Goal: Task Accomplishment & Management: Use online tool/utility

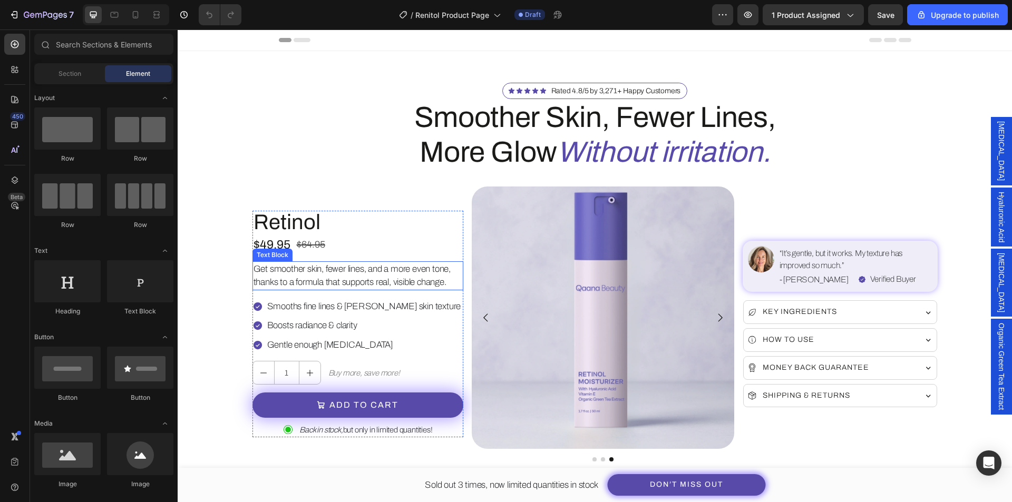
click at [336, 280] on p "Get smoother skin, fewer lines, and a more even tone, thanks to a formula that …" at bounding box center [358, 276] width 209 height 27
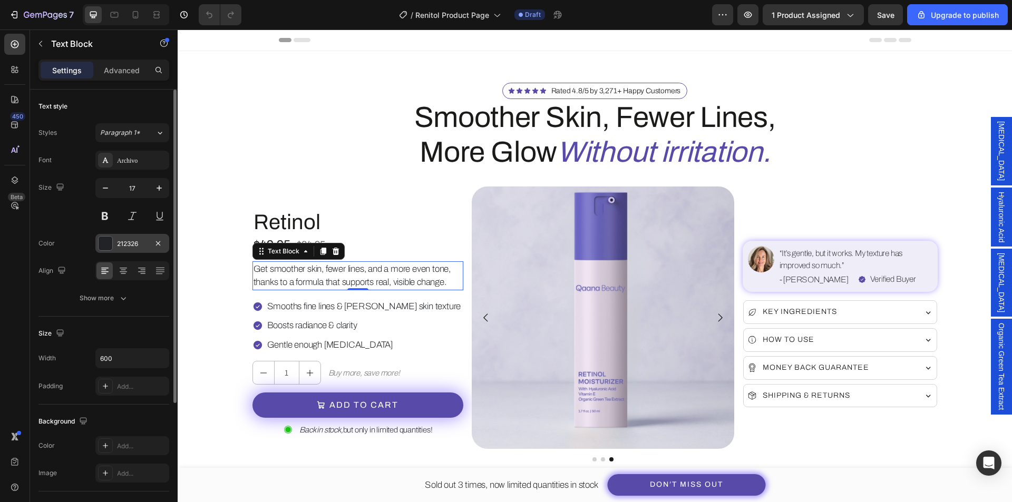
click at [129, 248] on div "212326" at bounding box center [132, 243] width 31 height 9
click at [134, 251] on div "212326" at bounding box center [132, 243] width 74 height 19
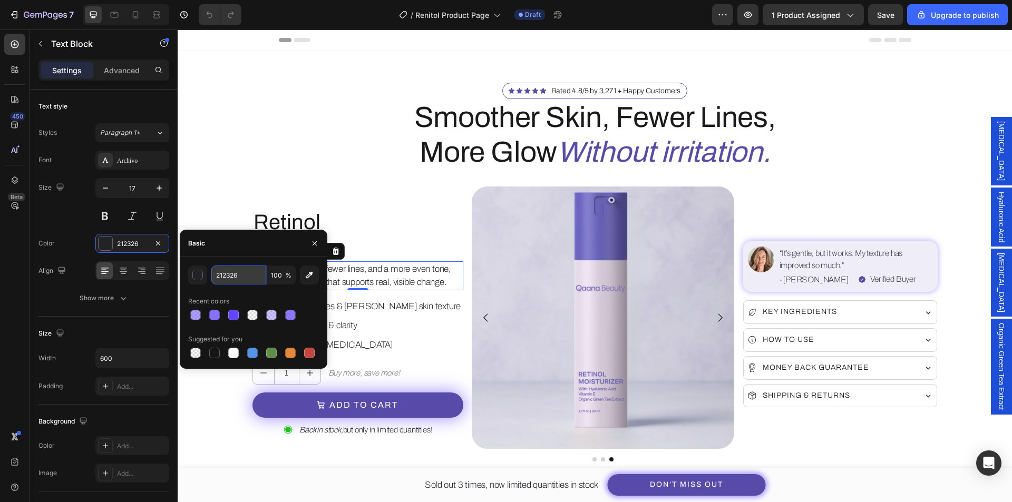
click at [225, 272] on input "212326" at bounding box center [238, 275] width 55 height 19
click at [316, 240] on icon "button" at bounding box center [314, 243] width 8 height 8
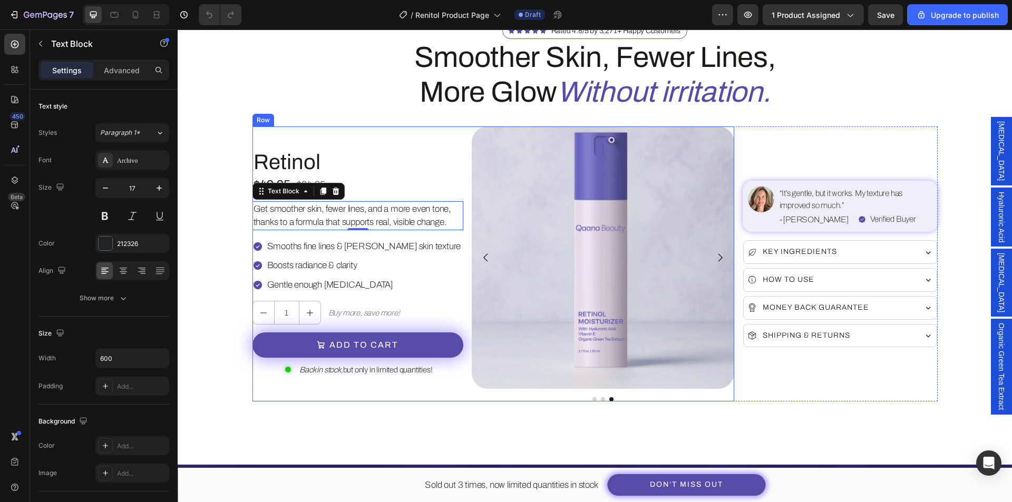
scroll to position [53, 0]
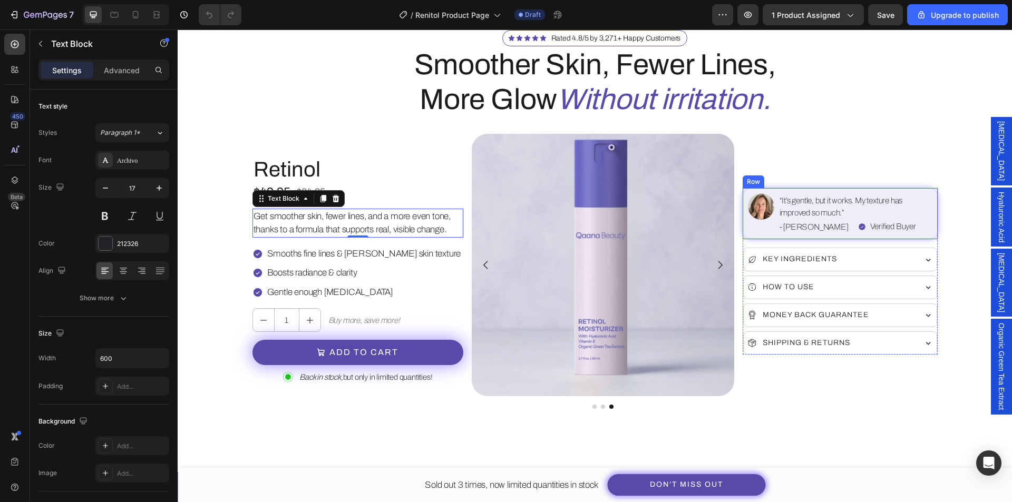
drag, startPoint x: 763, startPoint y: 233, endPoint x: 192, endPoint y: 293, distance: 574.0
click at [762, 233] on div "Image" at bounding box center [761, 213] width 26 height 41
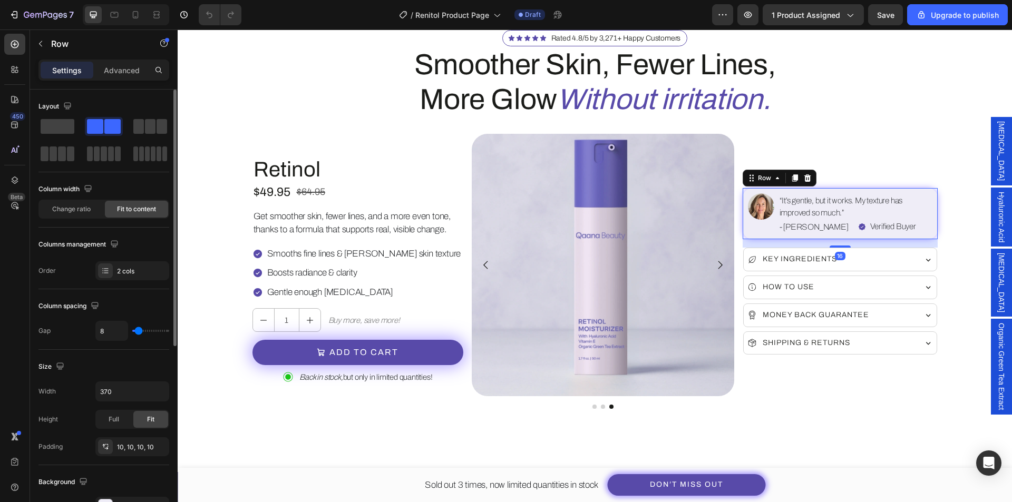
scroll to position [105, 0]
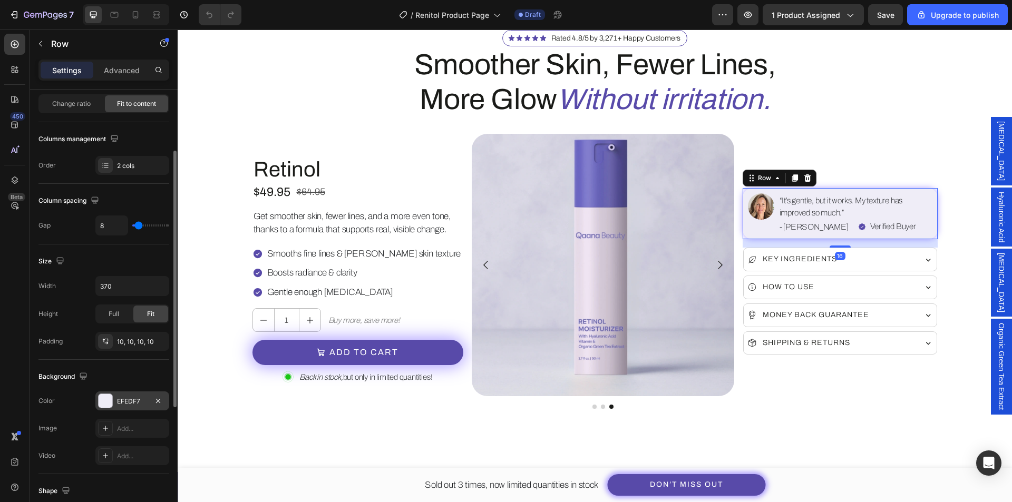
click at [100, 406] on div at bounding box center [106, 401] width 14 height 14
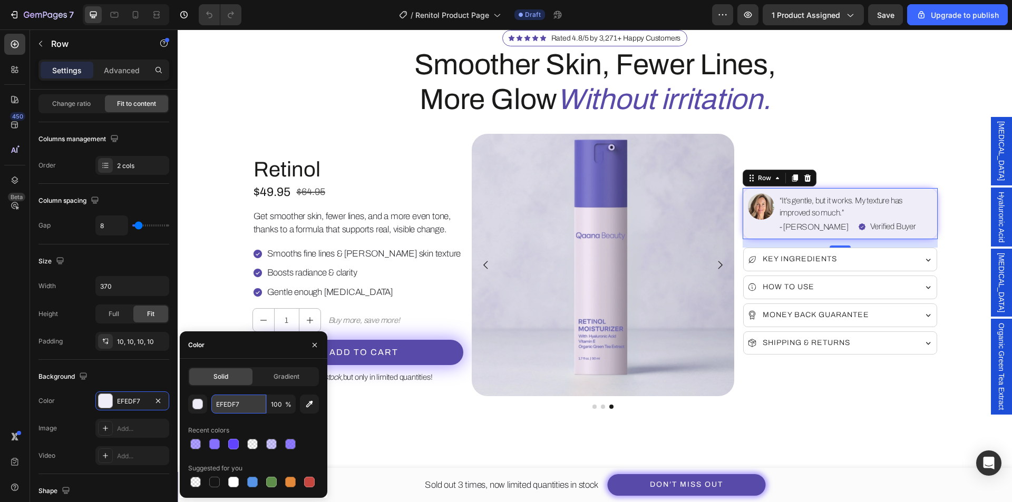
click at [235, 407] on input "EFEDF7" at bounding box center [238, 404] width 55 height 19
click at [244, 419] on div "eeeeee 100 % Recent colors Suggested for you" at bounding box center [253, 442] width 131 height 95
type input "EEEEEE"
click at [122, 372] on div "Background" at bounding box center [103, 376] width 131 height 17
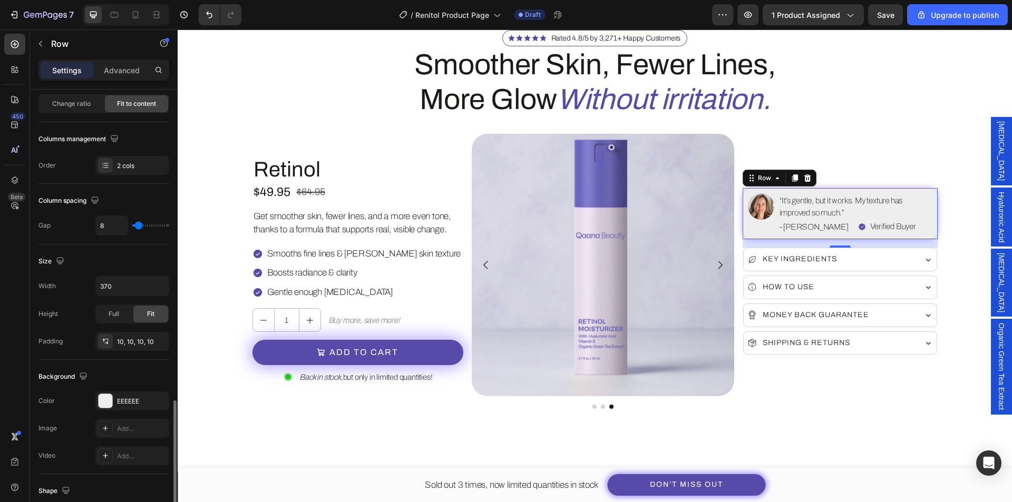
scroll to position [264, 0]
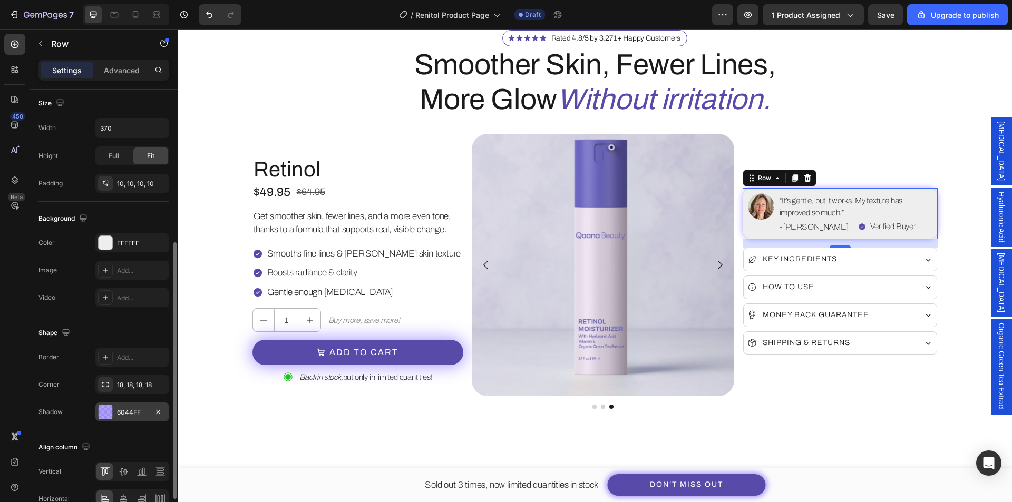
click at [104, 410] on div at bounding box center [106, 412] width 14 height 14
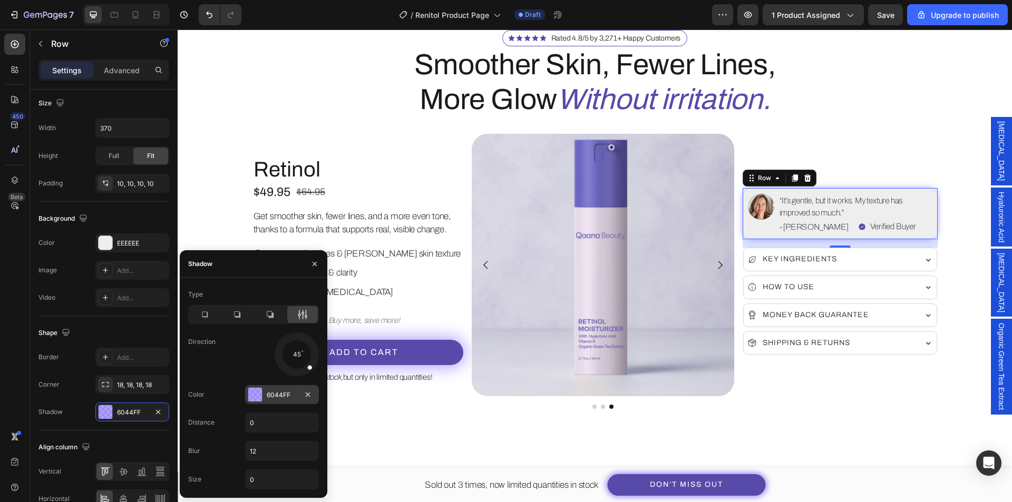
click at [256, 397] on div at bounding box center [255, 395] width 14 height 14
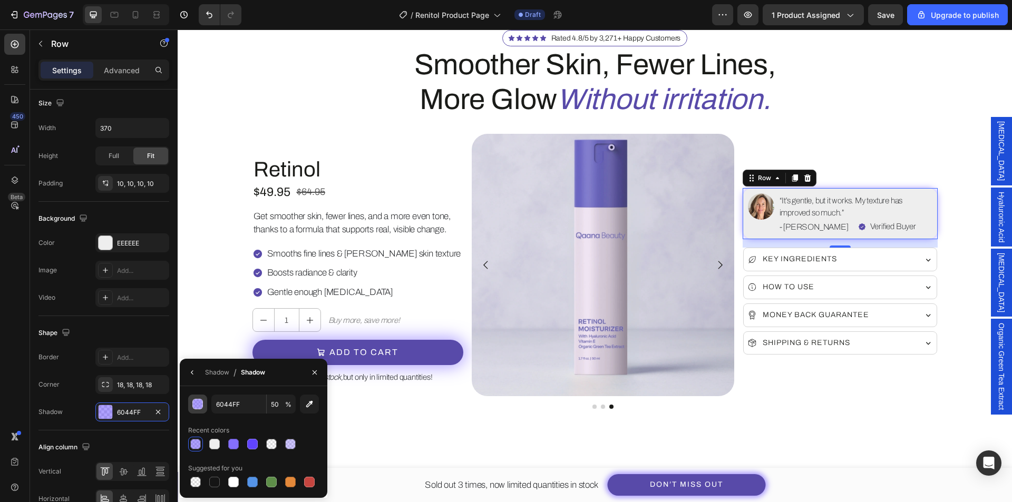
click at [197, 405] on div "button" at bounding box center [198, 405] width 11 height 11
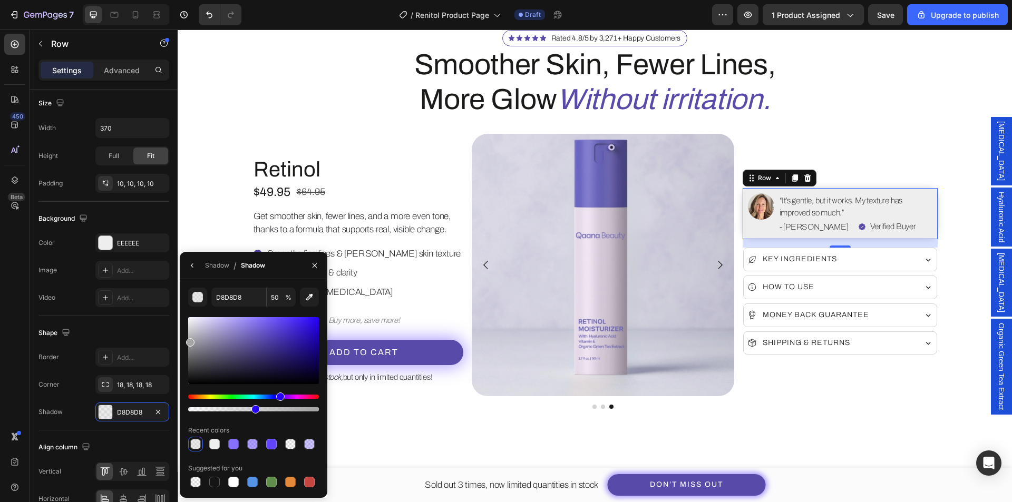
drag, startPoint x: 191, startPoint y: 327, endPoint x: 185, endPoint y: 344, distance: 17.8
click at [181, 342] on div "D8D8D8 50 % Recent colors Suggested for you" at bounding box center [254, 389] width 148 height 202
drag, startPoint x: 191, startPoint y: 343, endPoint x: 190, endPoint y: 348, distance: 5.4
click at [190, 348] on div at bounding box center [191, 350] width 8 height 8
type input "868587"
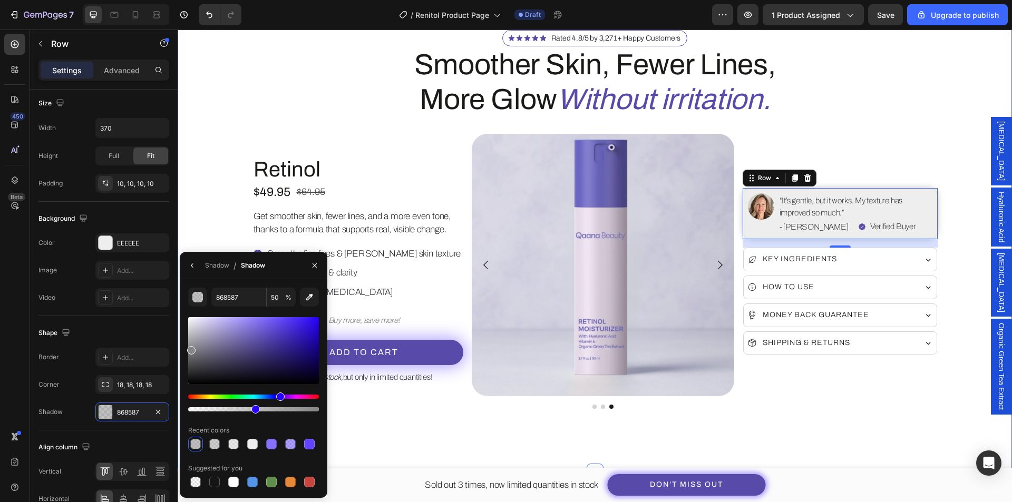
click at [593, 429] on div "Icon Icon Icon Icon Icon Icon List Rated 4.8/5 by 3,271+ Happy Customers Text B…" at bounding box center [595, 235] width 834 height 474
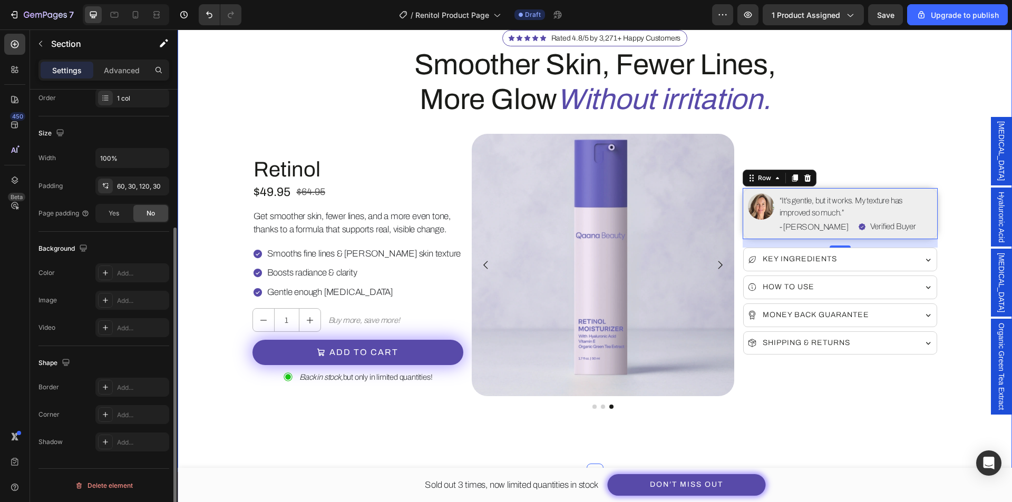
scroll to position [0, 0]
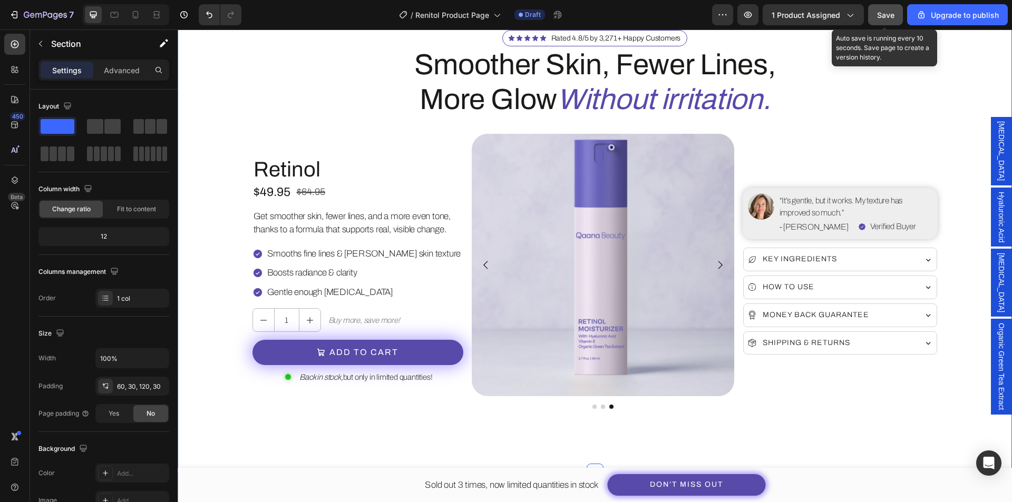
drag, startPoint x: 900, startPoint y: 16, endPoint x: 680, endPoint y: 73, distance: 227.6
click at [900, 16] on button "Save" at bounding box center [885, 14] width 35 height 21
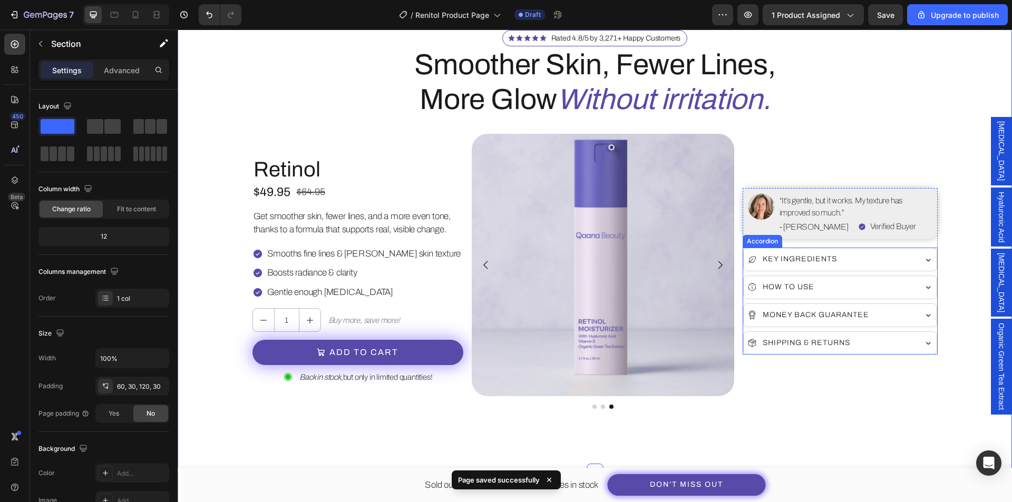
click at [872, 251] on div "Key Ingredients" at bounding box center [840, 259] width 193 height 23
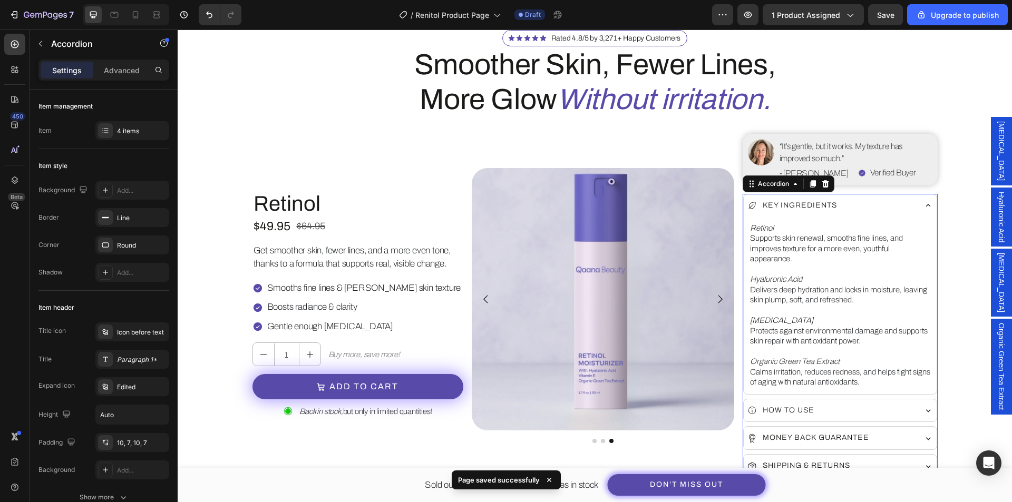
click at [885, 208] on div "Key Ingredients" at bounding box center [832, 206] width 168 height 12
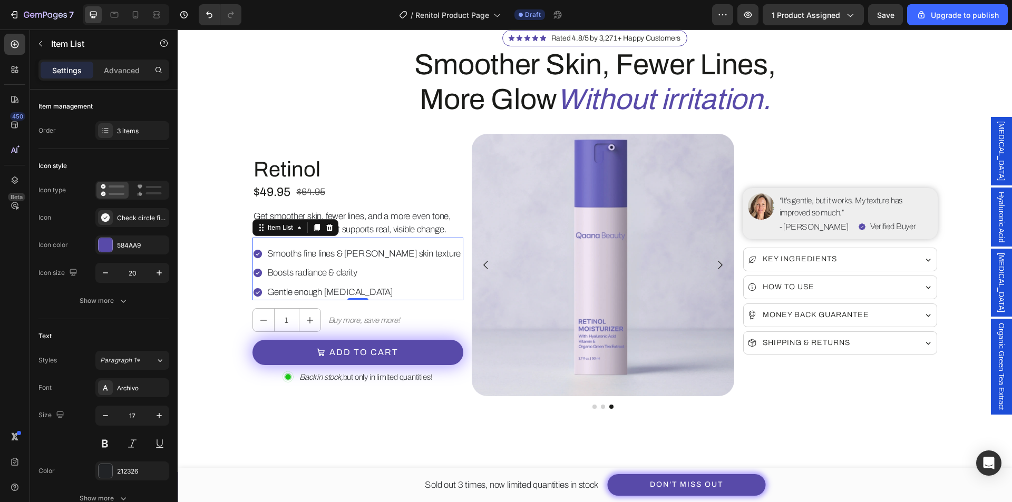
click at [426, 284] on div "Smooths fine lines & [PERSON_NAME] skin texture Boosts radiance & clarity Gentl…" at bounding box center [358, 273] width 211 height 55
click at [108, 246] on div at bounding box center [106, 245] width 14 height 14
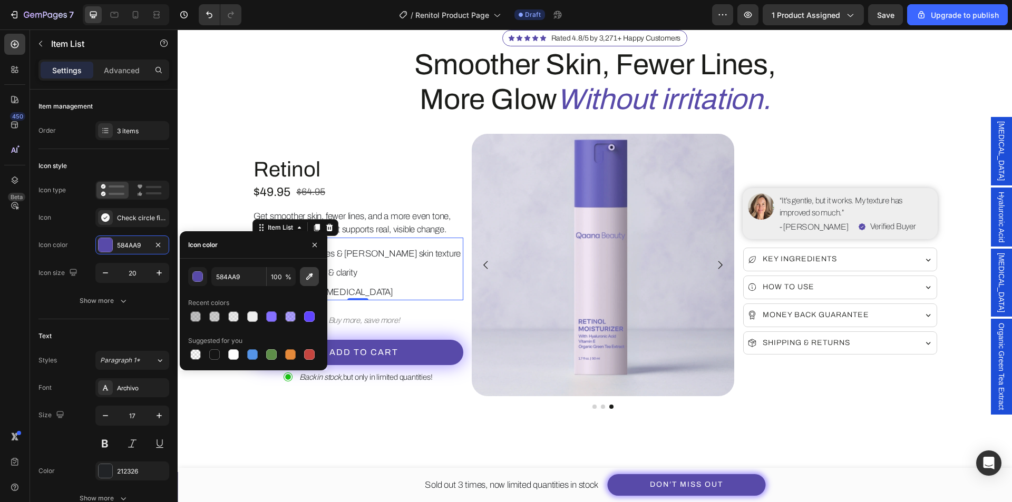
click at [310, 277] on icon "button" at bounding box center [309, 277] width 7 height 7
type input "1A1B18"
click at [226, 190] on div "Icon Icon Icon Icon Icon Icon List Rated 4.8/5 by 3,271+ Happy Customers Text B…" at bounding box center [595, 219] width 738 height 379
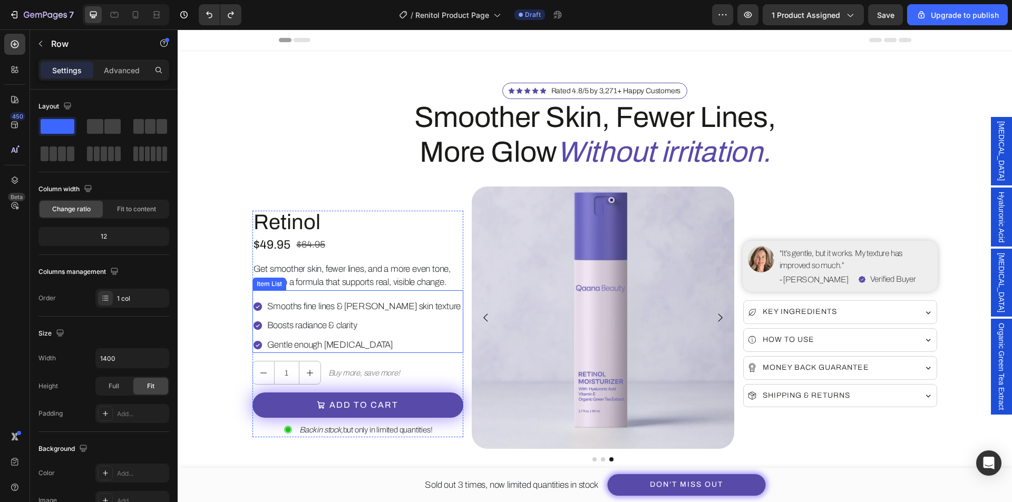
click at [422, 344] on div "Smooths fine lines & [PERSON_NAME] skin texture Boosts radiance & clarity Gentl…" at bounding box center [358, 325] width 211 height 55
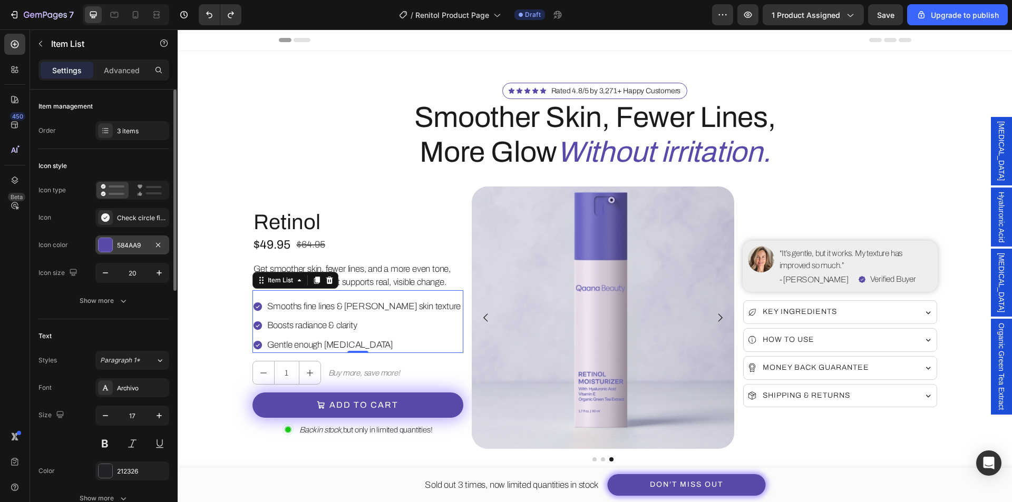
click at [102, 244] on div at bounding box center [106, 245] width 14 height 14
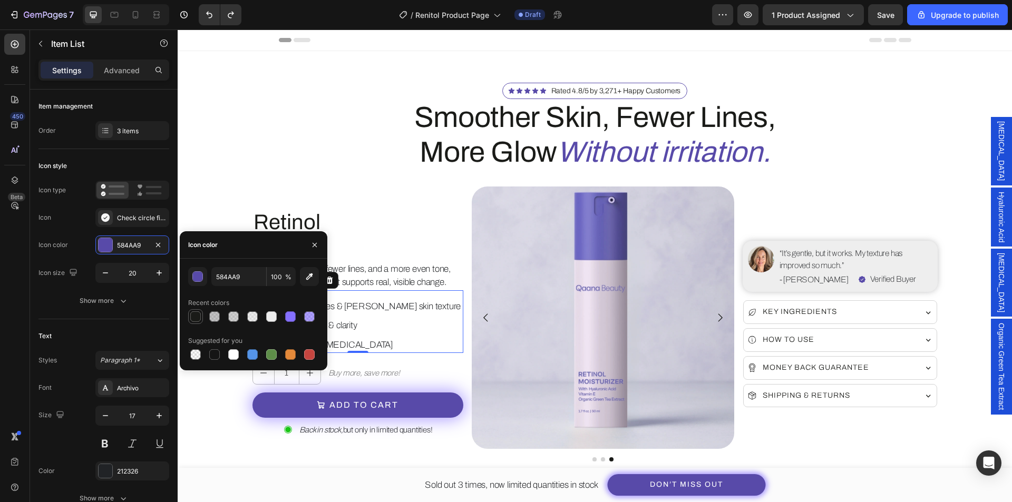
click at [192, 317] on div at bounding box center [195, 317] width 11 height 11
type input "1A1B18"
click at [320, 247] on button "button" at bounding box center [314, 245] width 17 height 17
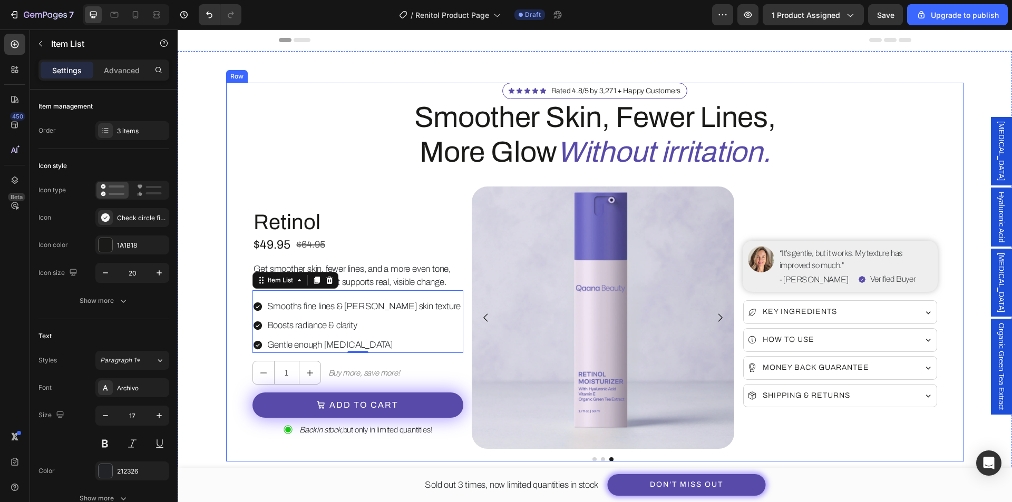
click at [226, 360] on div "Icon Icon Icon Icon Icon Icon List Rated 4.8/5 by 3,271+ Happy Customers Text B…" at bounding box center [595, 272] width 738 height 379
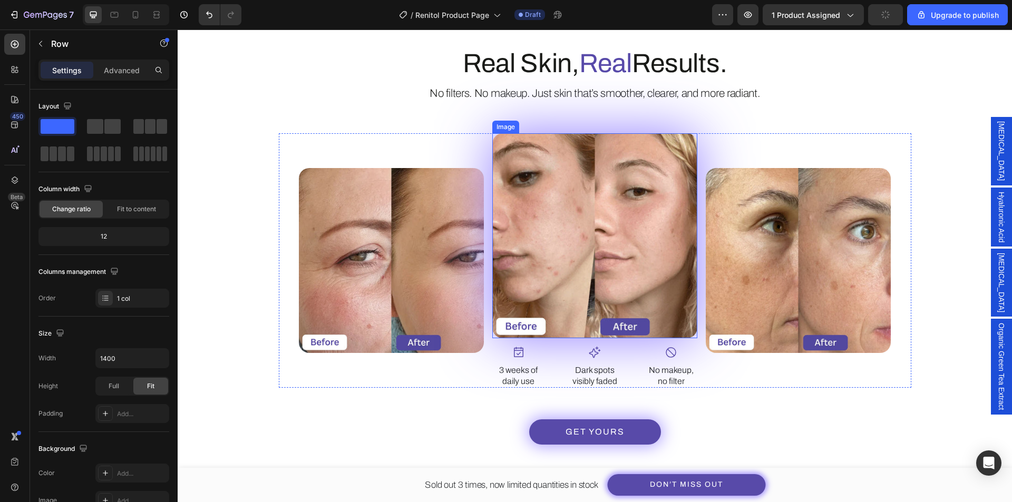
scroll to position [1318, 0]
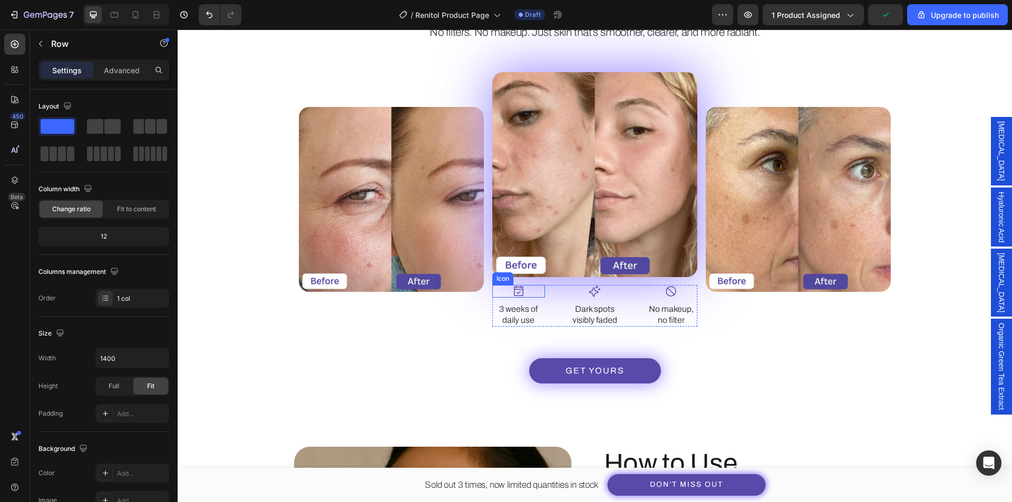
click at [522, 297] on div "Icon" at bounding box center [518, 291] width 53 height 13
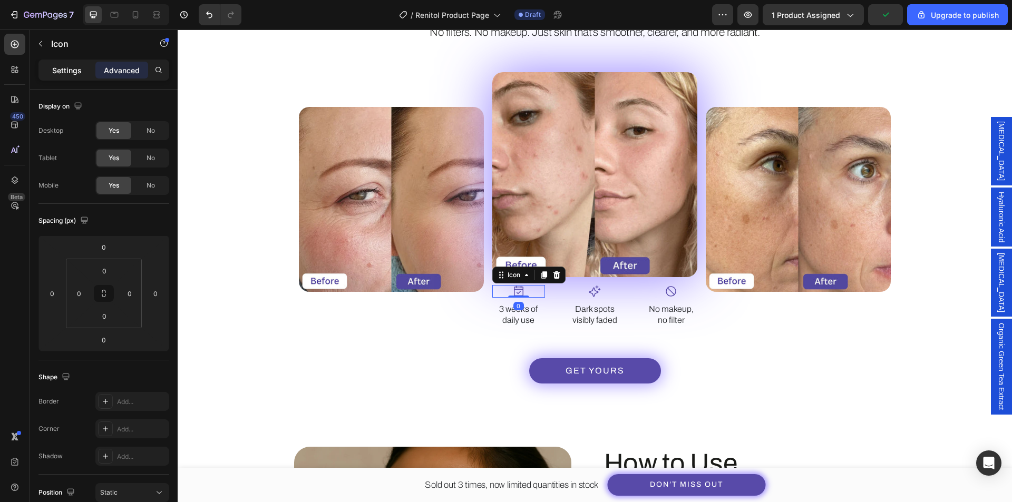
click at [73, 72] on p "Settings" at bounding box center [67, 70] width 30 height 11
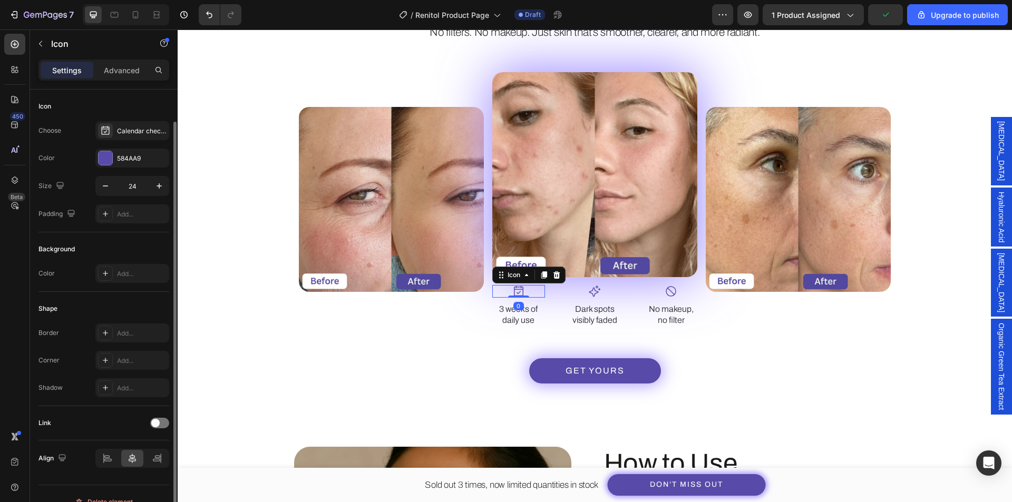
scroll to position [16, 0]
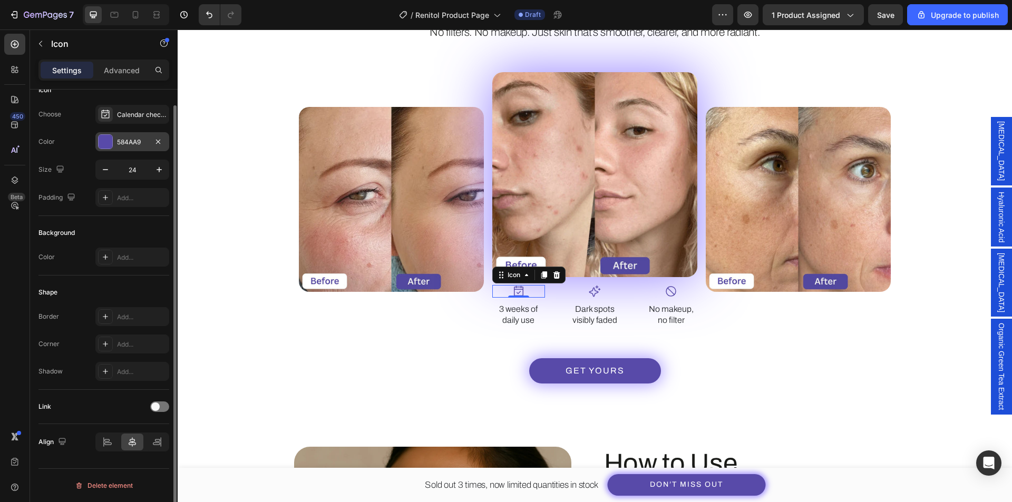
click at [101, 148] on div at bounding box center [106, 142] width 14 height 14
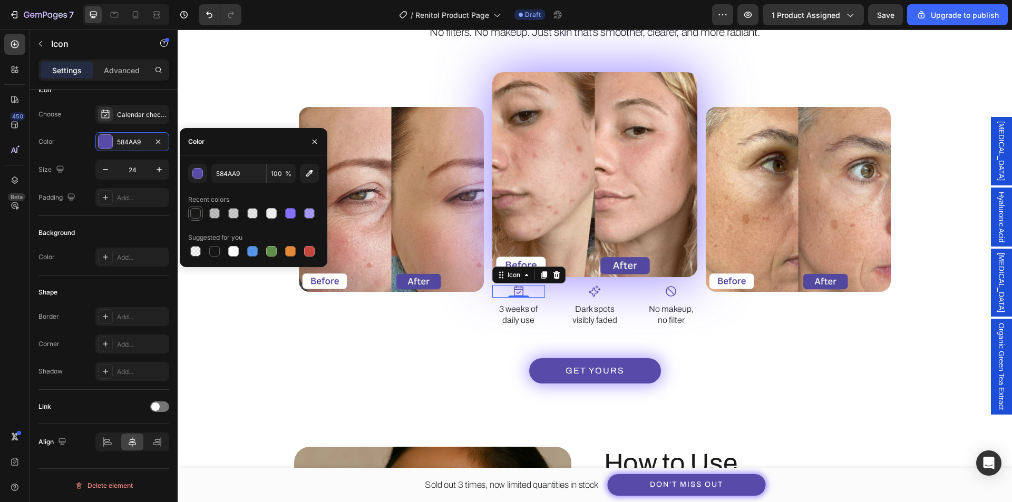
click at [195, 215] on div at bounding box center [195, 213] width 11 height 11
type input "1A1B18"
click at [590, 294] on icon at bounding box center [594, 291] width 13 height 13
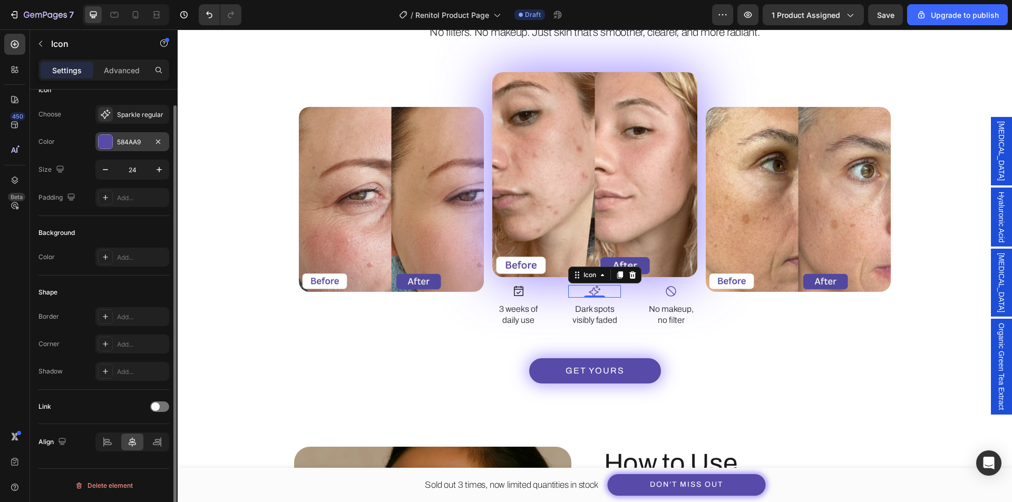
click at [112, 141] on div at bounding box center [106, 142] width 14 height 14
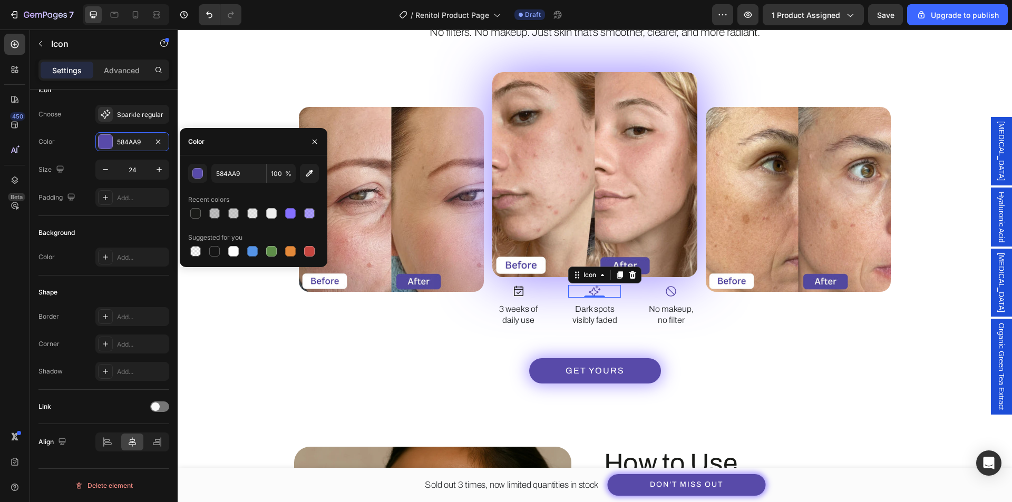
click at [190, 216] on div at bounding box center [195, 213] width 11 height 11
type input "1A1B18"
click at [668, 294] on icon at bounding box center [671, 291] width 13 height 13
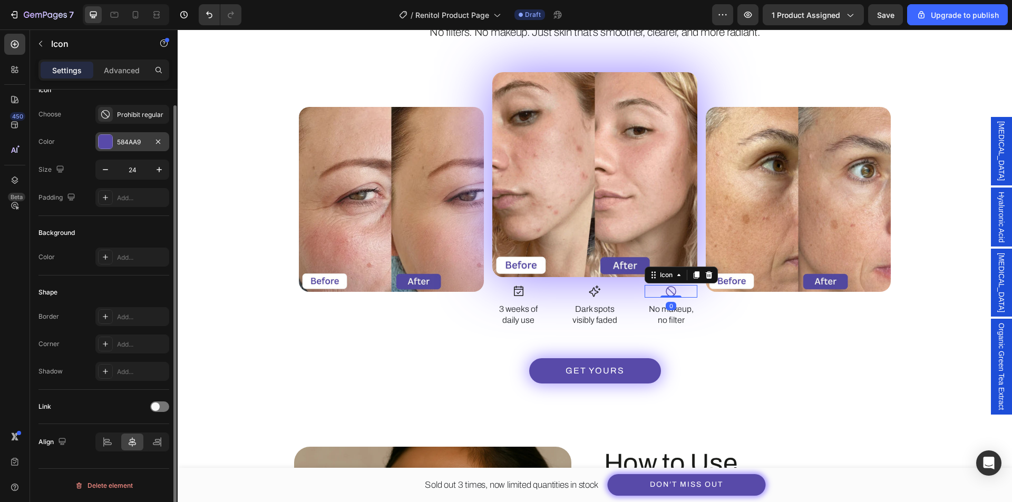
click at [116, 149] on div "584AA9" at bounding box center [132, 141] width 74 height 19
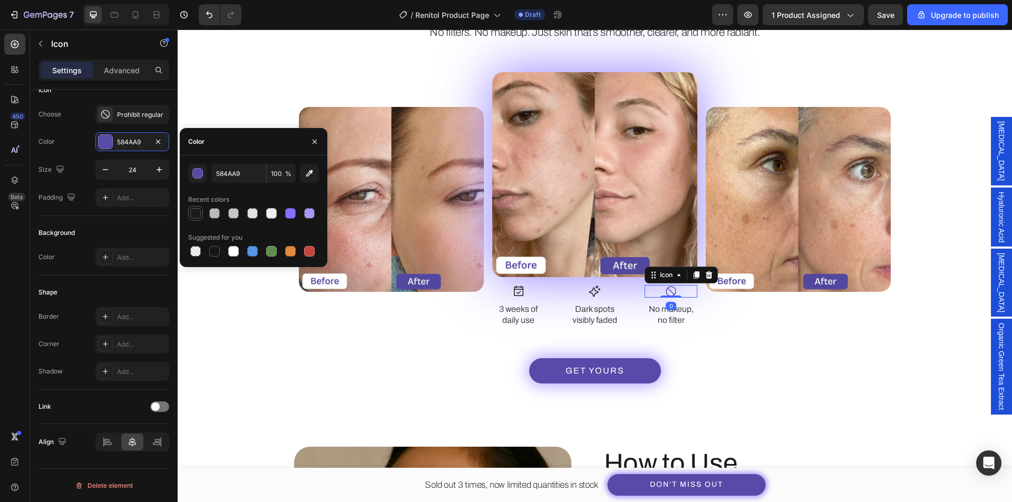
click at [192, 217] on div at bounding box center [195, 213] width 11 height 11
type input "1A1B18"
click at [440, 379] on div "Powered by Proven Ingredients. Heading Image Clean, high-performance actives ch…" at bounding box center [594, 29] width 803 height 710
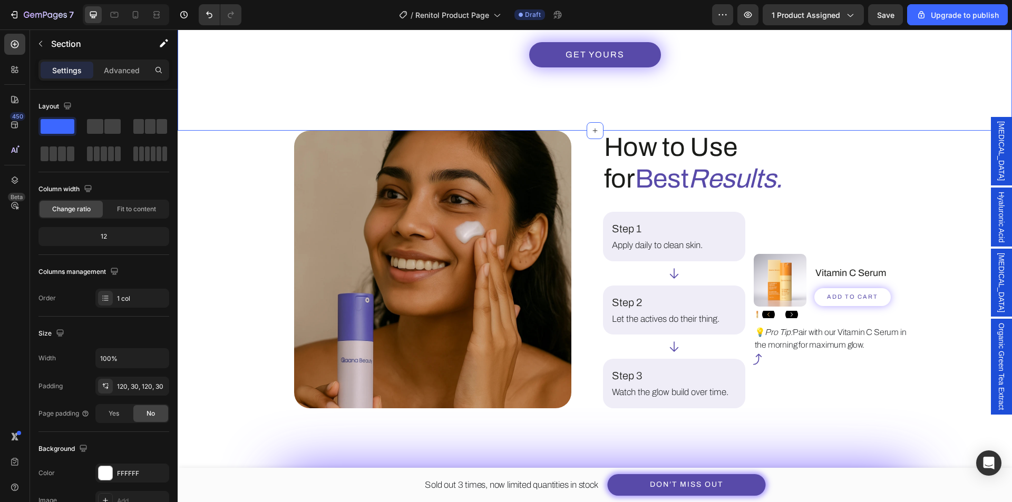
scroll to position [1740, 0]
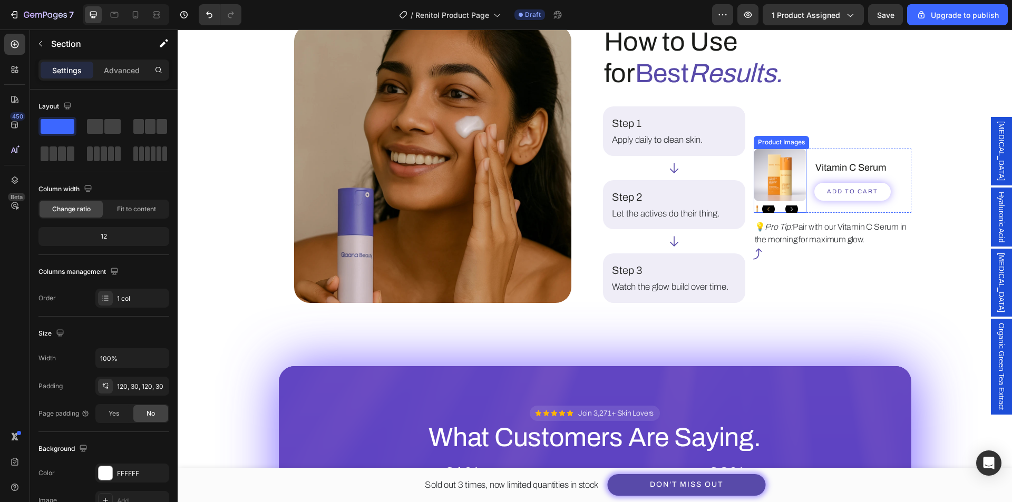
click at [768, 210] on icon "Carousel Back Arrow" at bounding box center [768, 209] width 13 height 13
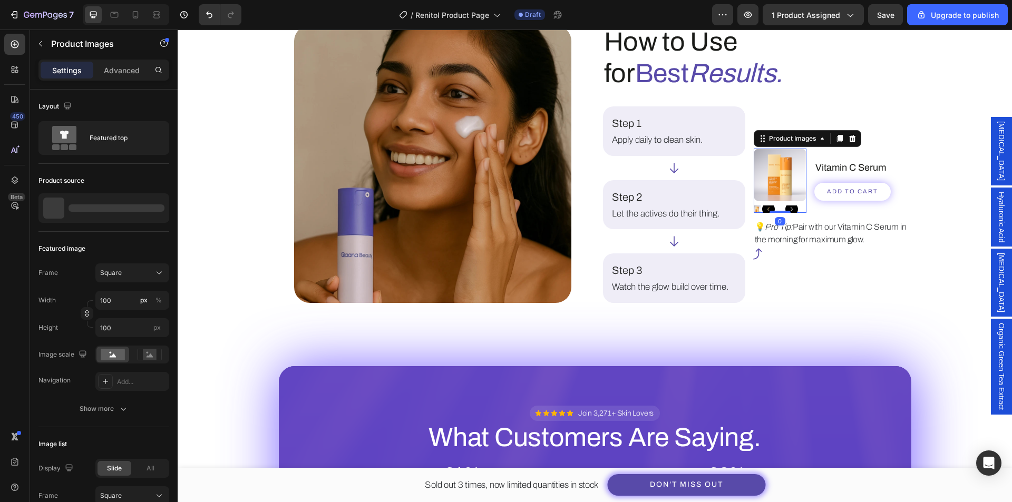
click at [788, 209] on icon "Carousel Next Arrow" at bounding box center [791, 209] width 13 height 13
click at [120, 412] on icon "button" at bounding box center [123, 409] width 11 height 11
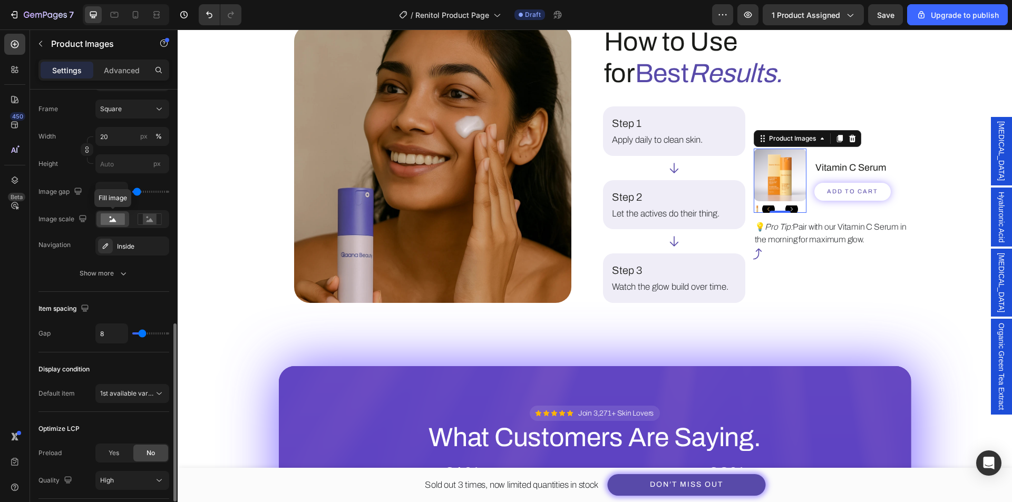
scroll to position [527, 0]
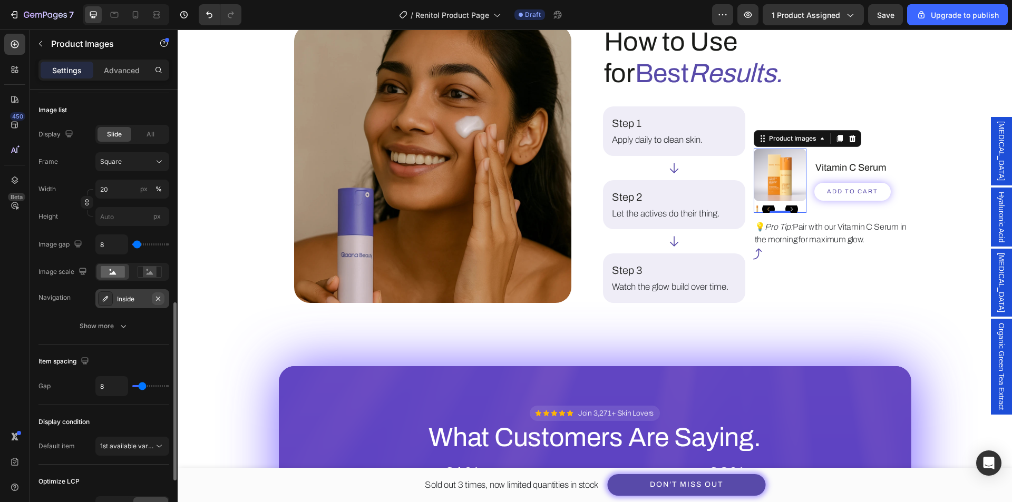
click at [162, 299] on button "button" at bounding box center [158, 299] width 13 height 13
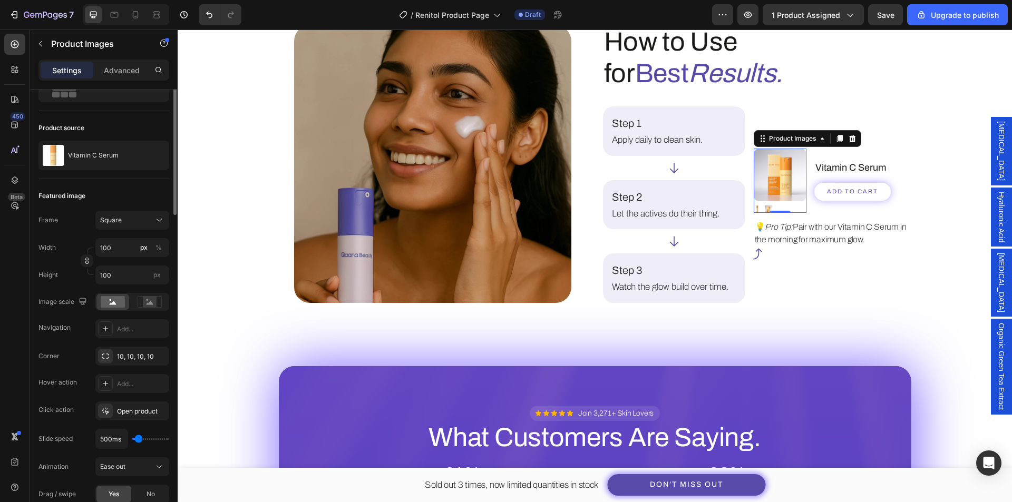
scroll to position [0, 0]
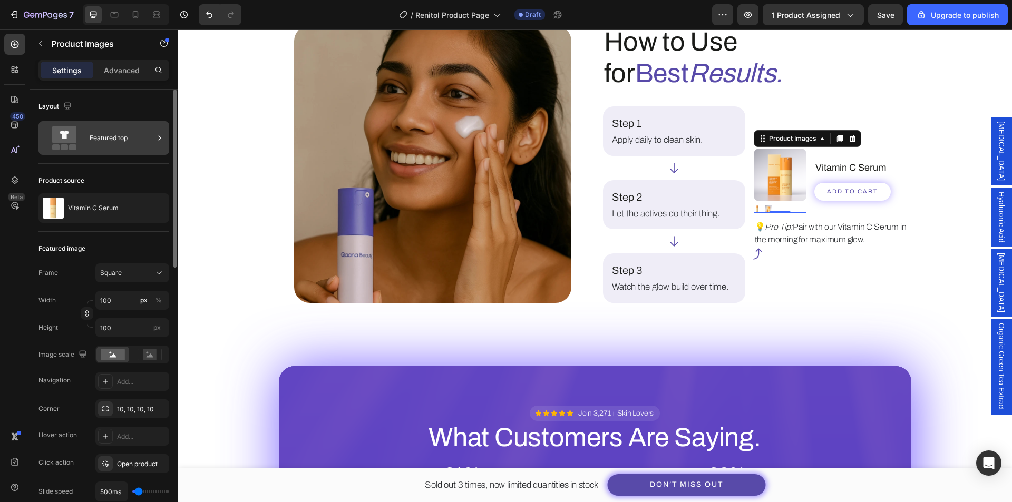
click at [110, 146] on div "Featured top" at bounding box center [122, 138] width 64 height 24
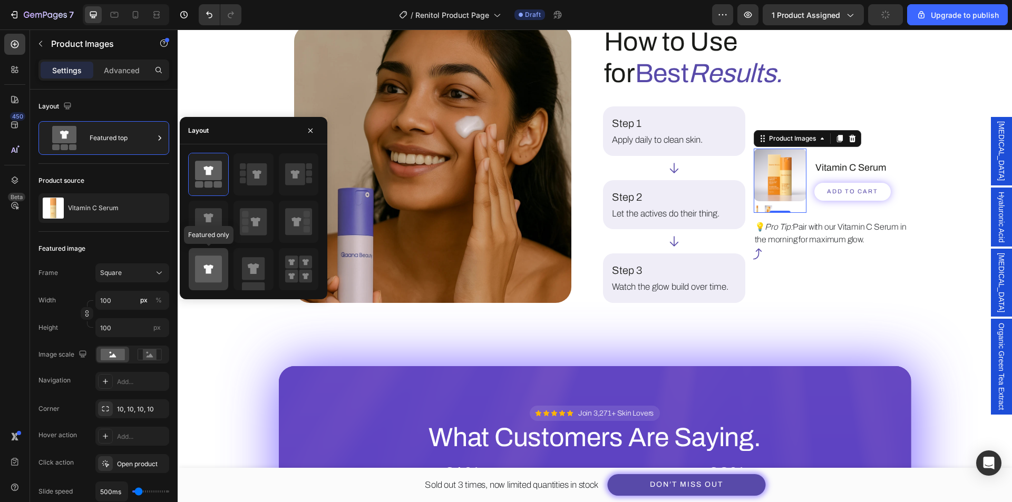
click at [213, 270] on icon at bounding box center [208, 269] width 27 height 27
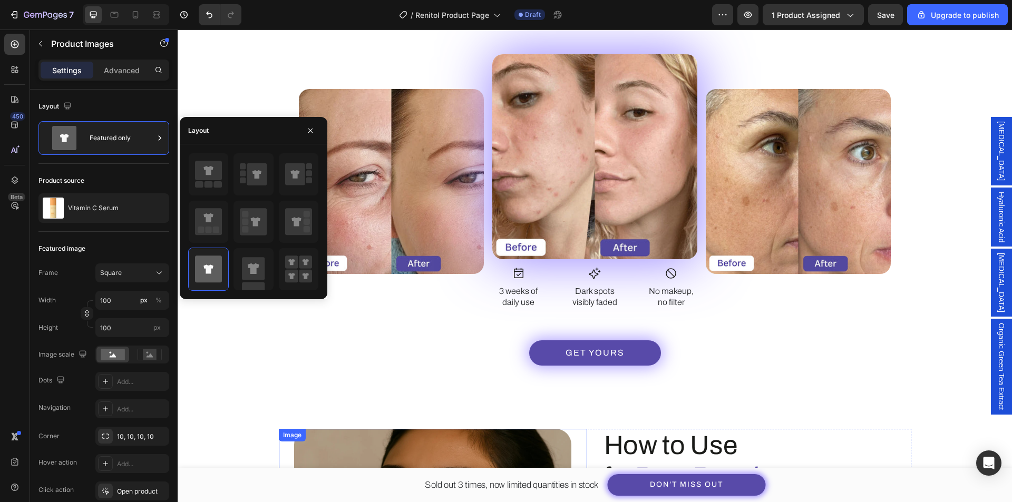
scroll to position [1265, 0]
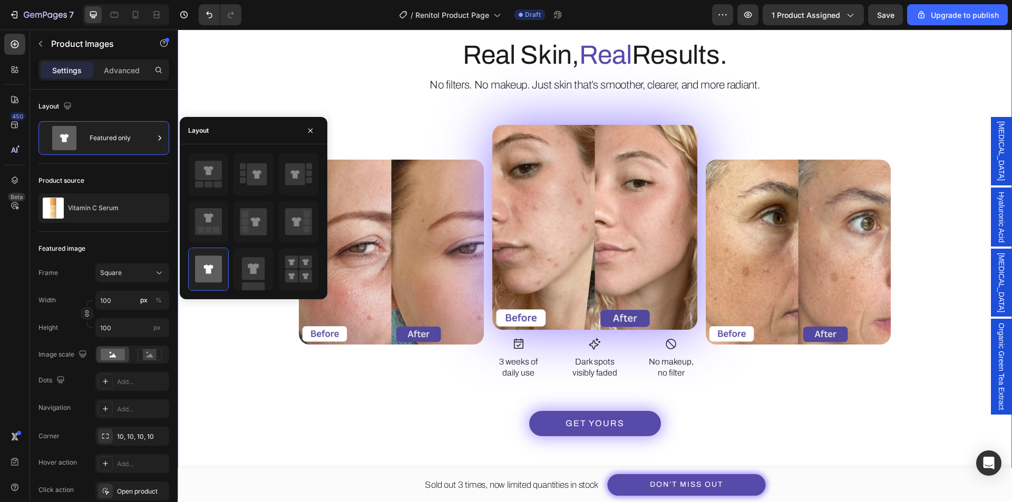
click at [282, 386] on div "Powered by Proven Ingredients. Heading Image Clean, high-performance actives ch…" at bounding box center [594, 82] width 803 height 710
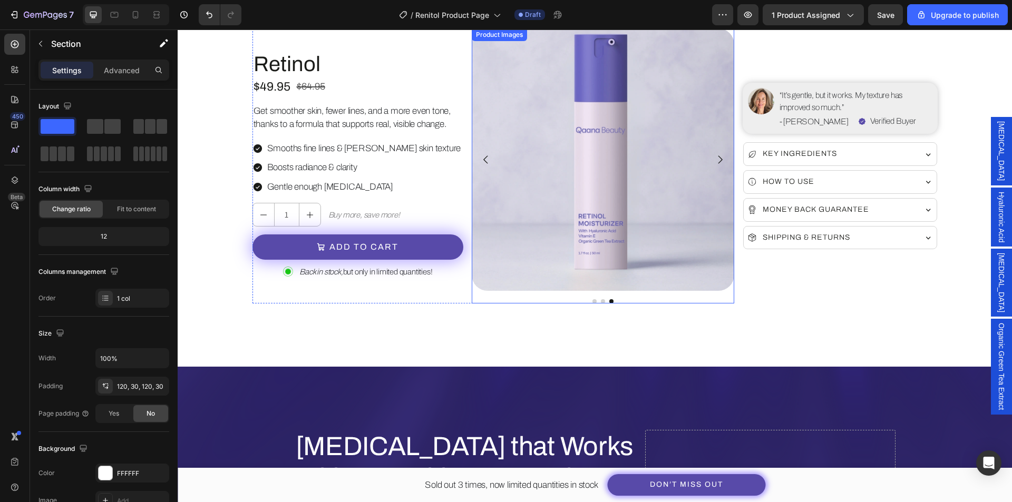
scroll to position [0, 0]
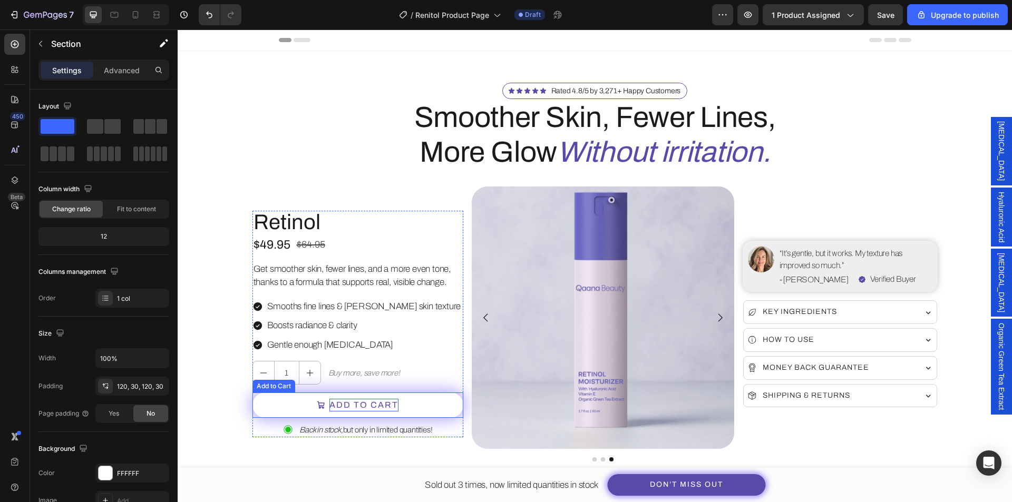
click at [344, 410] on div "Add to cart" at bounding box center [363, 405] width 69 height 13
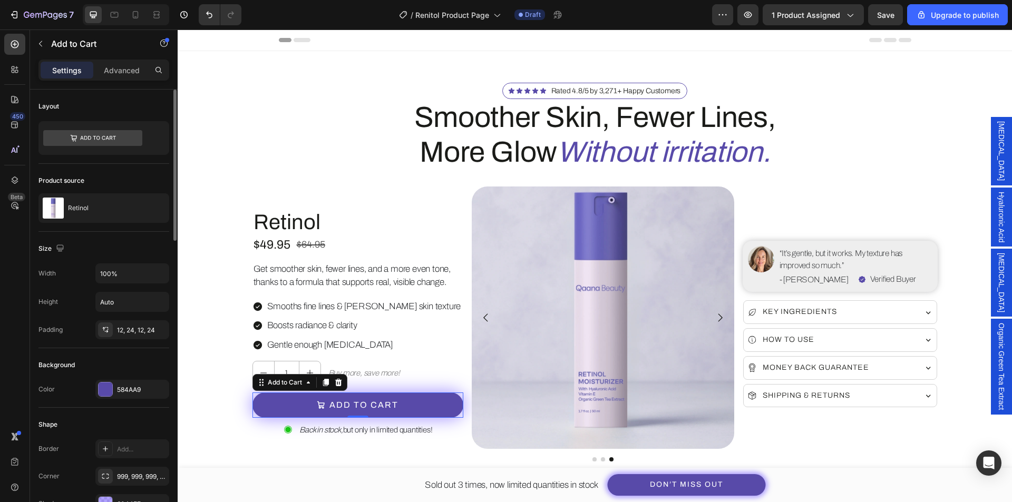
scroll to position [211, 0]
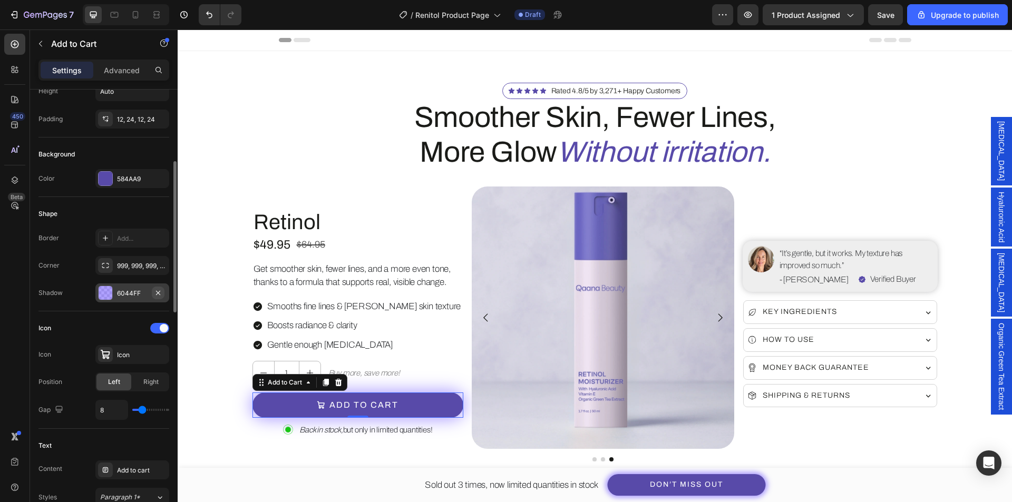
click at [157, 293] on icon "button" at bounding box center [158, 293] width 8 height 8
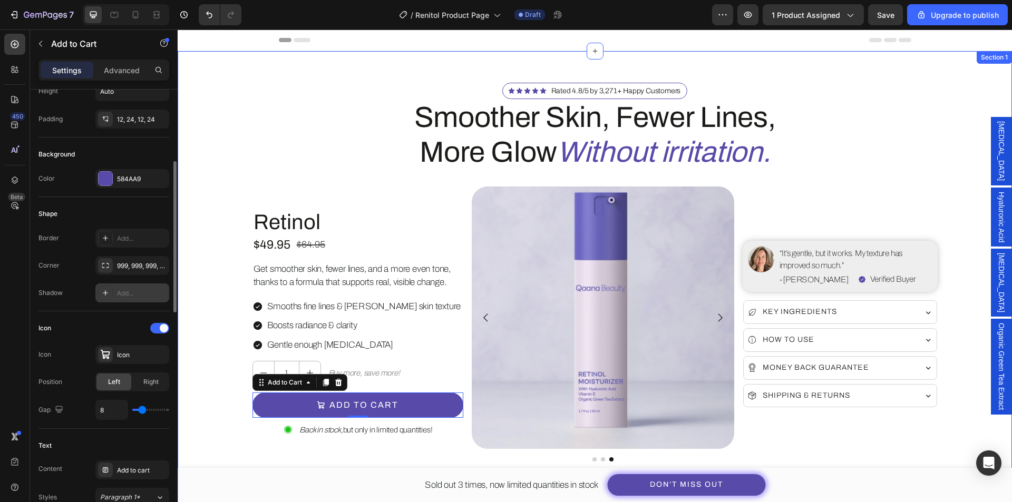
click at [216, 424] on div "Icon Icon Icon Icon Icon Icon List Rated 4.8/5 by 3,271+ Happy Customers Text B…" at bounding box center [594, 272] width 803 height 379
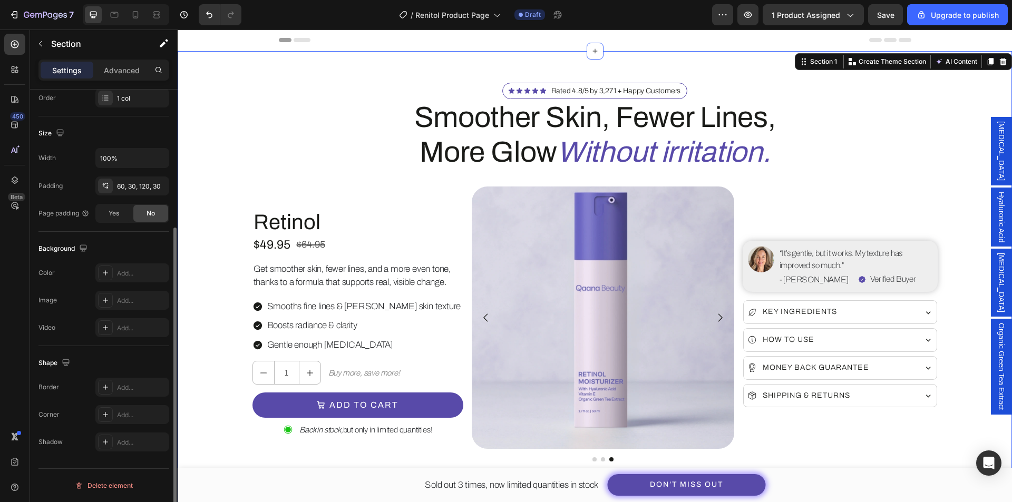
scroll to position [0, 0]
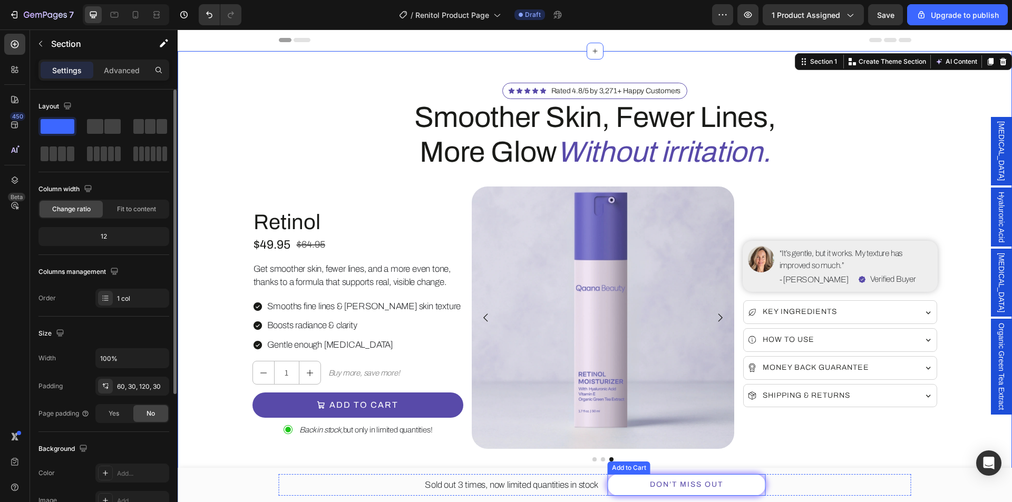
click at [619, 489] on button "Don’t Miss Out" at bounding box center [687, 485] width 158 height 22
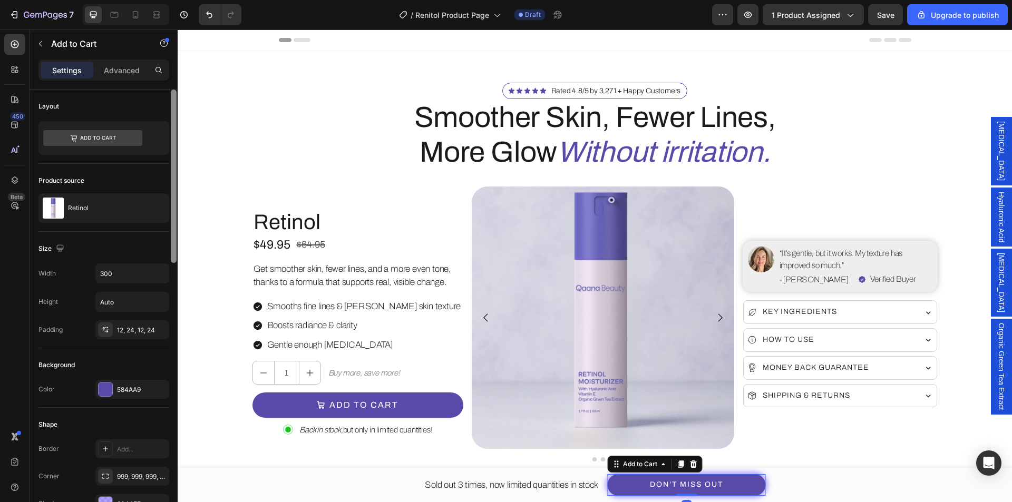
scroll to position [53, 0]
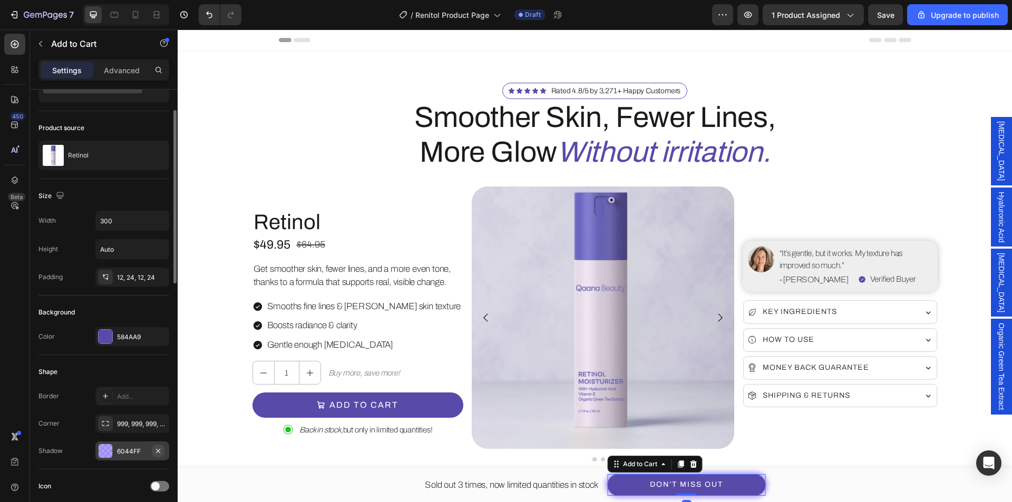
drag, startPoint x: 156, startPoint y: 450, endPoint x: 557, endPoint y: 216, distance: 464.7
click at [156, 450] on icon "button" at bounding box center [158, 451] width 8 height 8
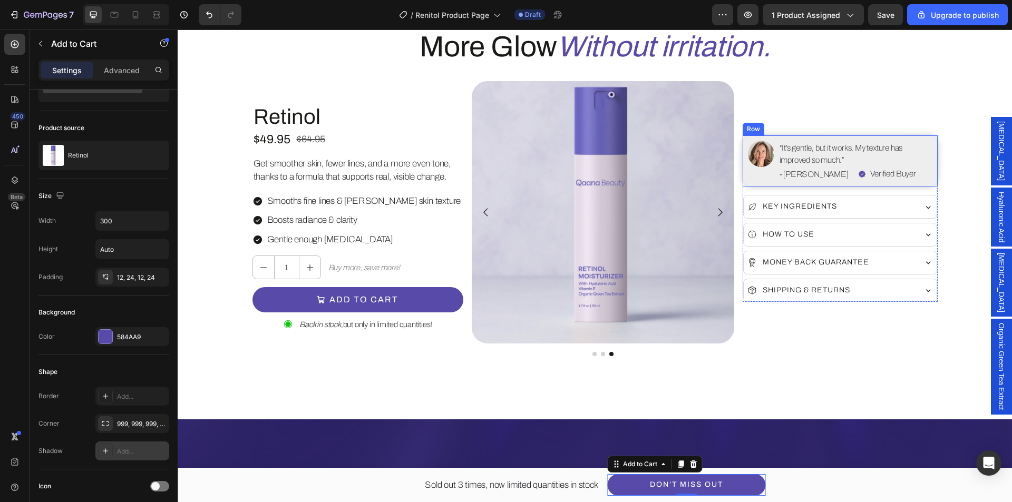
click at [769, 181] on div "Image" at bounding box center [761, 161] width 26 height 41
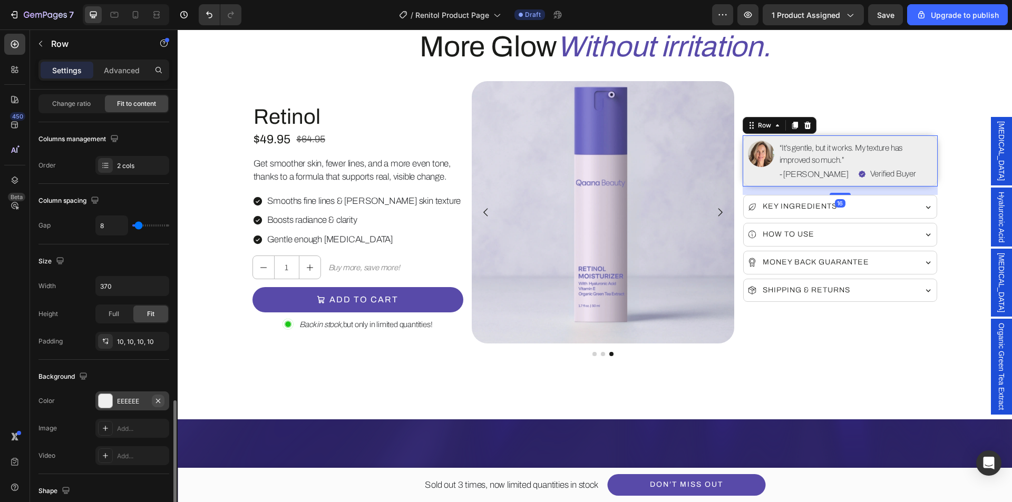
scroll to position [264, 0]
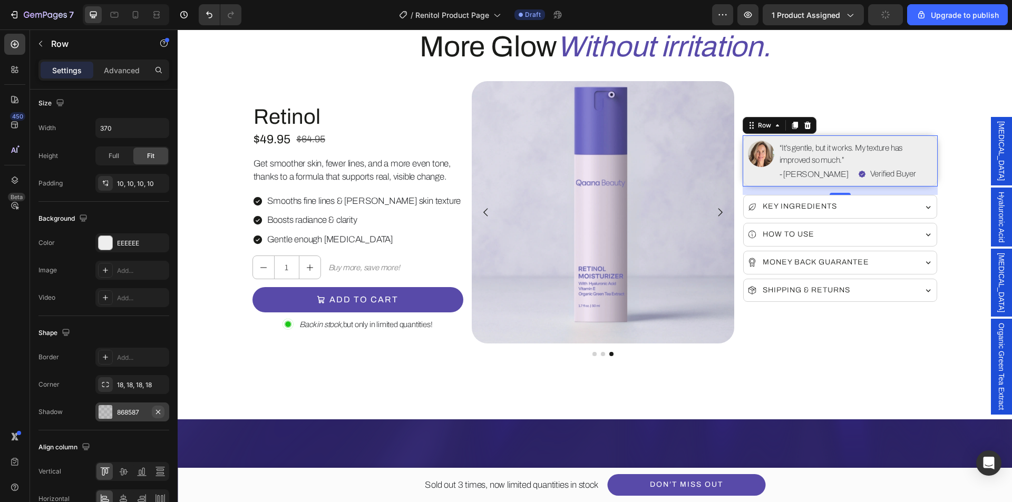
drag, startPoint x: 161, startPoint y: 414, endPoint x: 323, endPoint y: 358, distance: 171.9
click at [161, 414] on icon "button" at bounding box center [158, 412] width 8 height 8
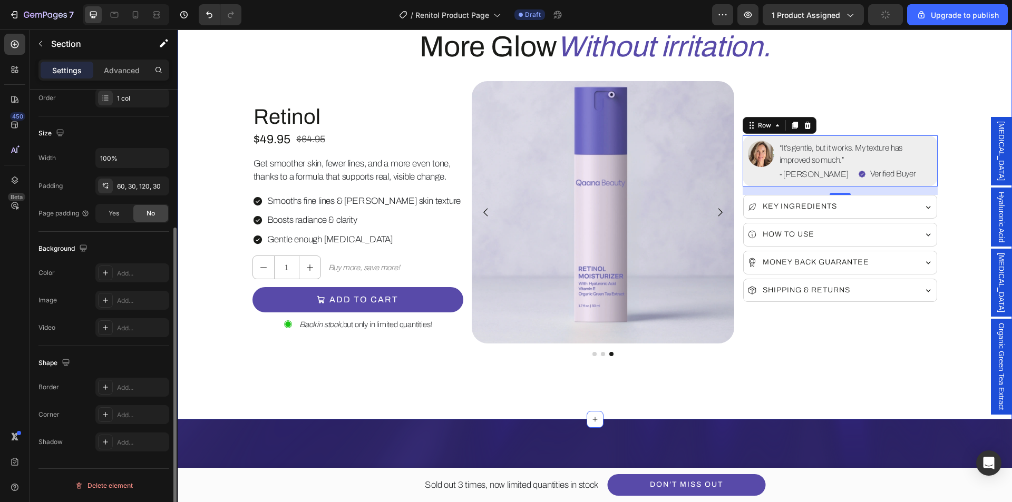
scroll to position [0, 0]
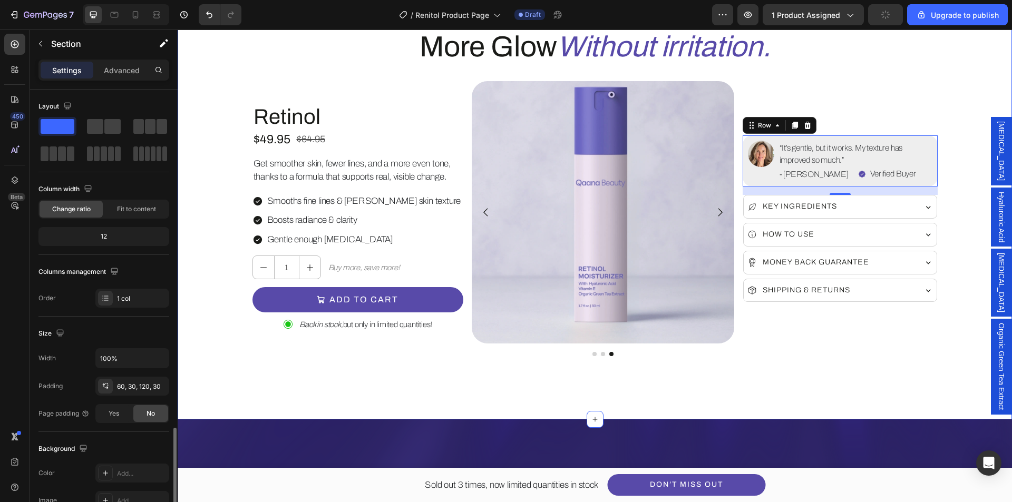
click at [506, 386] on div "Icon Icon Icon Icon Icon Icon List Rated 4.8/5 by 3,271+ Happy Customers Text B…" at bounding box center [595, 183] width 834 height 474
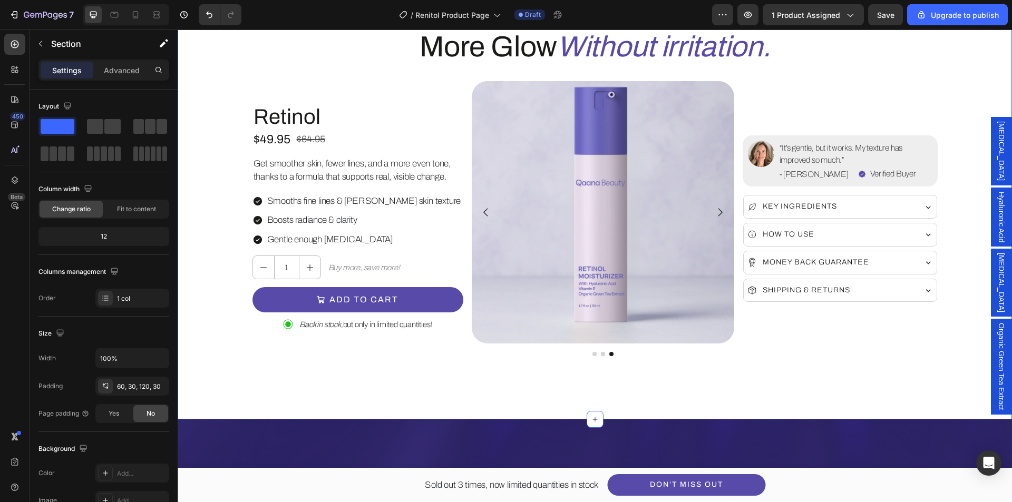
scroll to position [158, 0]
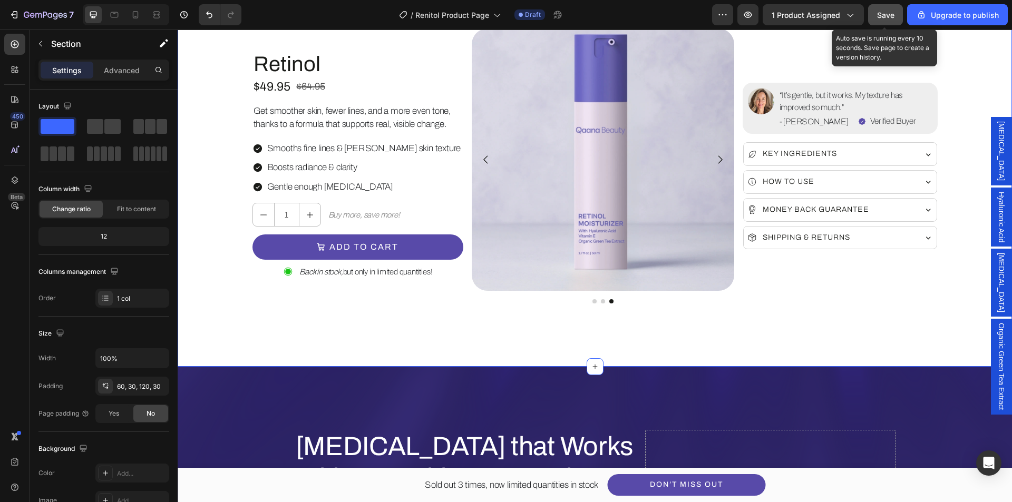
drag, startPoint x: 887, startPoint y: 11, endPoint x: 237, endPoint y: 277, distance: 702.2
click at [887, 11] on span "Save" at bounding box center [885, 15] width 17 height 9
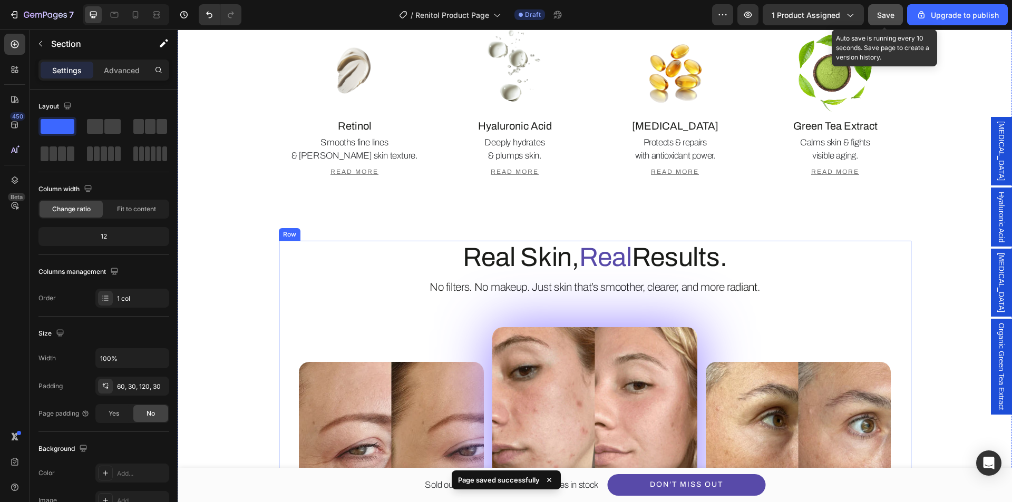
scroll to position [1212, 0]
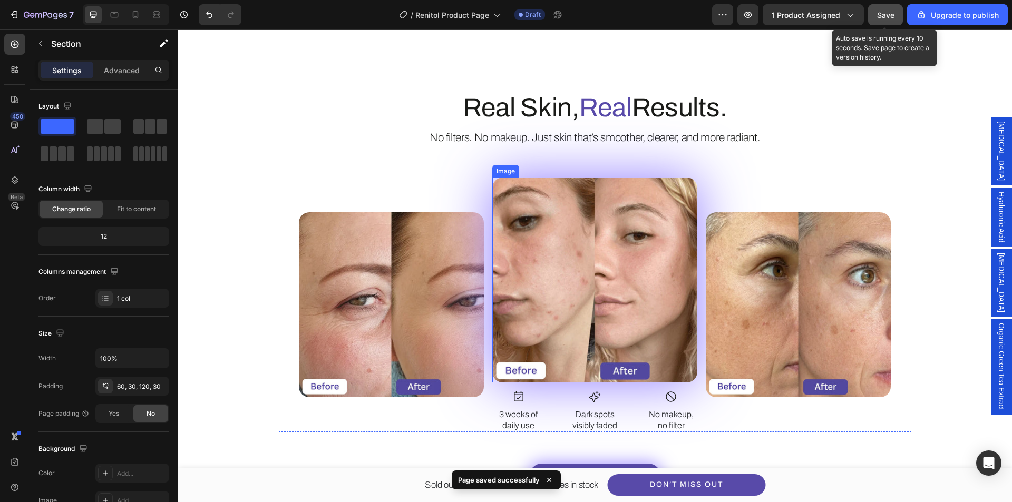
click at [534, 284] on img at bounding box center [594, 280] width 205 height 205
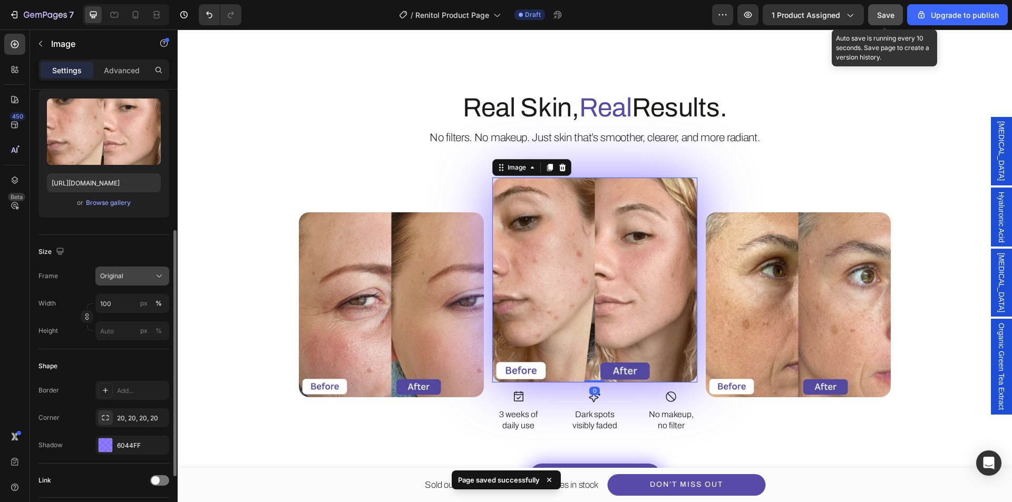
scroll to position [211, 0]
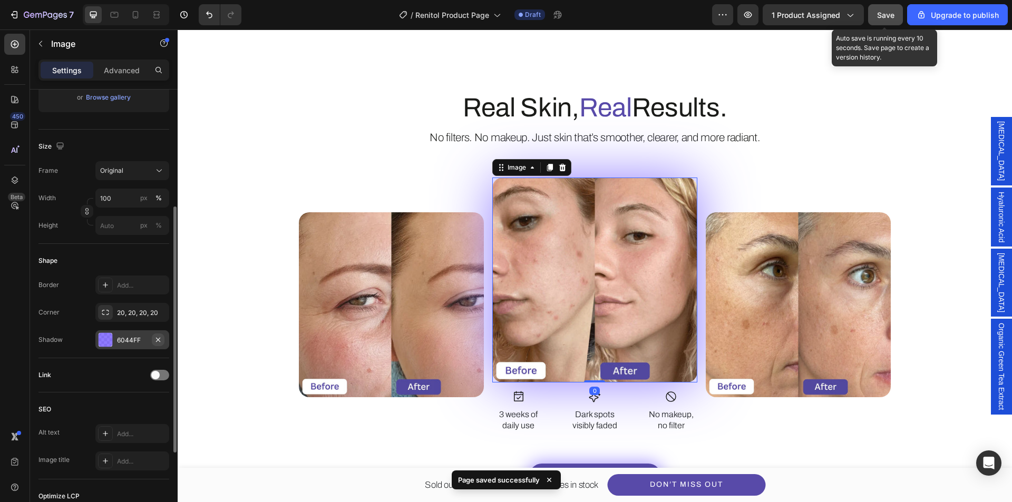
click at [162, 339] on button "button" at bounding box center [158, 340] width 13 height 13
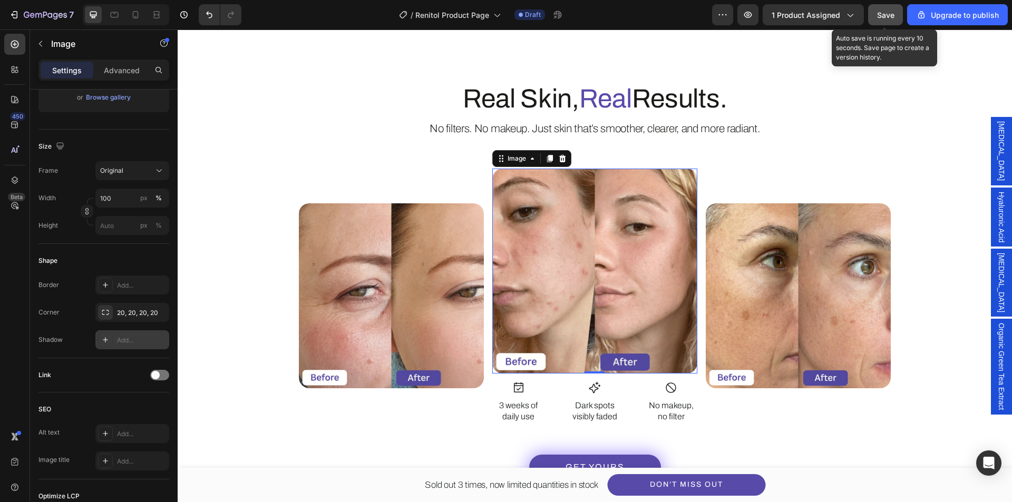
scroll to position [1529, 0]
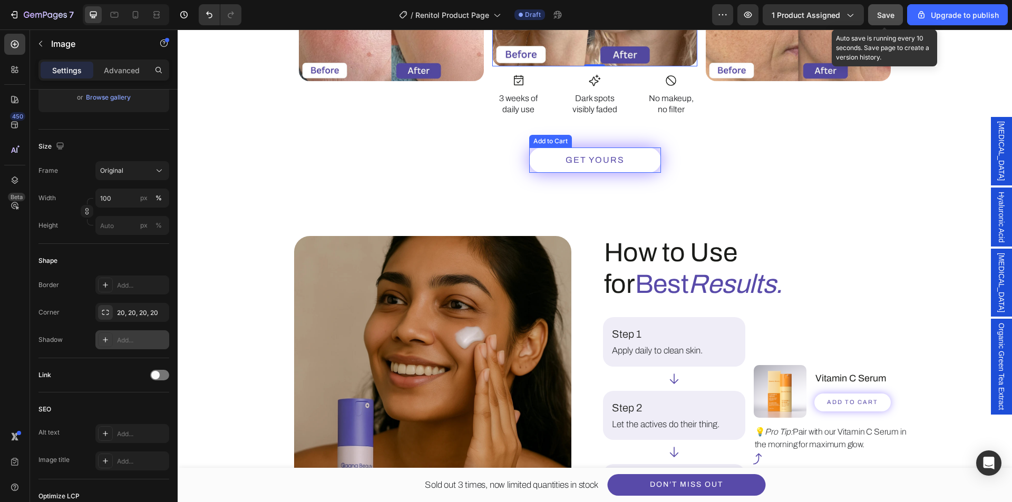
drag, startPoint x: 633, startPoint y: 170, endPoint x: 620, endPoint y: 172, distance: 12.4
click at [634, 170] on button "Get yours" at bounding box center [595, 160] width 132 height 25
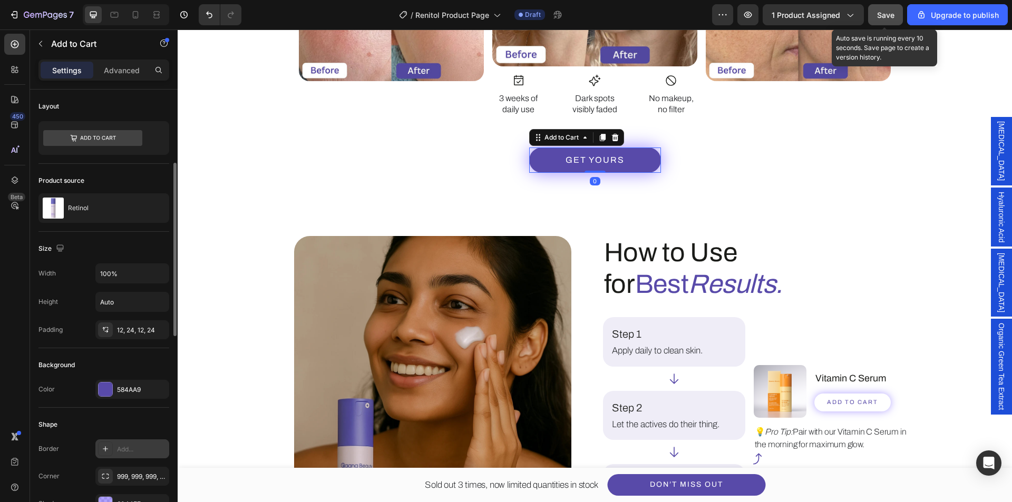
scroll to position [158, 0]
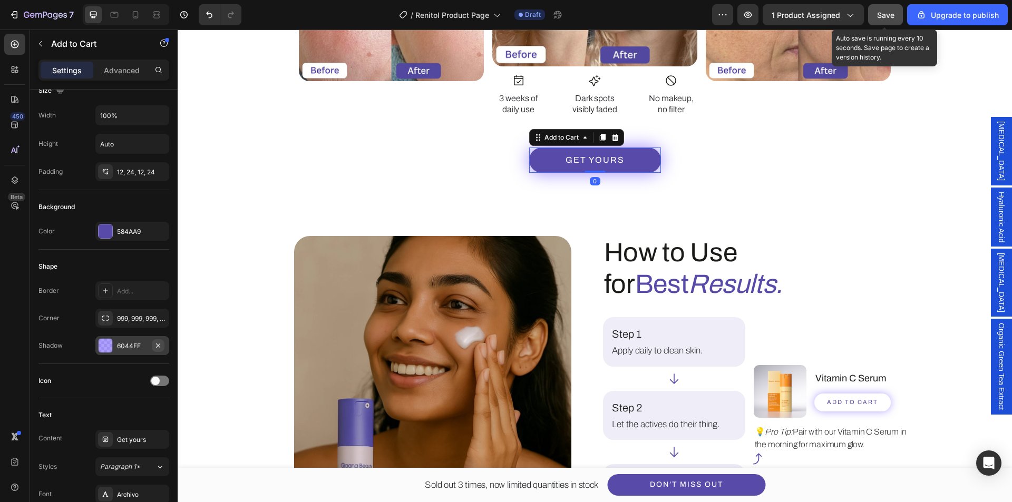
drag, startPoint x: 162, startPoint y: 351, endPoint x: 509, endPoint y: 250, distance: 360.7
click at [162, 351] on button "button" at bounding box center [158, 345] width 13 height 13
click at [717, 361] on div "Step 1 Text Block Apply daily to clean skin. Text Block Row Row" at bounding box center [674, 342] width 142 height 50
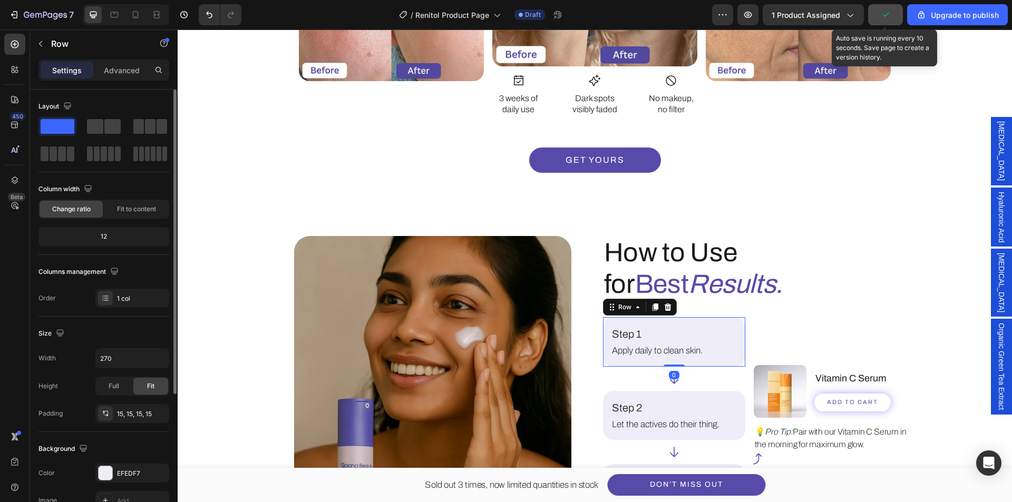
scroll to position [105, 0]
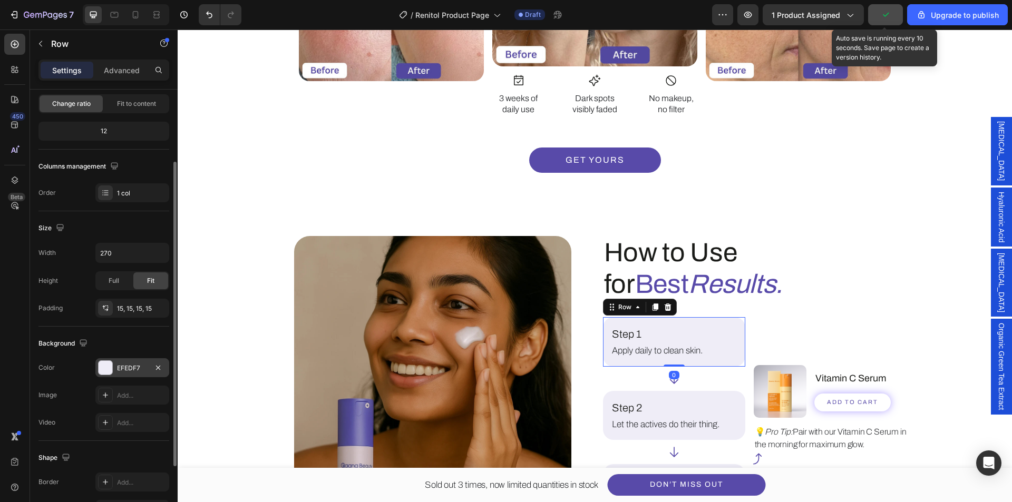
click at [113, 365] on div "EFEDF7" at bounding box center [132, 367] width 74 height 19
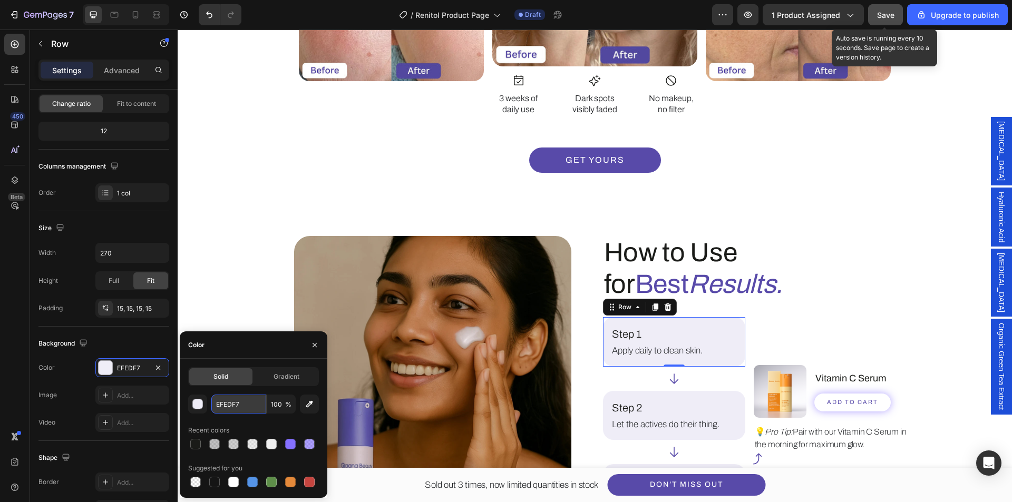
click at [247, 410] on input "EFEDF7" at bounding box center [238, 404] width 55 height 19
click at [246, 425] on div "Recent colors" at bounding box center [253, 430] width 131 height 17
type input "EEEEEE"
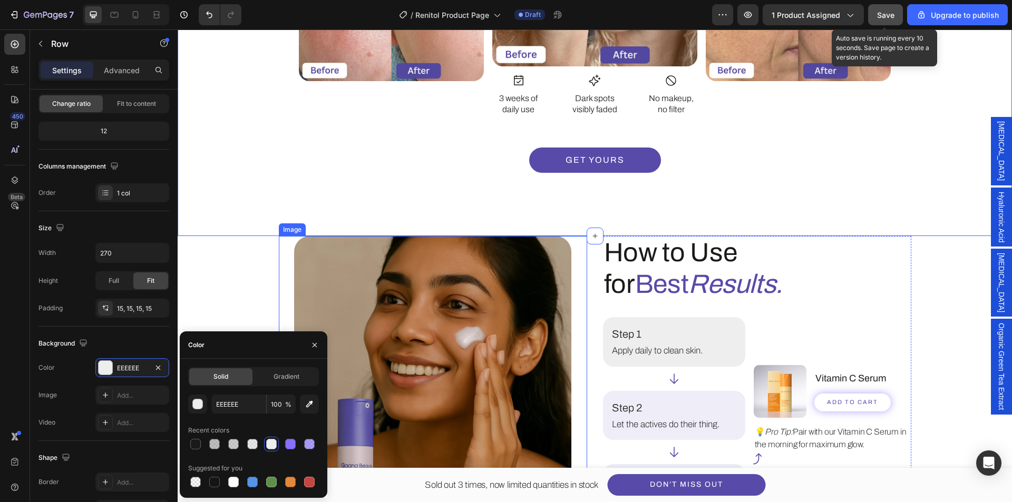
scroll to position [0, 0]
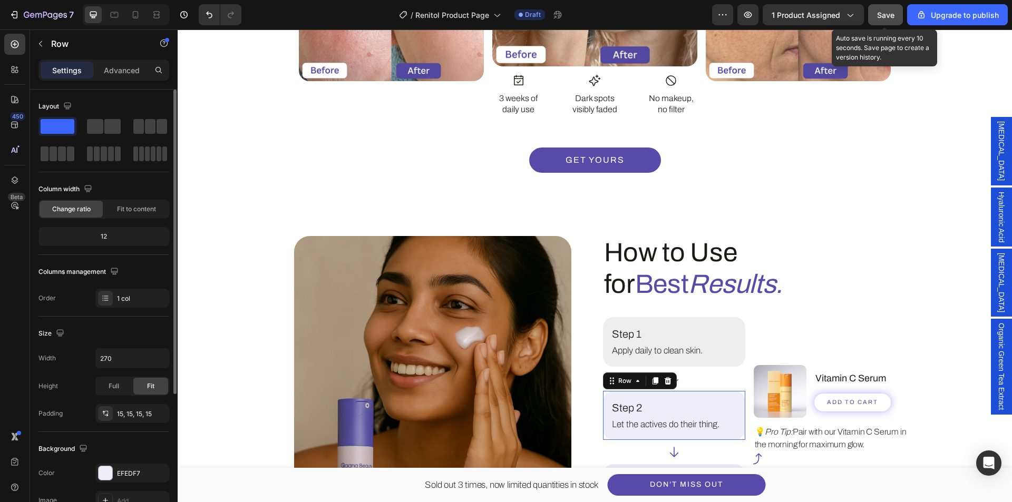
click at [706, 435] on div "Step 2 Text Block Let the actives do their thing. Text Block Row Row 0" at bounding box center [674, 416] width 142 height 50
click at [103, 470] on div at bounding box center [106, 474] width 14 height 14
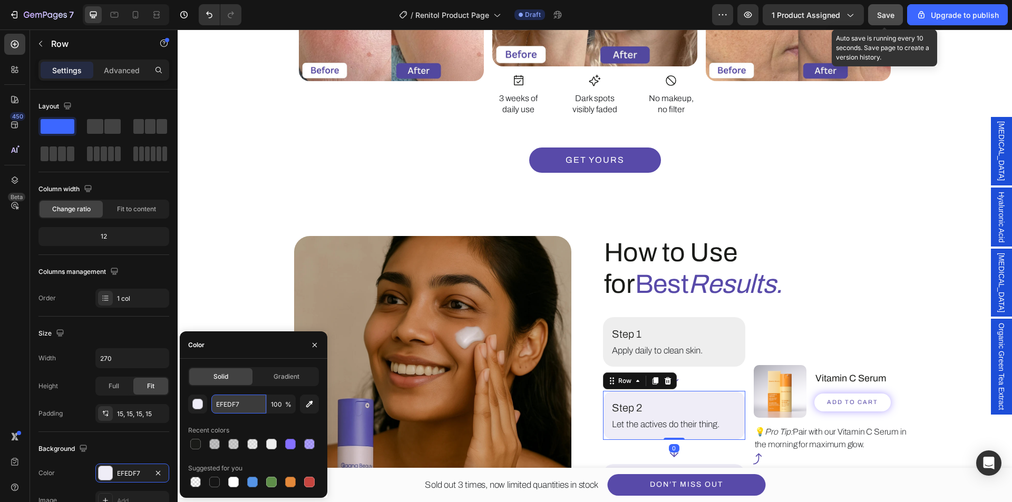
click at [242, 405] on input "EFEDF7" at bounding box center [238, 404] width 55 height 19
paste input "eeeeee"
click at [247, 423] on div "Recent colors" at bounding box center [253, 430] width 131 height 17
type input "EEEEEE"
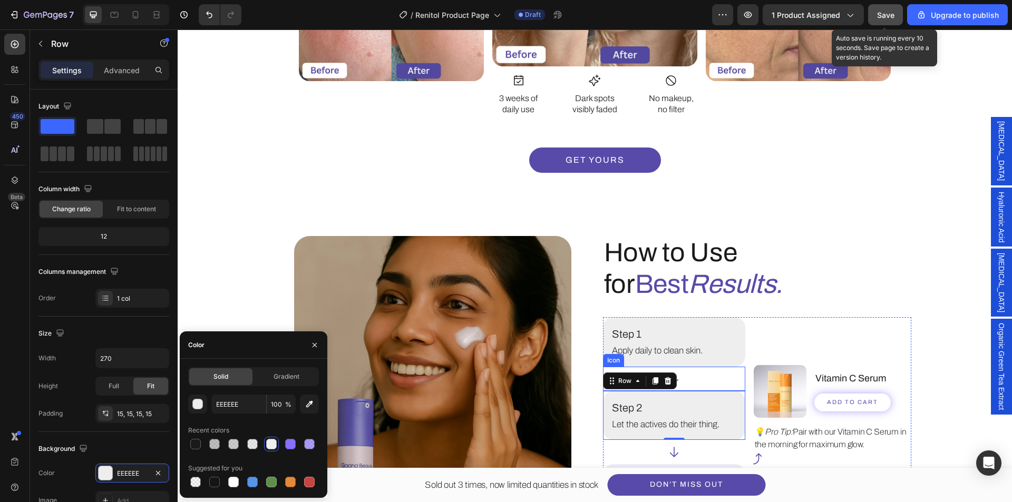
scroll to position [1634, 0]
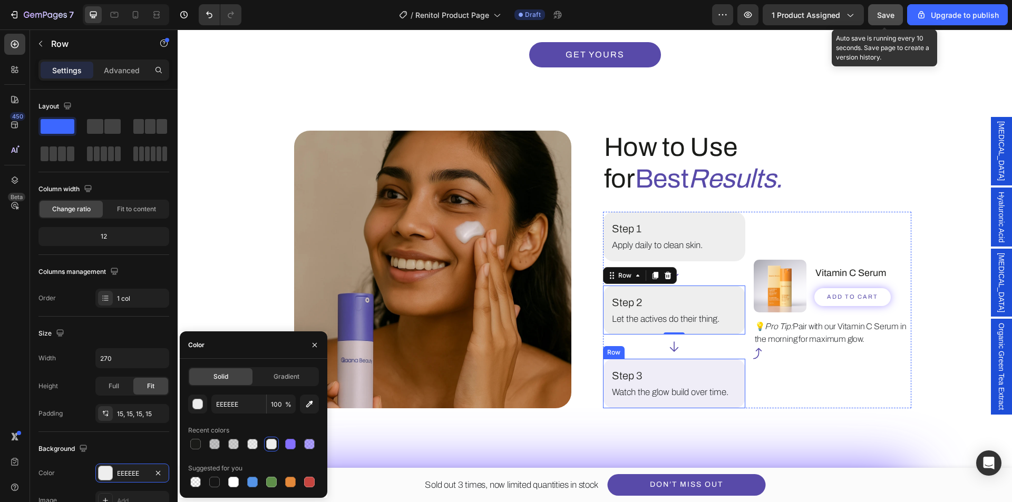
click at [721, 402] on div "Step 3 Text Block Watch the glow build over time. Text Block Row Row" at bounding box center [674, 384] width 142 height 50
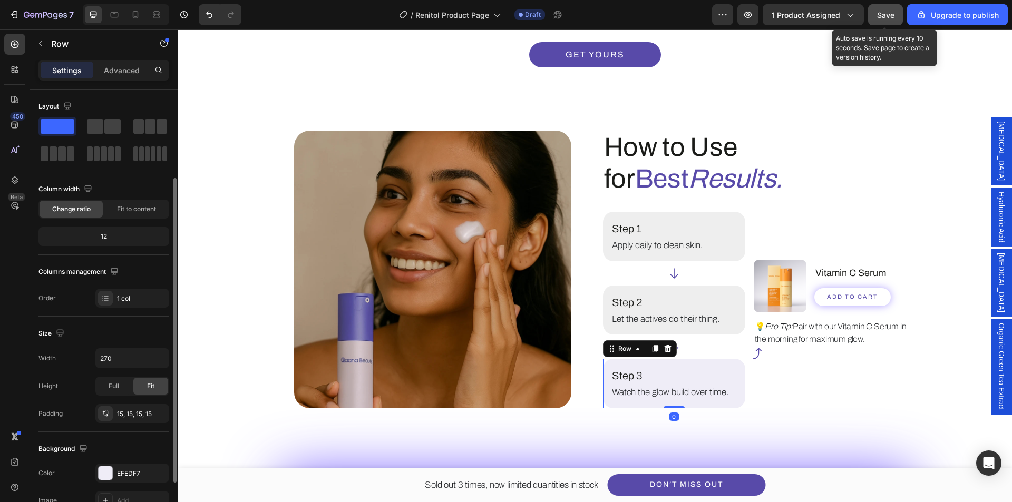
scroll to position [53, 0]
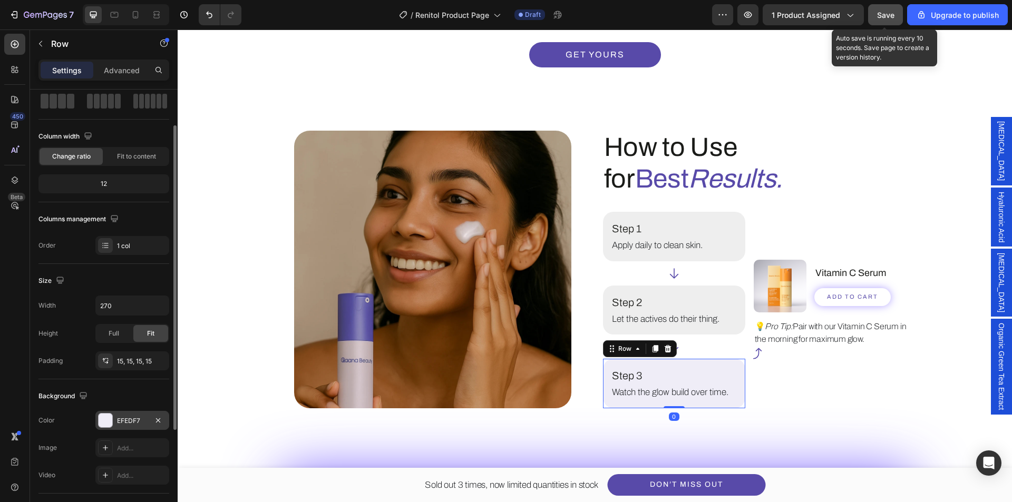
click at [129, 427] on div "EFEDF7" at bounding box center [132, 420] width 74 height 19
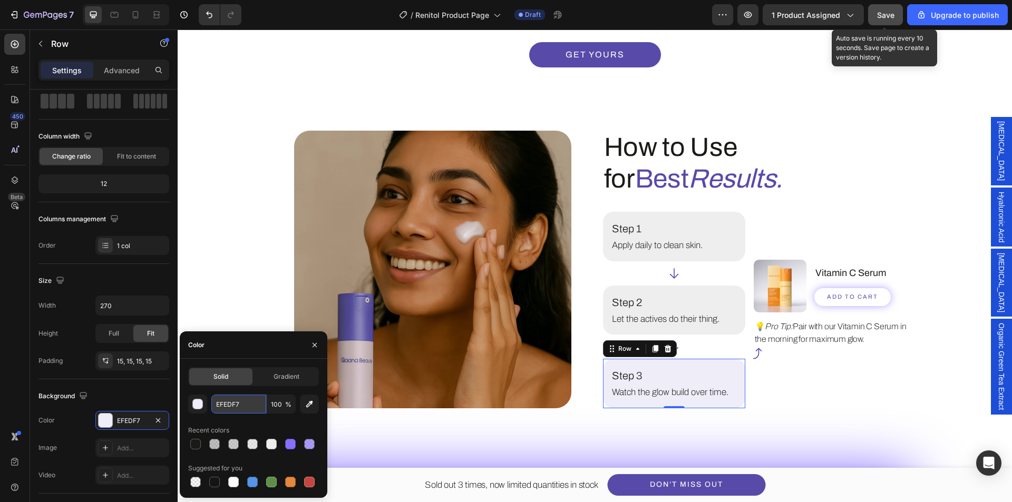
click at [224, 409] on input "EFEDF7" at bounding box center [238, 404] width 55 height 19
paste input "eeeeee"
click at [253, 423] on div "Recent colors" at bounding box center [253, 430] width 131 height 17
type input "EEEEEE"
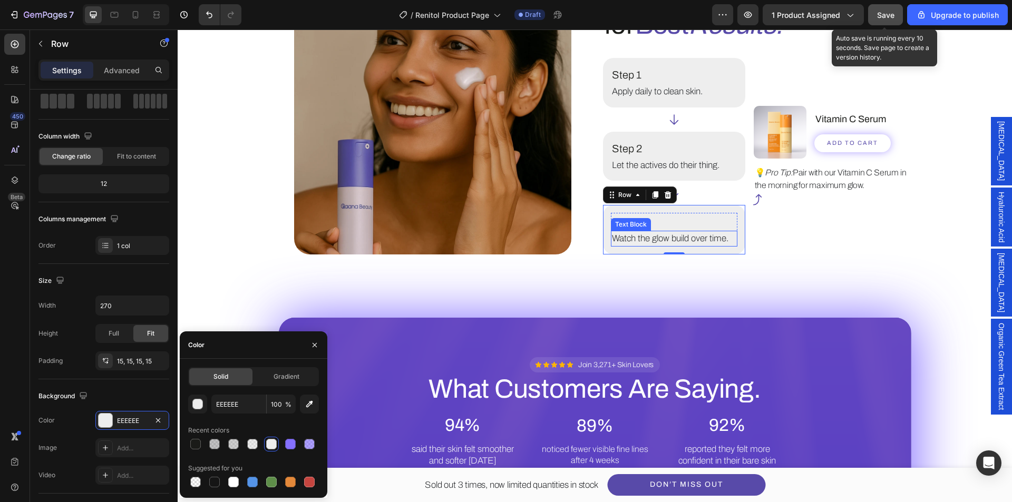
scroll to position [1792, 0]
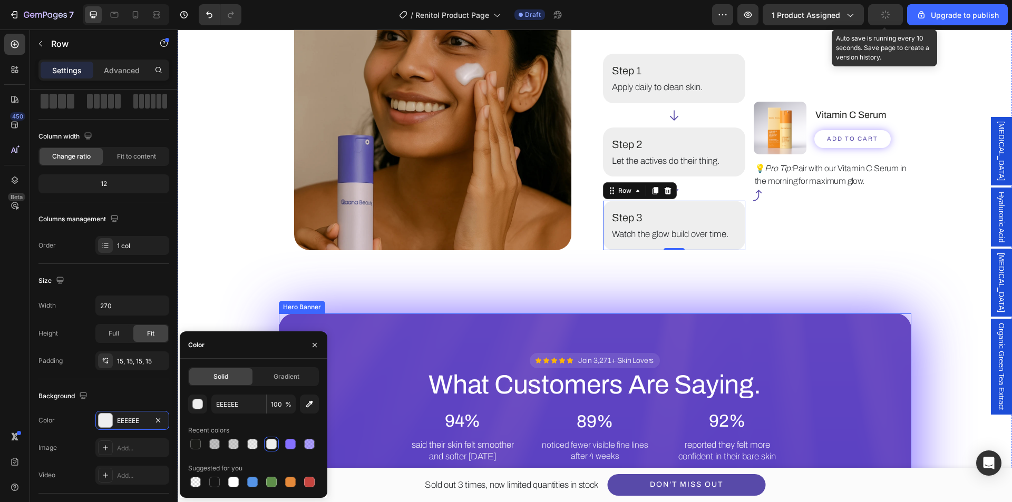
click at [431, 330] on div "Background Image" at bounding box center [595, 511] width 633 height 395
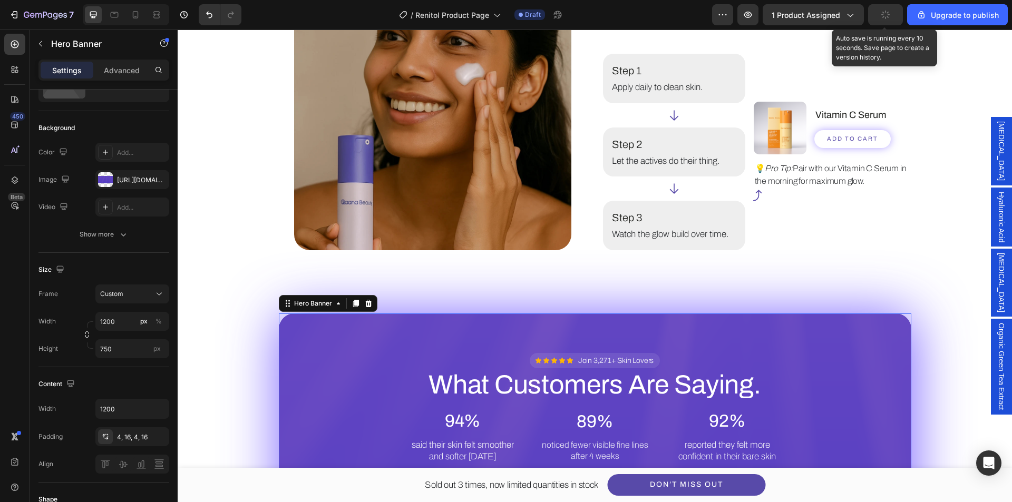
scroll to position [0, 0]
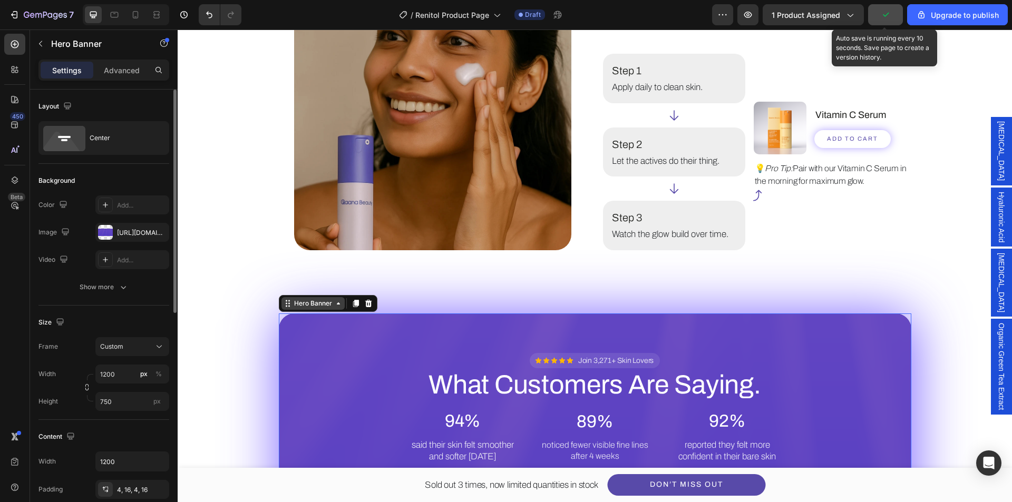
click at [308, 305] on div "Hero Banner" at bounding box center [313, 303] width 42 height 9
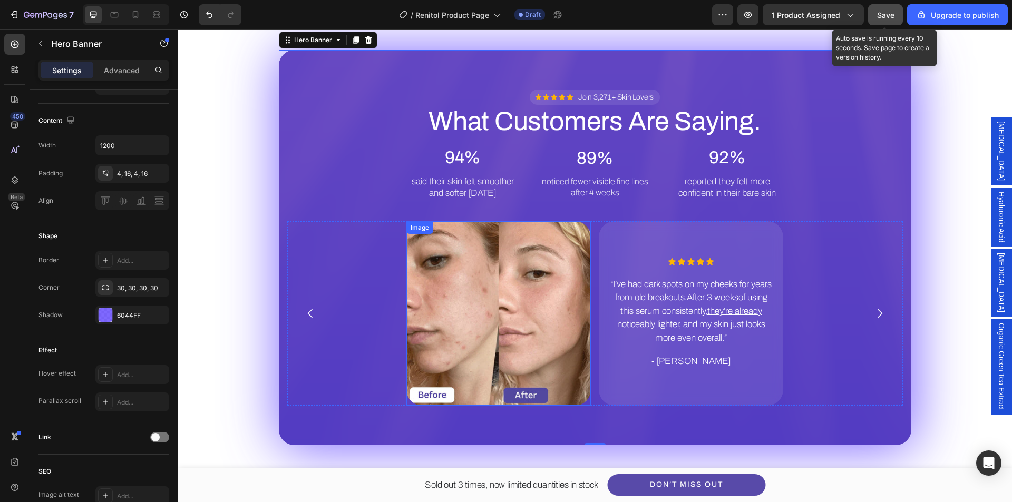
scroll to position [1950, 0]
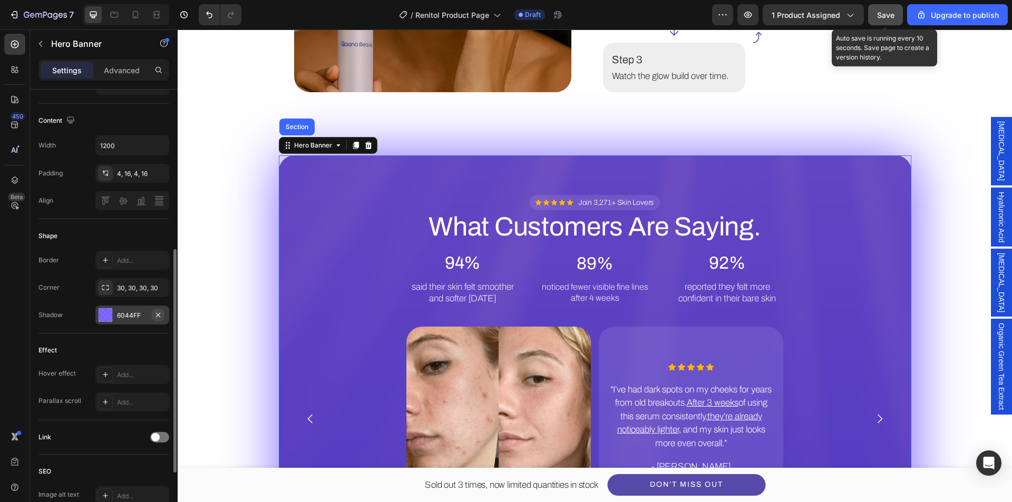
click at [159, 315] on icon "button" at bounding box center [158, 315] width 4 height 4
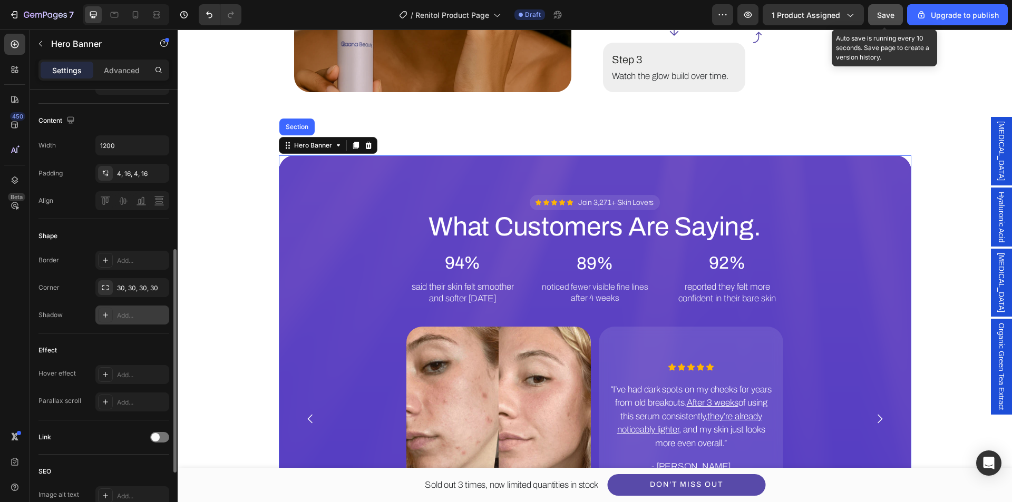
click at [226, 325] on div "Image How to Use for Best Results. Heading Step 1 Text Block Apply daily to cle…" at bounding box center [594, 182] width 803 height 736
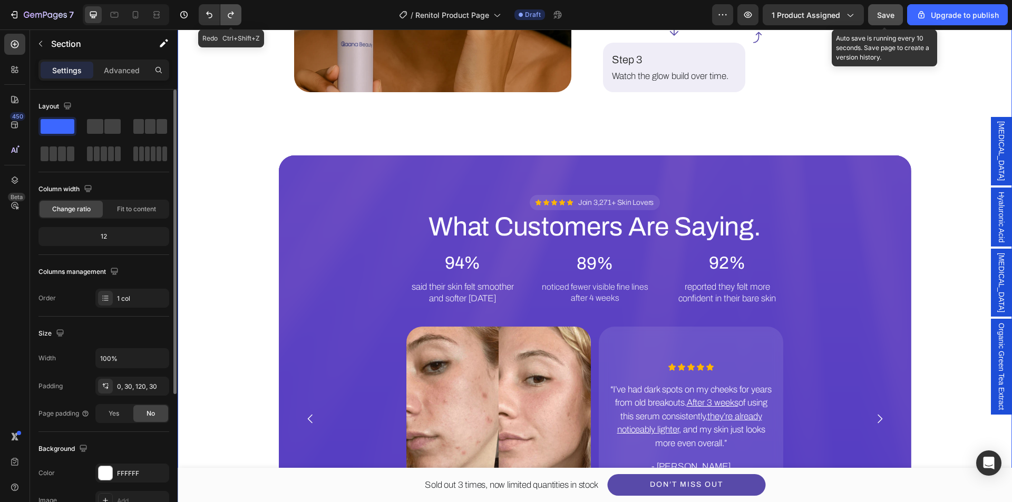
click at [232, 16] on icon "Undo/Redo" at bounding box center [231, 14] width 11 height 11
click at [213, 13] on icon "Undo/Redo" at bounding box center [209, 14] width 11 height 11
click at [212, 13] on icon "Undo/Redo" at bounding box center [209, 14] width 11 height 11
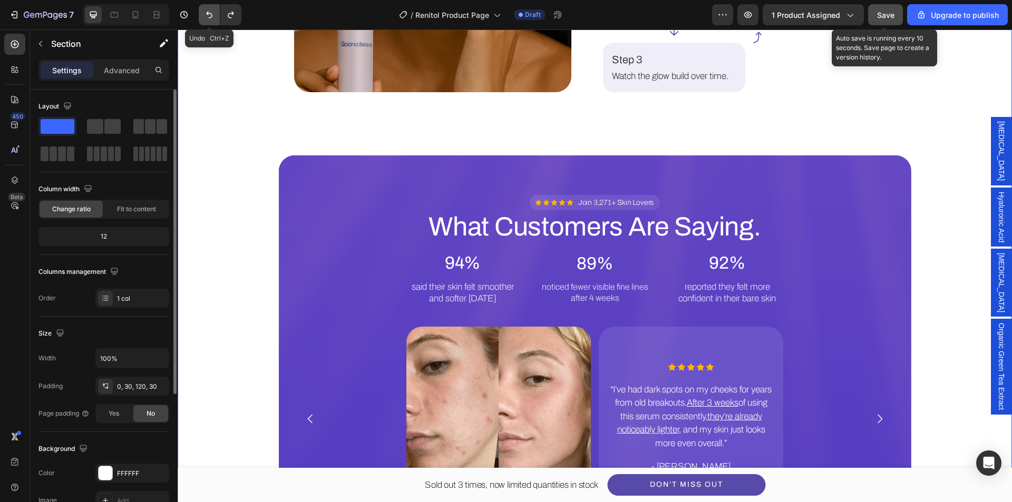
click at [213, 13] on icon "Undo/Redo" at bounding box center [209, 14] width 11 height 11
click at [211, 14] on icon "Undo/Redo" at bounding box center [209, 15] width 6 height 7
click at [231, 14] on icon "Undo/Redo" at bounding box center [231, 14] width 11 height 11
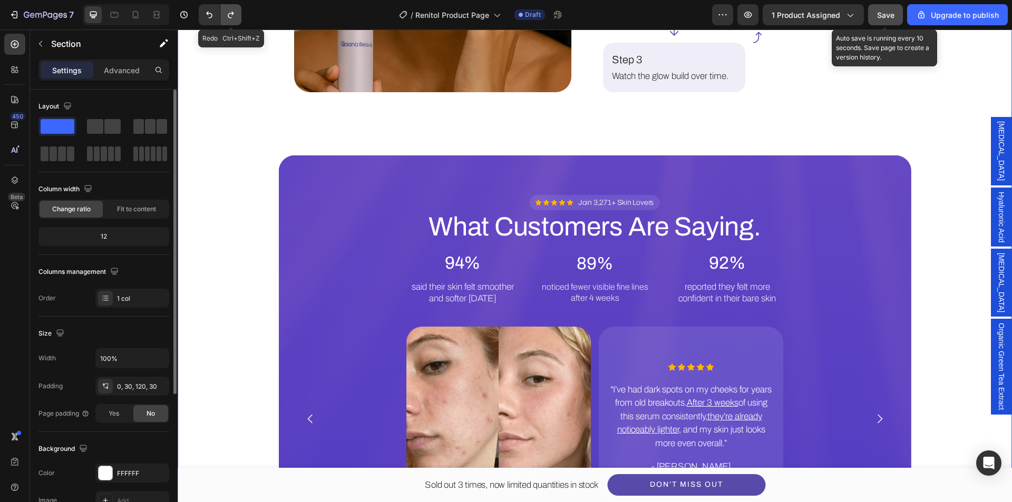
click at [231, 14] on icon "Undo/Redo" at bounding box center [231, 14] width 11 height 11
click at [231, 15] on icon "Undo/Redo" at bounding box center [231, 14] width 11 height 11
click at [216, 15] on button "Undo/Redo" at bounding box center [209, 14] width 21 height 21
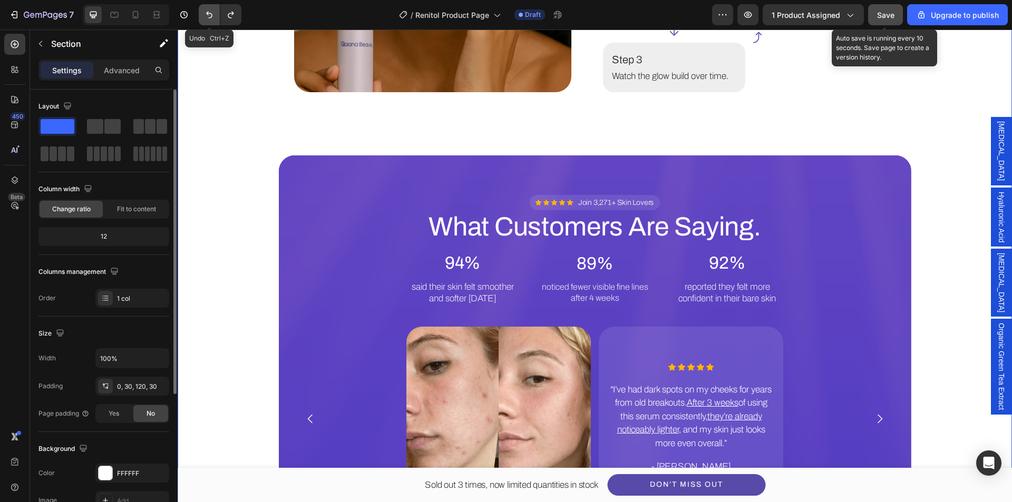
click at [216, 15] on button "Undo/Redo" at bounding box center [209, 14] width 21 height 21
click at [230, 17] on icon "Undo/Redo" at bounding box center [231, 15] width 6 height 7
click at [305, 179] on div "Background Image" at bounding box center [595, 353] width 633 height 395
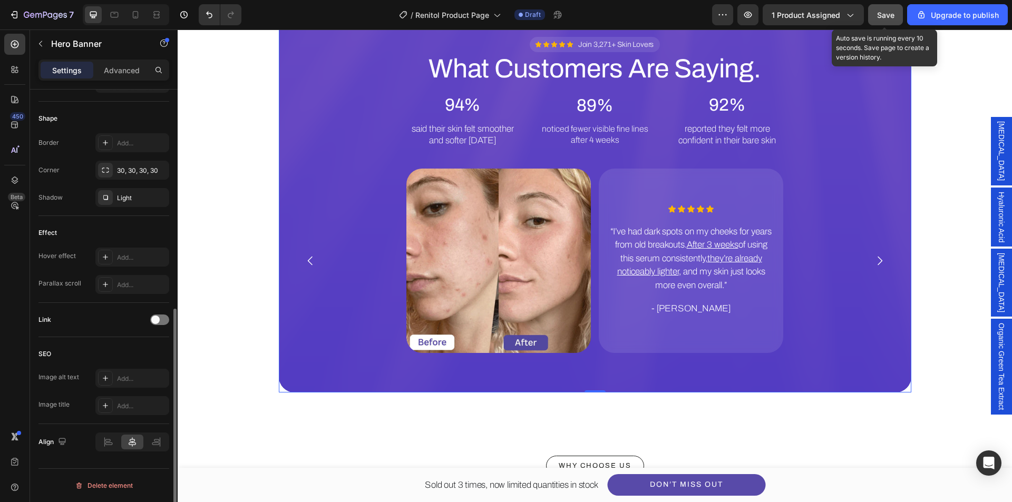
scroll to position [276, 0]
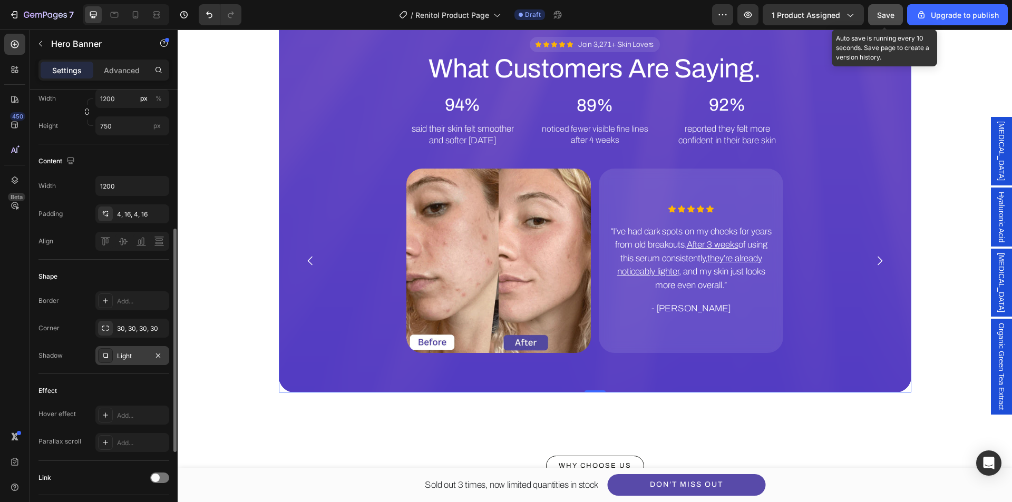
click at [106, 365] on div "Light" at bounding box center [132, 355] width 74 height 19
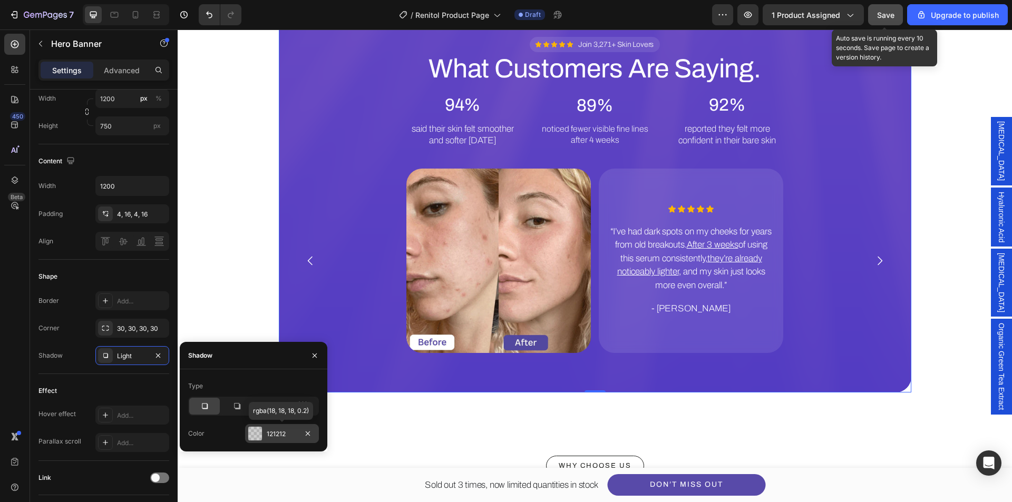
click at [257, 429] on div at bounding box center [255, 434] width 14 height 14
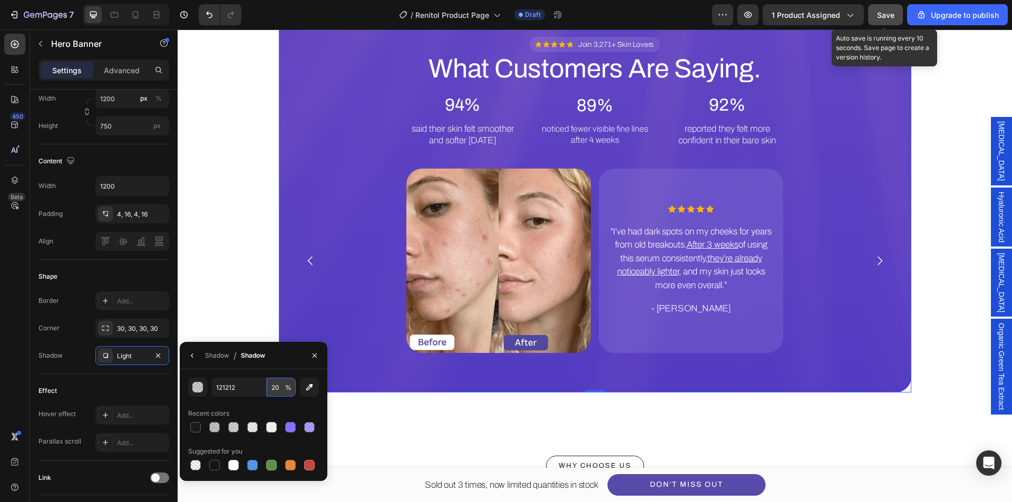
click at [277, 393] on input "20" at bounding box center [281, 387] width 29 height 19
type input "50"
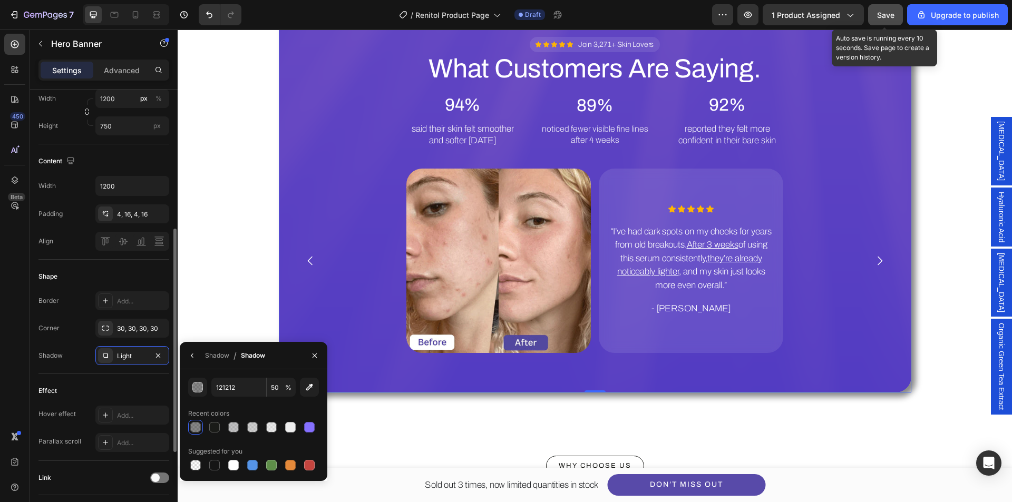
click at [140, 382] on div "Effect Hover effect Add... Parallax scroll Add..." at bounding box center [103, 417] width 131 height 87
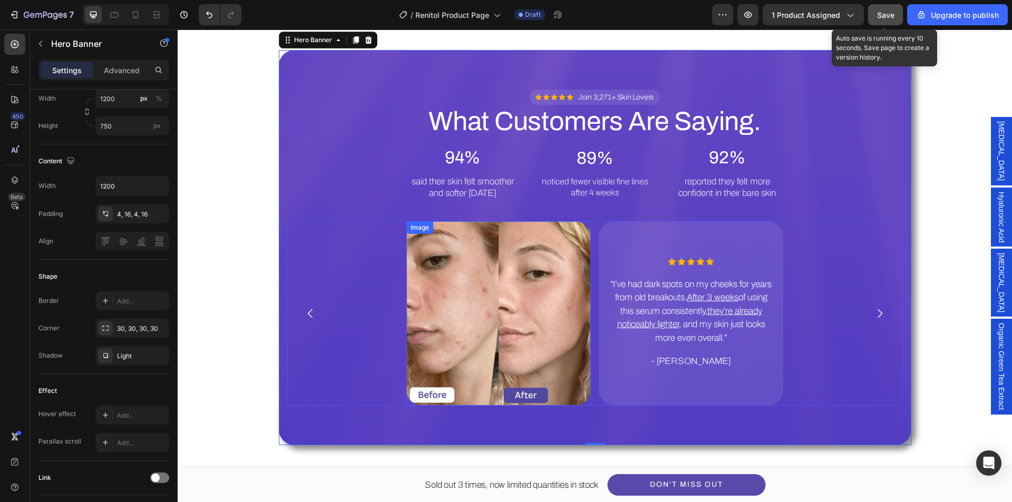
scroll to position [1950, 0]
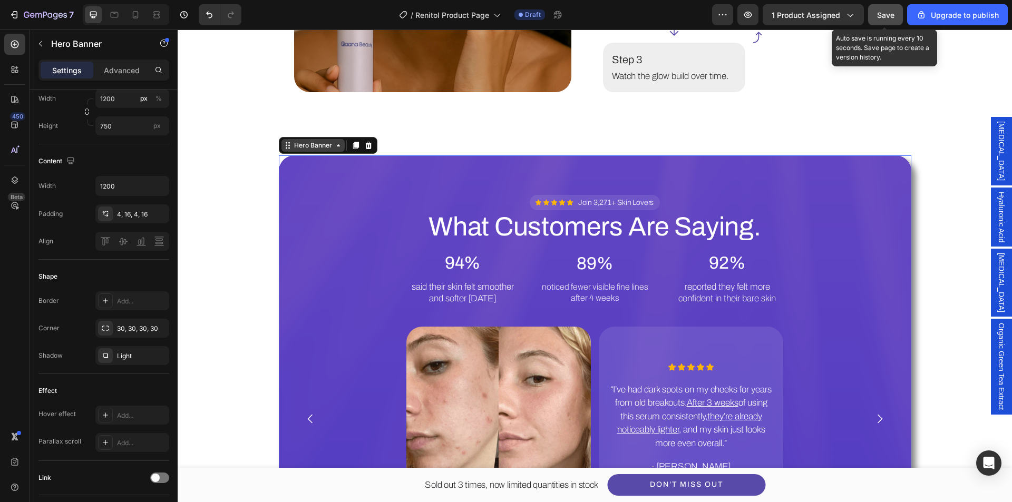
click at [315, 144] on div "Hero Banner" at bounding box center [313, 145] width 42 height 9
drag, startPoint x: 250, startPoint y: 229, endPoint x: 331, endPoint y: 341, distance: 137.8
click at [250, 229] on div "Image How to Use for Best Results. Heading Step 1 Text Block Apply daily to cle…" at bounding box center [594, 182] width 803 height 736
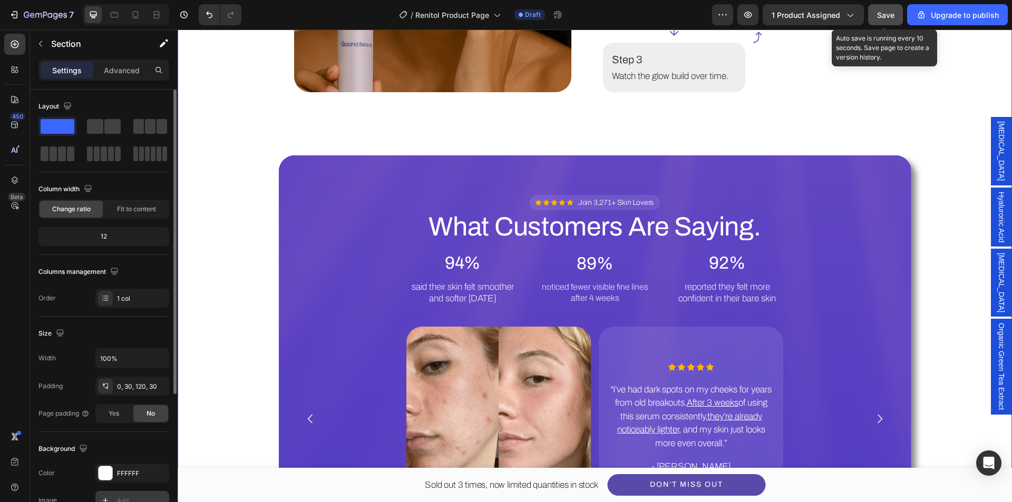
scroll to position [200, 0]
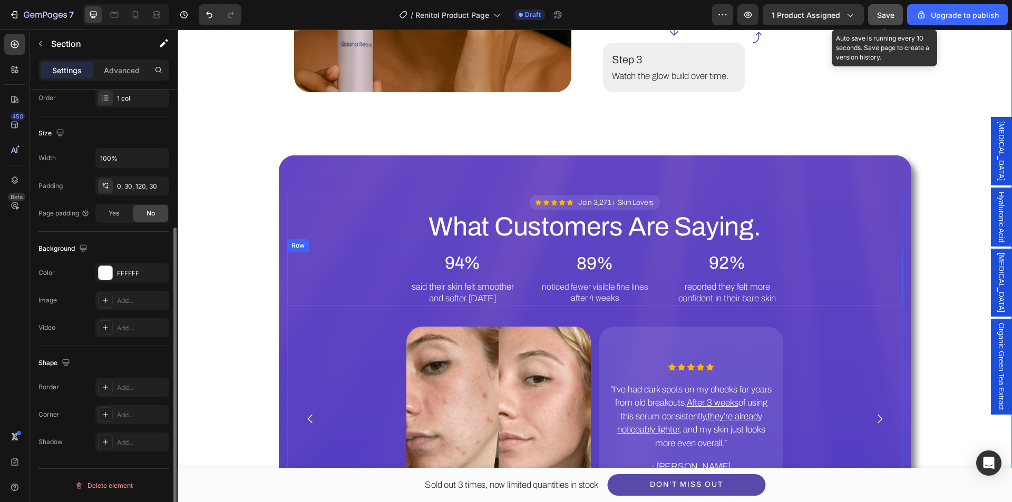
click at [291, 251] on div "Icon Icon Icon Icon Icon Icon List Join 3,271+ Skin Lovers Text Block Row What …" at bounding box center [595, 353] width 616 height 316
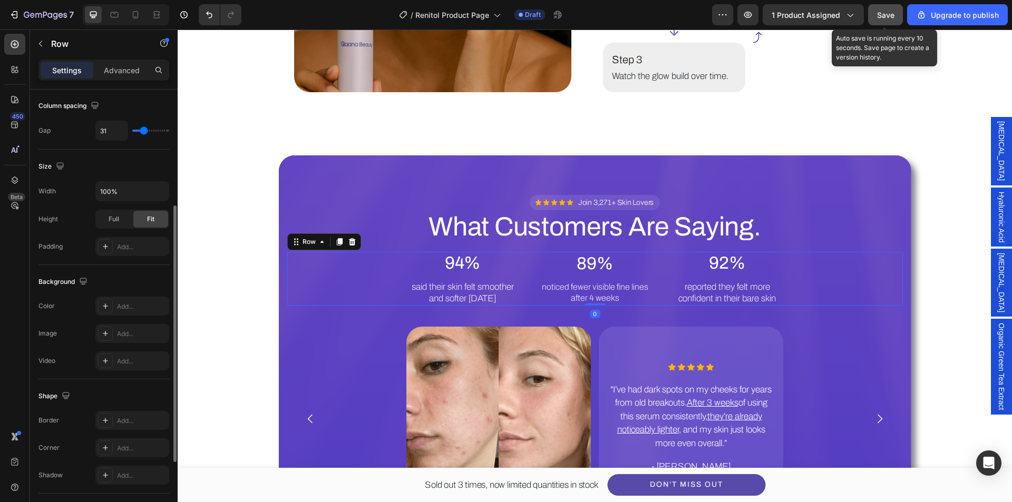
scroll to position [0, 0]
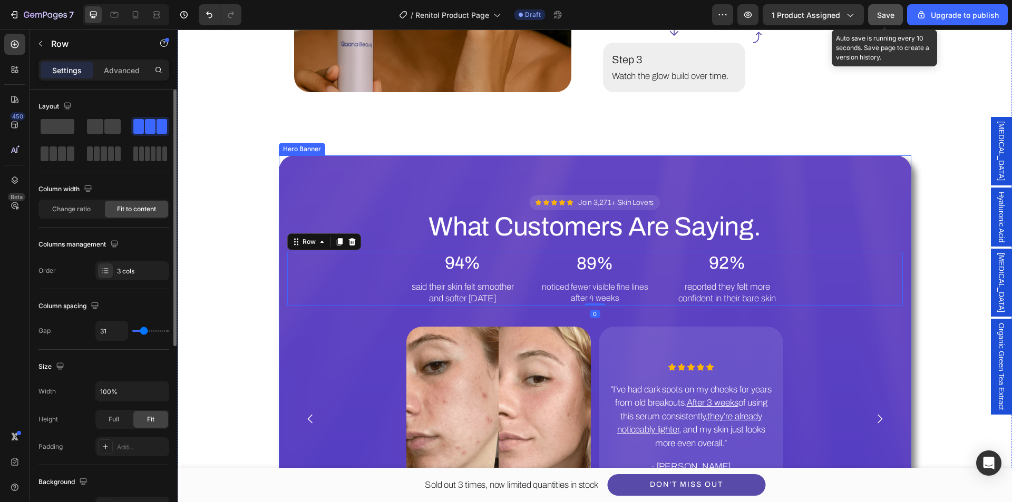
click at [279, 276] on div "Icon Icon Icon Icon Icon Icon List Join 3,271+ Skin Lovers Text Block Row What …" at bounding box center [595, 353] width 633 height 321
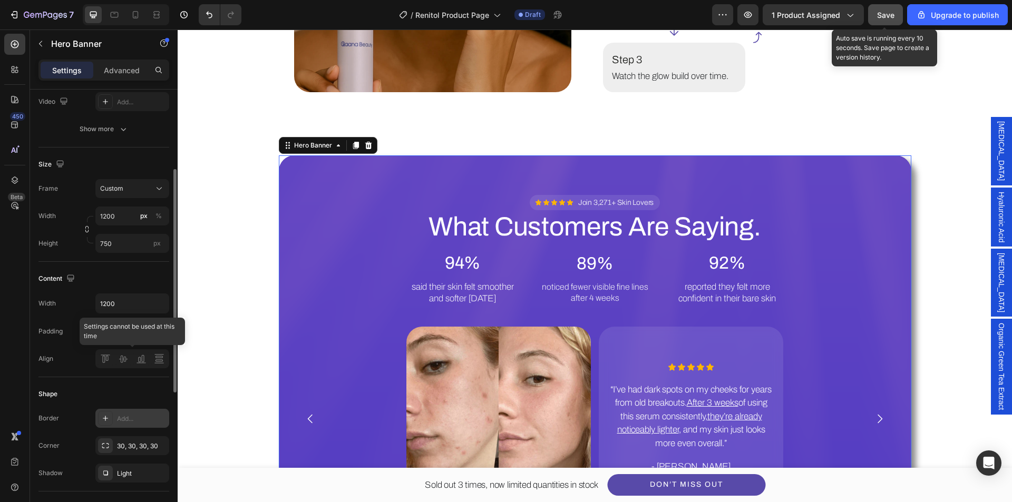
scroll to position [211, 0]
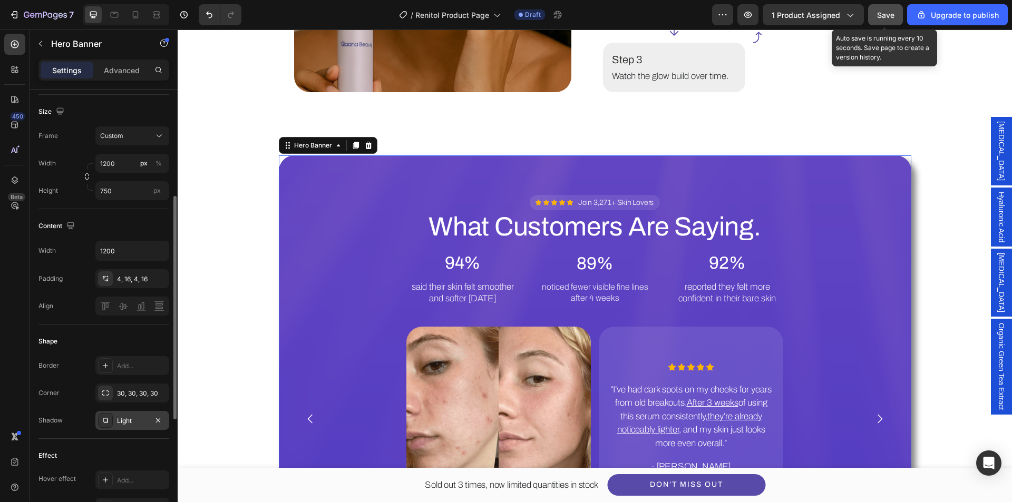
click at [130, 423] on div "Light" at bounding box center [132, 420] width 31 height 9
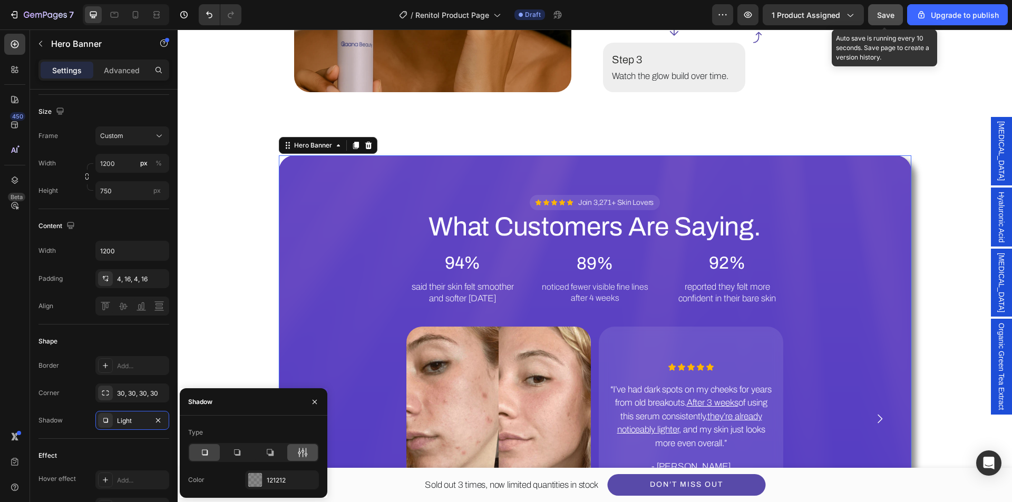
click at [297, 460] on div at bounding box center [302, 452] width 31 height 17
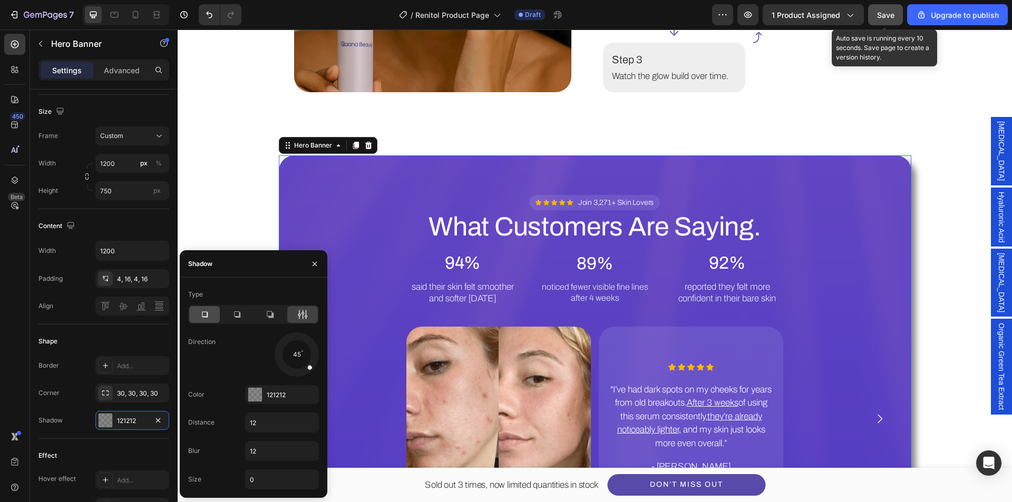
click at [207, 316] on icon at bounding box center [205, 315] width 6 height 6
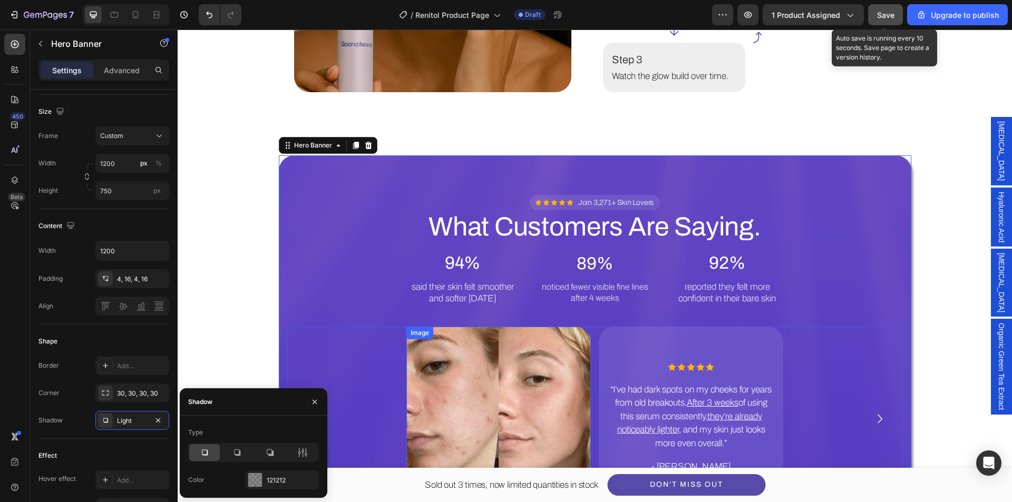
scroll to position [2003, 0]
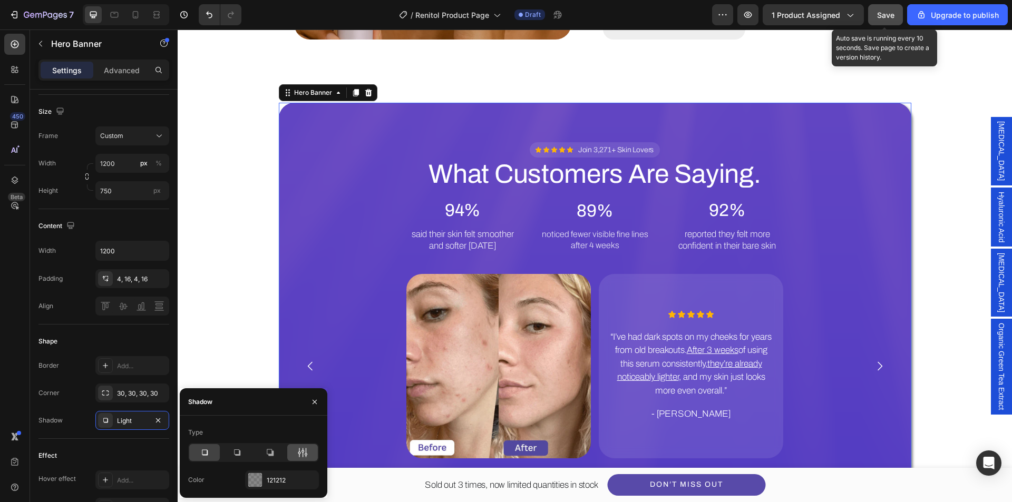
click at [307, 457] on icon at bounding box center [302, 453] width 11 height 11
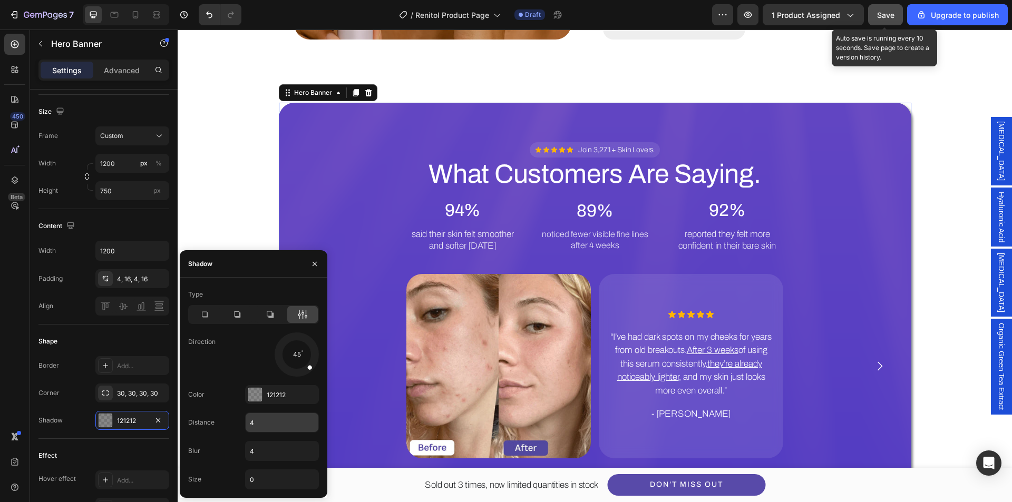
click at [273, 428] on input "4" at bounding box center [282, 422] width 73 height 19
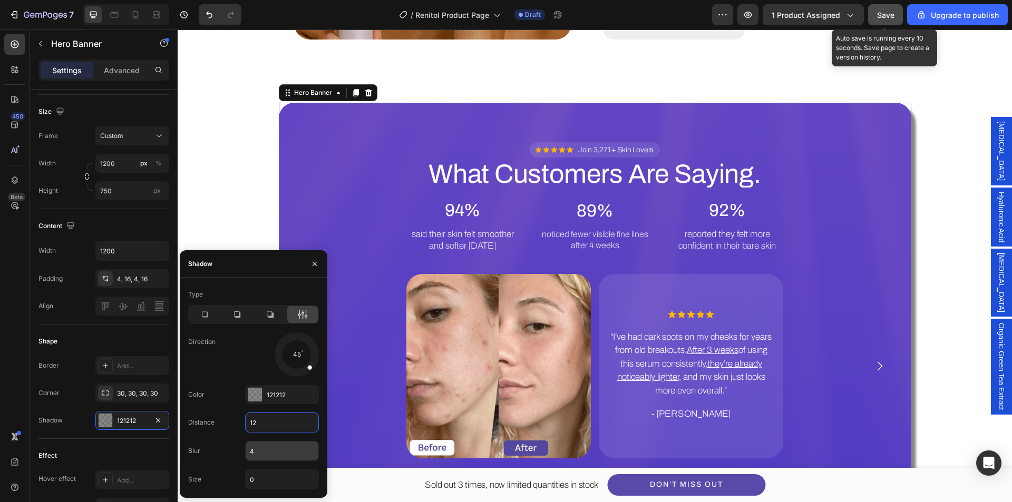
type input "12"
click at [256, 453] on input "4" at bounding box center [282, 451] width 73 height 19
type input "12"
drag, startPoint x: 225, startPoint y: 418, endPoint x: 236, endPoint y: 415, distance: 11.5
click at [226, 441] on div "Distance 12" at bounding box center [253, 451] width 131 height 20
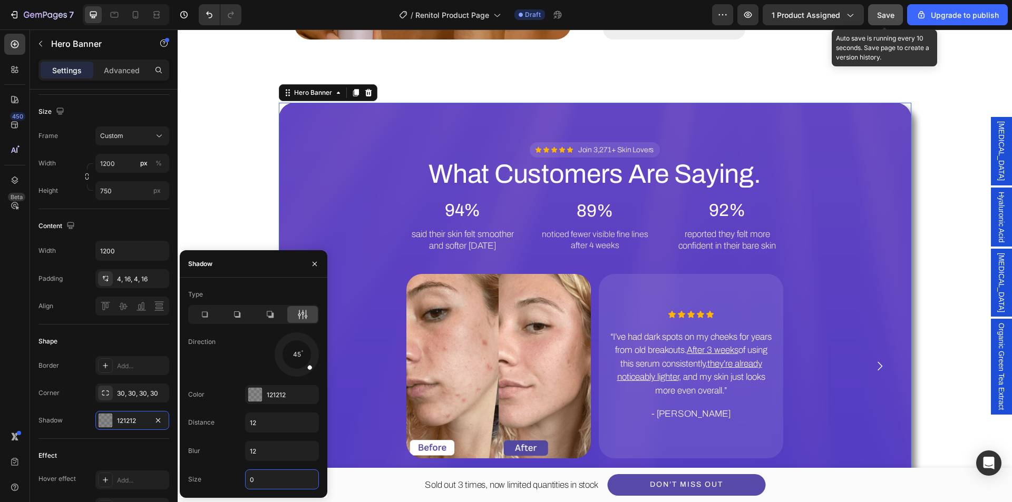
click at [260, 475] on input "0" at bounding box center [282, 479] width 73 height 19
type input "0"
drag, startPoint x: 227, startPoint y: 454, endPoint x: 269, endPoint y: 420, distance: 54.3
click at [227, 470] on div "Blur 12" at bounding box center [253, 480] width 131 height 20
click at [269, 414] on input "12" at bounding box center [282, 422] width 73 height 19
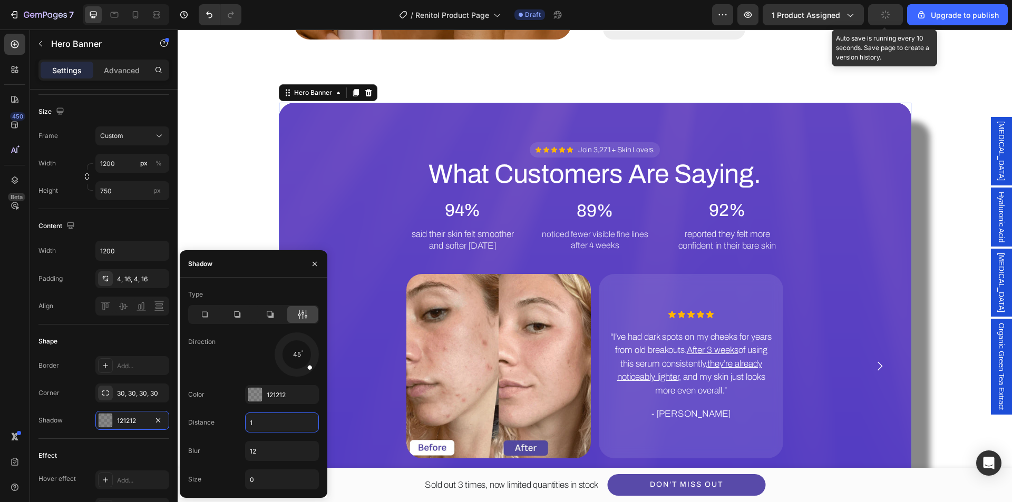
type input "12"
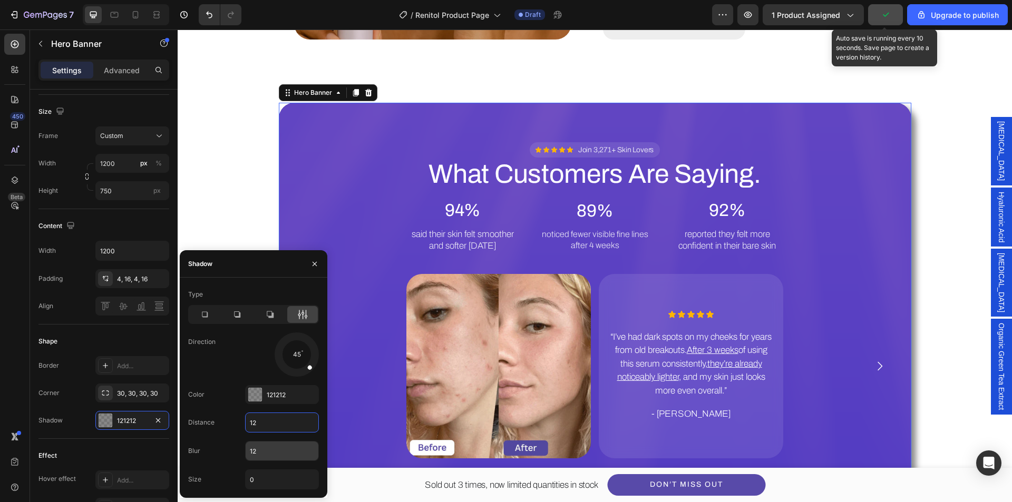
click at [263, 454] on input "12" at bounding box center [282, 451] width 73 height 19
type input "100"
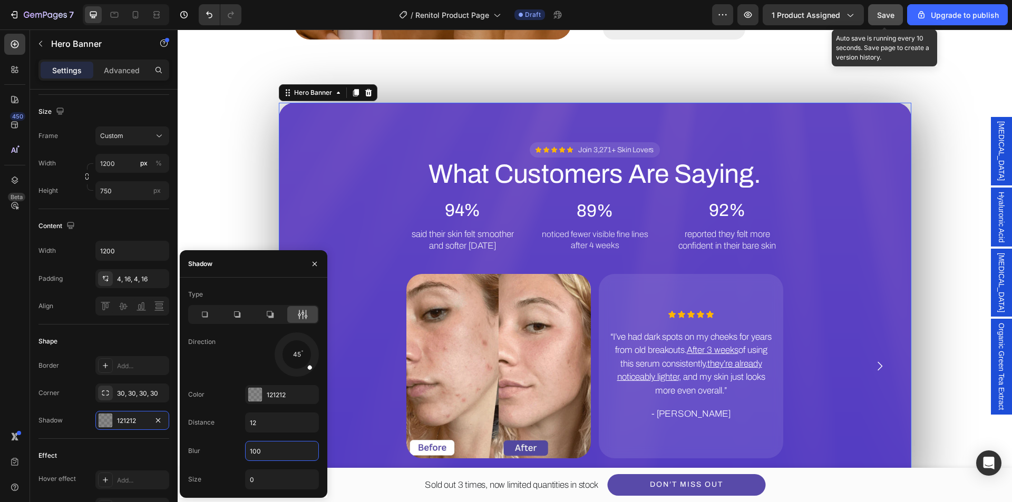
click at [115, 334] on div "Shape" at bounding box center [103, 341] width 131 height 17
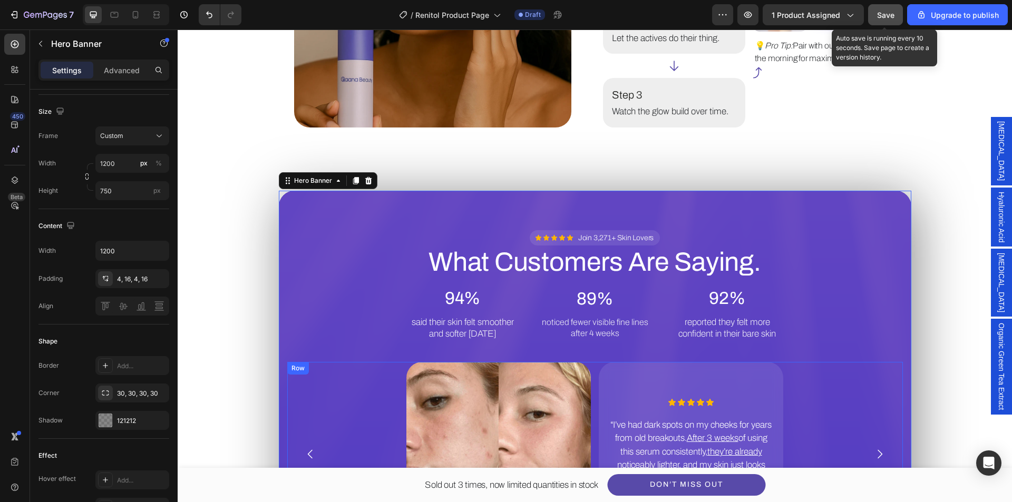
scroll to position [1898, 0]
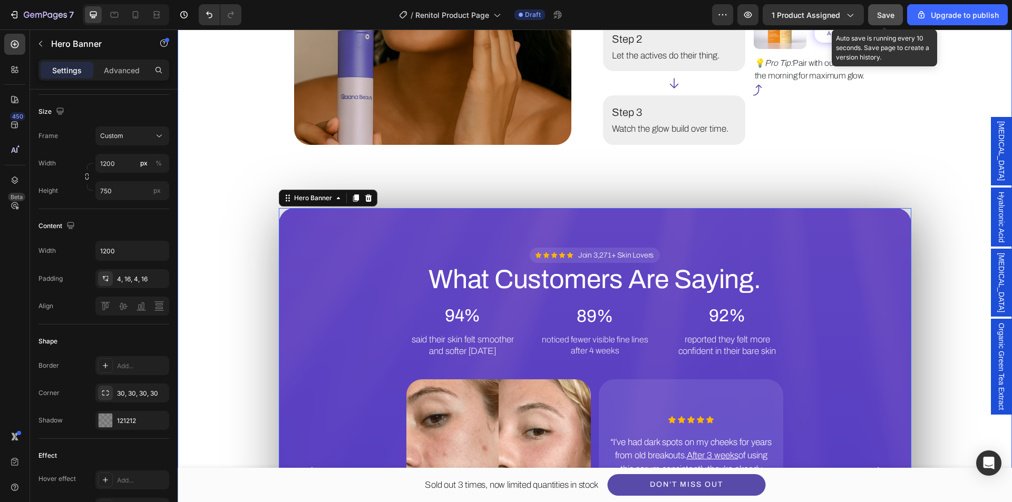
click at [198, 294] on div "Image How to Use for Best Results. Heading Step 1 Text Block Apply daily to cle…" at bounding box center [594, 235] width 803 height 736
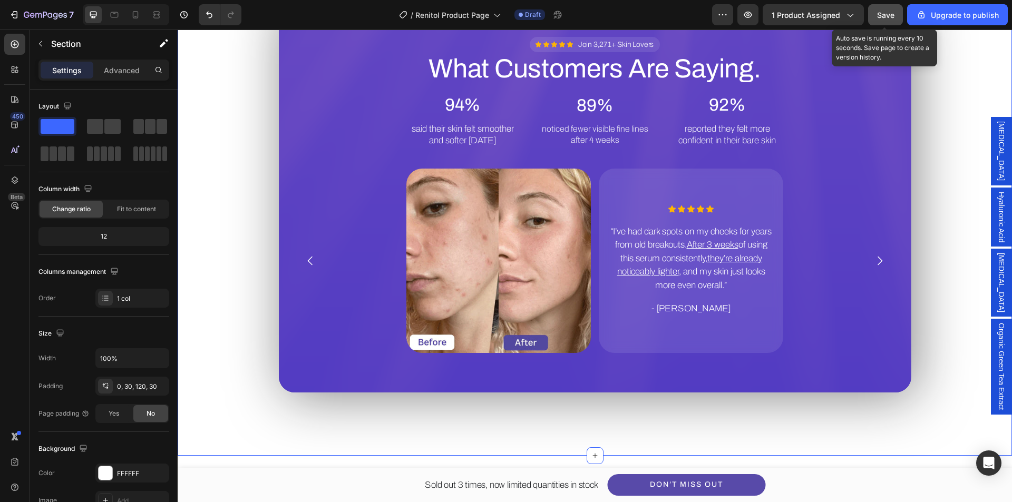
scroll to position [1950, 0]
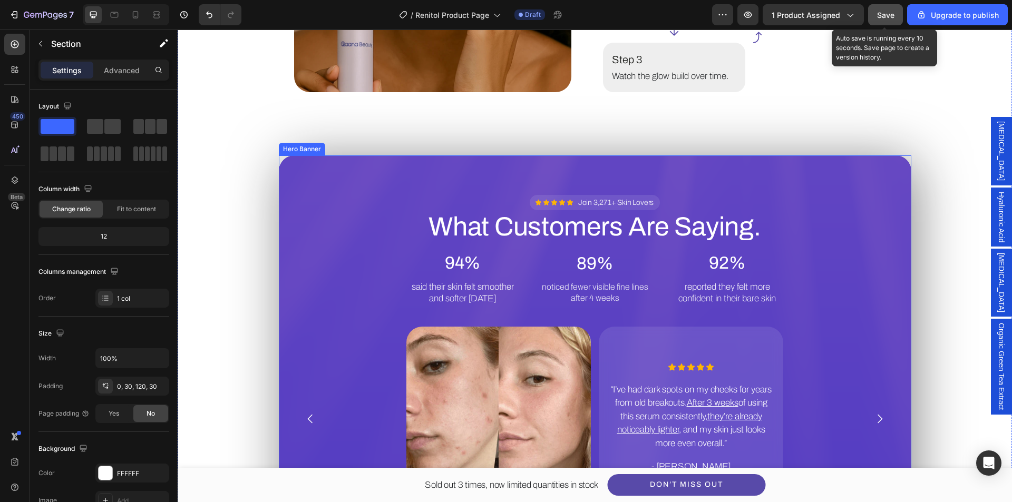
click at [318, 174] on div "Background Image" at bounding box center [595, 353] width 633 height 395
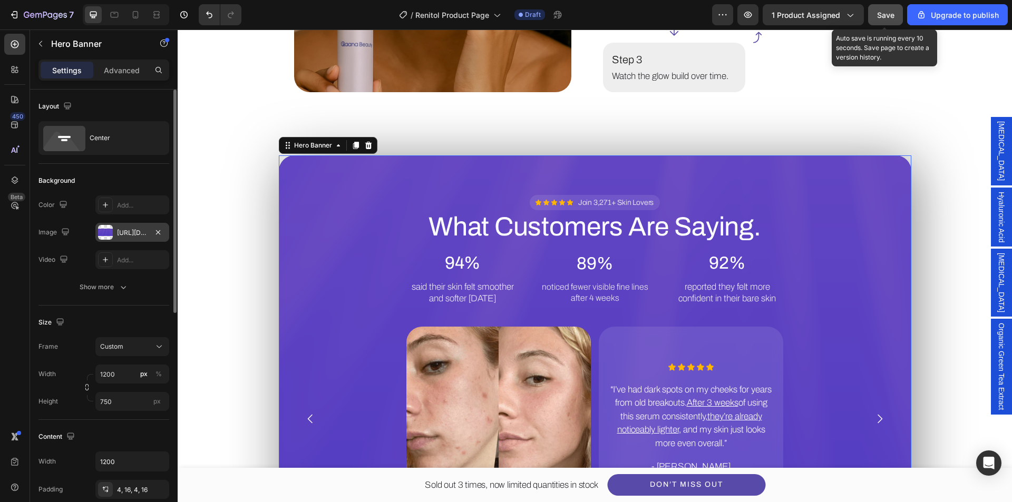
click at [131, 232] on div "[URL][DOMAIN_NAME]" at bounding box center [132, 232] width 31 height 9
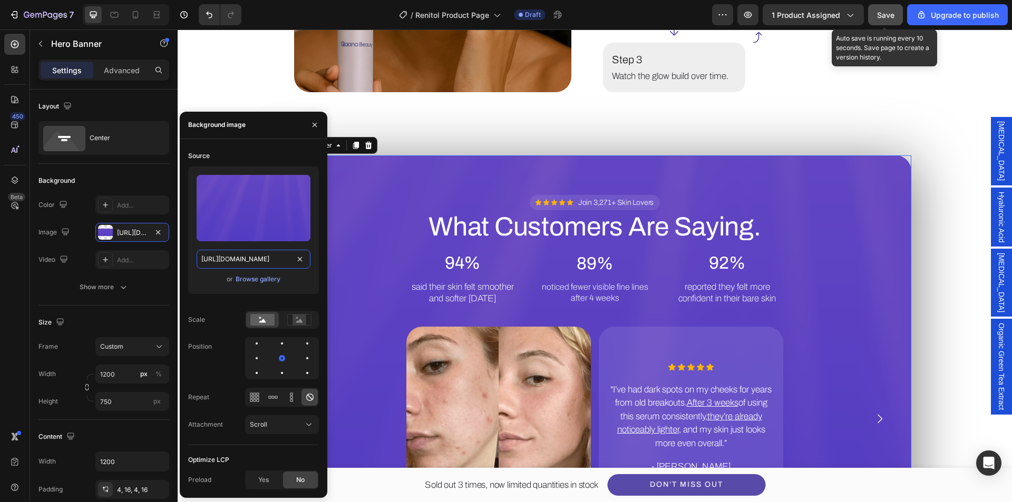
click at [261, 259] on input "[URL][DOMAIN_NAME]" at bounding box center [254, 259] width 114 height 19
paste input "[DOMAIN_NAME][URL]"
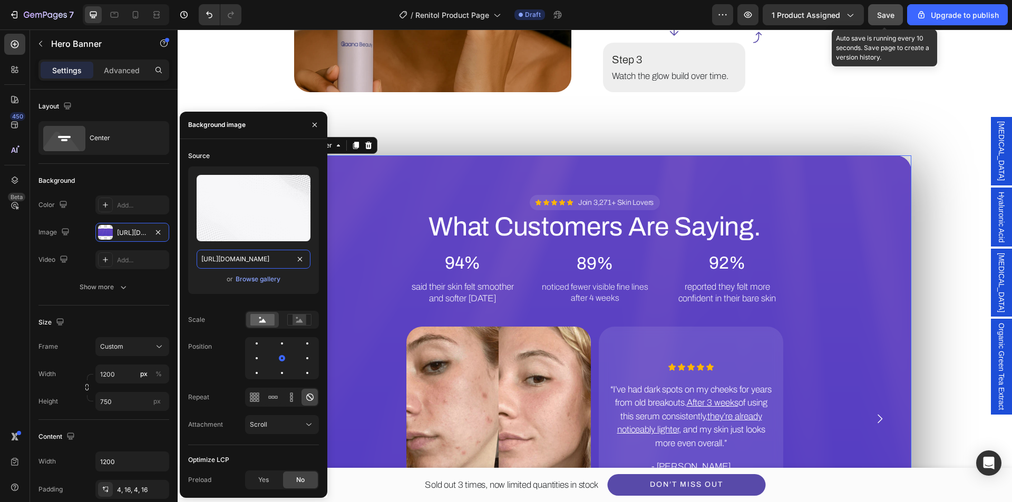
scroll to position [0, 618]
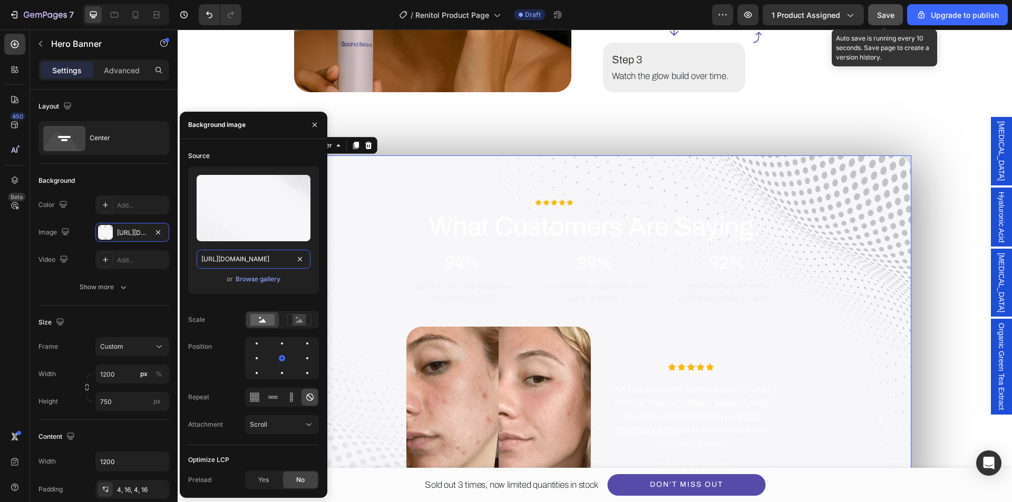
type input "[URL][DOMAIN_NAME]"
click at [218, 346] on div "Position" at bounding box center [253, 358] width 131 height 42
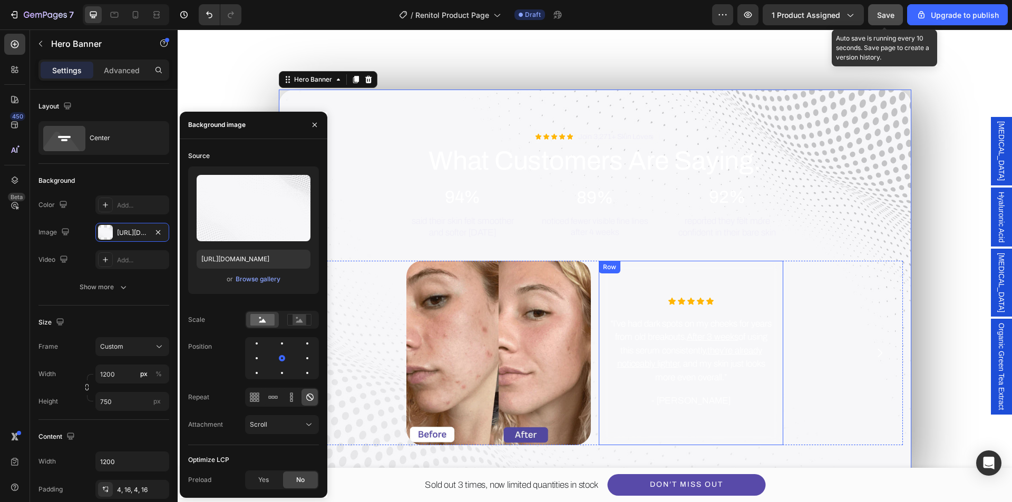
scroll to position [2003, 0]
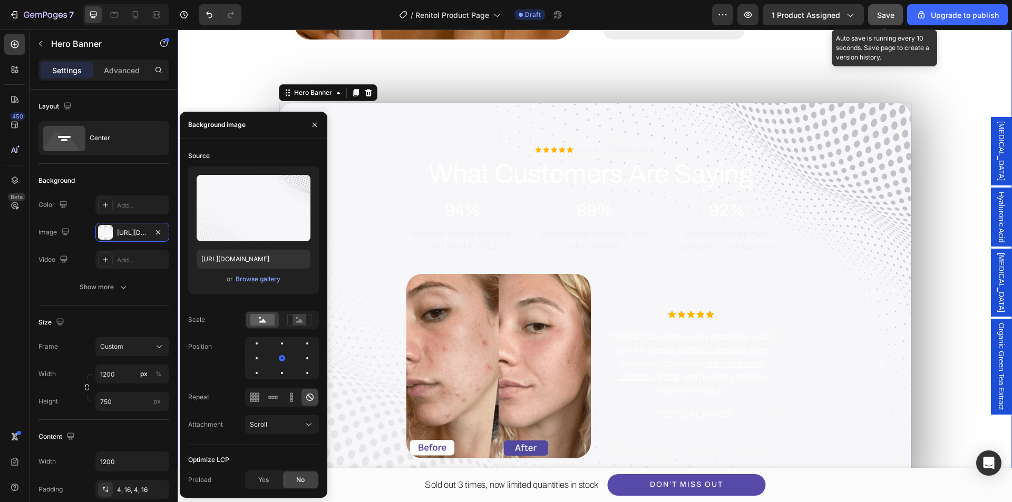
click at [941, 234] on div "Image How to Use for Best Results. Heading Step 1 Text Block Apply daily to cle…" at bounding box center [594, 130] width 803 height 736
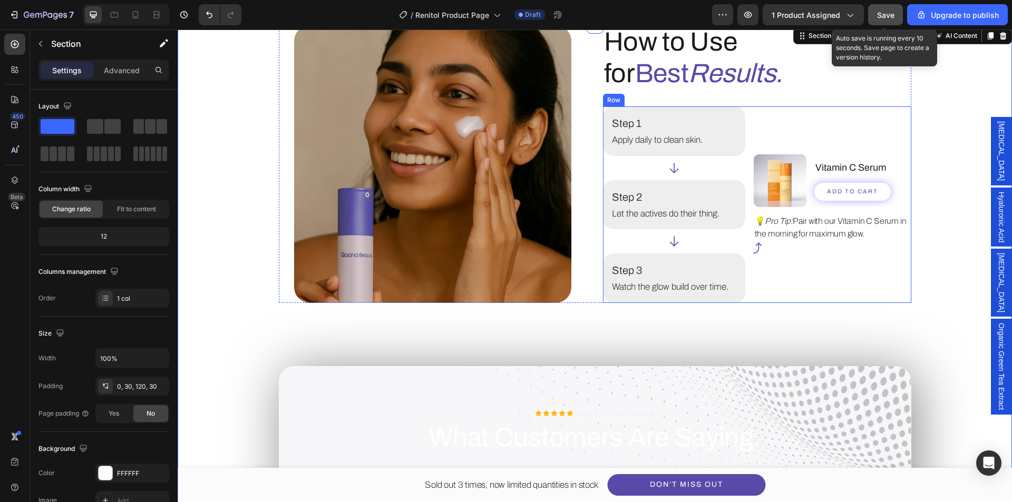
scroll to position [1950, 0]
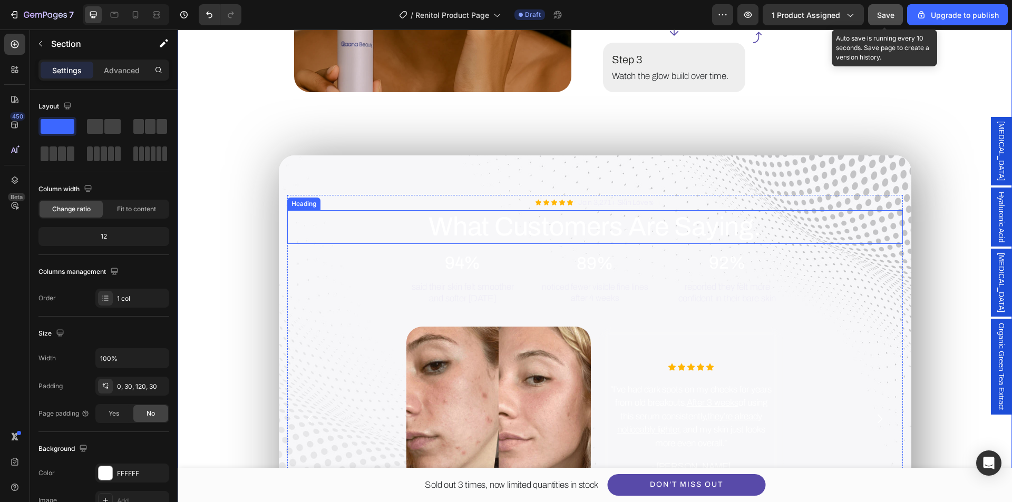
click at [634, 223] on h2 "What Customers Are Saying." at bounding box center [595, 227] width 616 height 34
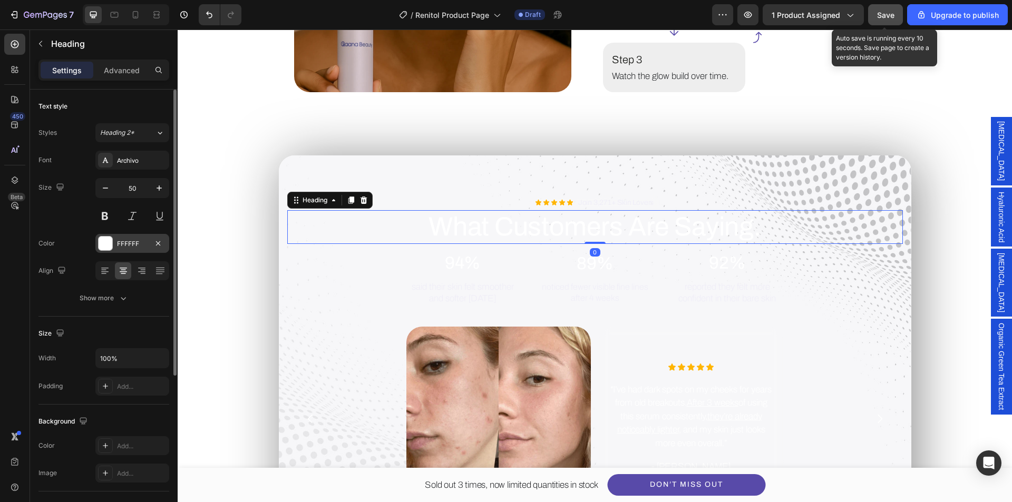
click at [99, 249] on div at bounding box center [106, 244] width 14 height 14
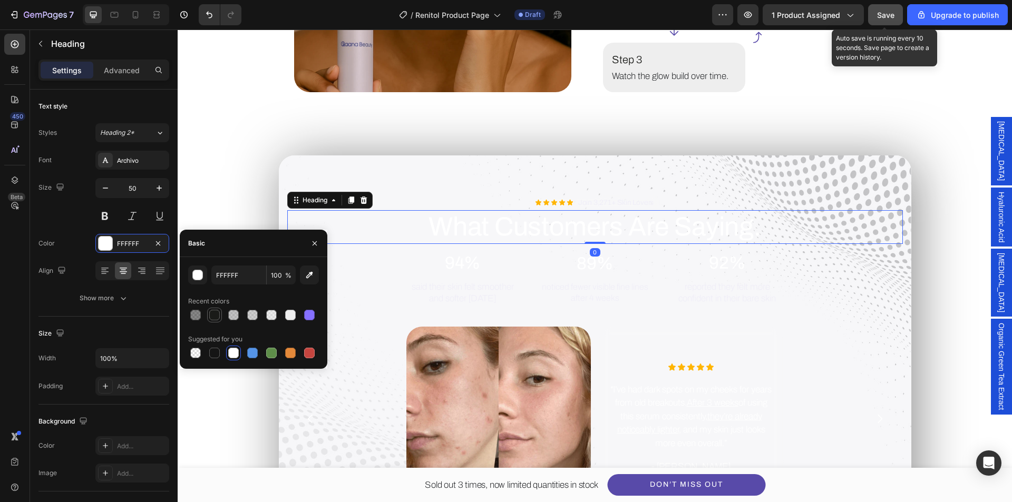
click at [209, 315] on div at bounding box center [214, 315] width 13 height 13
type input "1A1B18"
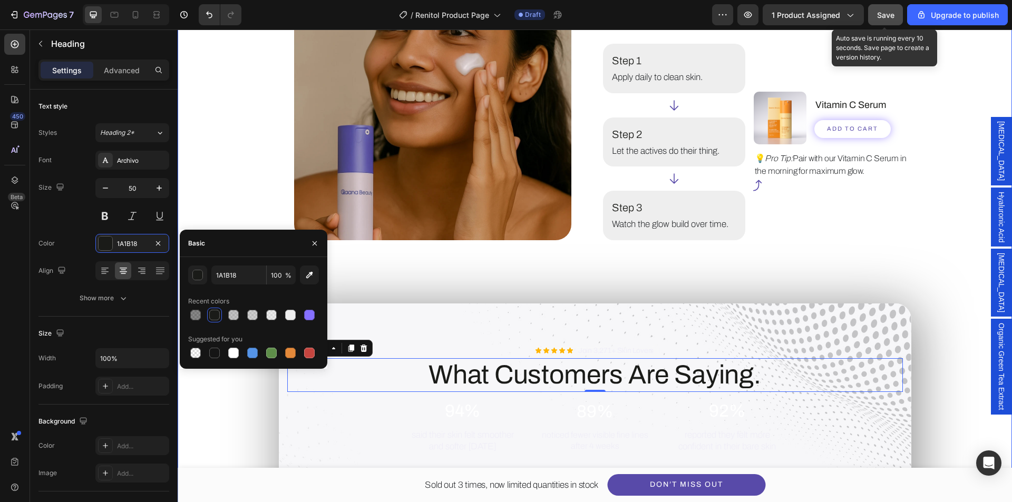
scroll to position [1792, 0]
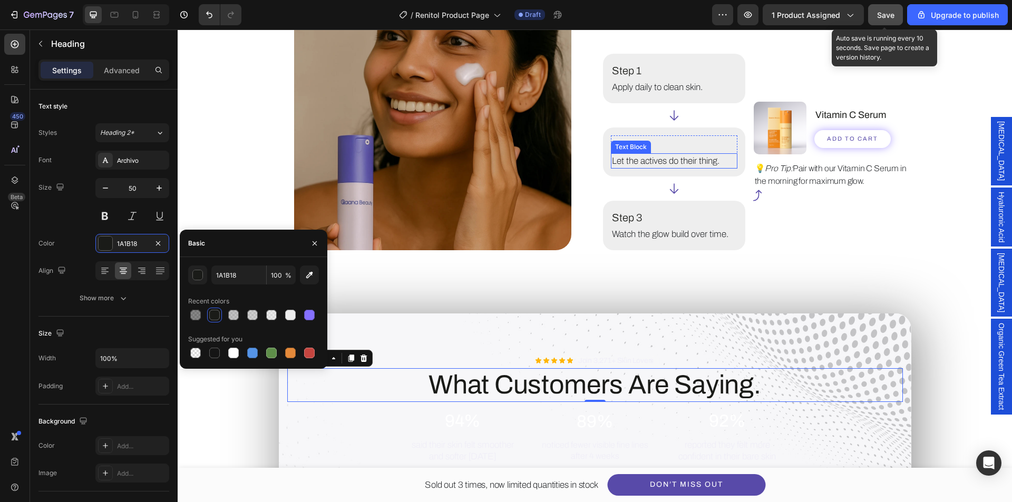
click at [660, 162] on p "Let the actives do their thing." at bounding box center [674, 161] width 124 height 14
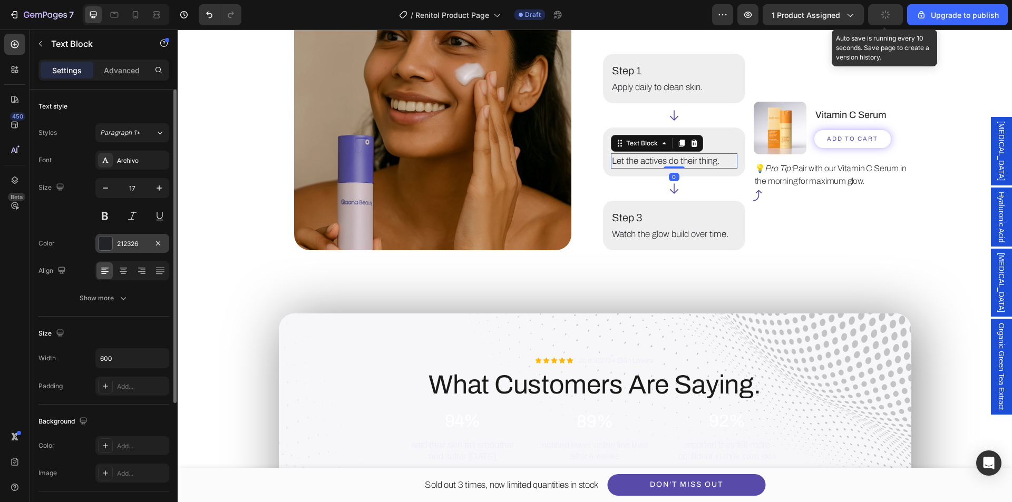
click at [129, 244] on div "212326" at bounding box center [132, 243] width 31 height 9
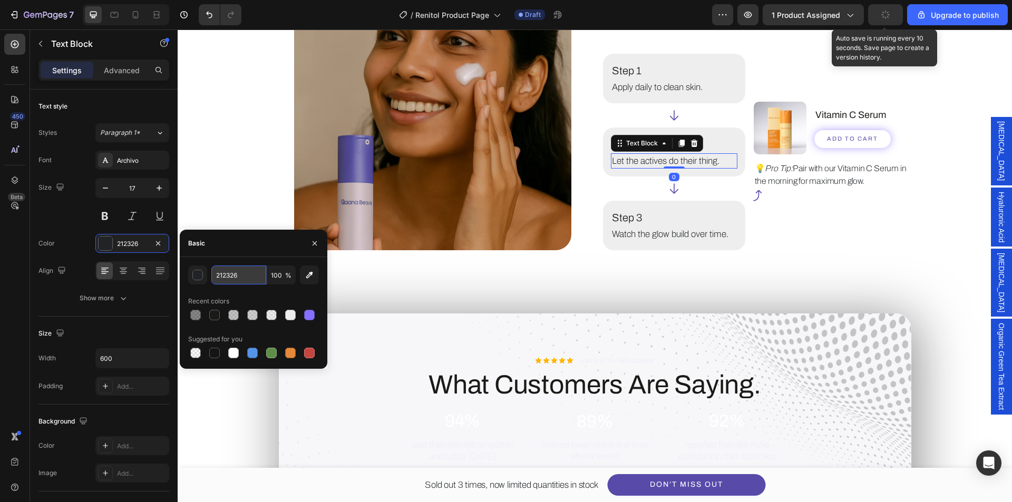
click at [241, 284] on input "212326" at bounding box center [238, 275] width 55 height 19
click at [459, 449] on p "said their skin felt smoother and softer [DATE]" at bounding box center [463, 451] width 114 height 23
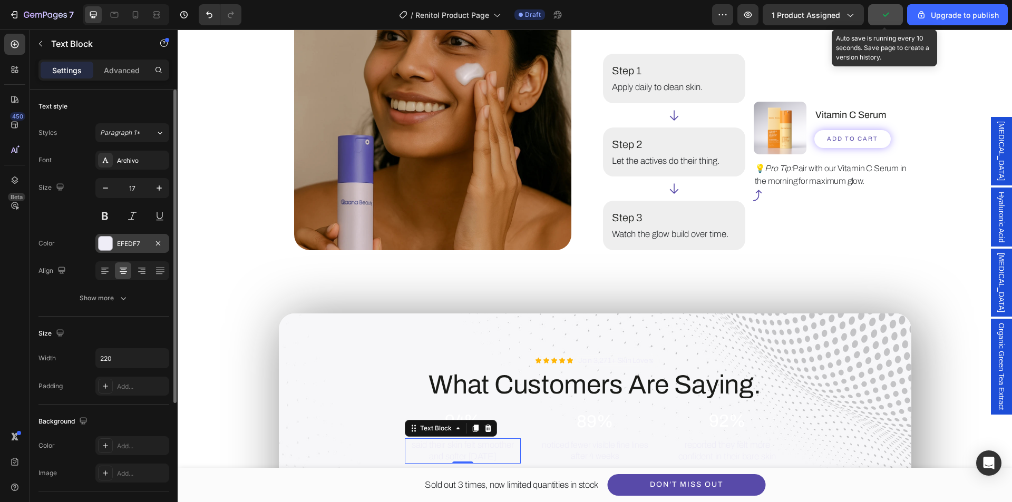
click at [128, 246] on div "EFEDF7" at bounding box center [132, 243] width 31 height 9
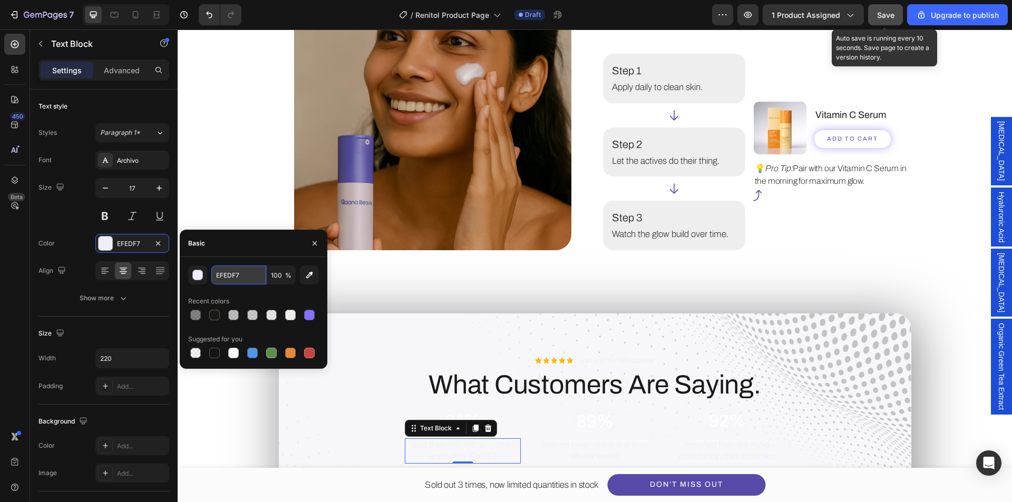
click at [230, 277] on input "EFEDF7" at bounding box center [238, 275] width 55 height 19
paste input "212326"
type input "212326"
click at [259, 302] on div "Recent colors" at bounding box center [253, 301] width 131 height 17
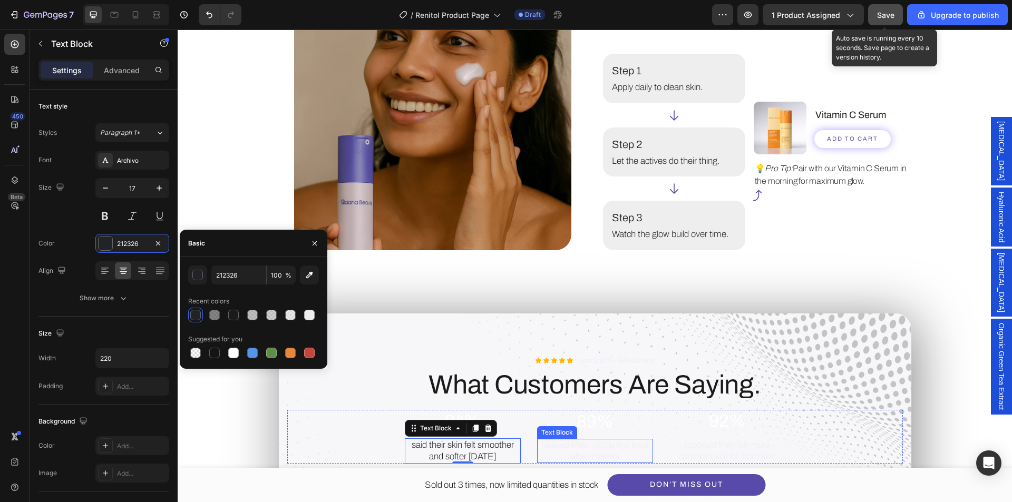
click at [556, 453] on p "noticed fewer visible fine lines after 4 weeks" at bounding box center [595, 451] width 114 height 22
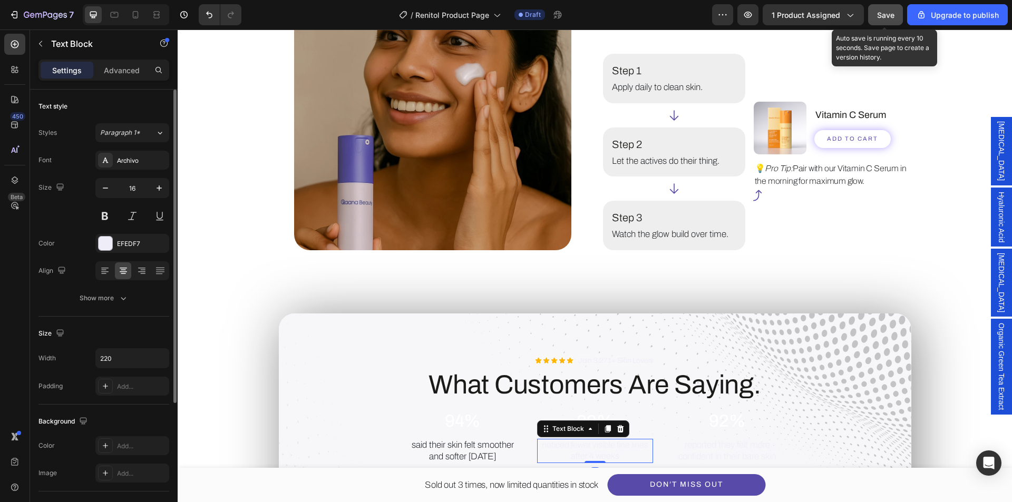
click at [120, 255] on div "Font Archivo Size 16 Color EFEDF7 Align Show more" at bounding box center [103, 229] width 131 height 157
click at [127, 238] on div "EFEDF7" at bounding box center [132, 243] width 74 height 19
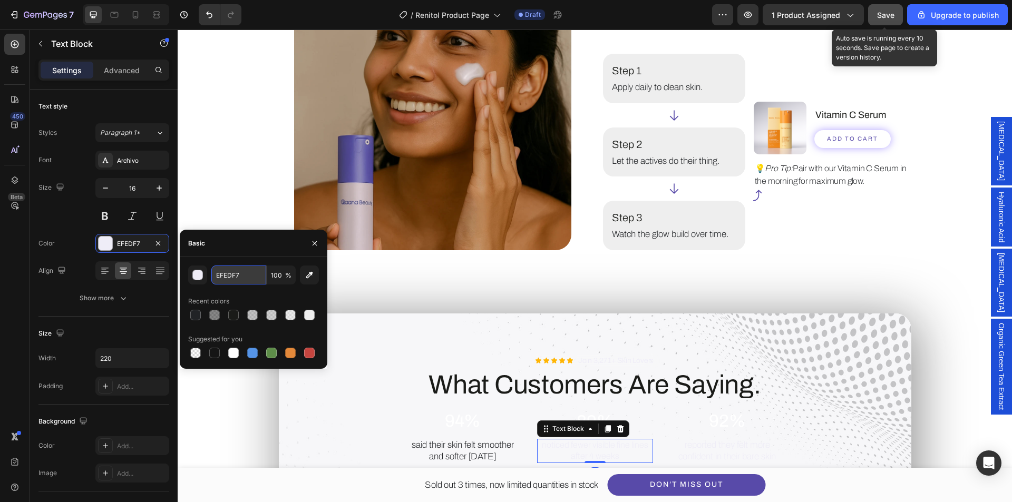
click at [236, 280] on input "EFEDF7" at bounding box center [238, 275] width 55 height 19
paste input "212326"
type input "212326"
click at [276, 297] on div "Recent colors" at bounding box center [253, 301] width 131 height 17
click at [726, 450] on p "reported they felt more confident in their bare skin" at bounding box center [728, 451] width 114 height 23
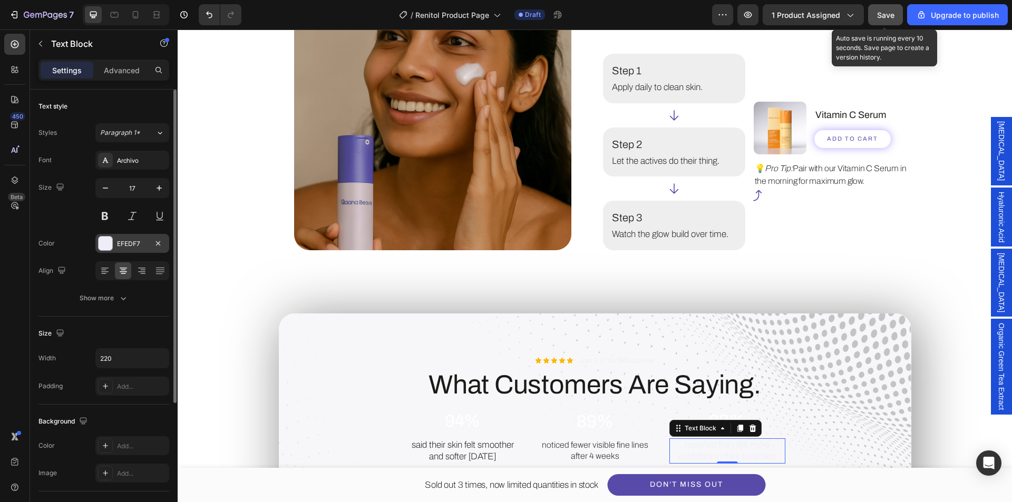
click at [131, 244] on div "EFEDF7" at bounding box center [132, 243] width 31 height 9
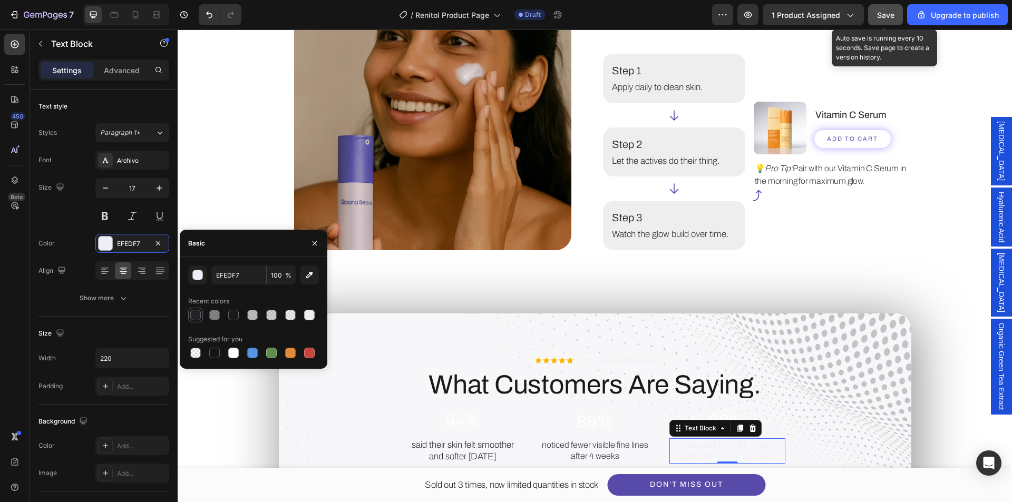
click at [202, 314] on div at bounding box center [195, 315] width 15 height 15
type input "212326"
click at [488, 429] on h2 "94%" at bounding box center [463, 421] width 116 height 23
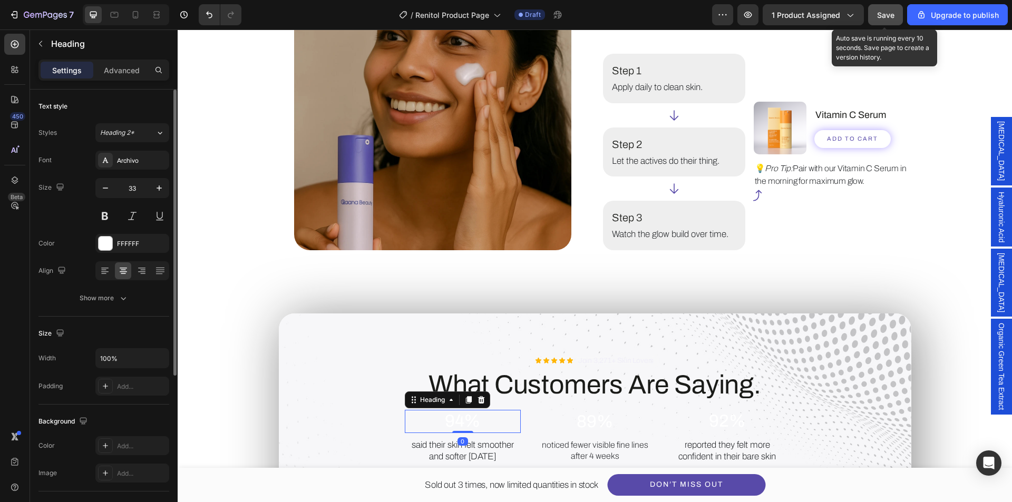
click at [95, 245] on div "Color FFFFFF" at bounding box center [103, 243] width 131 height 19
click at [100, 245] on div at bounding box center [106, 244] width 14 height 14
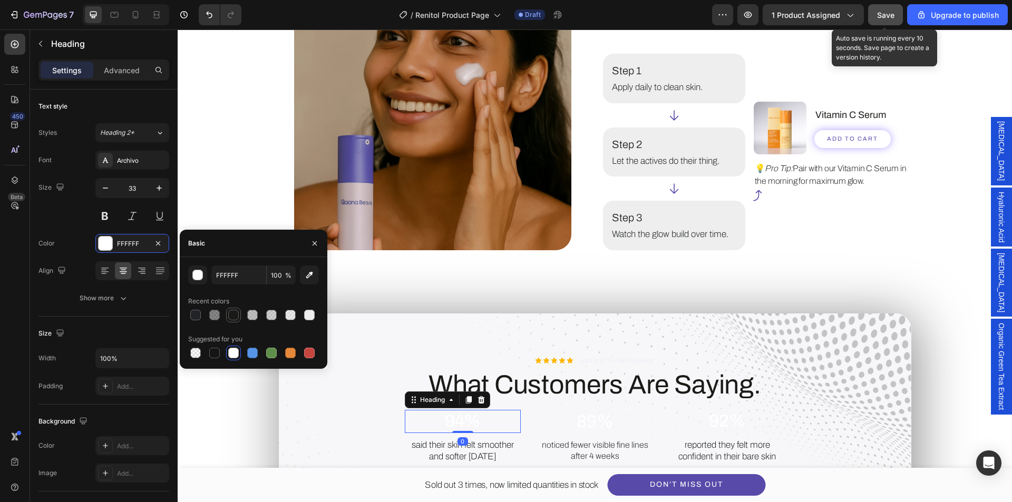
click at [233, 315] on div at bounding box center [233, 315] width 11 height 11
type input "1A1B18"
click at [585, 422] on h2 "89%" at bounding box center [595, 422] width 116 height 23
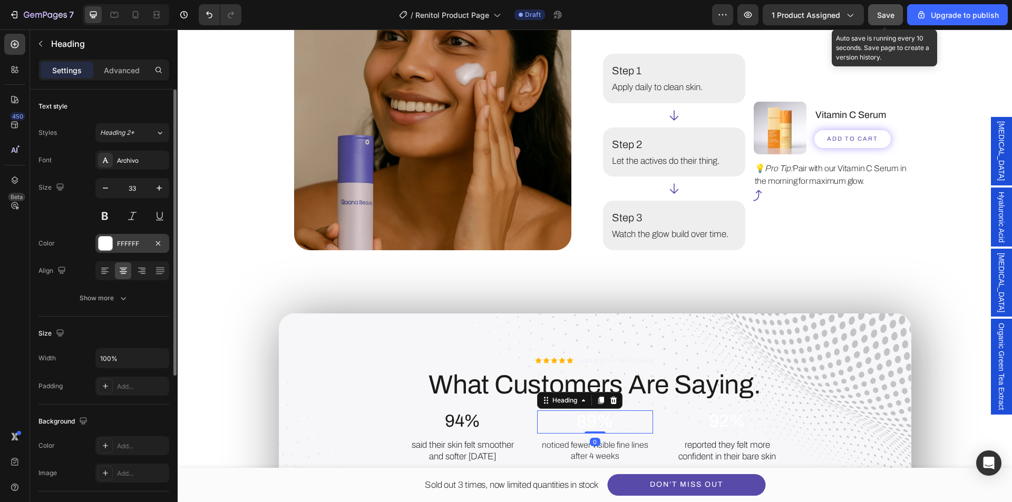
click at [99, 246] on div at bounding box center [106, 244] width 14 height 14
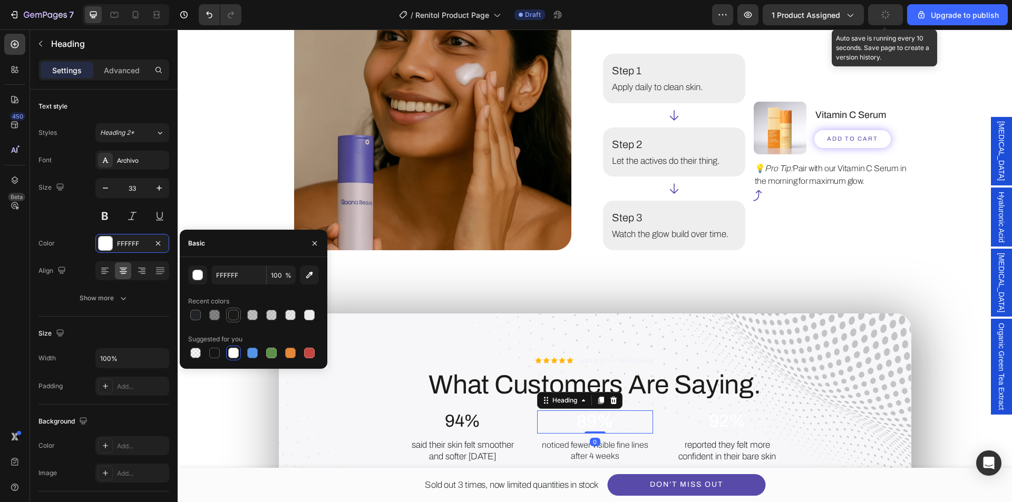
click at [231, 317] on div at bounding box center [233, 315] width 11 height 11
type input "1A1B18"
click at [739, 423] on h2 "92%" at bounding box center [727, 421] width 116 height 23
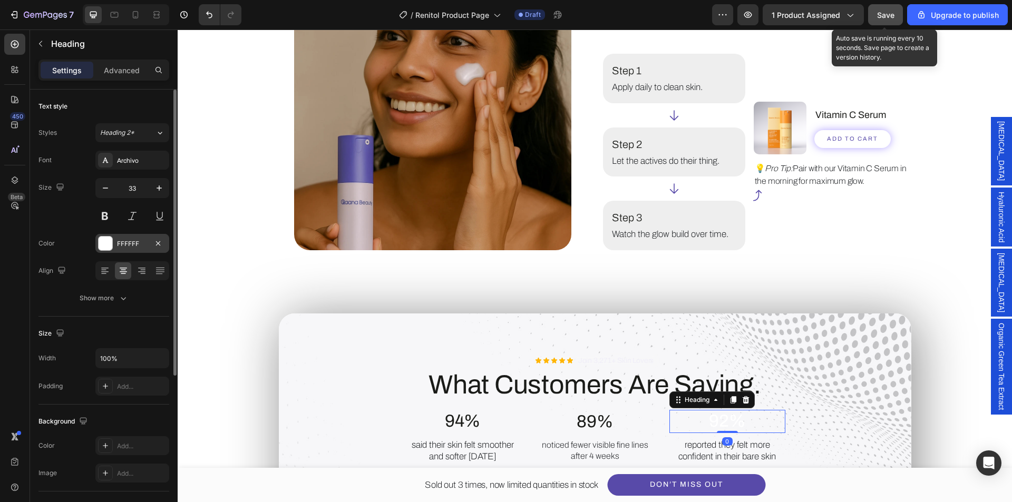
click at [101, 242] on div at bounding box center [106, 244] width 14 height 14
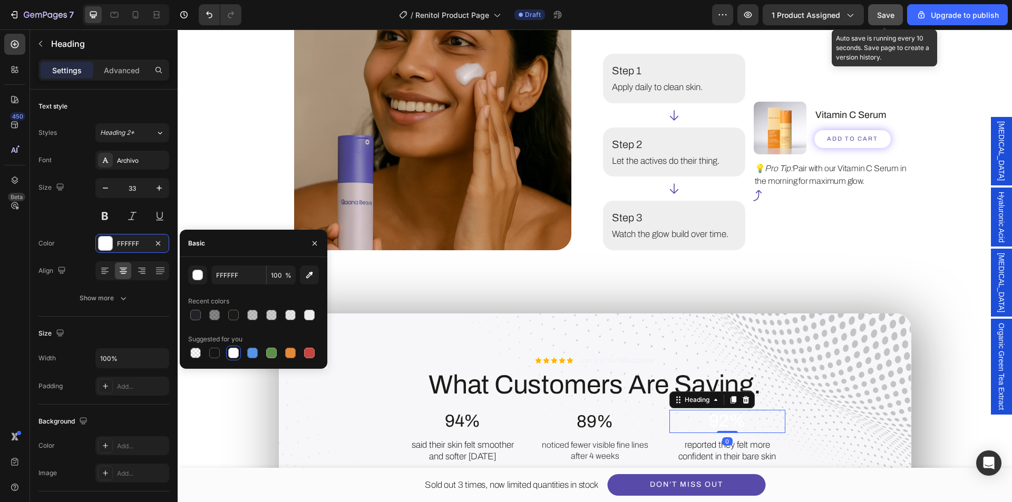
drag, startPoint x: 241, startPoint y: 318, endPoint x: 176, endPoint y: 302, distance: 66.7
click at [241, 318] on div at bounding box center [253, 315] width 131 height 15
drag, startPoint x: 229, startPoint y: 315, endPoint x: 260, endPoint y: 304, distance: 33.5
click at [229, 315] on div at bounding box center [233, 315] width 11 height 11
type input "1A1B18"
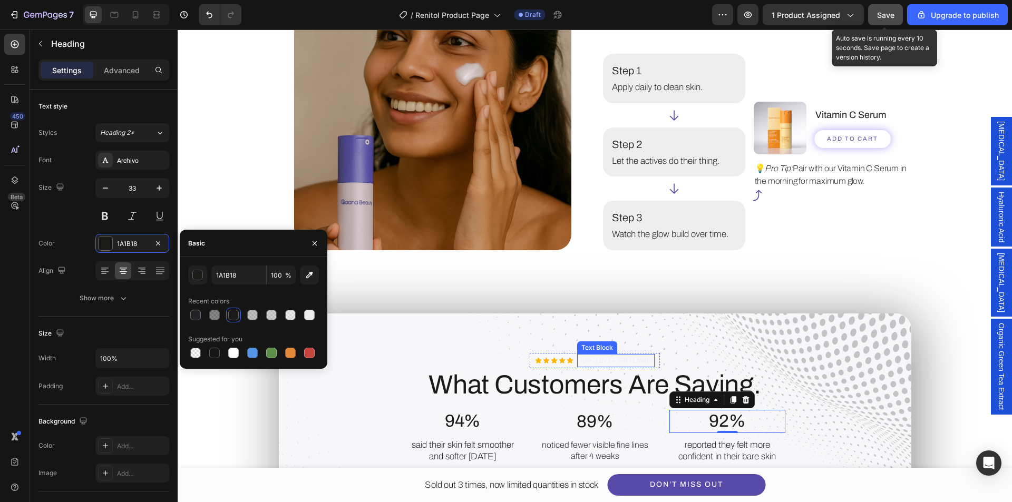
click at [578, 361] on p "Join 3,271+ Skin Lovers" at bounding box center [615, 360] width 75 height 11
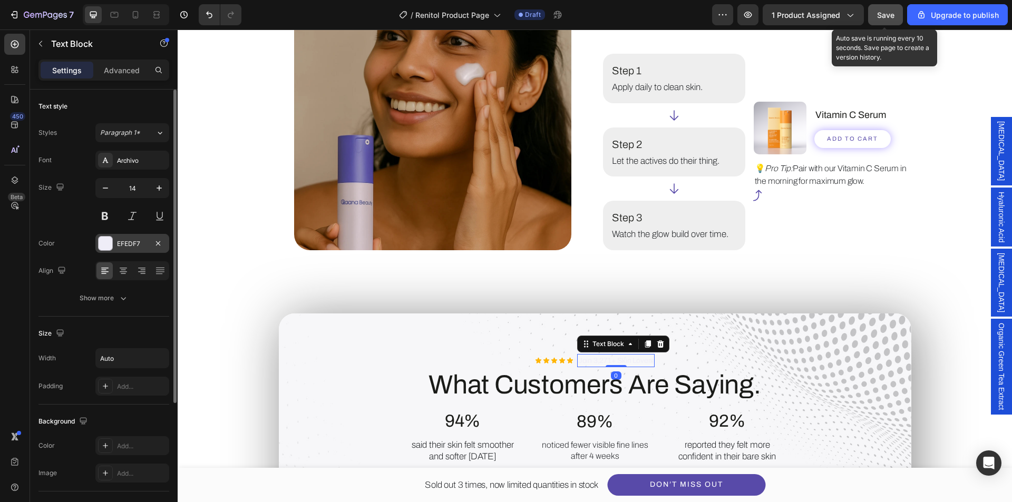
click at [103, 240] on div at bounding box center [106, 244] width 14 height 14
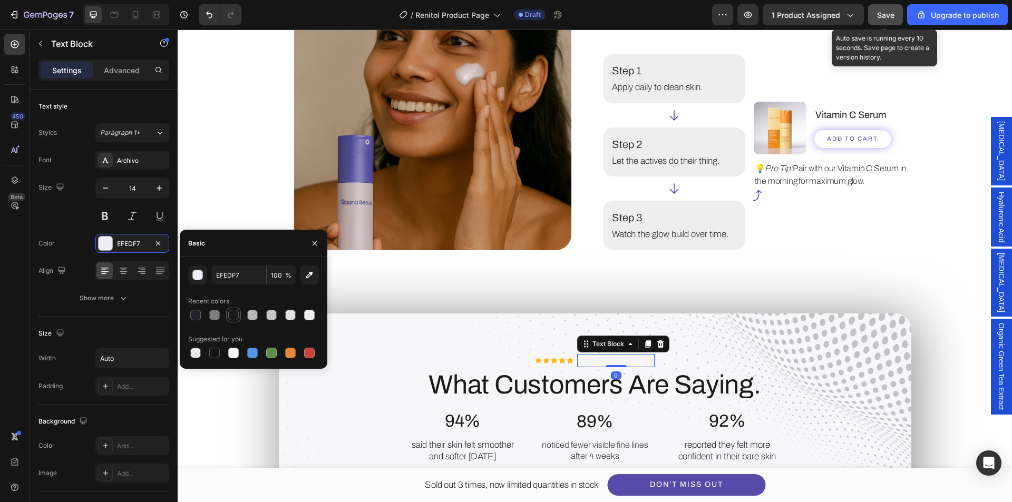
click at [238, 314] on div at bounding box center [233, 315] width 11 height 11
click at [197, 318] on div at bounding box center [195, 315] width 11 height 11
type input "212326"
click at [517, 270] on div "Image How to Use for Best Results. Heading Step 1 Text Block Apply daily to cle…" at bounding box center [594, 341] width 803 height 736
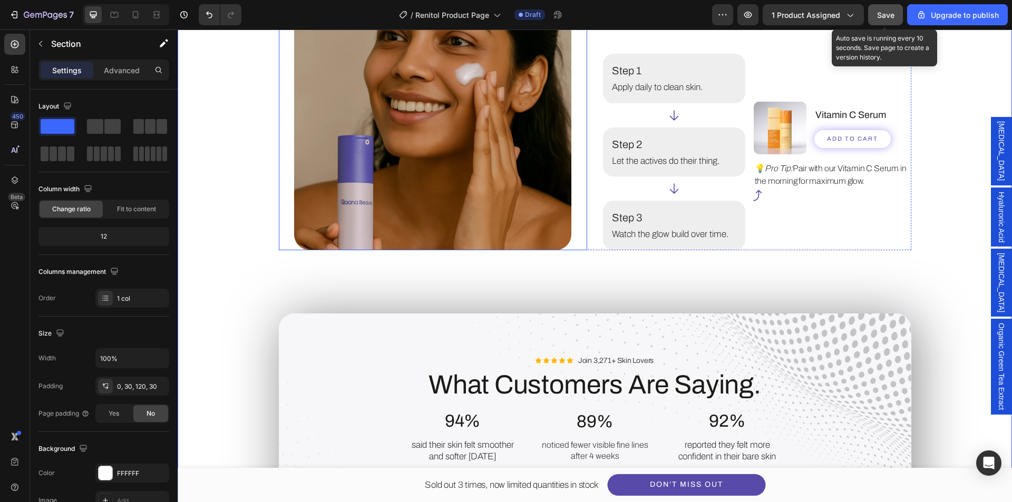
scroll to position [1687, 0]
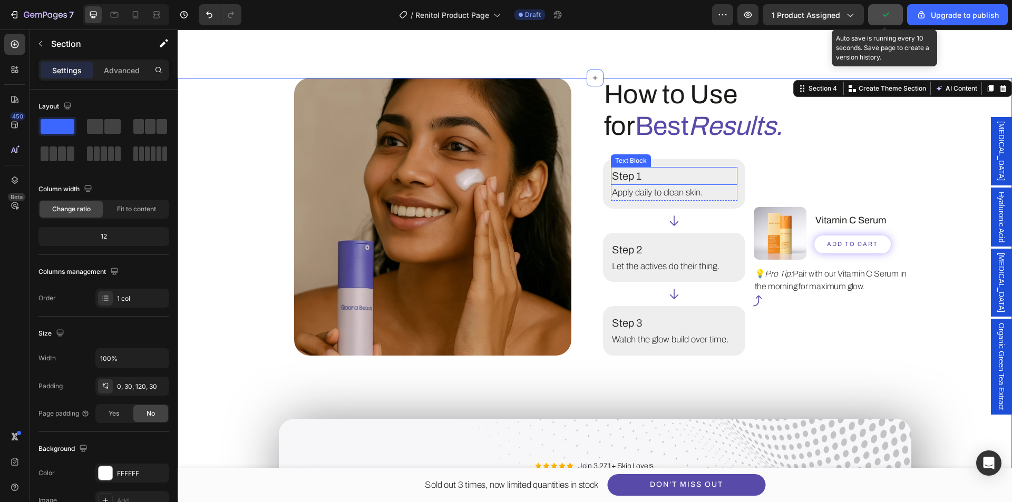
click at [659, 180] on p "Step 1" at bounding box center [674, 176] width 124 height 16
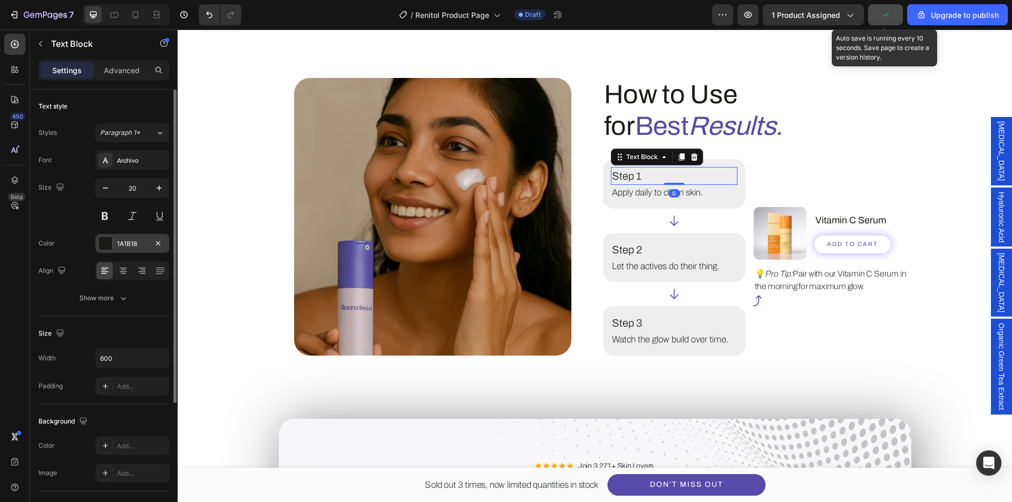
click at [103, 248] on div at bounding box center [106, 244] width 14 height 14
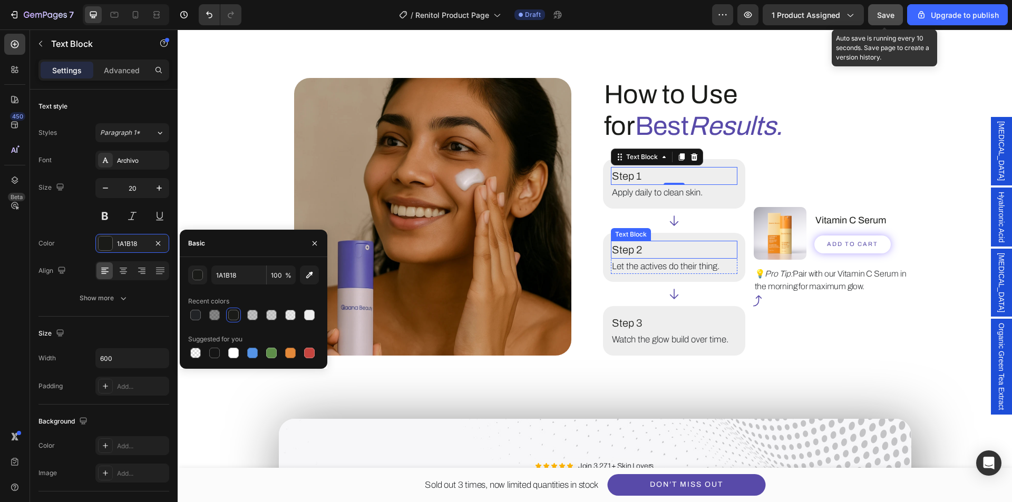
click at [679, 244] on p "Step 2" at bounding box center [674, 250] width 124 height 16
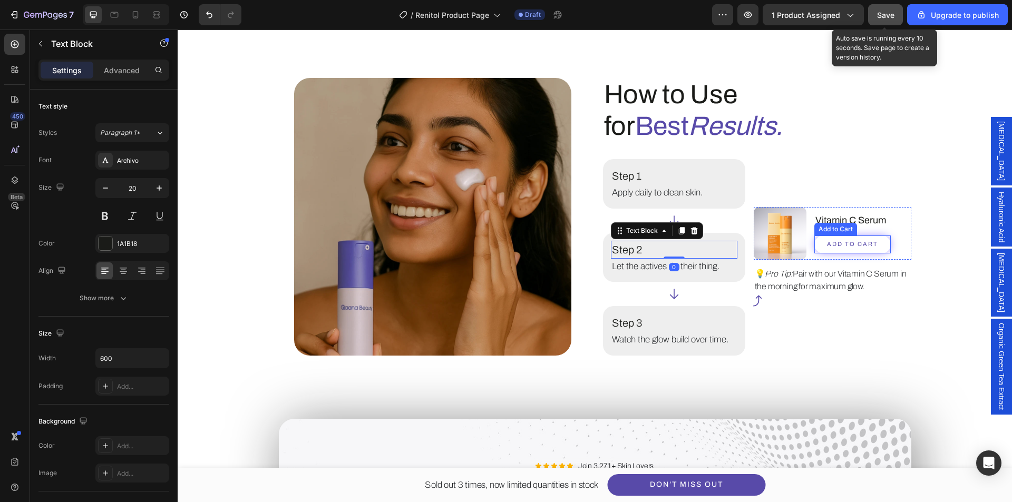
click at [862, 250] on button "Add to cart" at bounding box center [852, 244] width 76 height 17
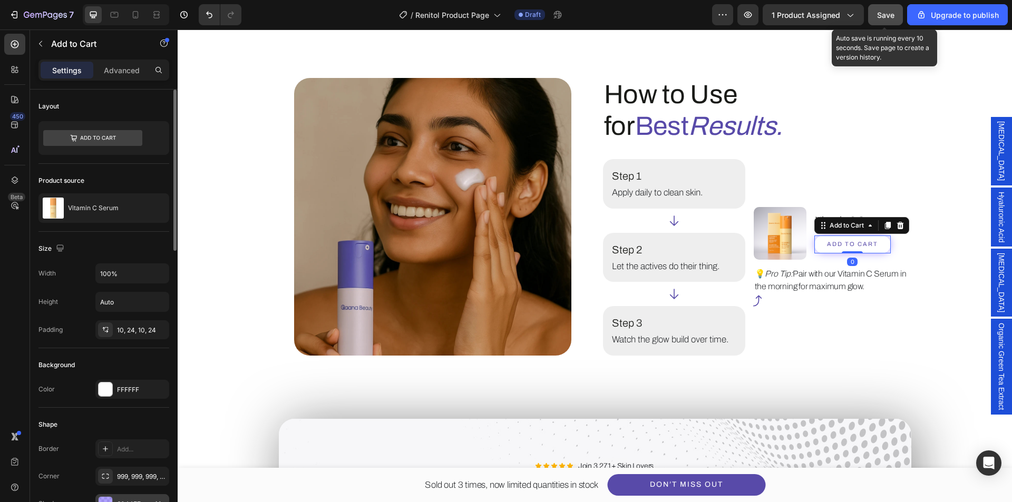
scroll to position [53, 0]
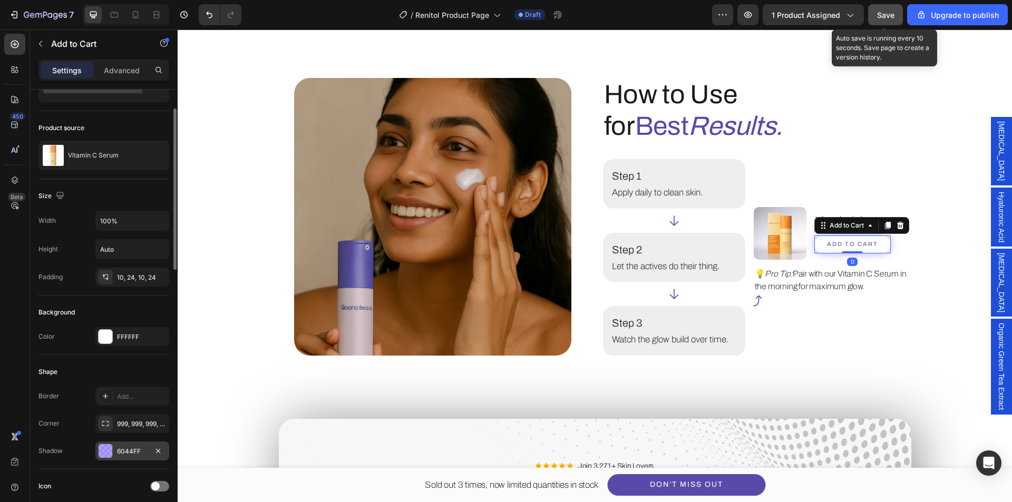
click at [105, 449] on div at bounding box center [106, 451] width 14 height 14
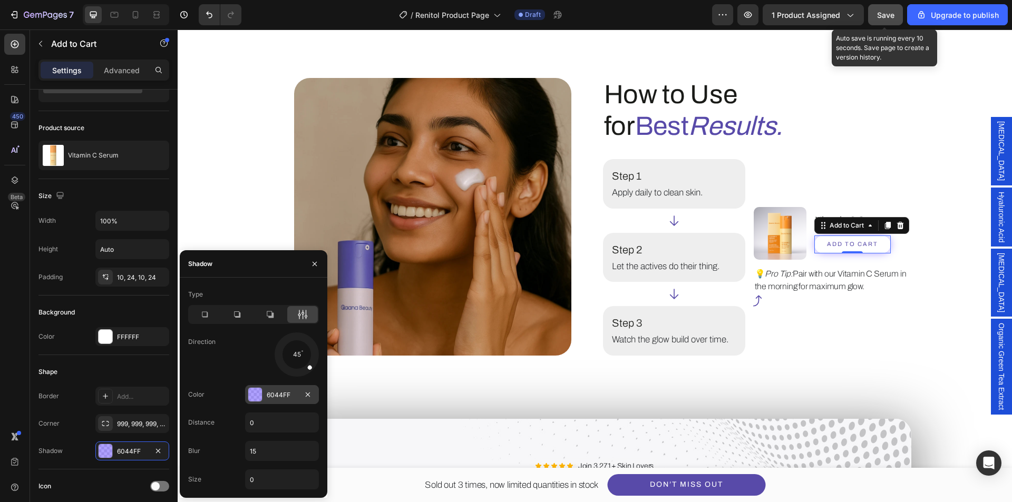
click at [285, 394] on div "6044FF" at bounding box center [282, 395] width 31 height 9
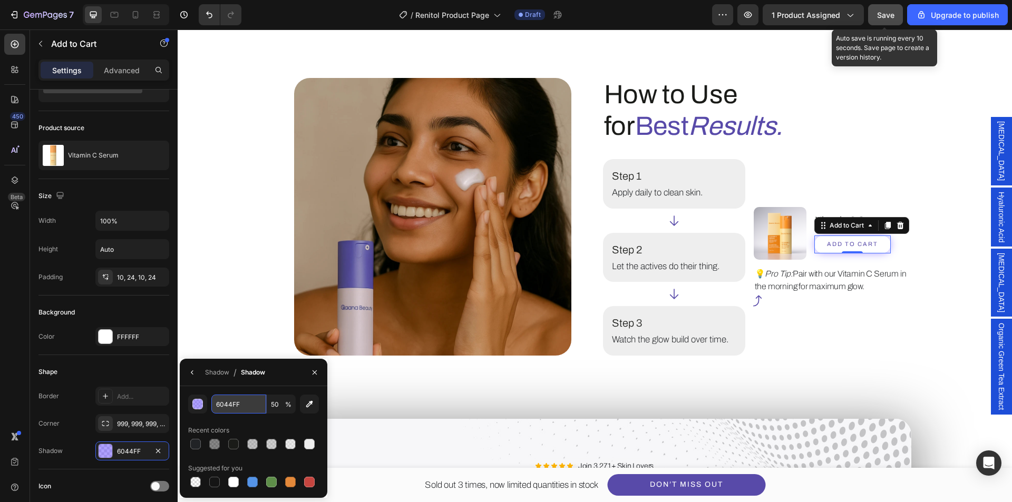
click at [247, 408] on input "6044FF" at bounding box center [238, 404] width 55 height 19
type input "121"
type input "100"
type input "121212"
click at [289, 421] on div "121212 100 % Recent colors Suggested for you" at bounding box center [253, 442] width 131 height 95
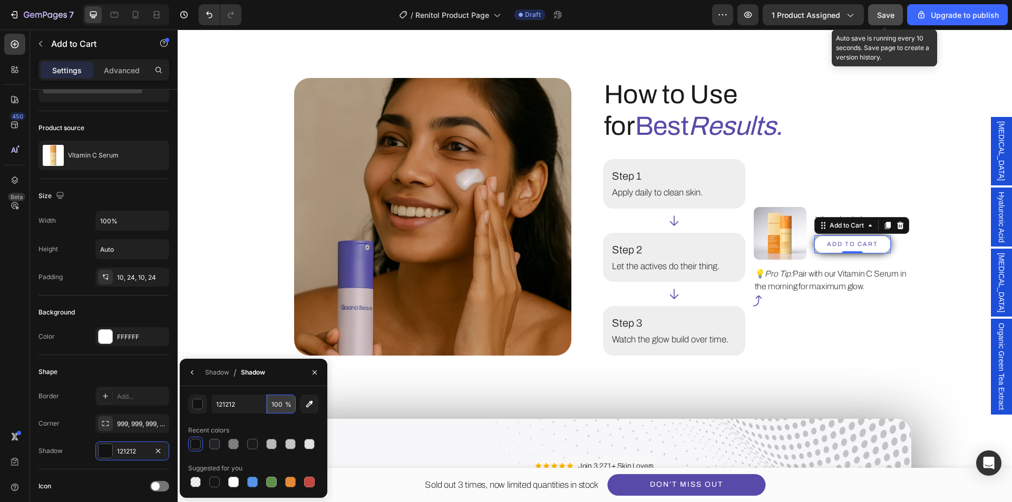
click at [279, 410] on input "100" at bounding box center [281, 404] width 29 height 19
type input "30"
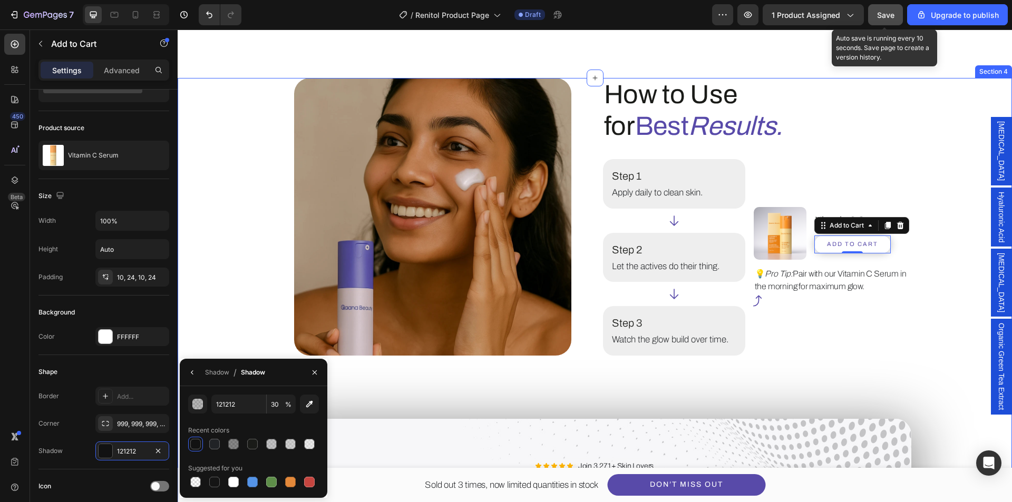
click at [423, 399] on div "Image How to Use for Best Results. Heading Step 1 Text Block Apply daily to cle…" at bounding box center [594, 446] width 803 height 736
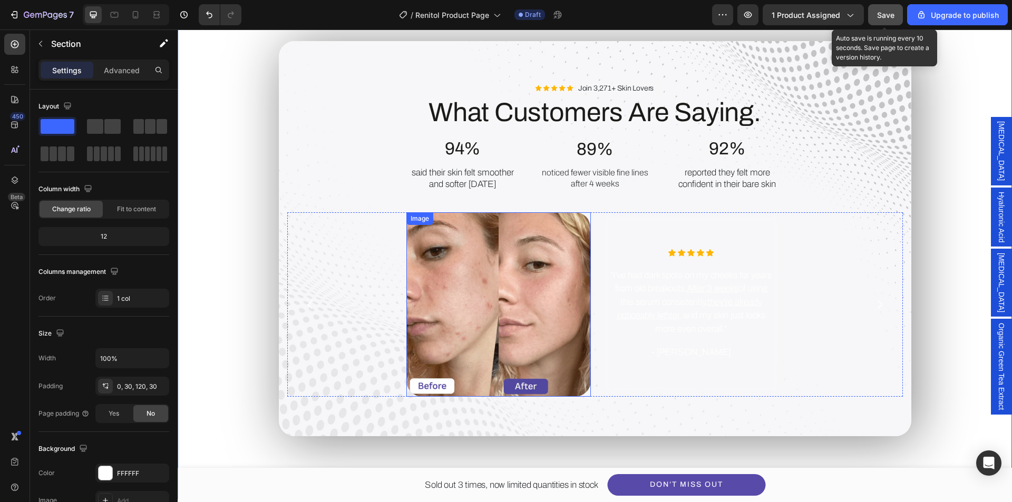
scroll to position [2056, 0]
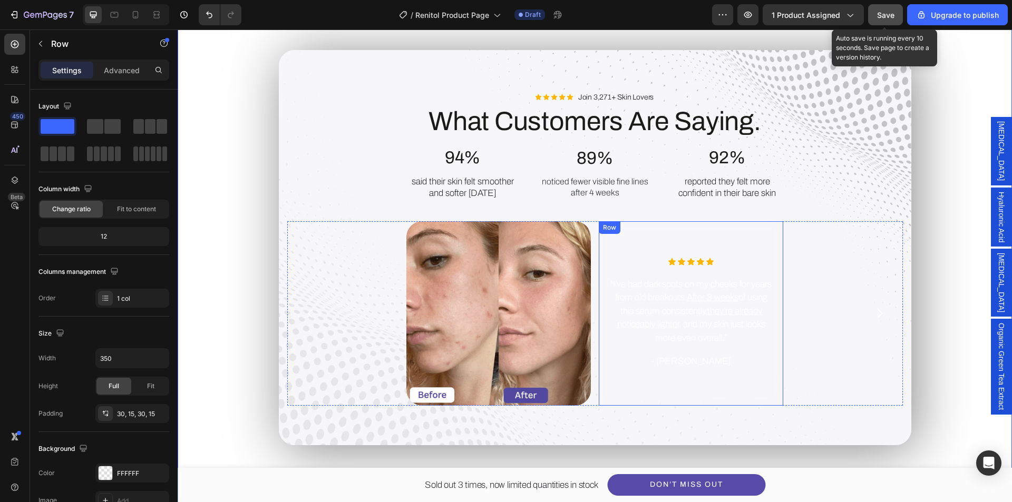
click at [618, 390] on div "Icon Icon Icon Icon Icon Icon List “I’ve had dark spots on my cheeks for years …" at bounding box center [691, 313] width 185 height 185
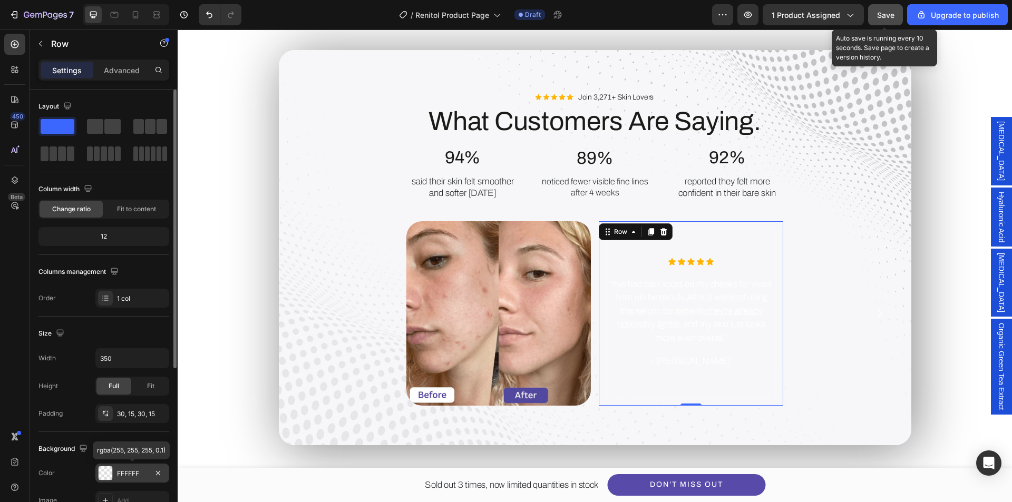
click at [109, 473] on div at bounding box center [106, 474] width 14 height 14
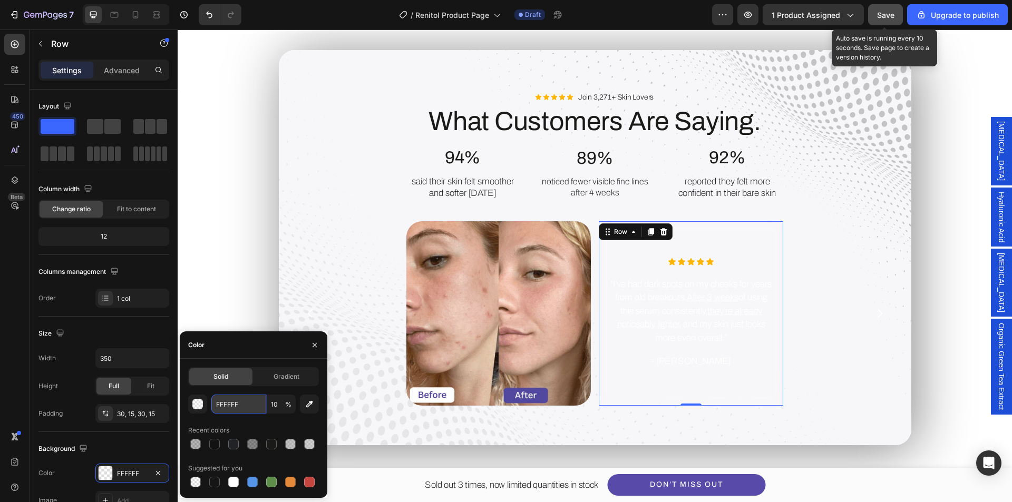
click at [232, 402] on input "FFFFFF" at bounding box center [238, 404] width 55 height 19
type input "eee"
type input "100"
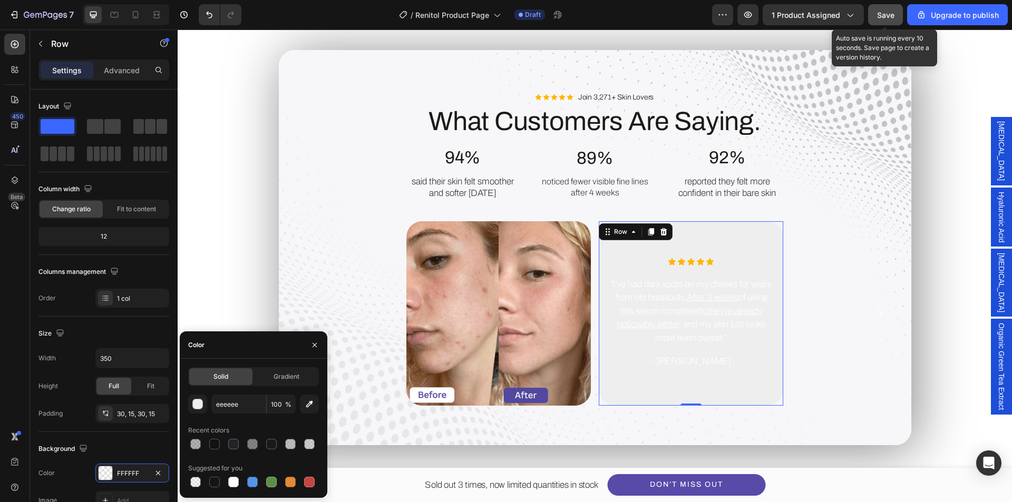
click at [283, 428] on div "Recent colors" at bounding box center [253, 430] width 131 height 17
type input "EEEEEE"
click at [676, 317] on p "“I’ve had dark spots on my cheeks for years from old breakouts. After 3 weeks o…" at bounding box center [691, 311] width 167 height 67
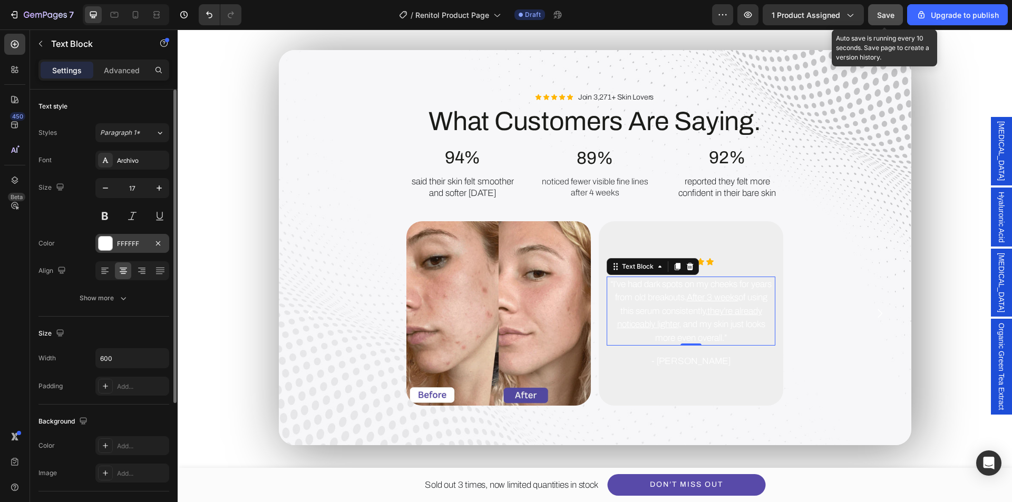
click at [106, 246] on div at bounding box center [106, 244] width 14 height 14
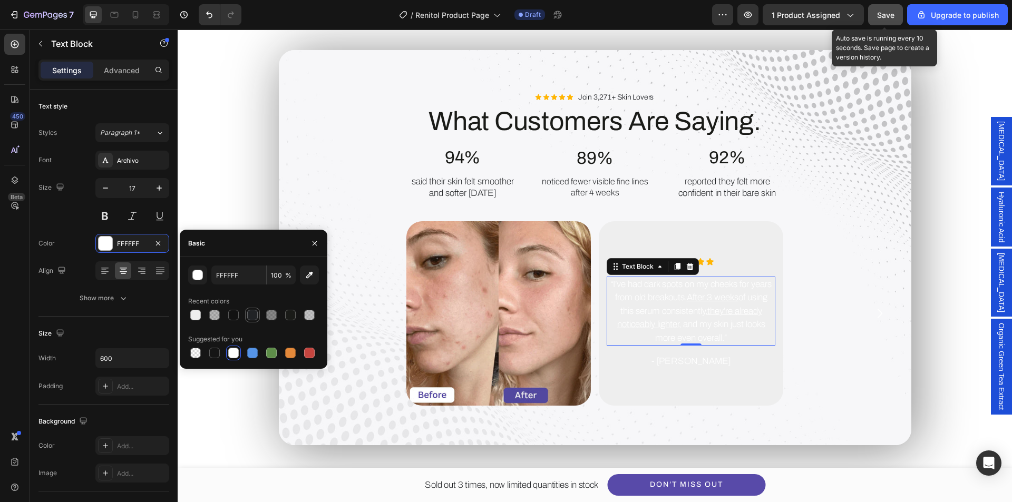
click at [258, 316] on div at bounding box center [252, 315] width 13 height 13
type input "212326"
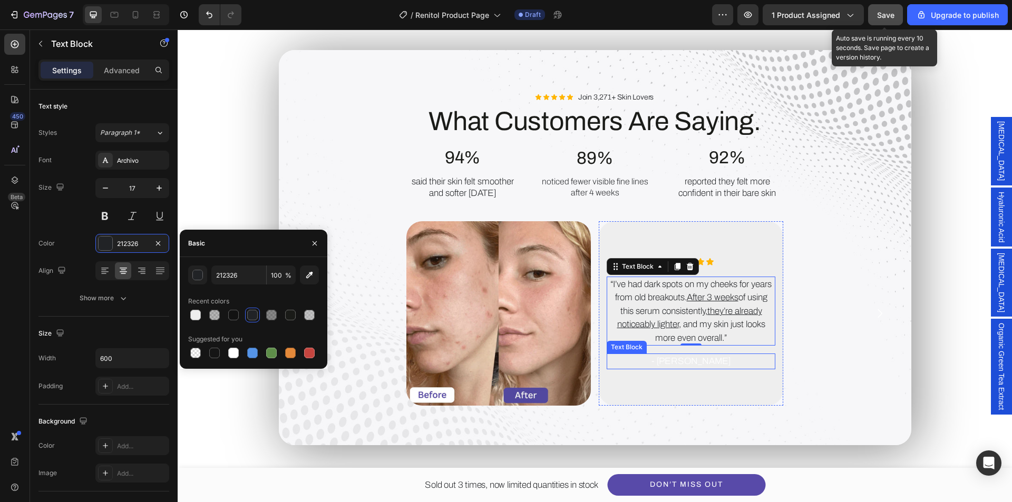
click at [688, 363] on p "- [PERSON_NAME]" at bounding box center [691, 362] width 167 height 14
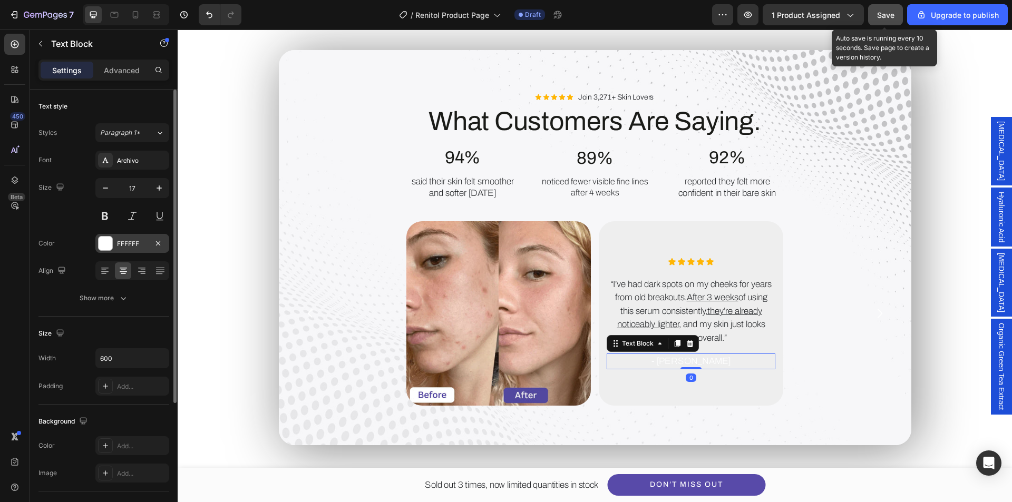
click at [103, 243] on div at bounding box center [106, 244] width 14 height 14
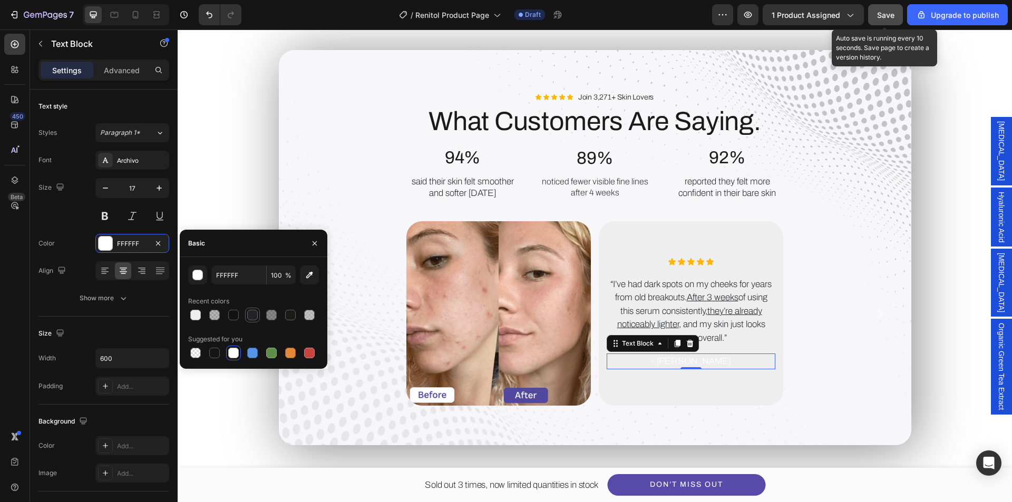
click at [250, 317] on div at bounding box center [252, 315] width 11 height 11
type input "212326"
click at [846, 340] on div "Image Icon Icon Icon Icon Icon Icon List “I’ve had dark spots on my cheeks for …" at bounding box center [595, 313] width 616 height 185
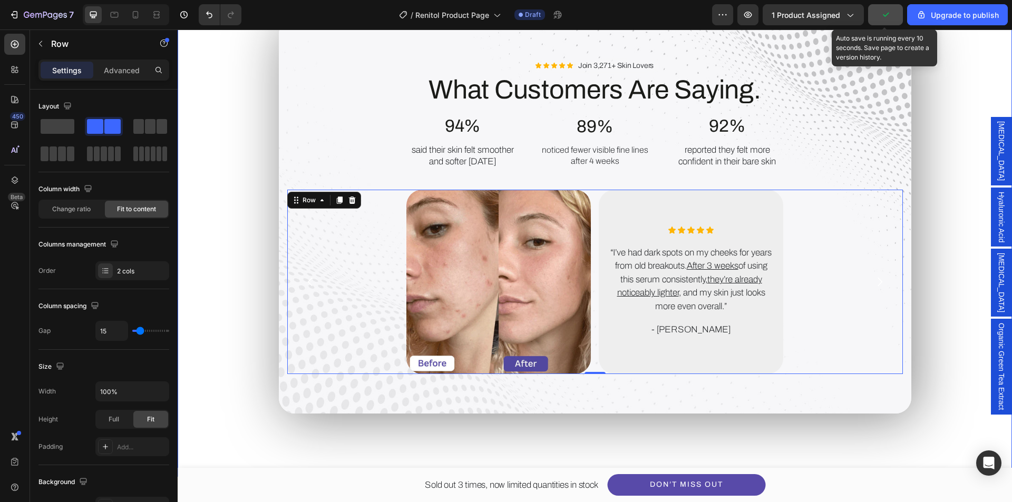
scroll to position [2109, 0]
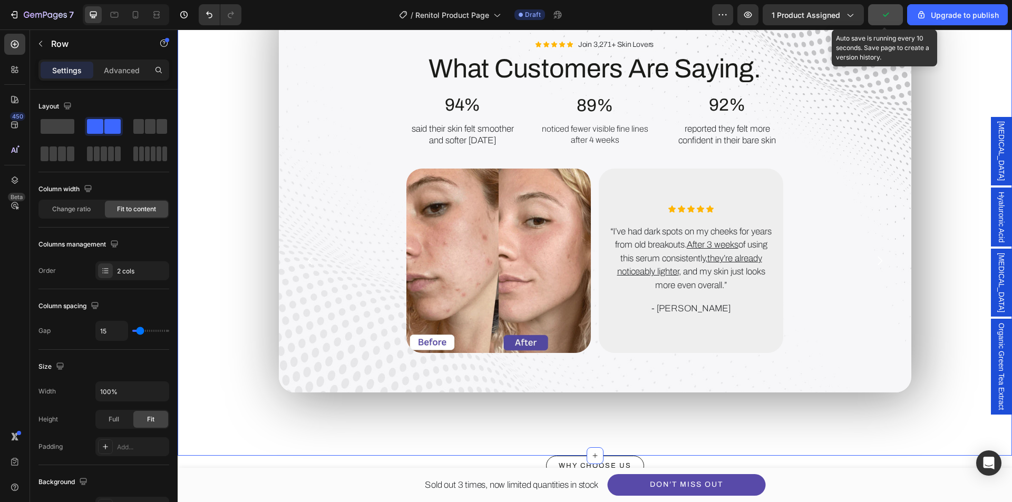
click at [252, 303] on div "Image How to Use for Best Results. Heading Step 1 Text Block Apply daily to cle…" at bounding box center [594, 24] width 803 height 736
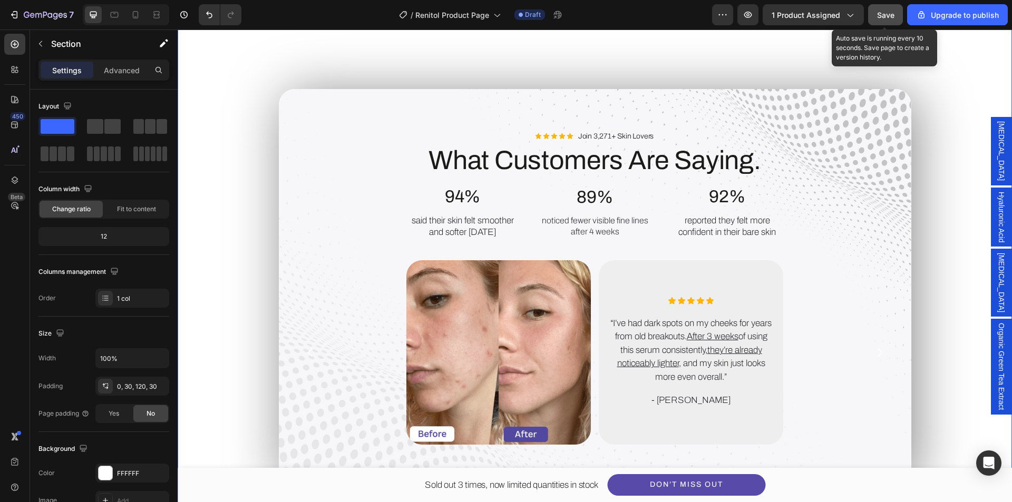
scroll to position [2003, 0]
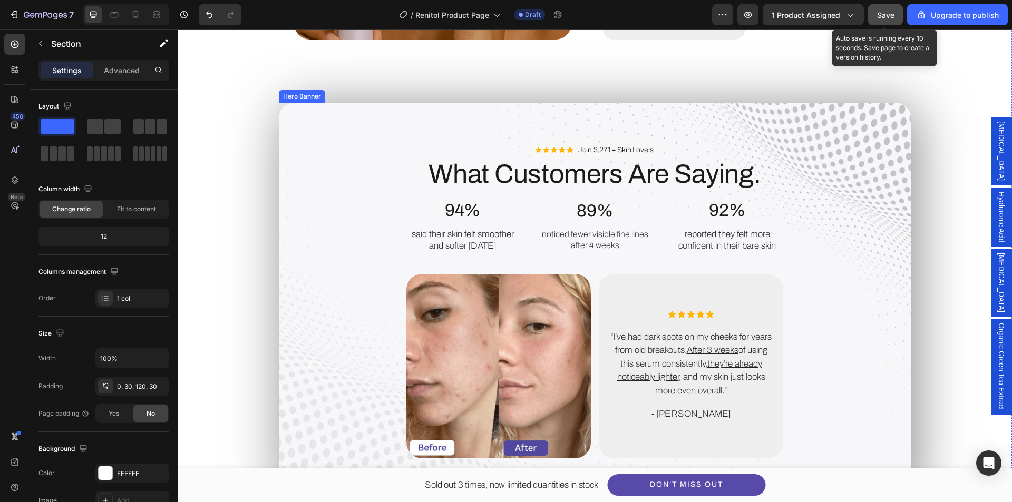
click at [305, 91] on div "Hero Banner" at bounding box center [302, 96] width 46 height 13
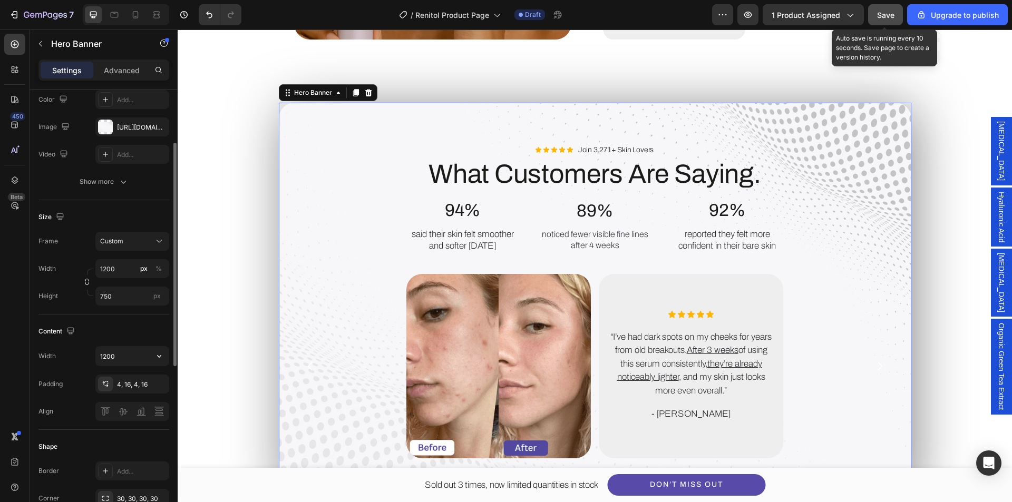
scroll to position [158, 0]
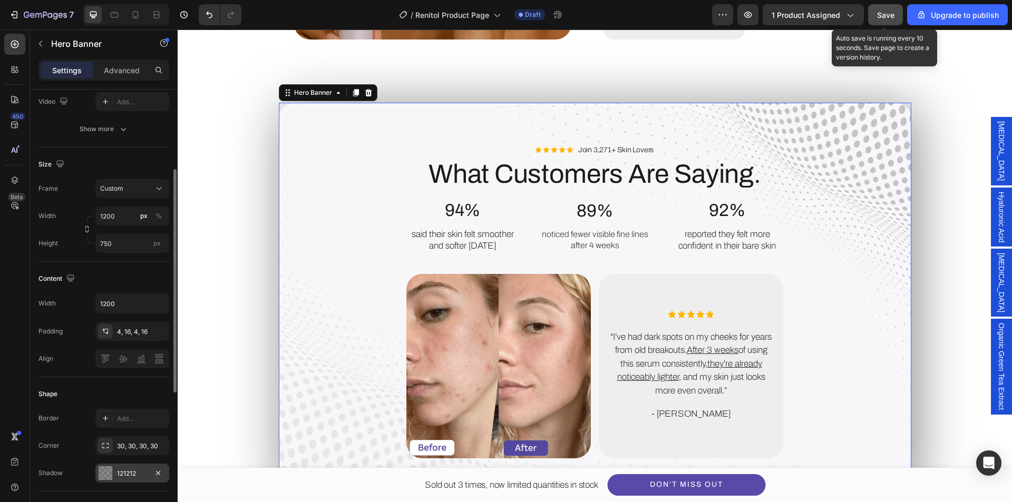
drag, startPoint x: 103, startPoint y: 471, endPoint x: 123, endPoint y: 465, distance: 21.0
click at [103, 472] on div at bounding box center [106, 474] width 14 height 14
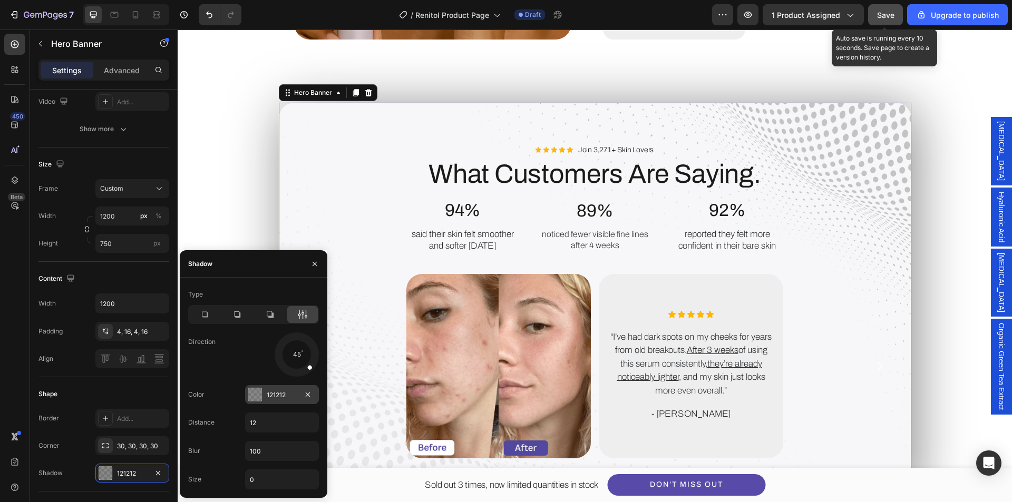
click at [260, 391] on div at bounding box center [255, 395] width 14 height 14
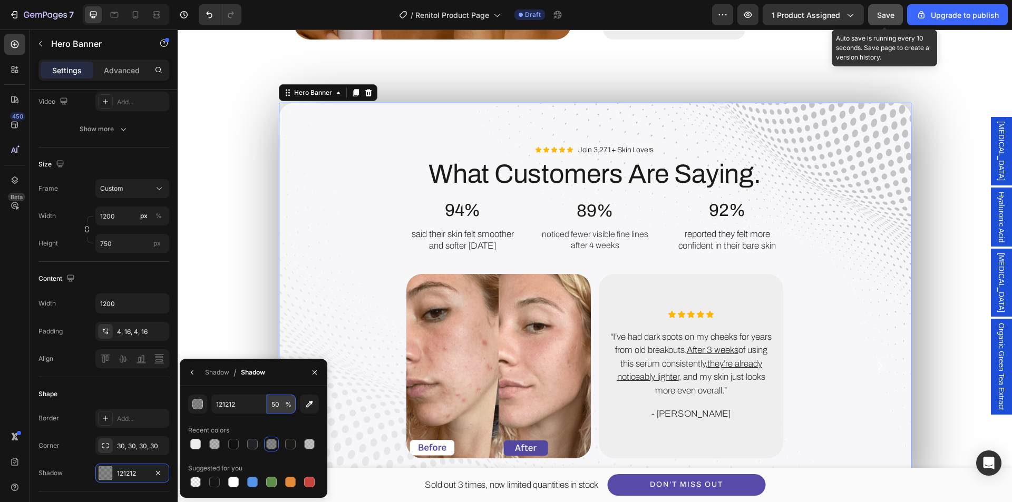
click at [280, 402] on input "50" at bounding box center [281, 404] width 29 height 19
type input "30"
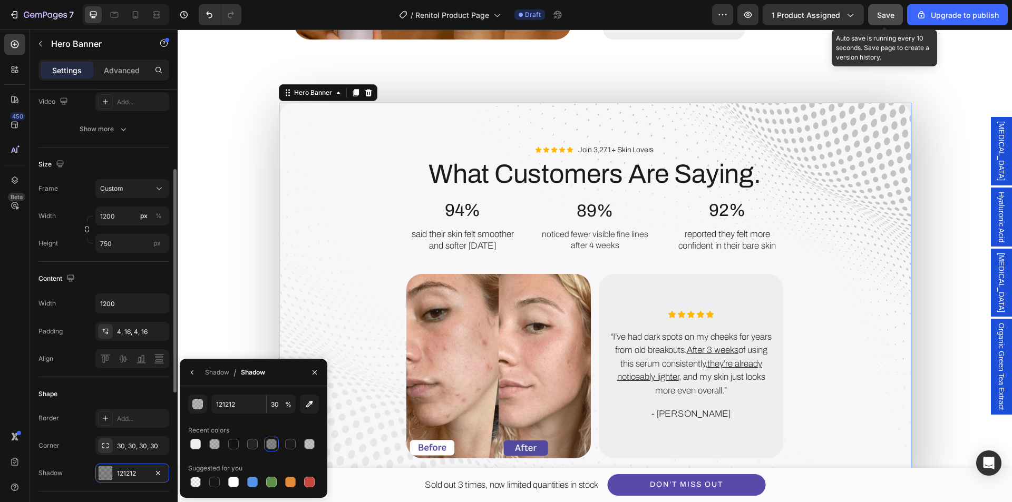
click at [61, 375] on div "Content Width 1200 Padding 4, 16, 4, 16 Align" at bounding box center [103, 319] width 131 height 115
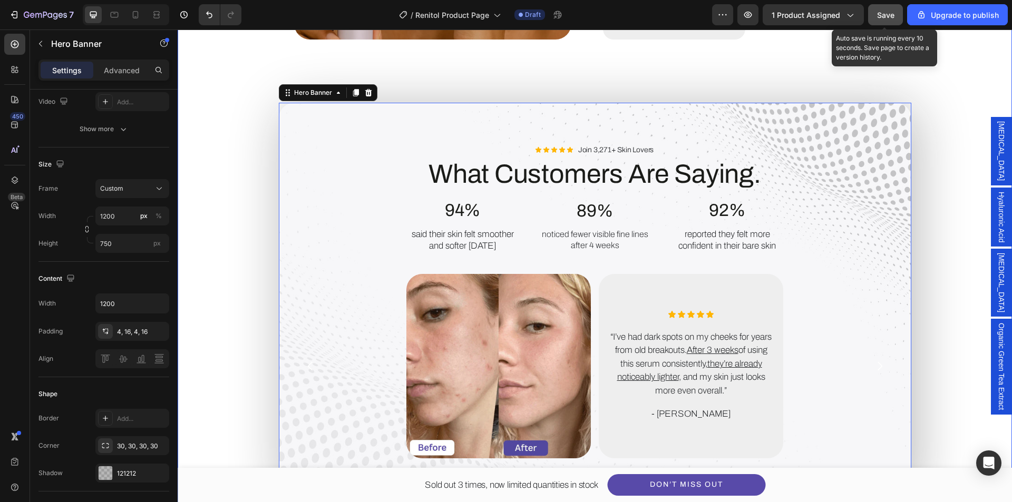
click at [224, 222] on div "Image How to Use for Best Results. Heading Step 1 Text Block Apply daily to cle…" at bounding box center [594, 130] width 803 height 736
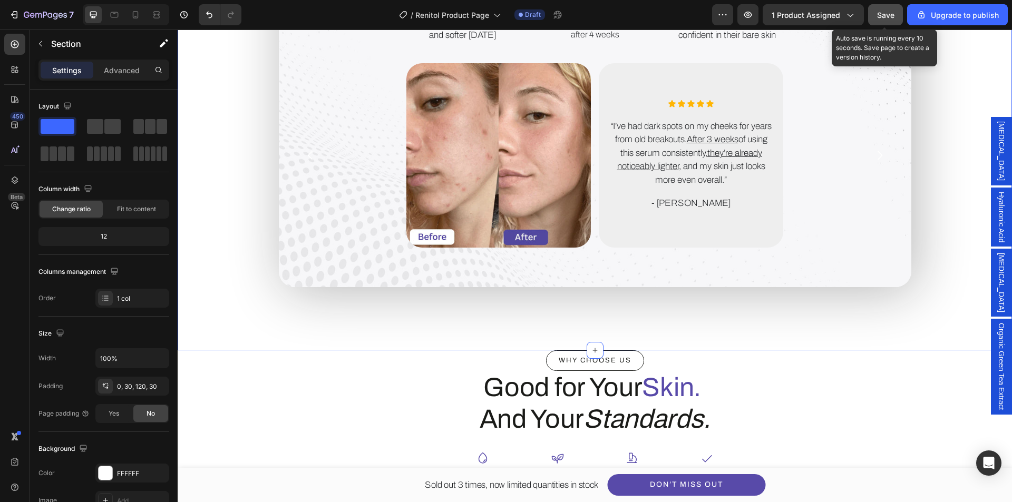
scroll to position [2109, 0]
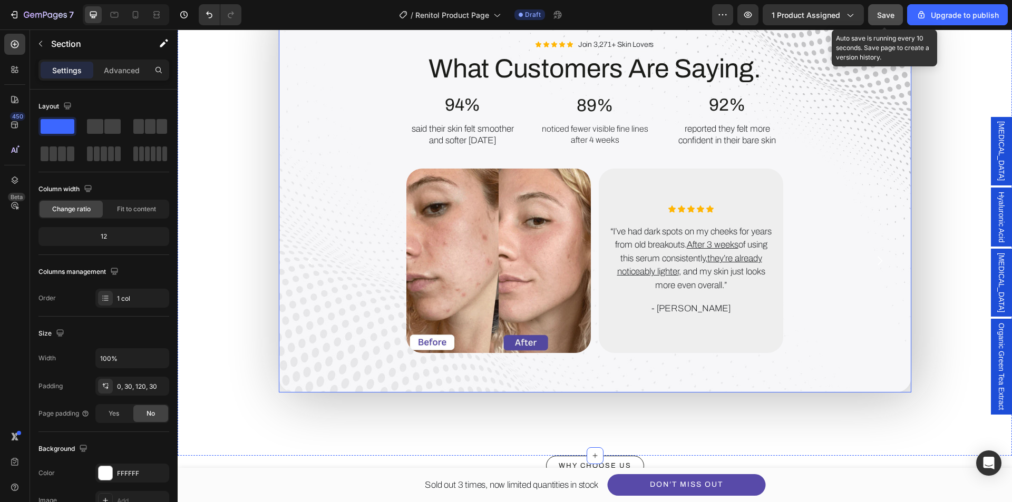
click at [287, 386] on div "Background Image" at bounding box center [595, 194] width 633 height 395
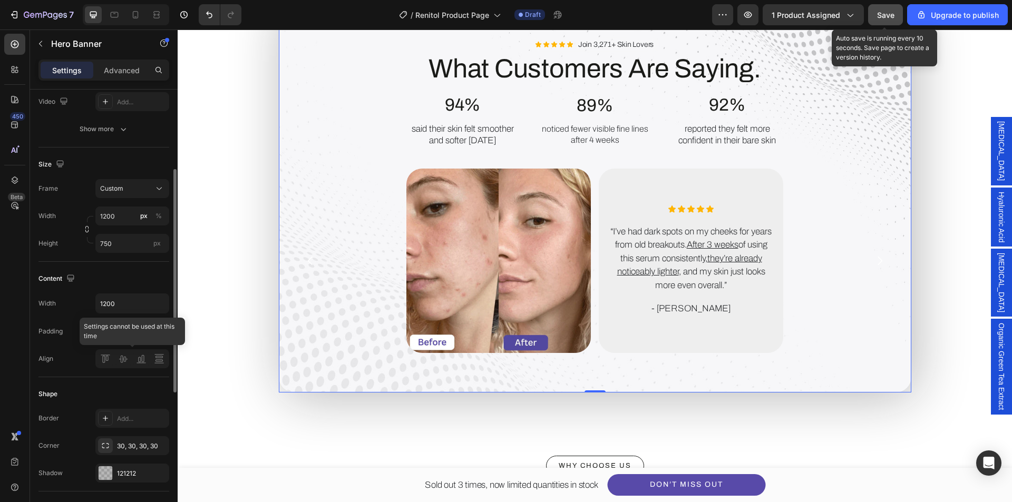
scroll to position [316, 0]
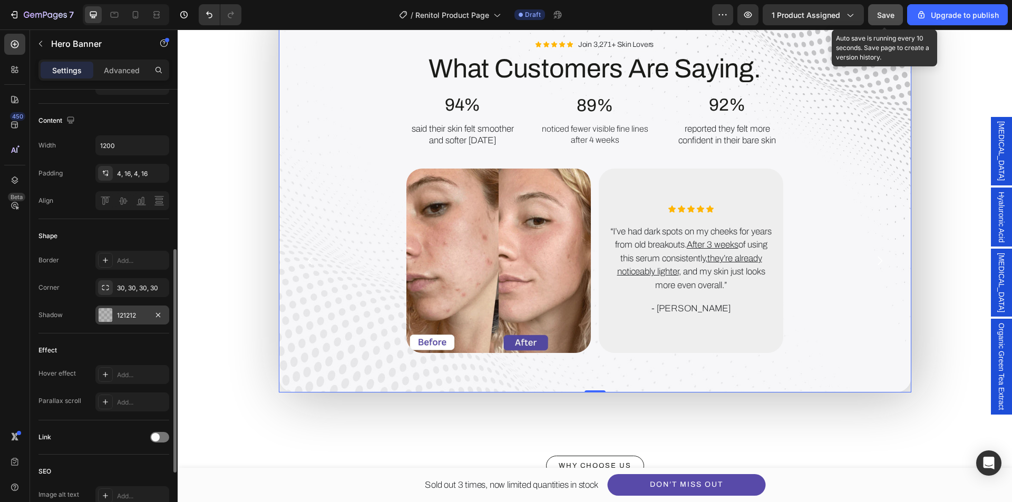
click at [109, 316] on div at bounding box center [106, 315] width 14 height 14
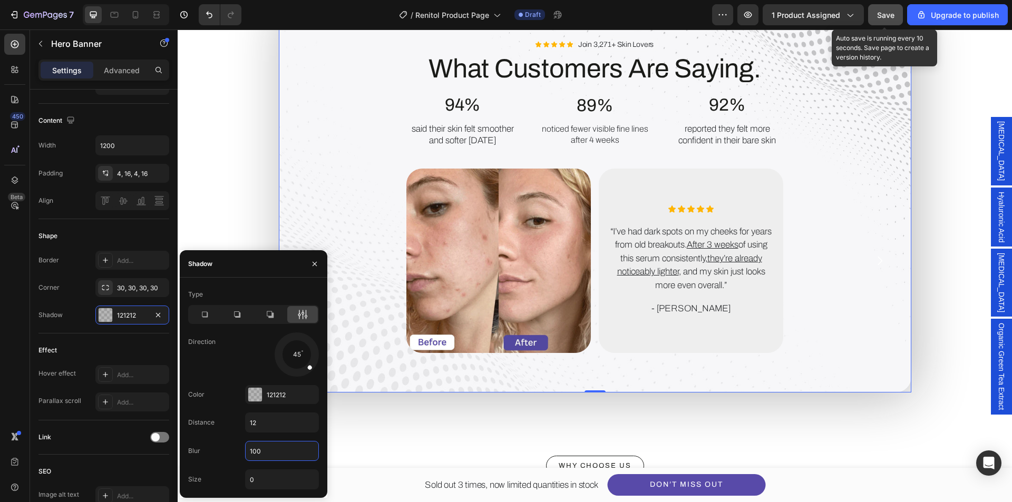
click at [276, 454] on input "100" at bounding box center [282, 451] width 73 height 19
click at [283, 421] on input "12" at bounding box center [282, 422] width 73 height 19
type input "5"
click at [230, 413] on div "Color 121212" at bounding box center [253, 423] width 131 height 20
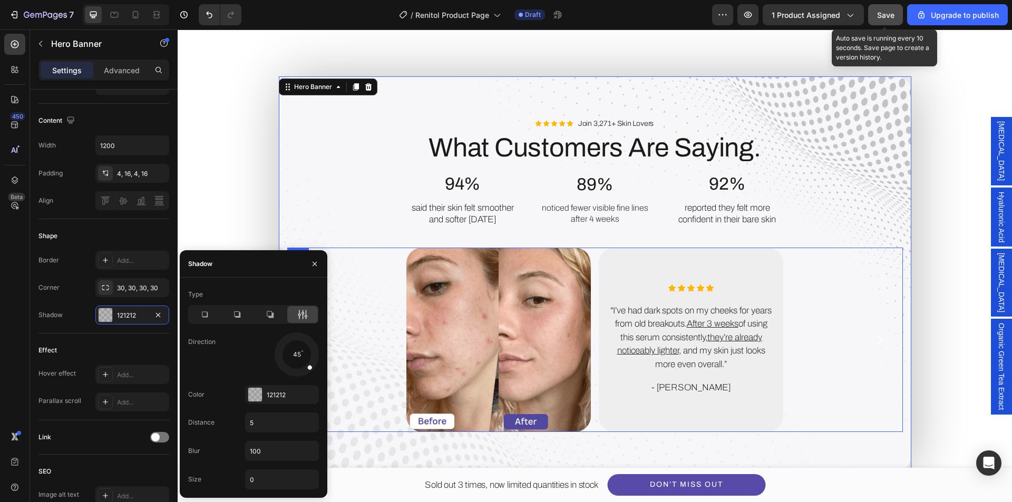
scroll to position [2003, 0]
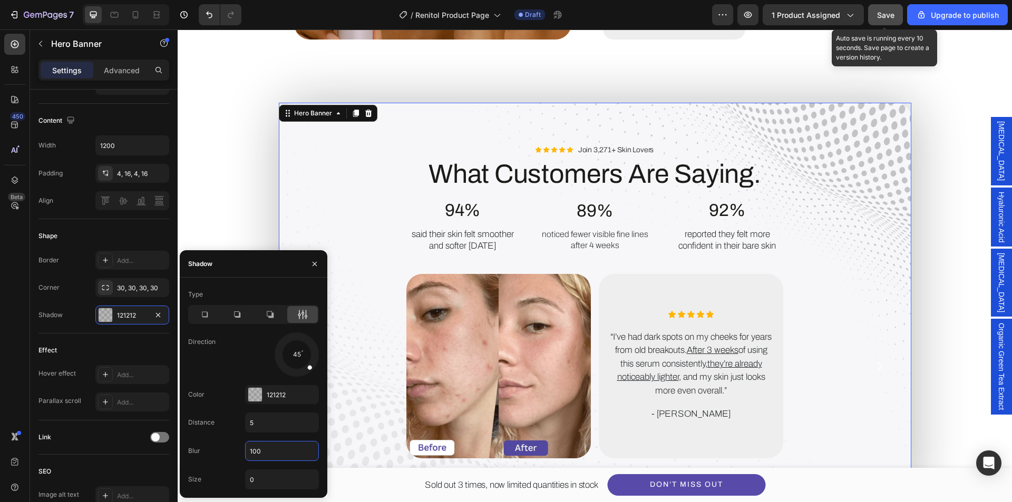
click at [264, 451] on input "100" at bounding box center [282, 451] width 73 height 19
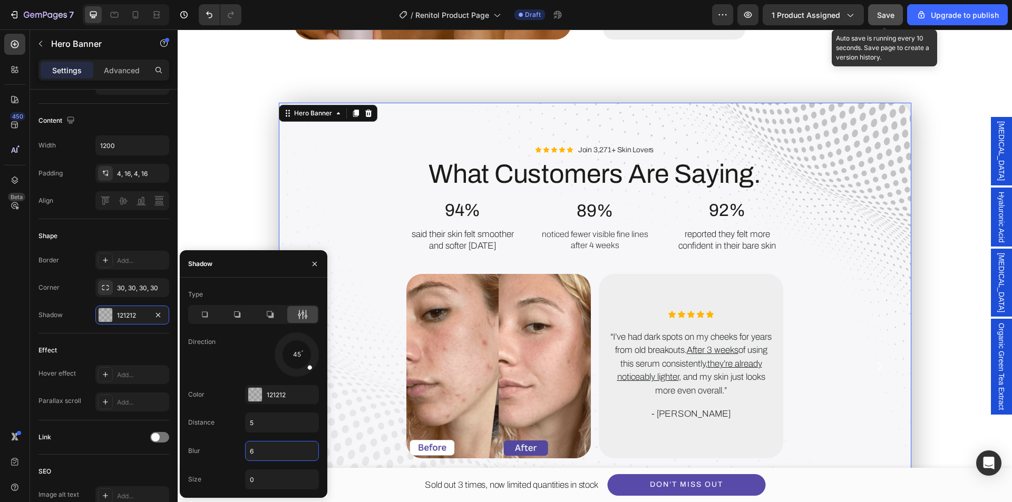
type input "60"
click at [236, 203] on div "Image How to Use for Best Results. Heading Step 1 Text Block Apply daily to cle…" at bounding box center [594, 130] width 803 height 736
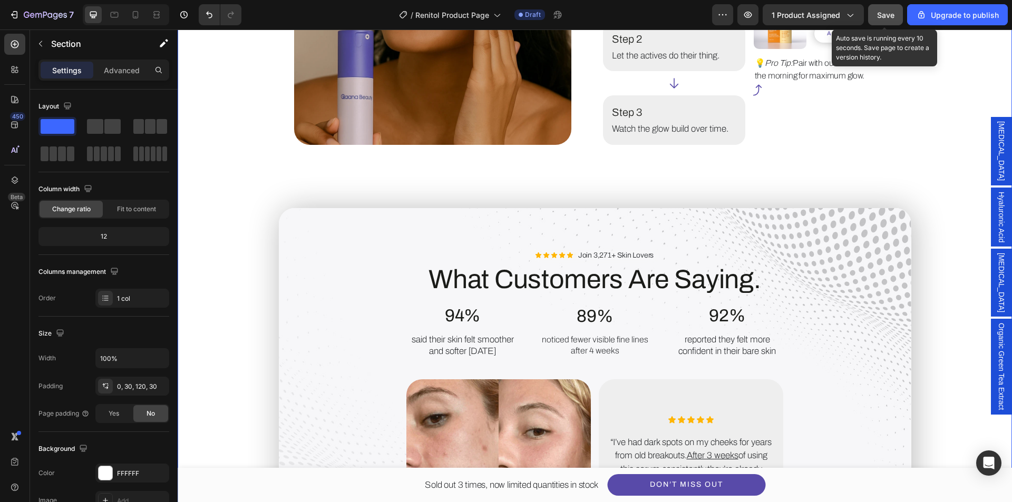
scroll to position [2056, 0]
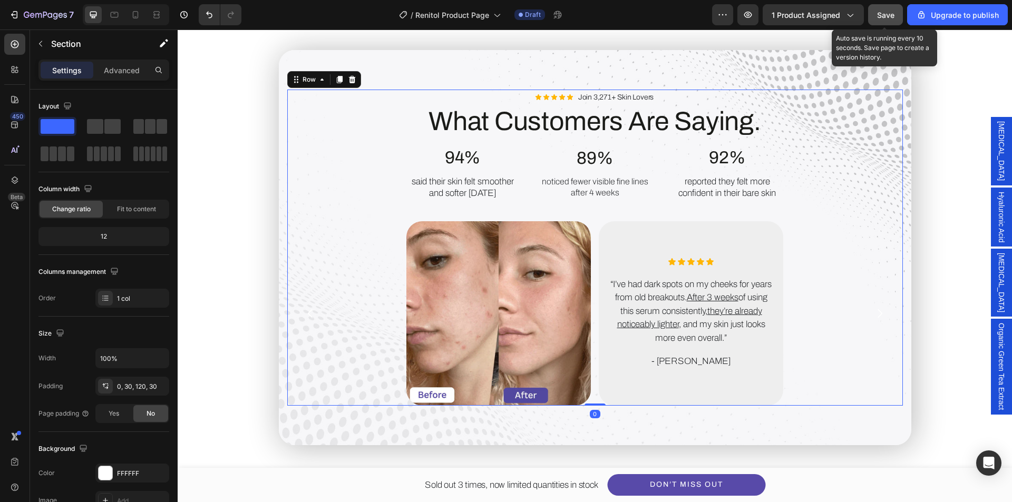
click at [313, 207] on div "Image Icon Icon Icon Icon Icon Icon List “I’ve had dark spots on my cheeks for …" at bounding box center [595, 303] width 616 height 206
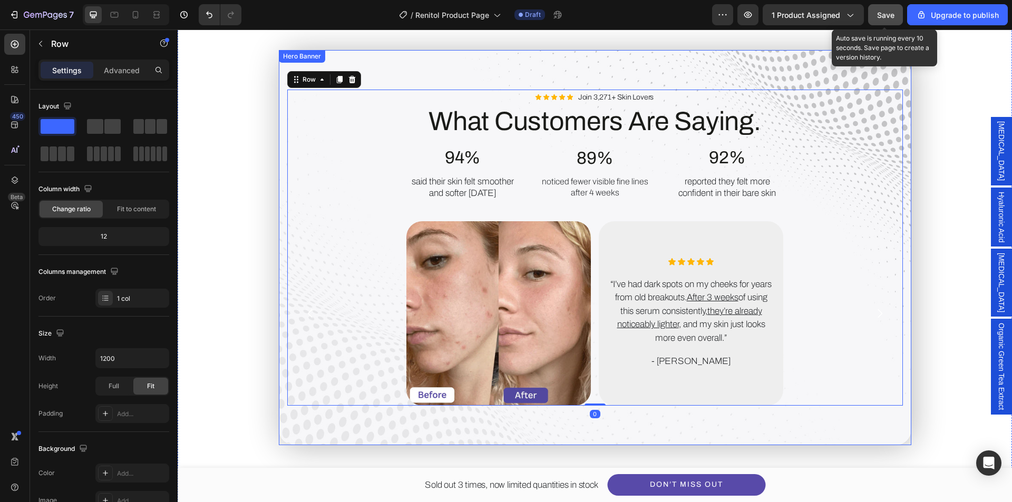
click at [372, 66] on div "Background Image" at bounding box center [595, 247] width 633 height 395
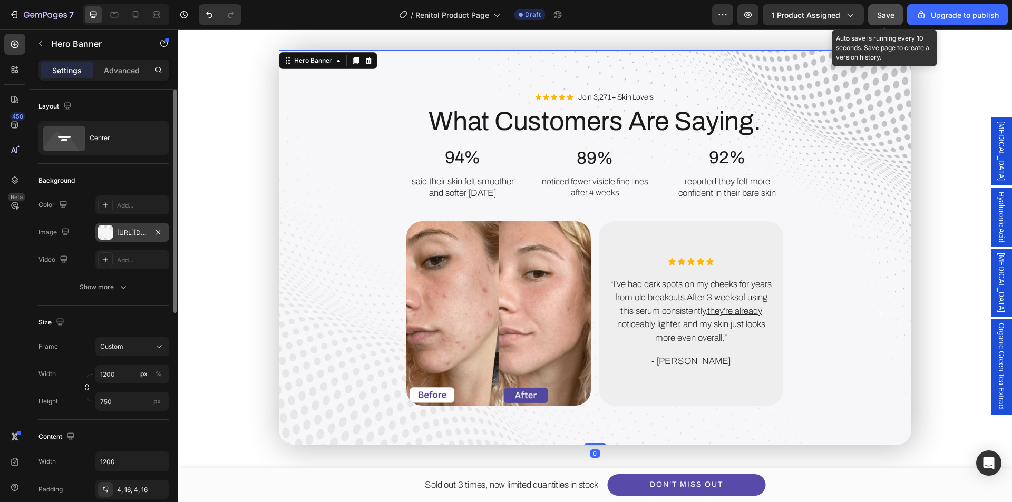
click at [133, 239] on div "[URL][DOMAIN_NAME]" at bounding box center [132, 232] width 74 height 19
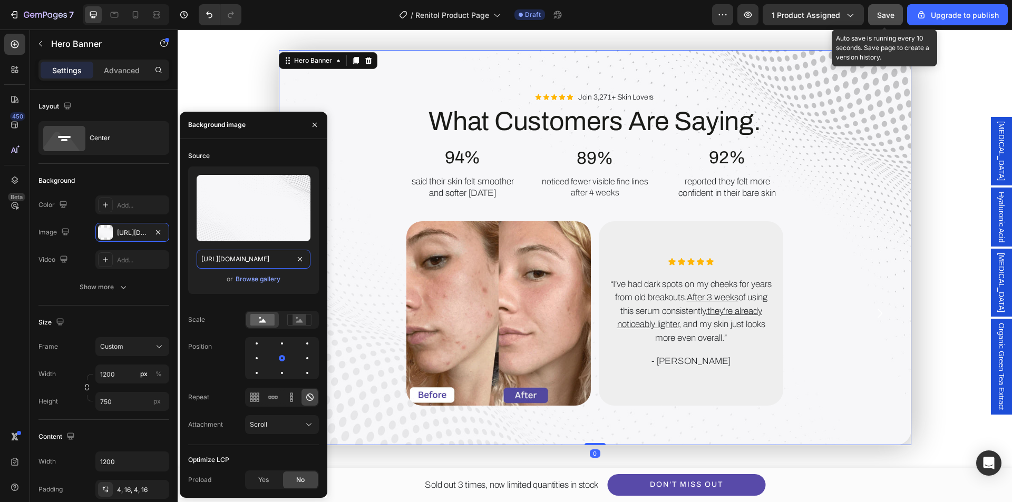
click at [241, 265] on input "[URL][DOMAIN_NAME]" at bounding box center [254, 259] width 114 height 19
paste input "clear-empty-photographer-studio-background-abstract-background-texture-beauty-d…"
type input "[URL][DOMAIN_NAME]"
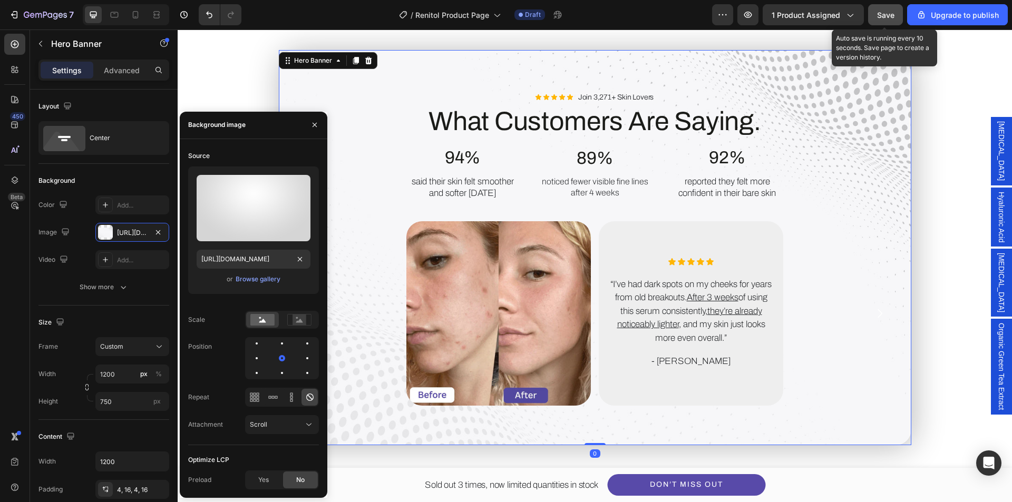
click at [218, 325] on div "Scale" at bounding box center [253, 320] width 131 height 18
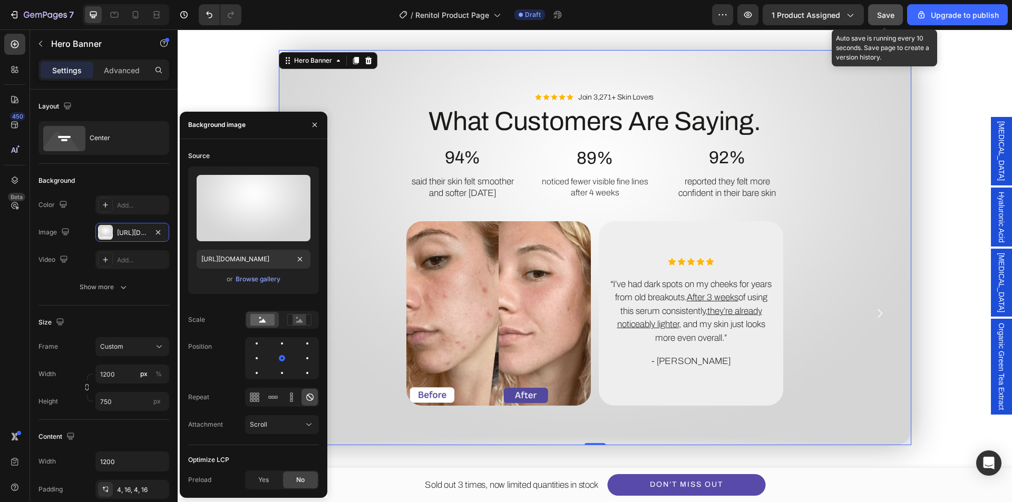
scroll to position [0, 0]
click at [301, 372] on div at bounding box center [307, 373] width 13 height 13
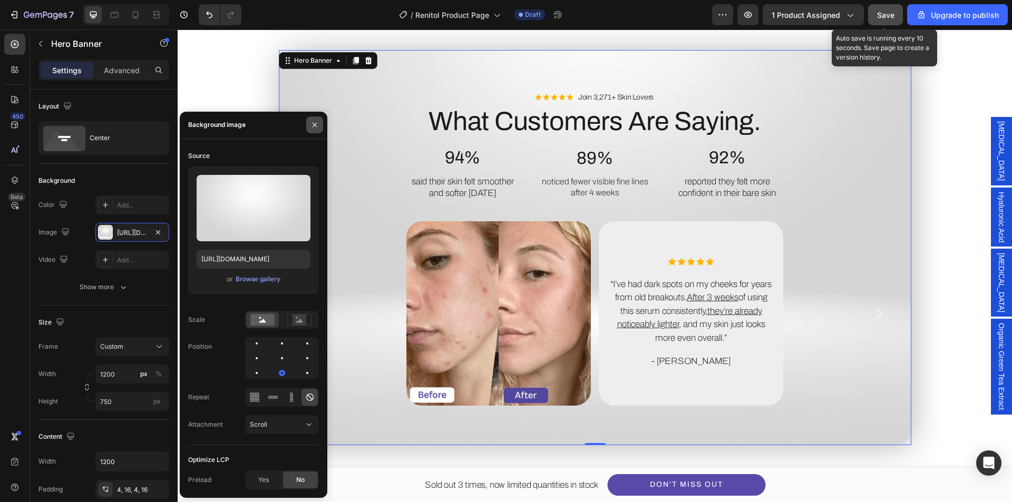
click at [316, 129] on icon "button" at bounding box center [314, 125] width 8 height 8
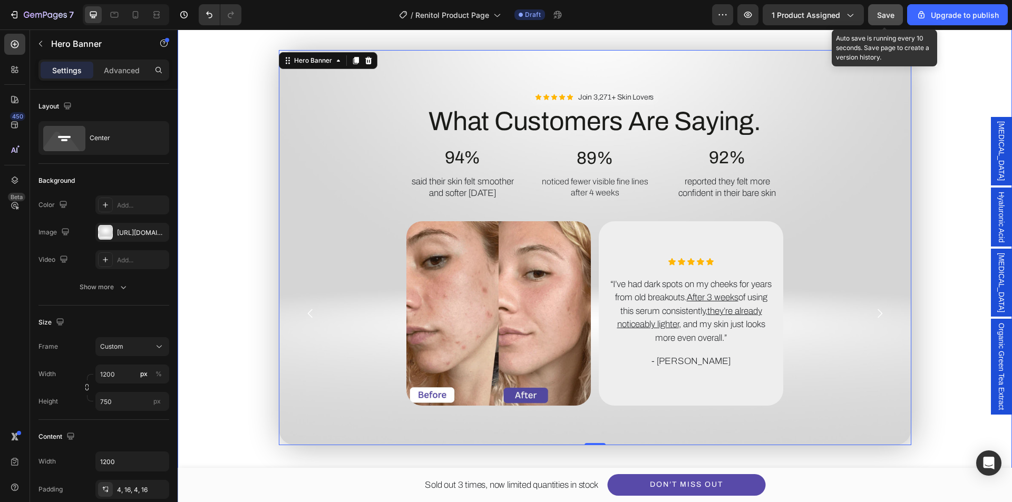
click at [239, 109] on div "Image How to Use for Best Results. Heading Step 1 Text Block Apply daily to cle…" at bounding box center [594, 77] width 803 height 736
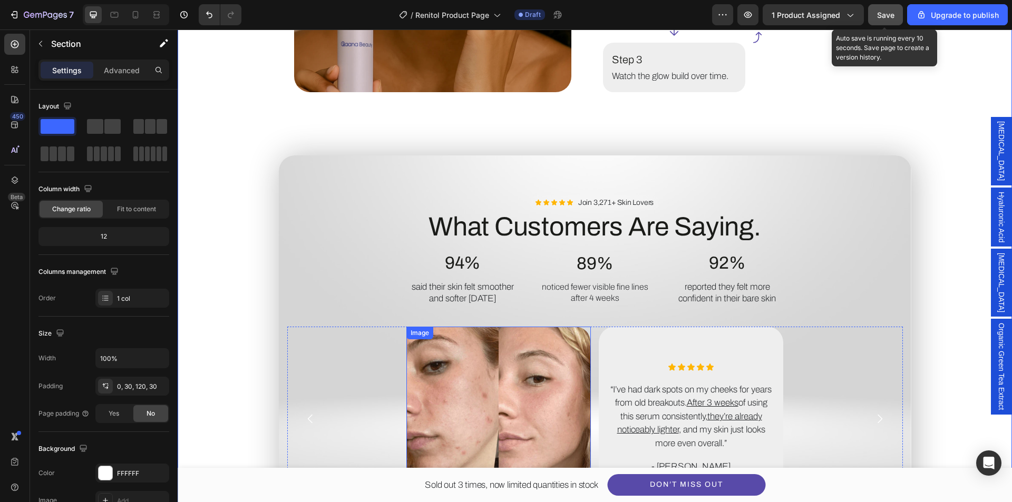
scroll to position [2109, 0]
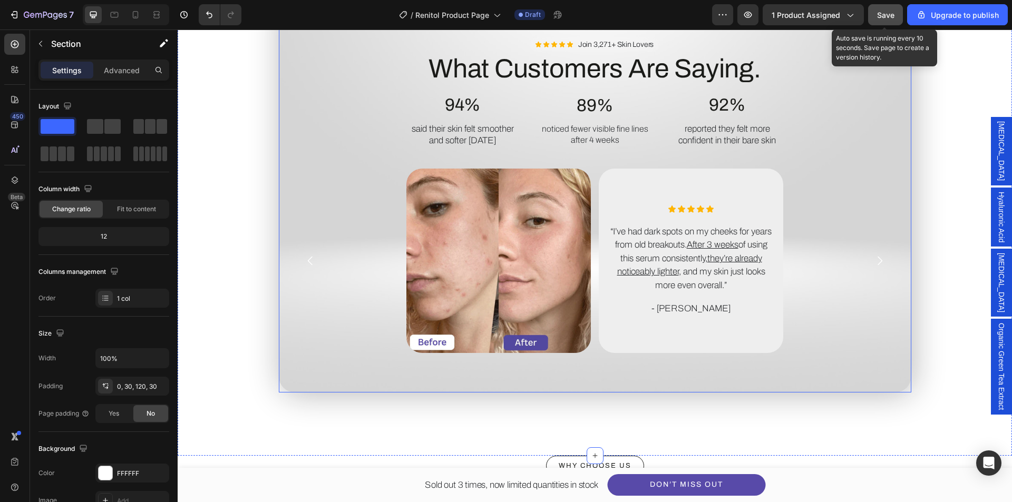
click at [292, 385] on div "Background Image" at bounding box center [595, 194] width 633 height 395
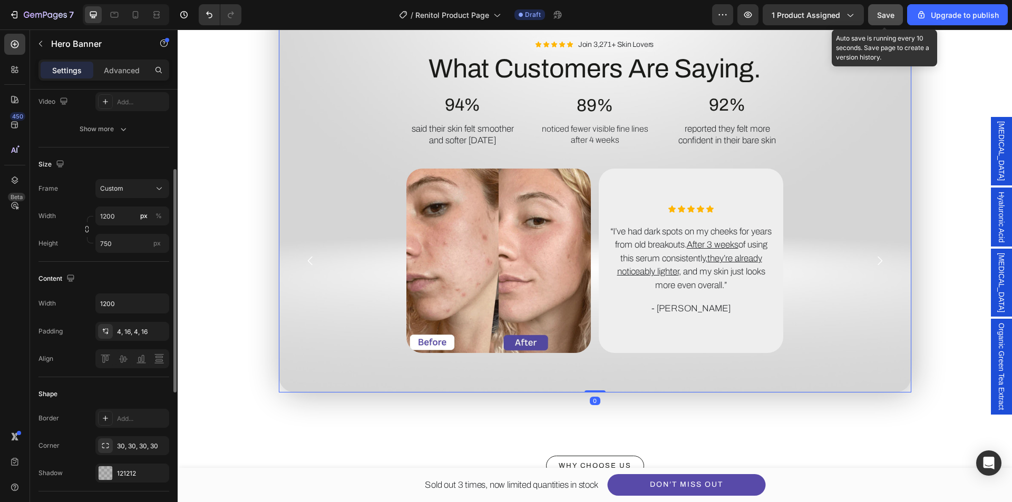
scroll to position [264, 0]
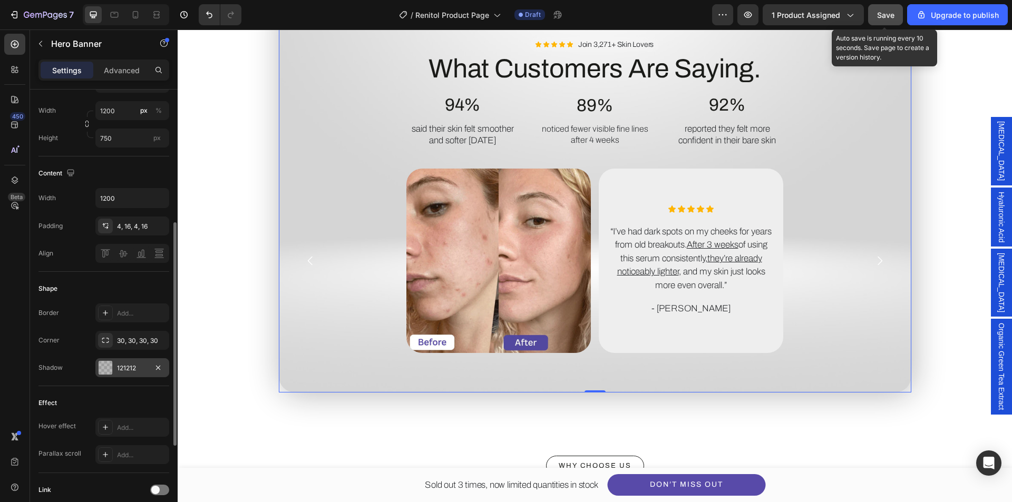
click at [140, 369] on div "121212" at bounding box center [132, 368] width 31 height 9
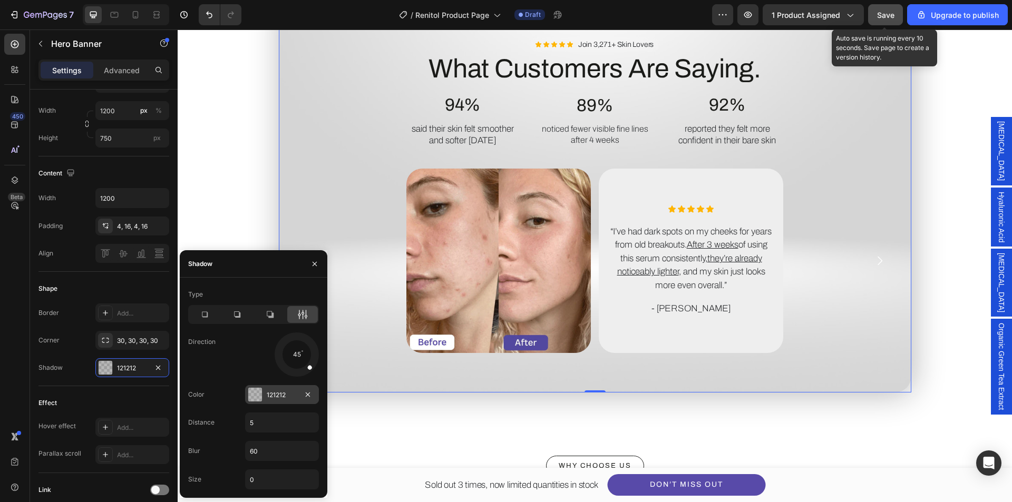
click at [281, 396] on div "121212" at bounding box center [282, 395] width 31 height 9
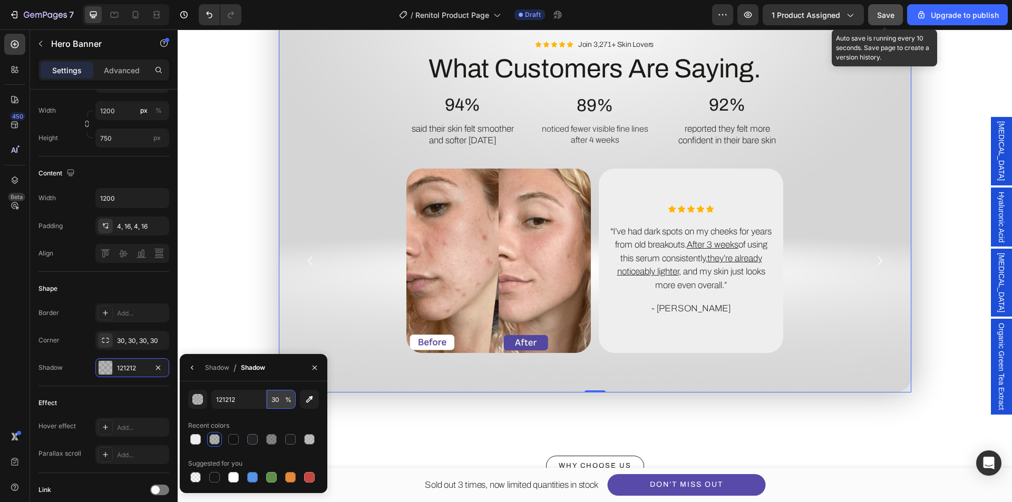
click at [275, 396] on input "30" at bounding box center [281, 399] width 29 height 19
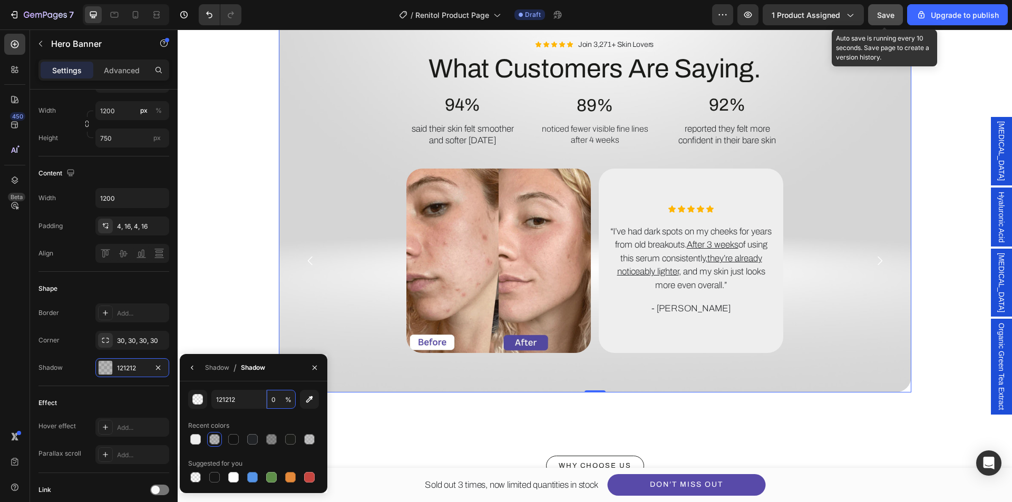
type input "0"
click at [290, 415] on div "121212 0 % Recent colors Suggested for you" at bounding box center [253, 437] width 131 height 95
click at [234, 206] on div "Image How to Use for Best Results. Heading Step 1 Text Block Apply daily to cle…" at bounding box center [594, 24] width 803 height 736
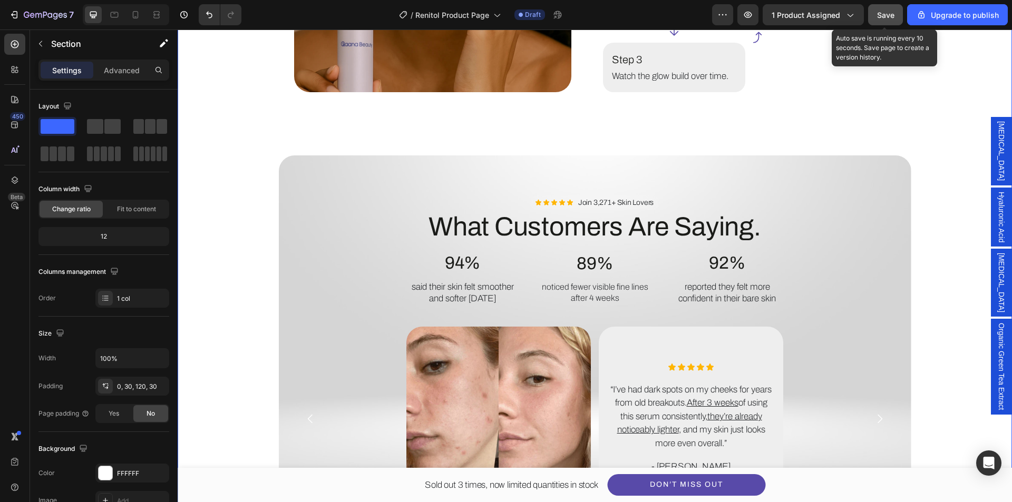
scroll to position [2056, 0]
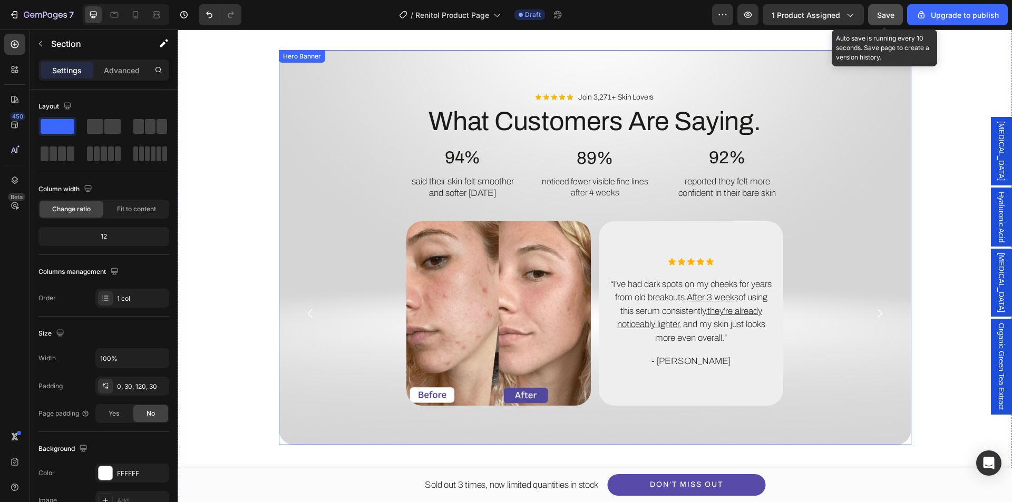
click at [318, 64] on div "Icon Icon Icon Icon Icon Icon List Join 3,271+ Skin Lovers Text Block Row What …" at bounding box center [595, 247] width 633 height 395
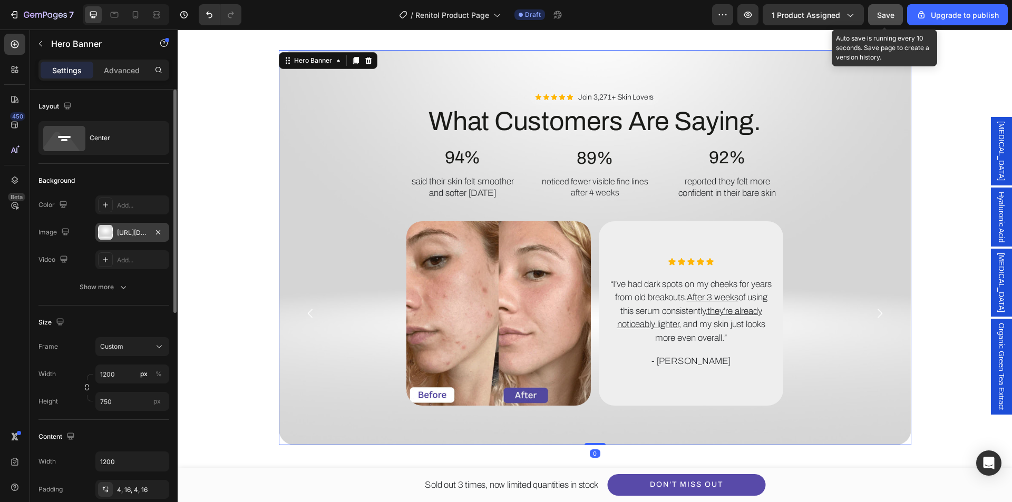
click at [138, 235] on div "[URL][DOMAIN_NAME]" at bounding box center [132, 232] width 31 height 9
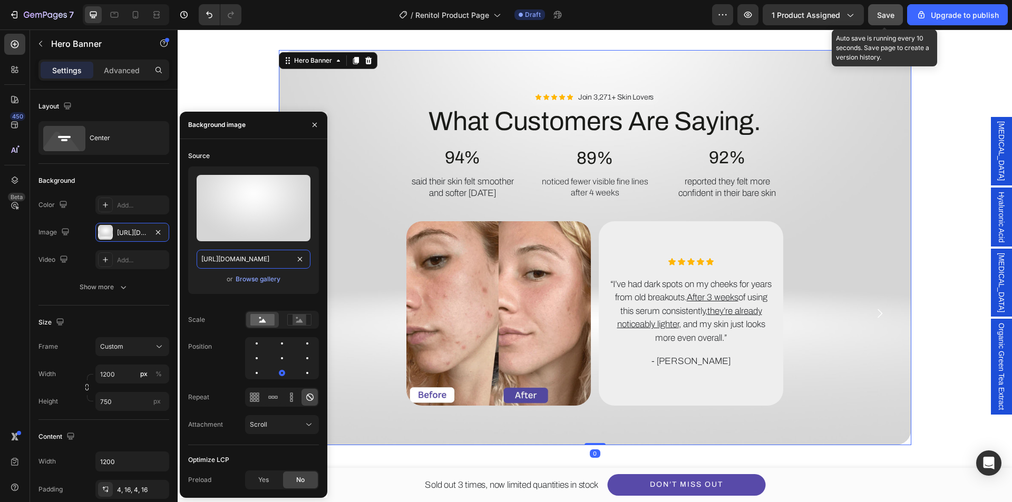
click at [244, 257] on input "[URL][DOMAIN_NAME]" at bounding box center [254, 259] width 114 height 19
paste input "abstract-luxury-plain-blur-grey-black-gradient-used-as-background-studio-wall-d…"
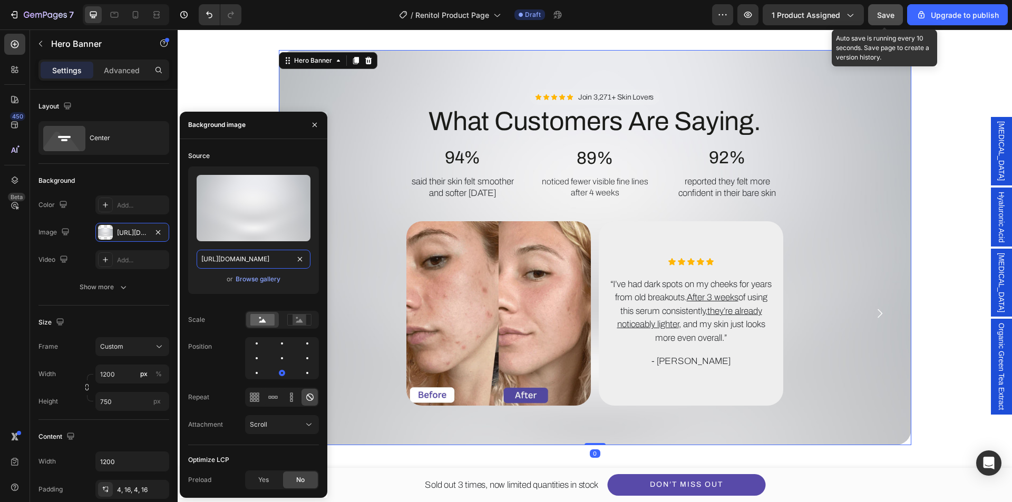
type input "[URL][DOMAIN_NAME]"
click at [222, 328] on div "Scale" at bounding box center [253, 320] width 131 height 18
click at [944, 314] on div "Image How to Use for Best Results. Heading Step 1 Text Block Apply daily to cle…" at bounding box center [594, 77] width 803 height 736
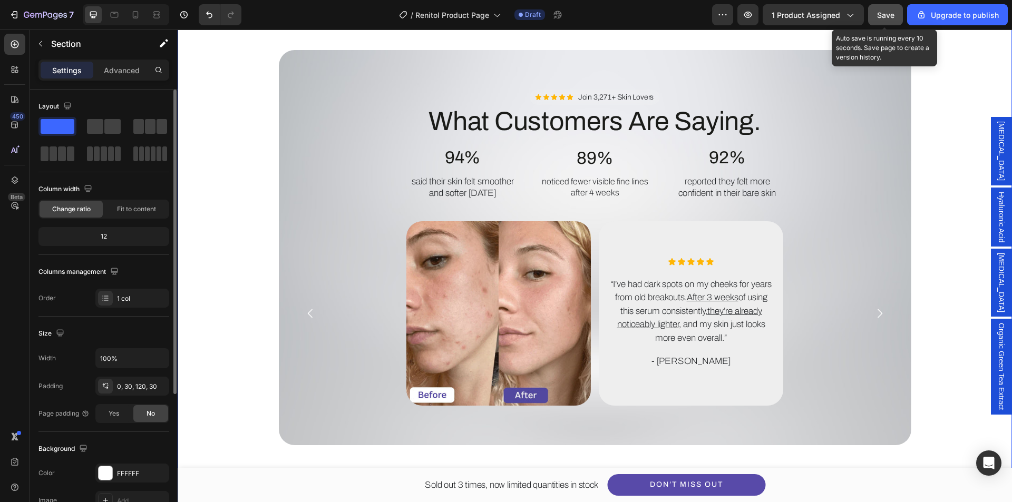
scroll to position [200, 0]
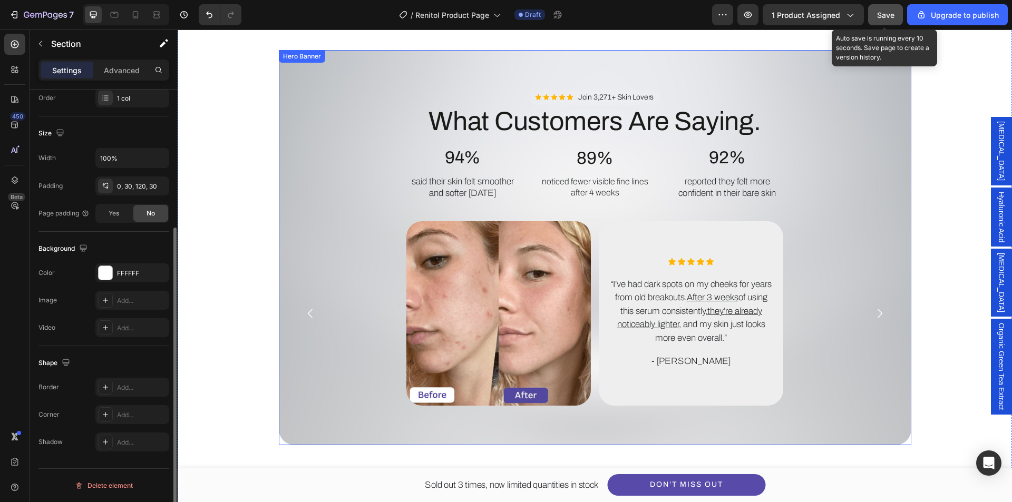
click at [327, 433] on div "Background Image" at bounding box center [595, 247] width 633 height 395
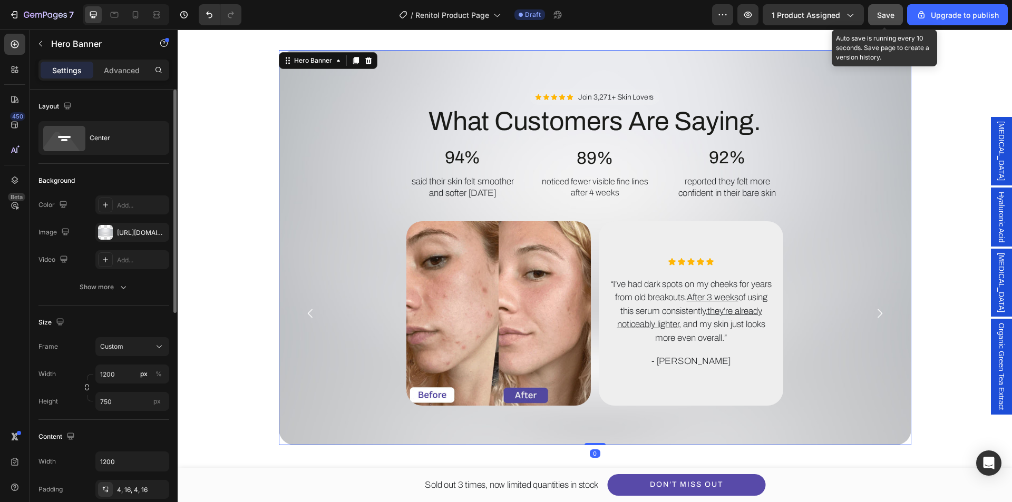
scroll to position [105, 0]
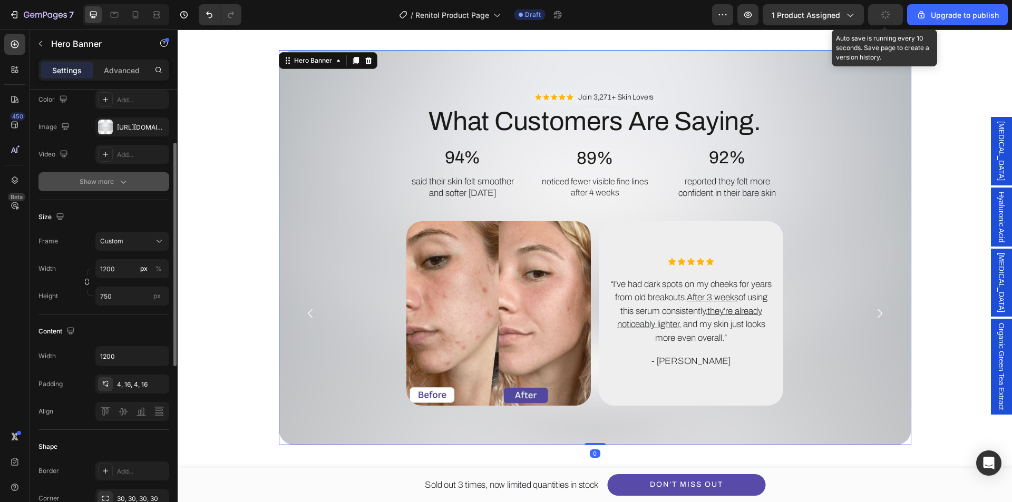
click at [125, 173] on button "Show more" at bounding box center [103, 181] width 131 height 19
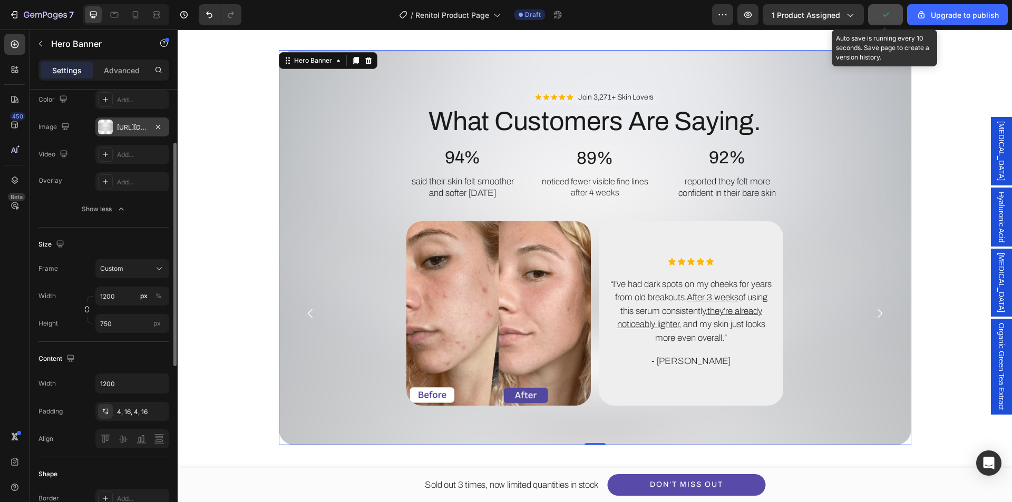
click at [128, 130] on div "[URL][DOMAIN_NAME]" at bounding box center [132, 127] width 31 height 9
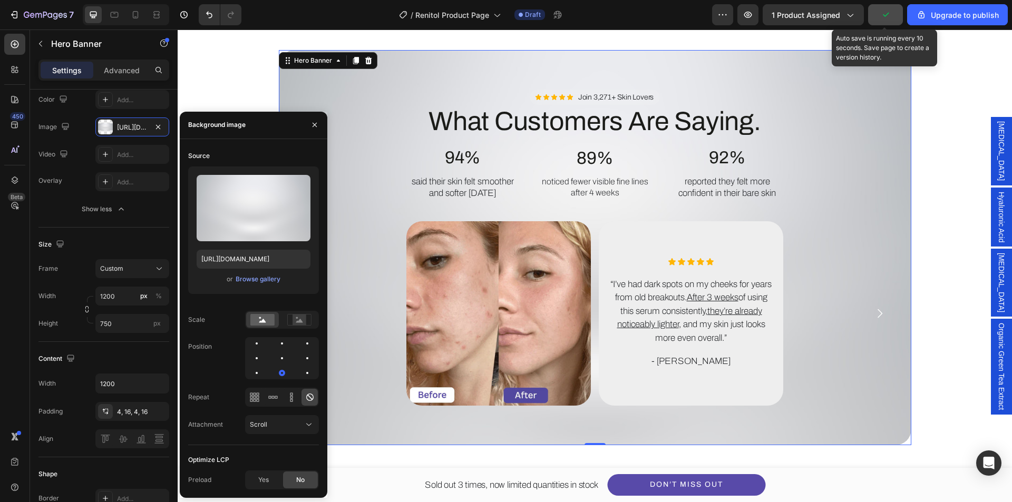
drag, startPoint x: 279, startPoint y: 359, endPoint x: 290, endPoint y: 357, distance: 11.3
click at [301, 359] on div at bounding box center [307, 358] width 13 height 13
click at [314, 125] on icon "button" at bounding box center [314, 125] width 8 height 8
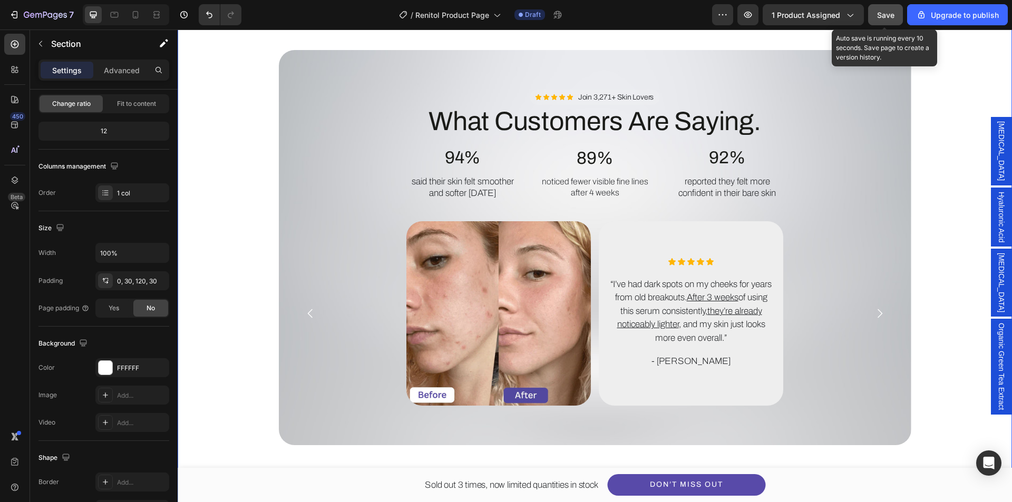
click at [238, 212] on div "Image How to Use for Best Results. Heading Step 1 Text Block Apply daily to cle…" at bounding box center [594, 77] width 803 height 736
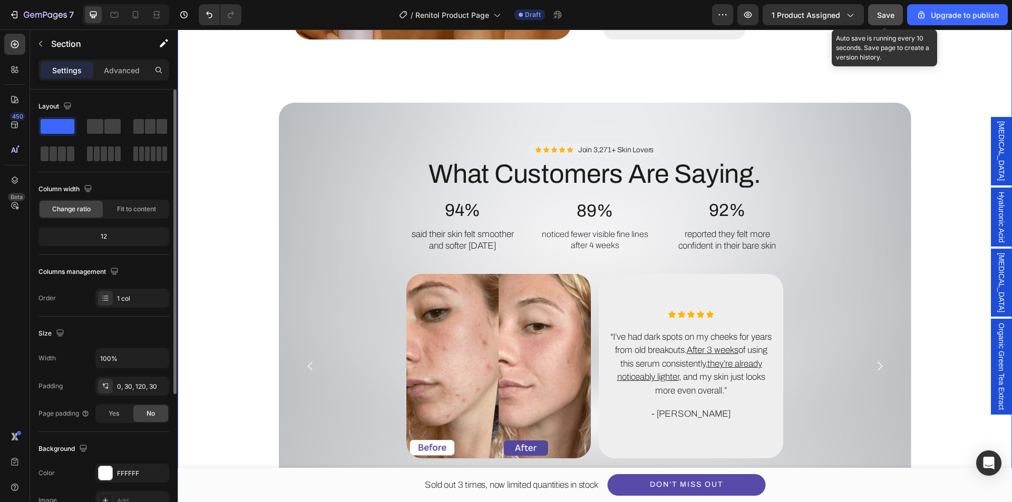
scroll to position [2056, 0]
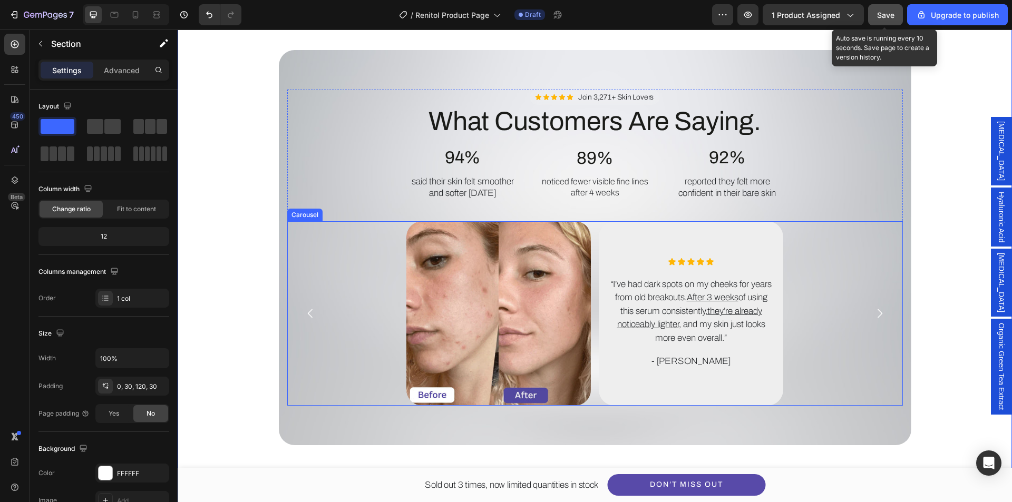
click at [874, 309] on icon "Carousel Next Arrow" at bounding box center [880, 313] width 13 height 13
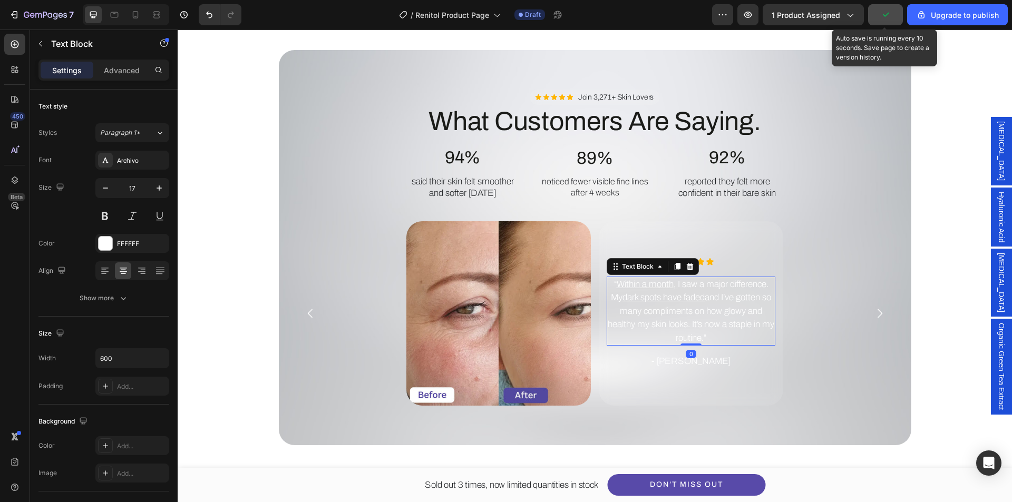
click at [754, 299] on p "“ Within a month , I saw a major difference. My dark spots have faded and I’ve …" at bounding box center [691, 311] width 167 height 67
click at [309, 312] on icon "Carousel Back Arrow" at bounding box center [310, 313] width 13 height 13
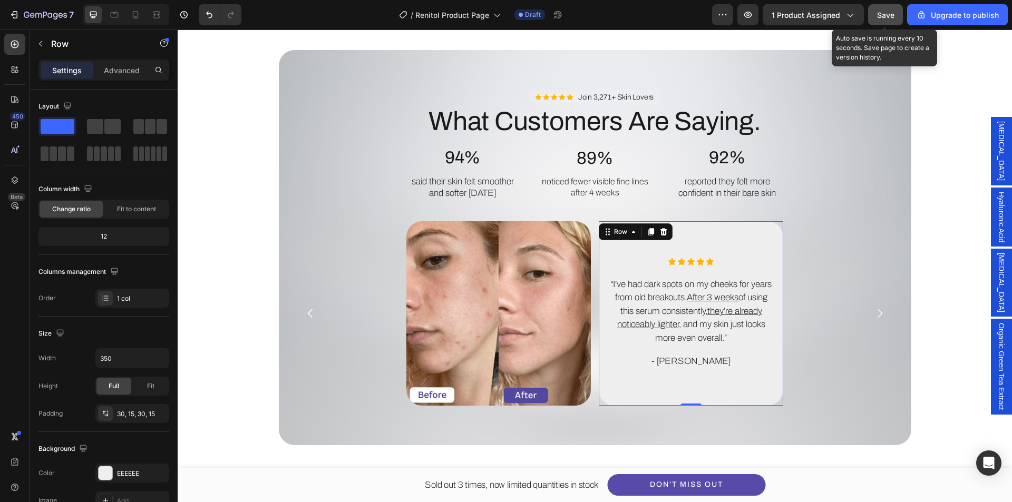
click at [609, 380] on div "Icon Icon Icon Icon Icon Icon List “I’ve had dark spots on my cheeks for years …" at bounding box center [691, 313] width 169 height 153
click at [110, 478] on div at bounding box center [106, 474] width 14 height 14
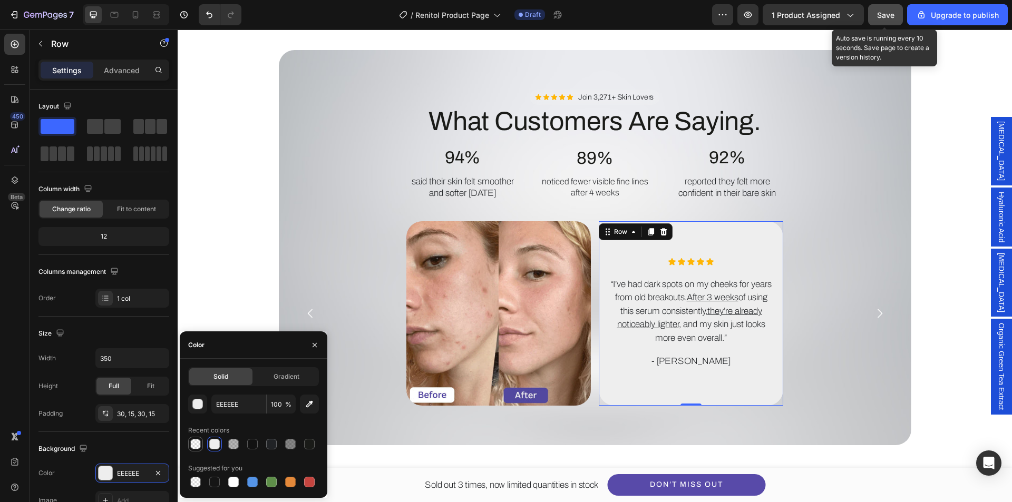
click at [196, 447] on div at bounding box center [195, 444] width 11 height 11
type input "121212"
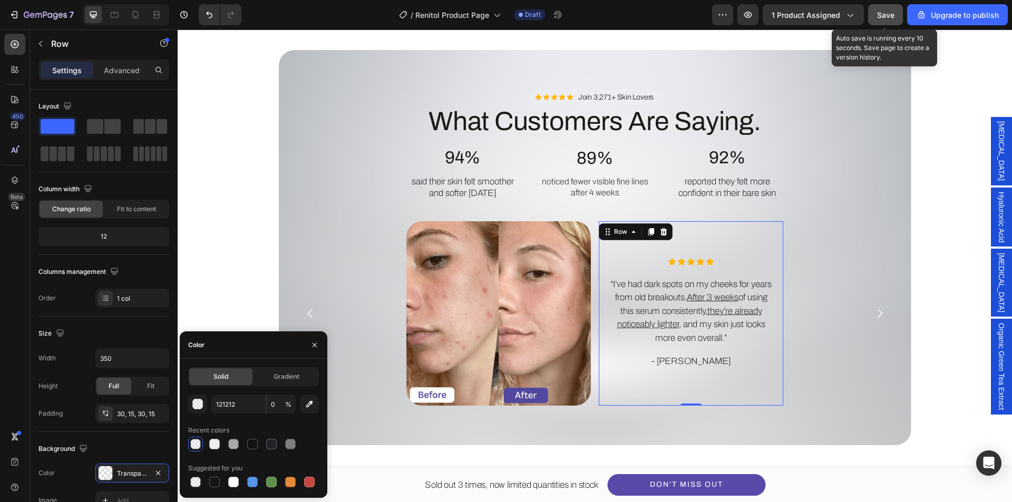
click at [226, 445] on div at bounding box center [253, 444] width 131 height 15
click at [228, 445] on div at bounding box center [233, 444] width 11 height 11
type input "30"
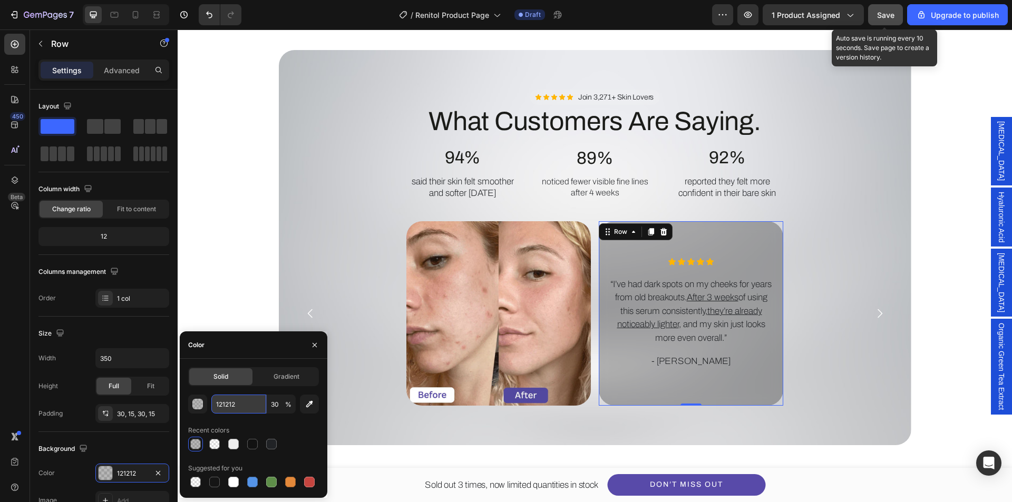
click at [238, 409] on input "121212" at bounding box center [238, 404] width 55 height 19
type input "fff"
type input "100"
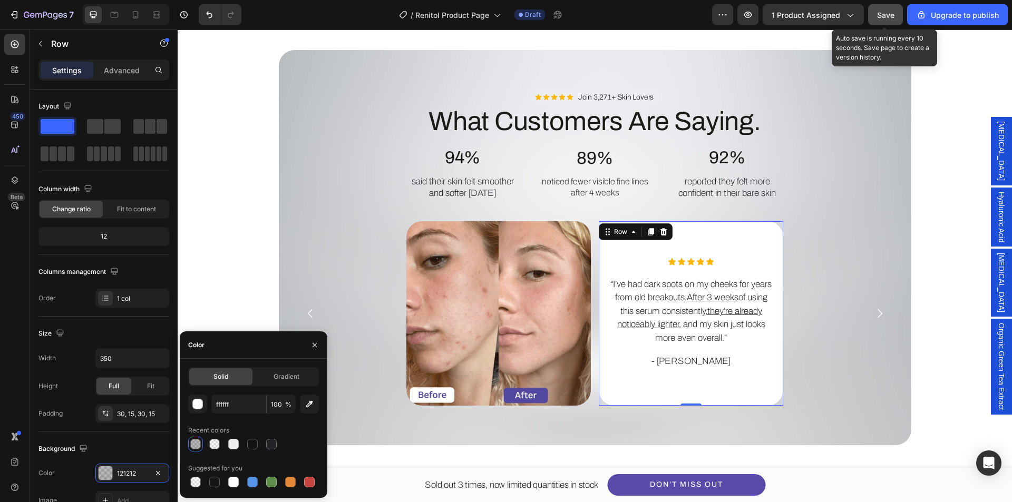
drag, startPoint x: 245, startPoint y: 421, endPoint x: 282, endPoint y: 414, distance: 37.0
click at [246, 421] on div "ffffff 100 % Recent colors Suggested for you" at bounding box center [253, 442] width 131 height 95
type input "FFFFFF"
click at [276, 407] on input "100" at bounding box center [281, 404] width 29 height 19
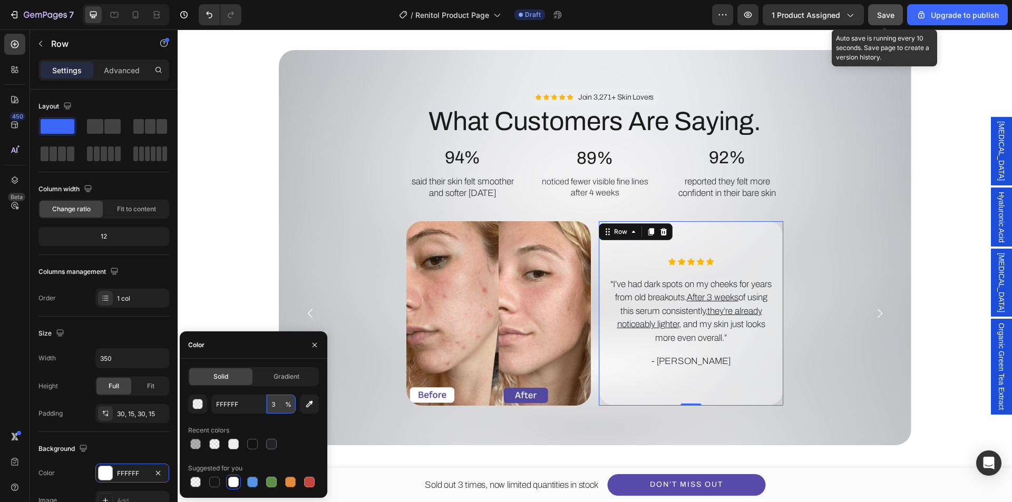
type input "30"
click at [397, 425] on div "Background Image" at bounding box center [595, 247] width 633 height 395
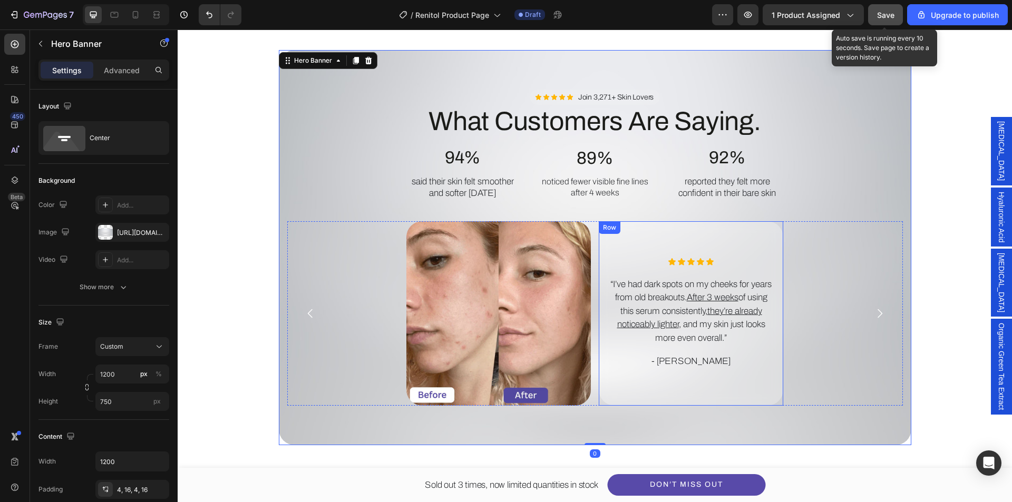
click at [734, 393] on div "Icon Icon Icon Icon Icon Icon List “I’ve had dark spots on my cheeks for years …" at bounding box center [691, 313] width 185 height 185
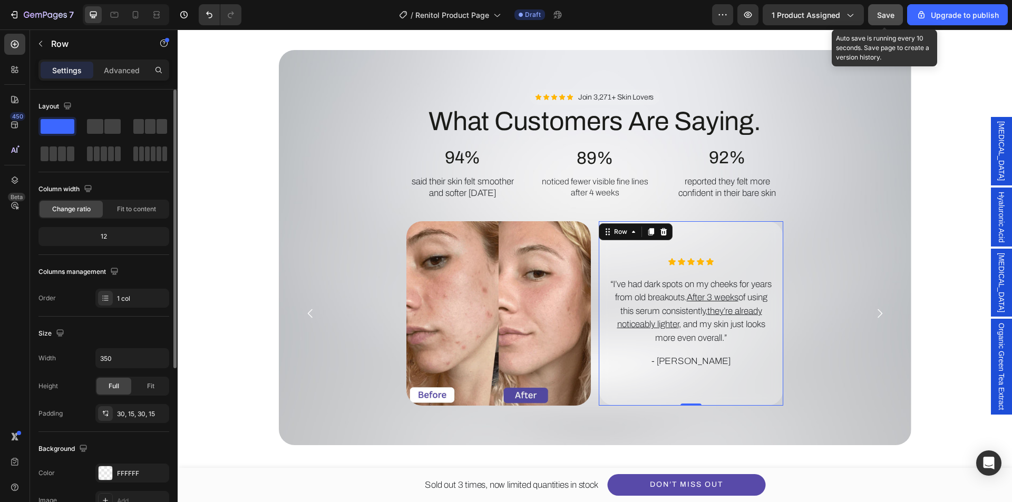
click at [93, 475] on div "Color FFFFFF" at bounding box center [103, 473] width 131 height 19
click at [101, 474] on div at bounding box center [106, 474] width 14 height 14
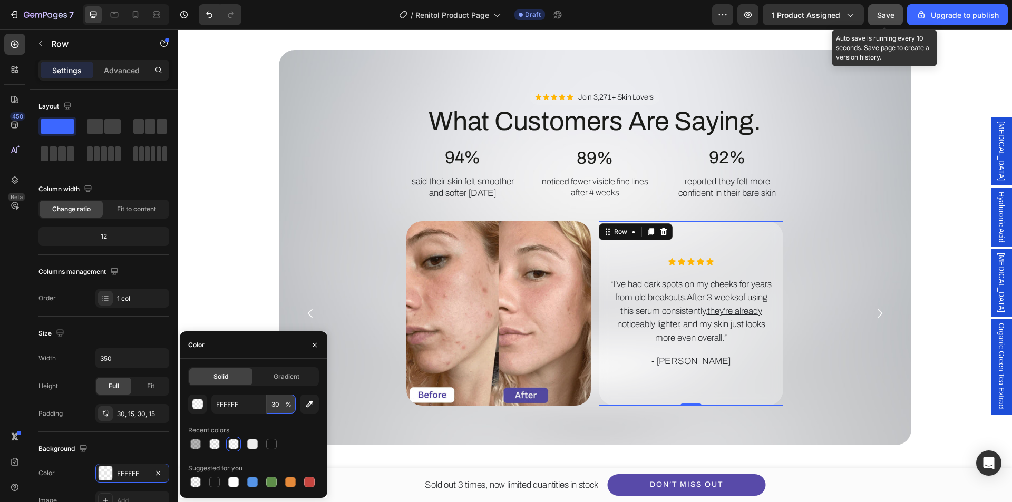
click at [279, 404] on input "30" at bounding box center [281, 404] width 29 height 19
type input "40"
click at [304, 431] on div "Recent colors" at bounding box center [253, 430] width 131 height 17
click at [865, 373] on div "Image Icon Icon Icon Icon Icon Icon List “I’ve had dark spots on my cheeks for …" at bounding box center [595, 313] width 616 height 185
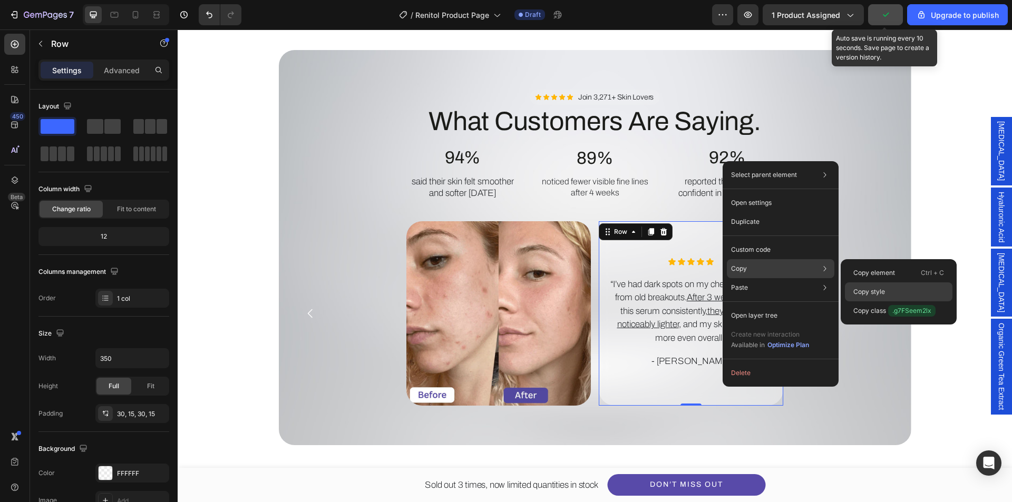
click at [875, 290] on p "Copy style" at bounding box center [869, 291] width 32 height 9
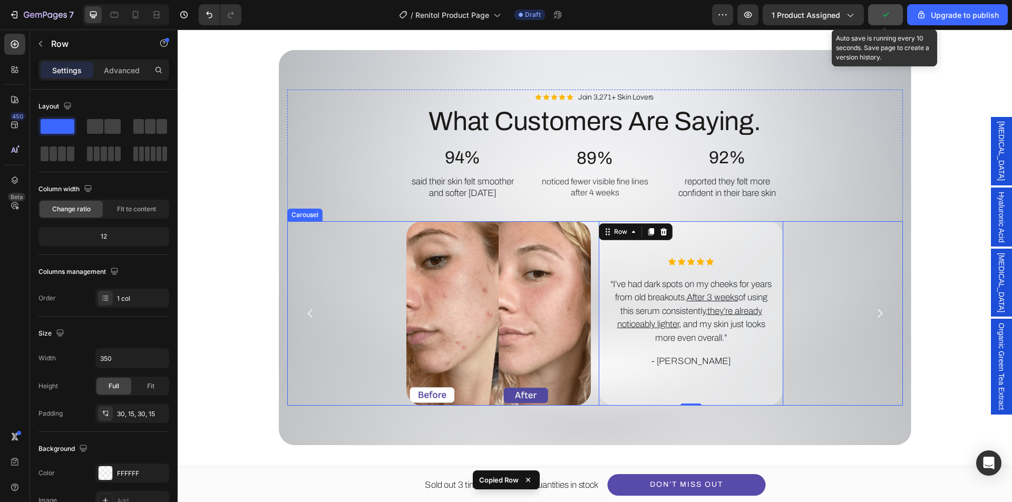
click at [878, 309] on icon "Carousel Next Arrow" at bounding box center [880, 313] width 13 height 13
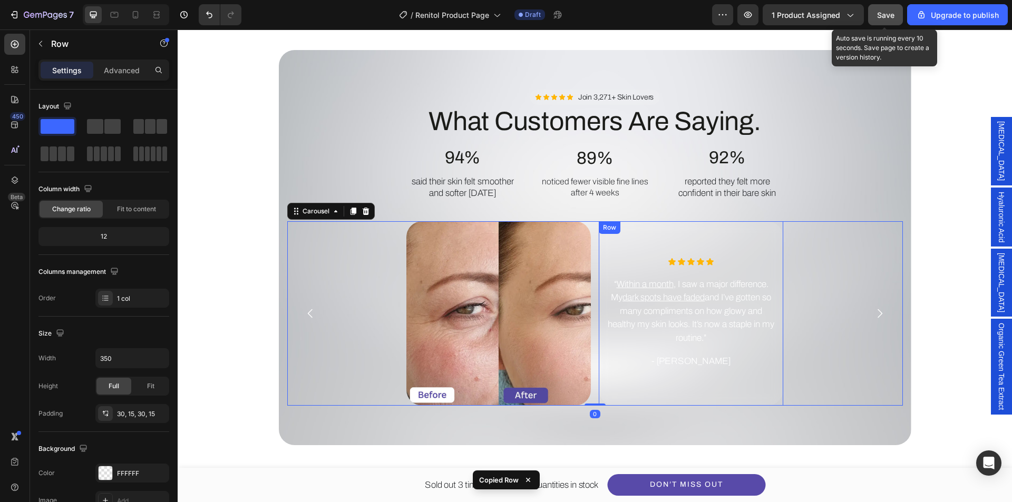
click at [720, 390] on div "Icon Icon Icon Icon Icon Icon List “ Within a month , I saw a major difference.…" at bounding box center [691, 313] width 185 height 185
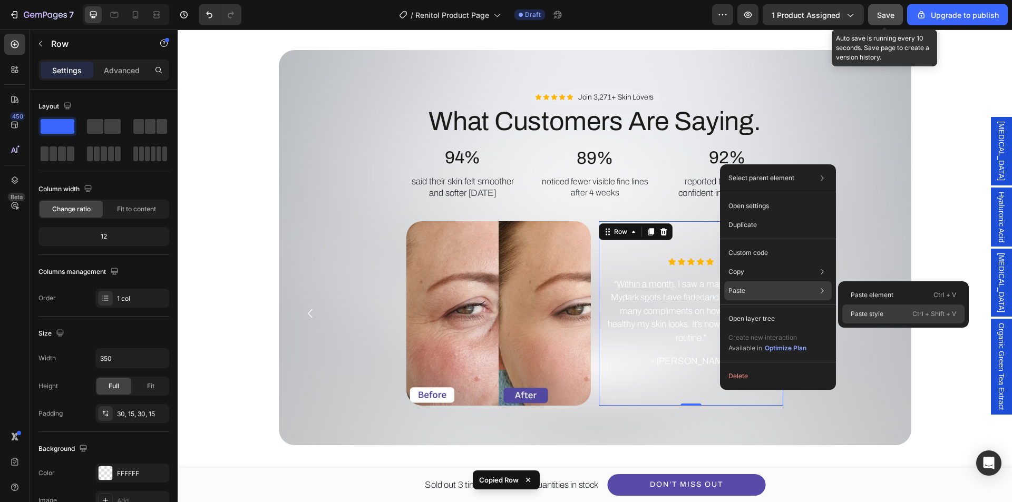
click at [878, 314] on p "Paste style" at bounding box center [867, 313] width 33 height 9
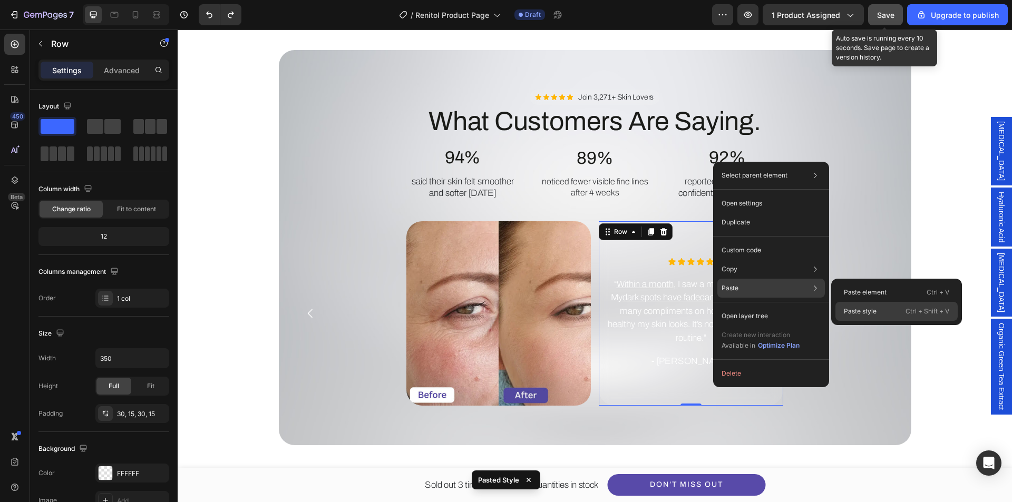
click at [863, 313] on p "Paste style" at bounding box center [860, 311] width 33 height 9
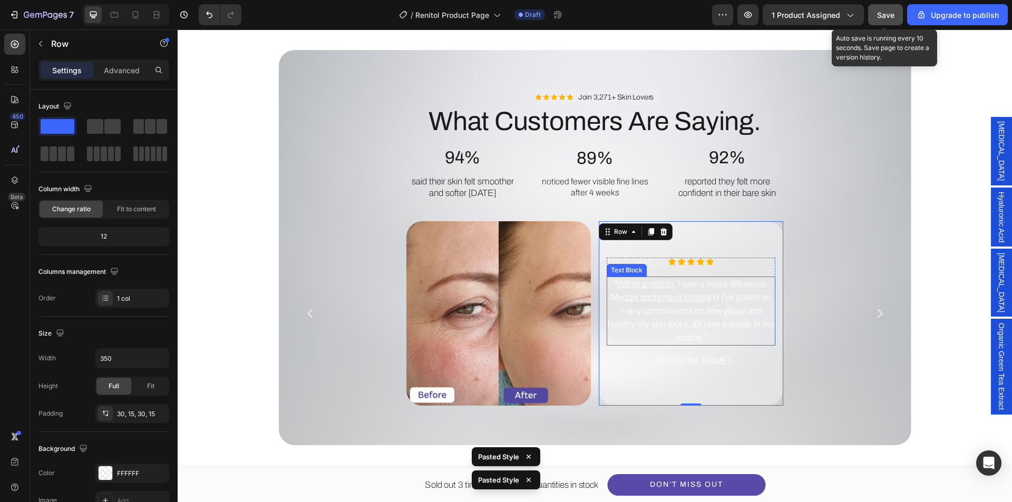
click at [704, 298] on p "“ Within a month , I saw a major difference. My dark spots have faded and I’ve …" at bounding box center [691, 311] width 167 height 67
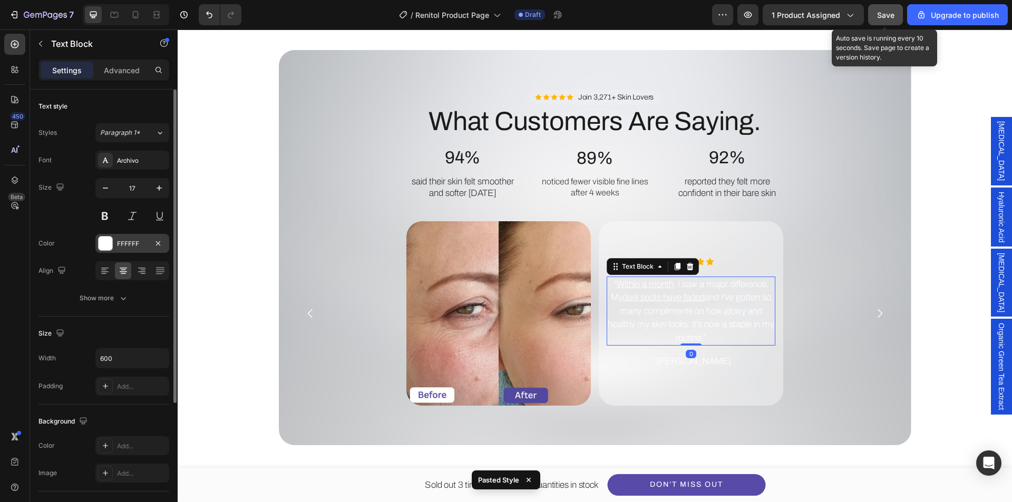
click at [107, 247] on div at bounding box center [106, 244] width 14 height 14
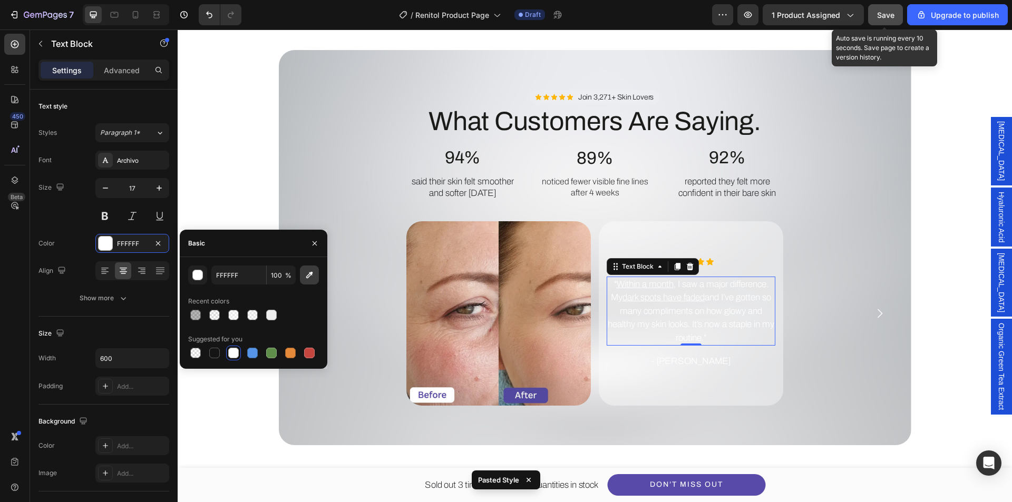
click at [311, 277] on icon "button" at bounding box center [309, 275] width 11 height 11
click at [463, 184] on p "said their skin felt smoother and softer [DATE]" at bounding box center [463, 187] width 114 height 23
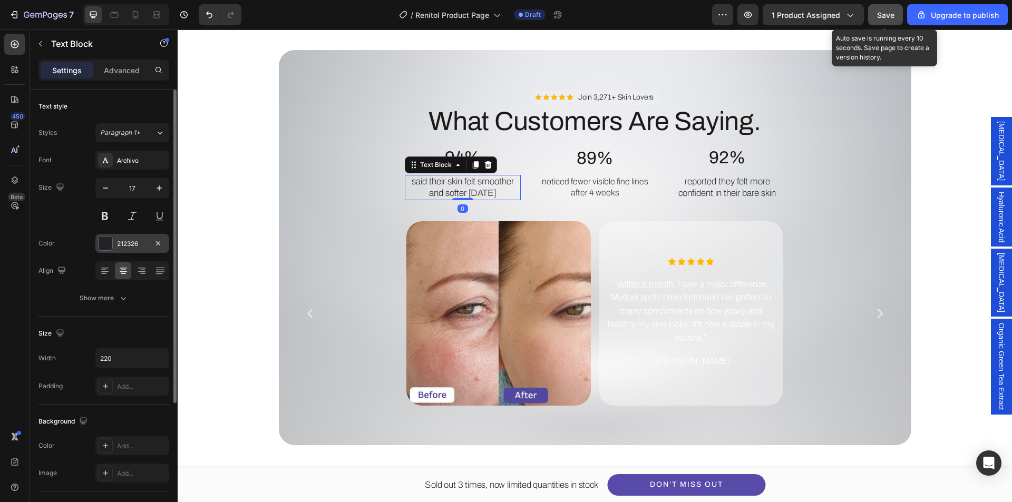
click at [122, 247] on div "212326" at bounding box center [132, 243] width 31 height 9
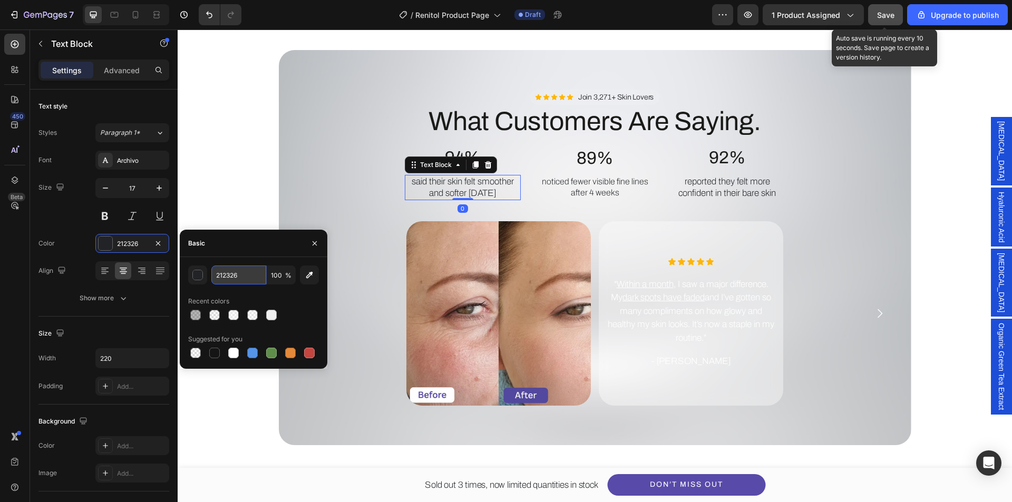
click at [241, 279] on input "212326" at bounding box center [238, 275] width 55 height 19
click at [666, 319] on p "“ Within a month , I saw a major difference. My dark spots have faded and I’ve …" at bounding box center [691, 311] width 167 height 67
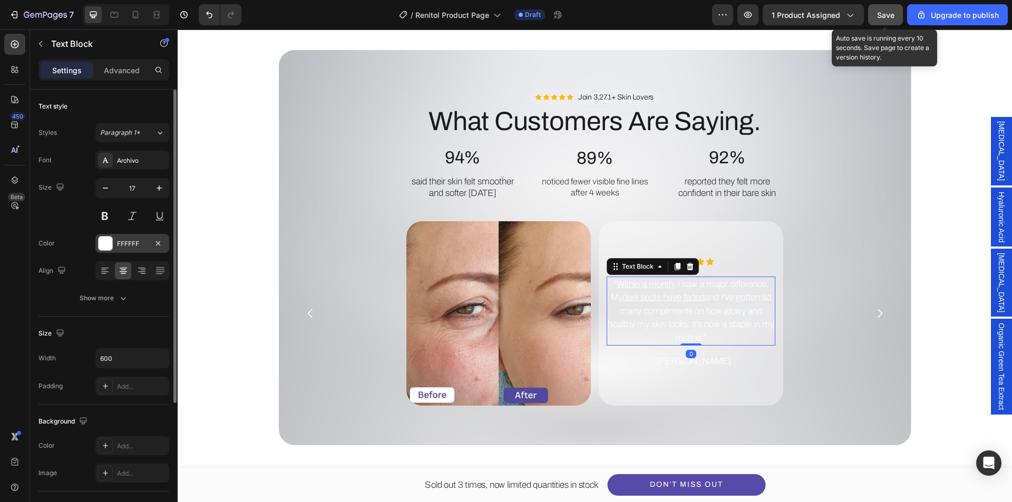
click at [129, 246] on div "FFFFFF" at bounding box center [132, 243] width 31 height 9
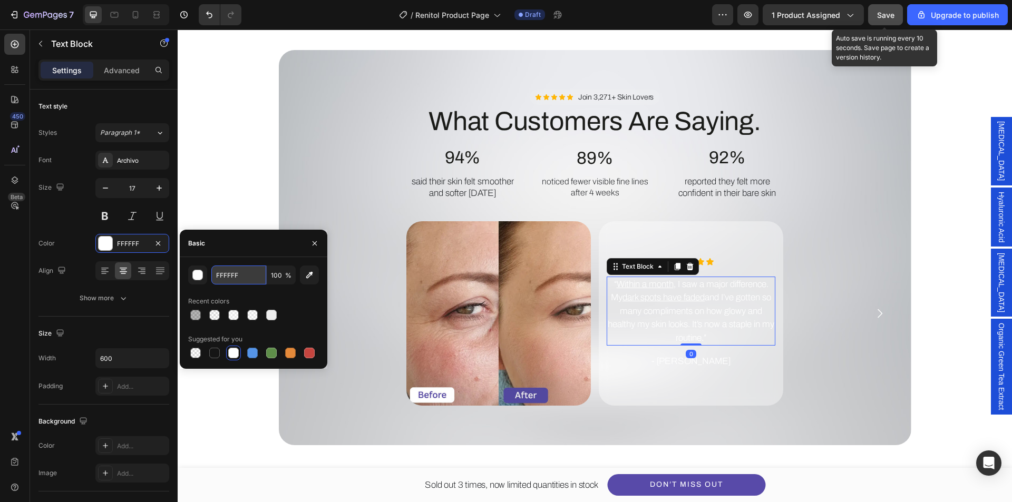
click at [245, 277] on input "FFFFFF" at bounding box center [238, 275] width 55 height 19
paste input "212326"
type input "212326"
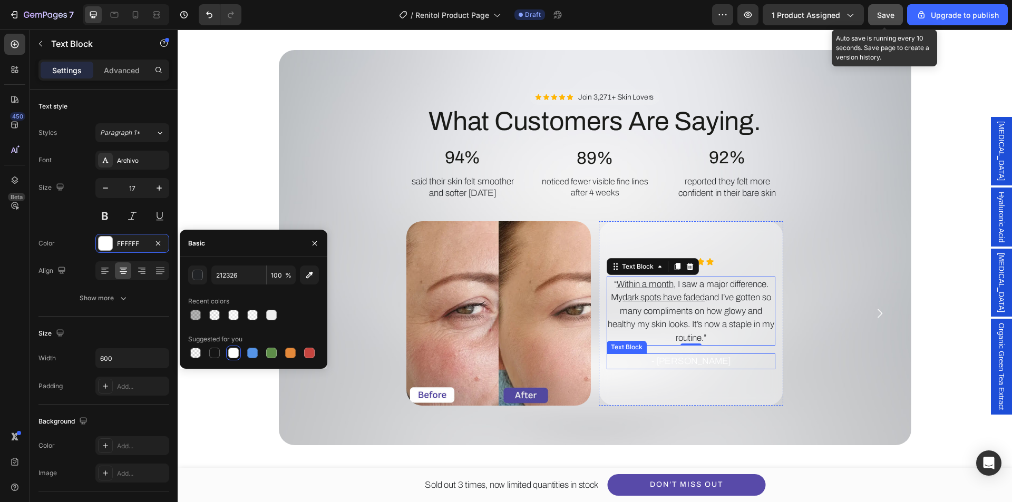
click at [710, 362] on p "- [PERSON_NAME]" at bounding box center [691, 362] width 167 height 14
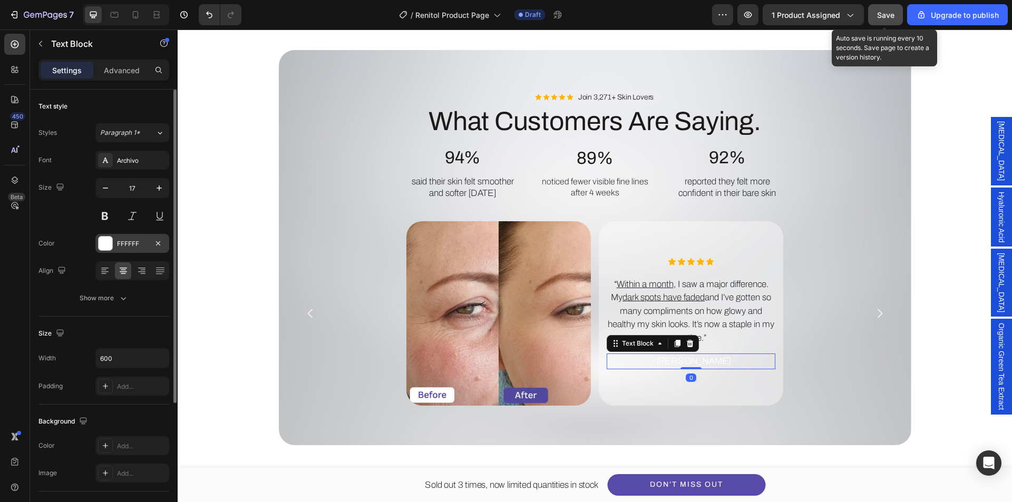
click at [138, 247] on div "FFFFFF" at bounding box center [132, 243] width 31 height 9
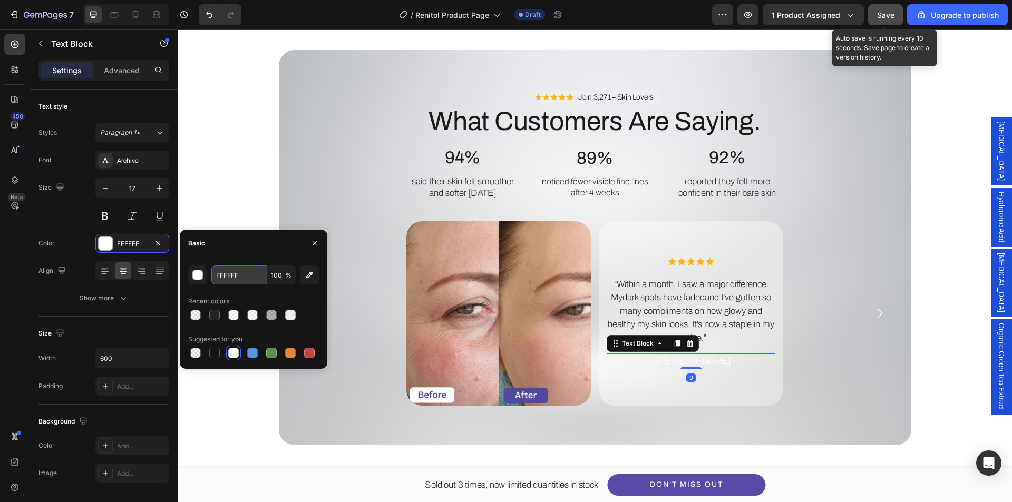
click at [240, 273] on input "FFFFFF" at bounding box center [238, 275] width 55 height 19
paste input "212326"
type input "212326"
click at [259, 298] on div "Recent colors" at bounding box center [253, 301] width 131 height 17
click at [820, 370] on div "Image Icon Icon Icon Icon Icon Icon List “ Within a month , I saw a major diffe…" at bounding box center [595, 313] width 616 height 185
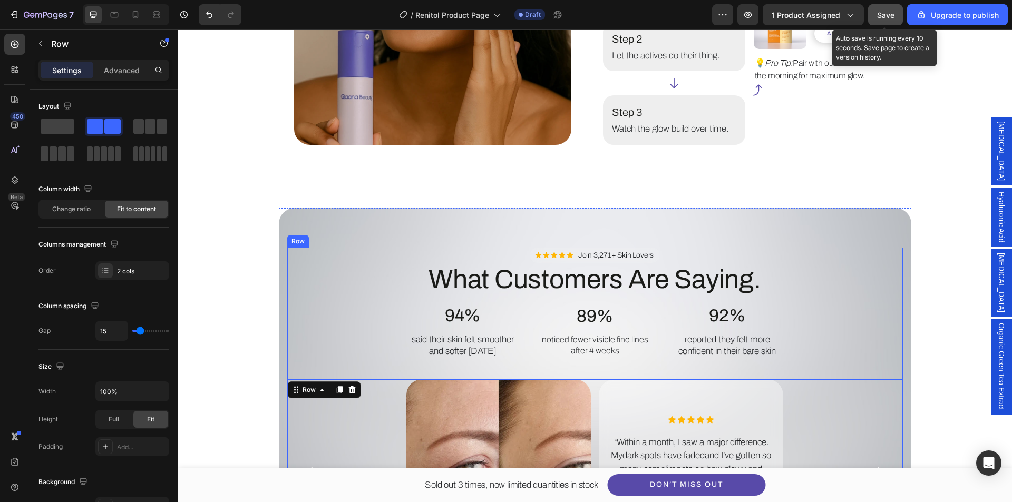
scroll to position [1792, 0]
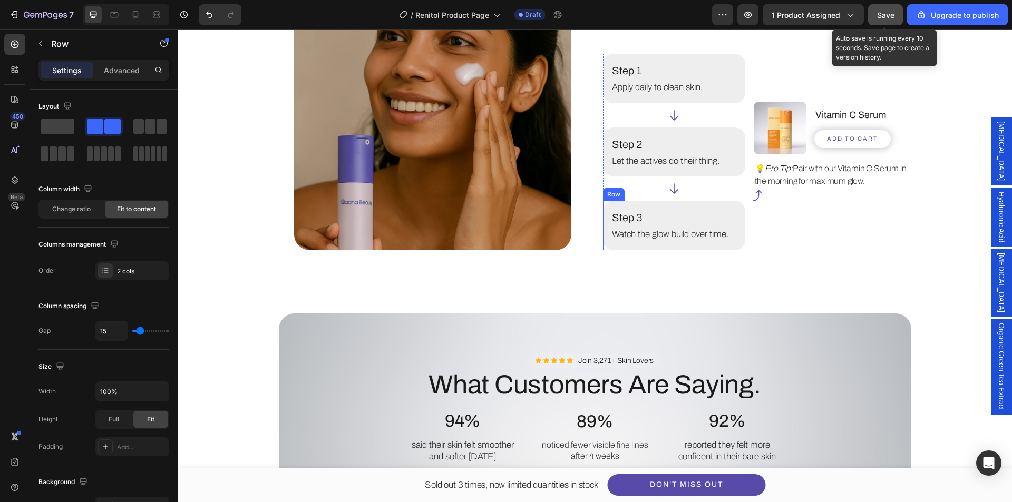
click at [725, 246] on div "Step 3 Text Block Watch the glow build over time. Text Block Row Row" at bounding box center [674, 226] width 142 height 50
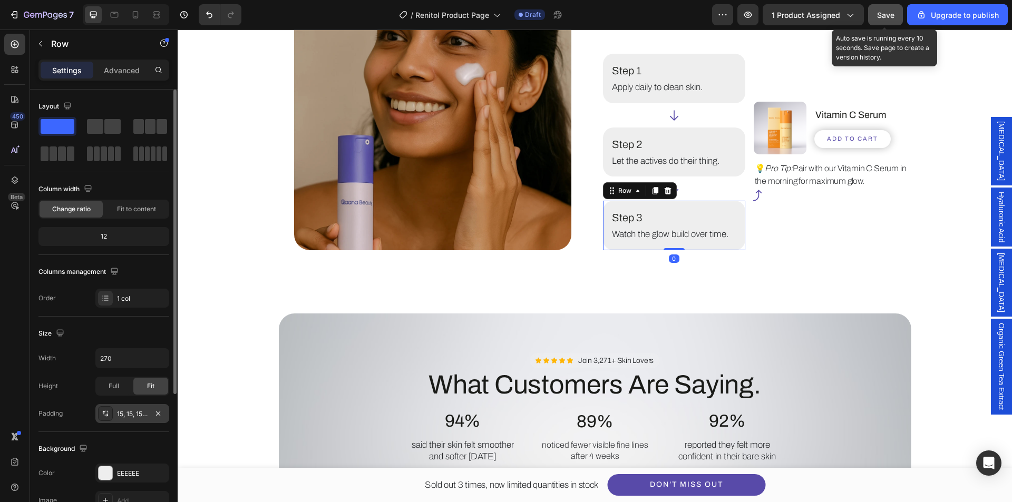
scroll to position [53, 0]
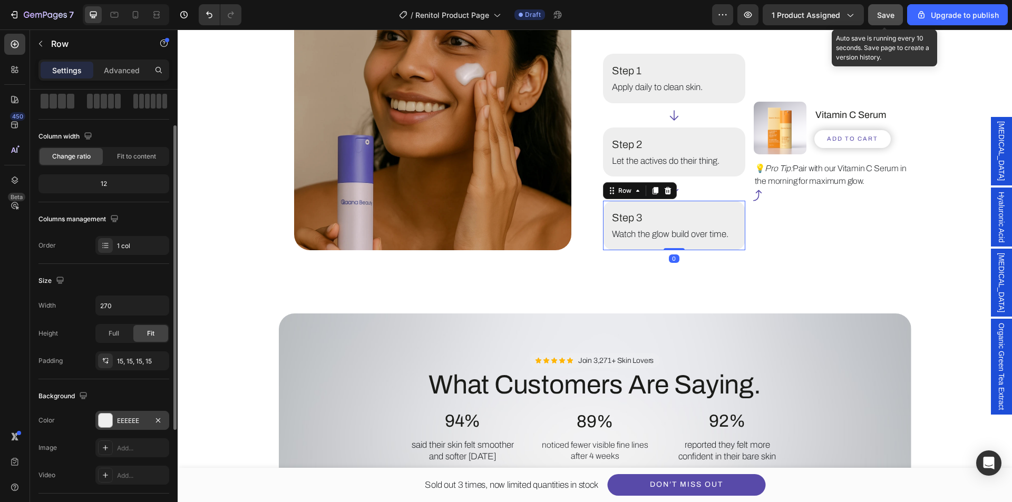
click at [129, 421] on div "EEEEEE" at bounding box center [132, 420] width 31 height 9
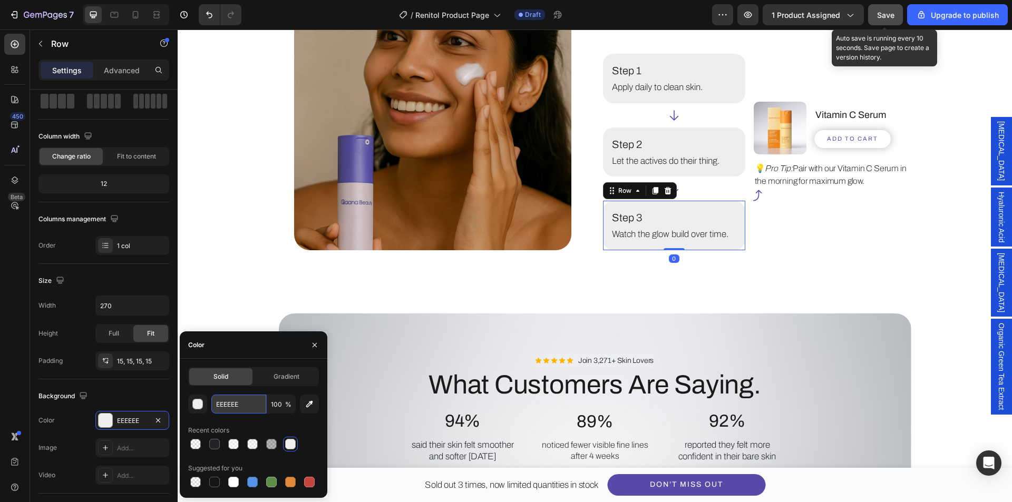
click at [248, 401] on input "EEEEEE" at bounding box center [238, 404] width 55 height 19
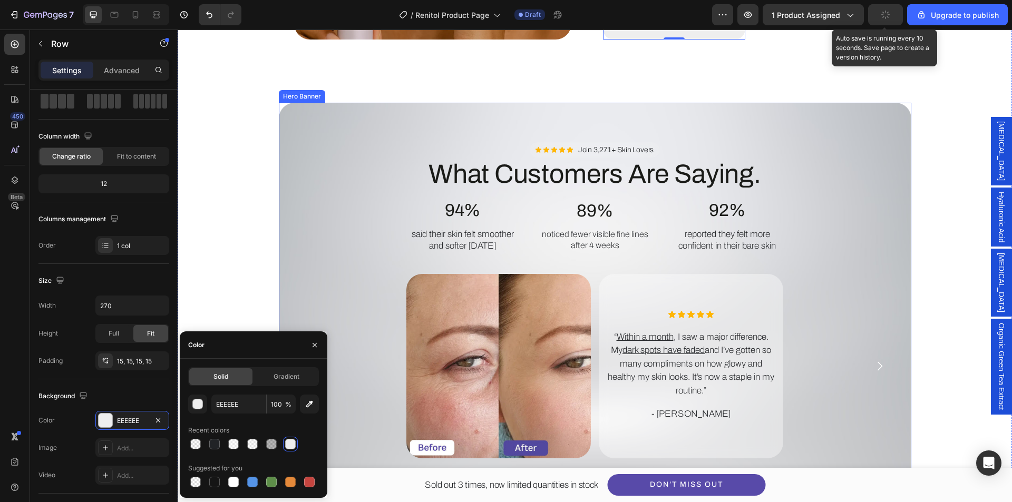
drag, startPoint x: 350, startPoint y: 115, endPoint x: 339, endPoint y: 128, distance: 16.5
click at [350, 115] on div "Background Image" at bounding box center [595, 300] width 633 height 395
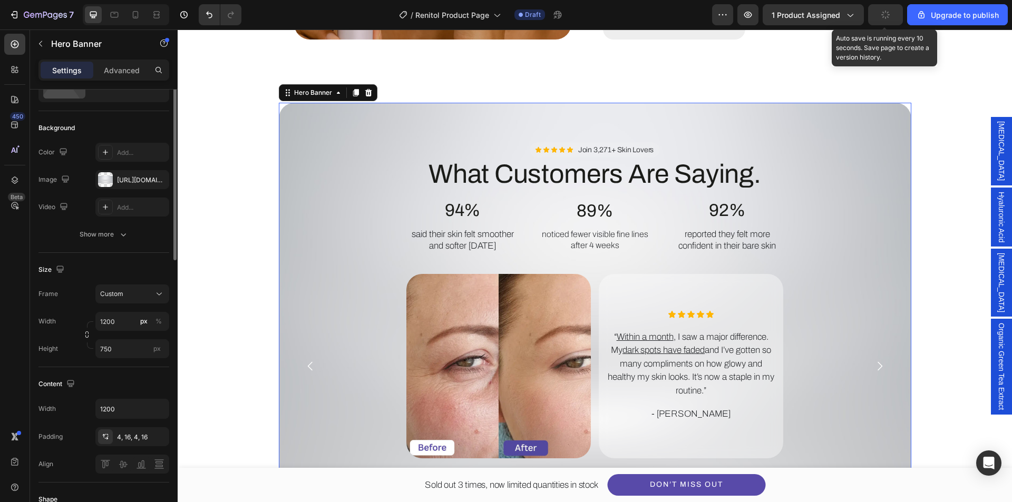
scroll to position [0, 0]
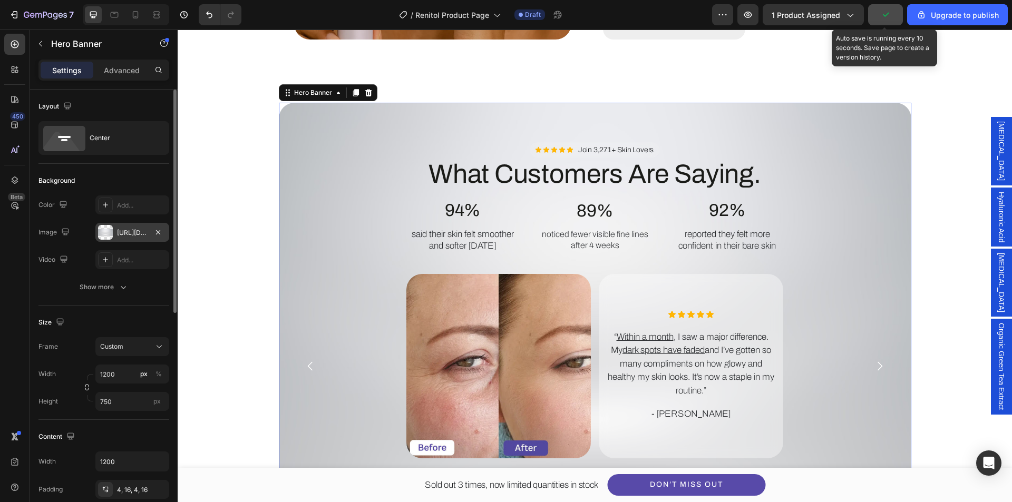
click at [110, 232] on div at bounding box center [105, 232] width 15 height 15
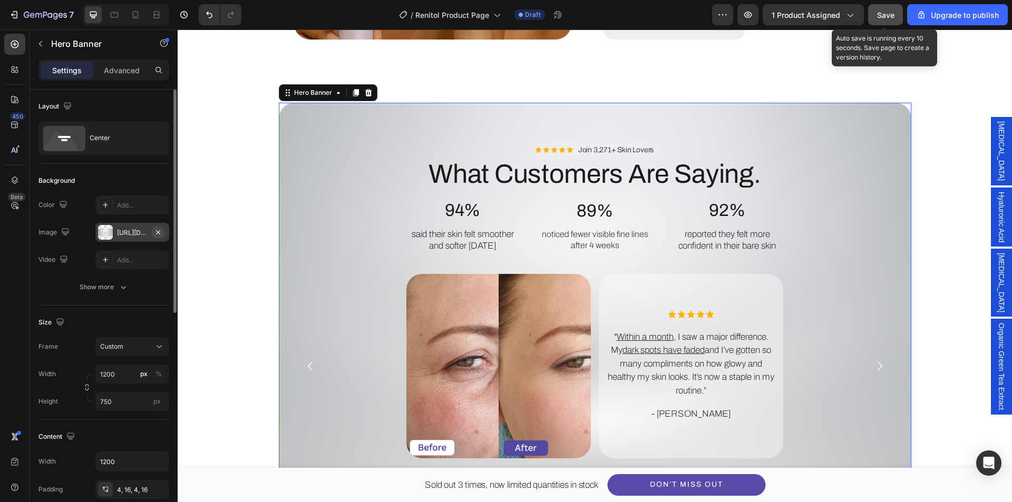
click at [159, 229] on icon "button" at bounding box center [158, 232] width 8 height 8
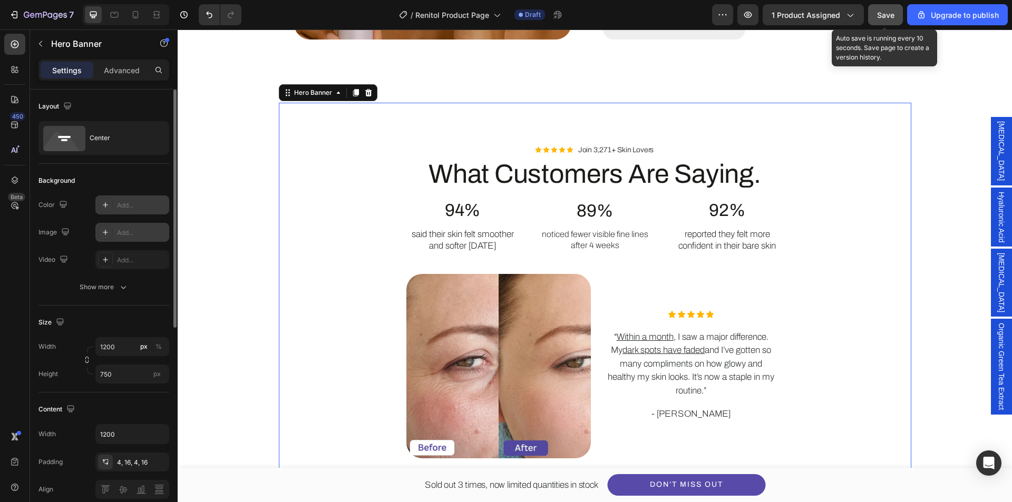
click at [134, 205] on div "Add..." at bounding box center [142, 205] width 50 height 9
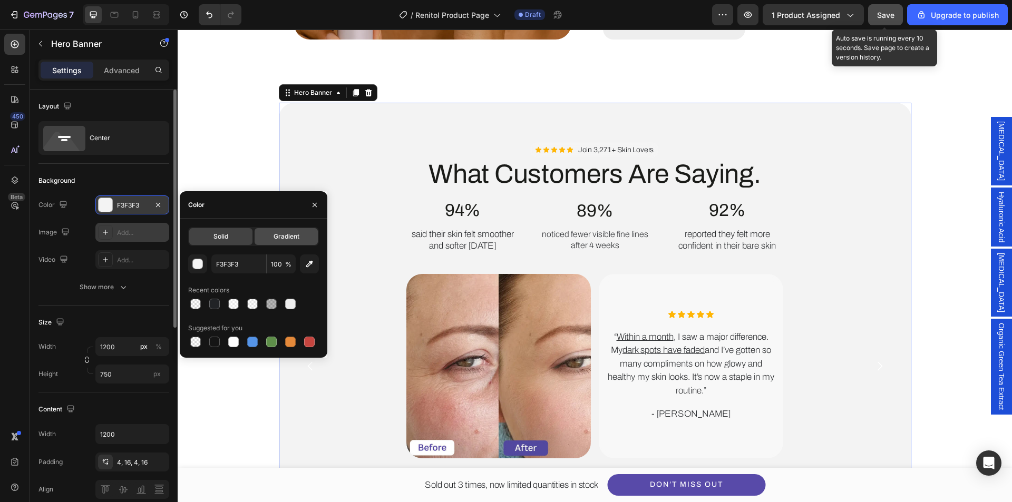
click at [285, 236] on span "Gradient" at bounding box center [287, 236] width 26 height 9
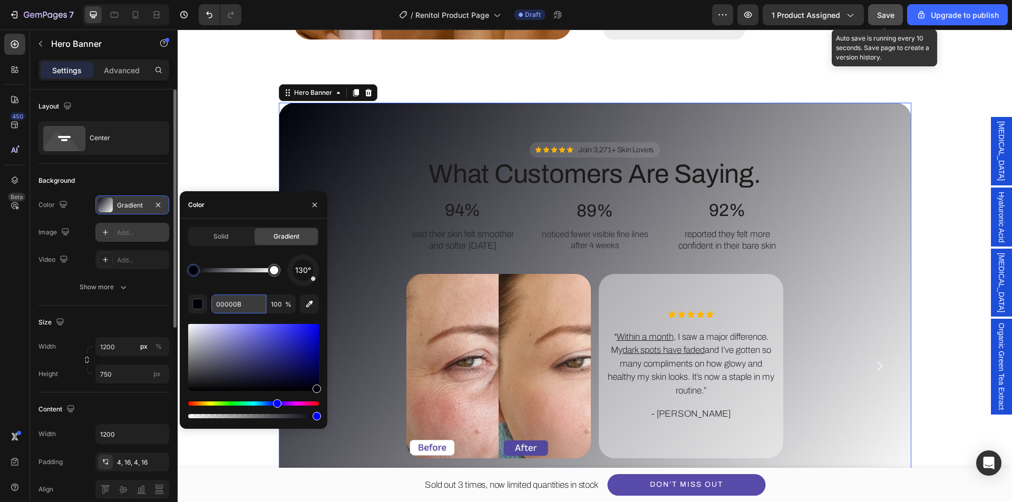
click at [232, 312] on input "00000B" at bounding box center [238, 304] width 55 height 19
click at [192, 272] on div at bounding box center [193, 270] width 8 height 8
click at [225, 304] on input "00000B" at bounding box center [238, 304] width 55 height 19
paste input "EEEEEE"
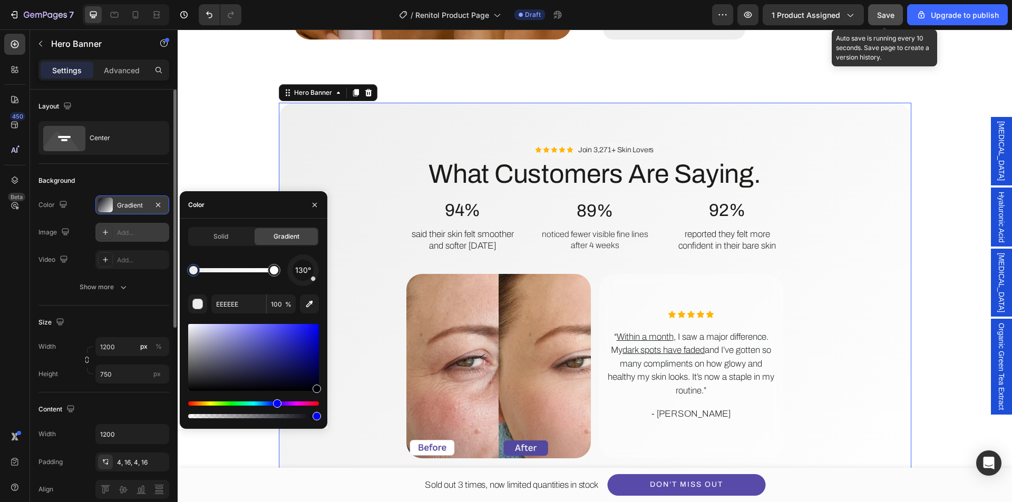
click at [237, 289] on div "130° EEEEEE 100 %" at bounding box center [253, 338] width 131 height 166
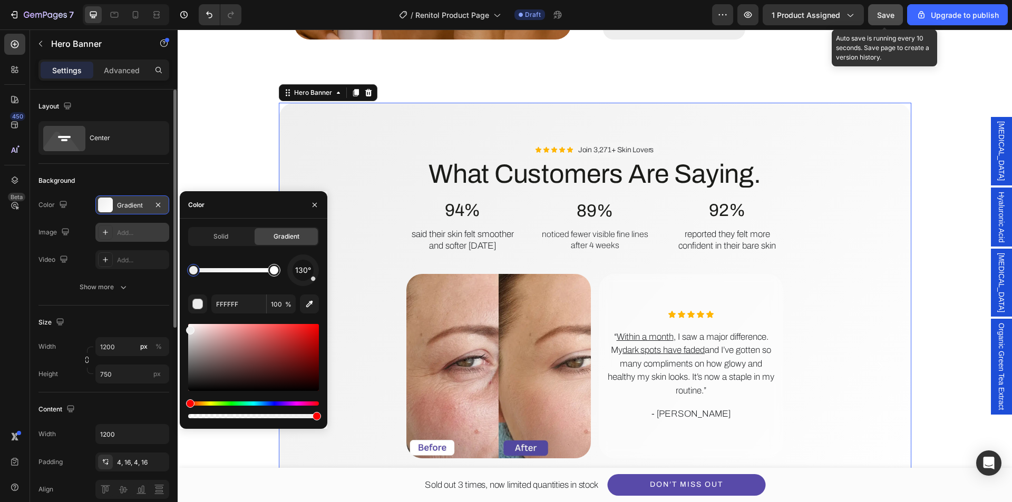
click at [274, 272] on div at bounding box center [274, 270] width 8 height 8
click at [231, 305] on input "FFFFFF" at bounding box center [238, 304] width 55 height 19
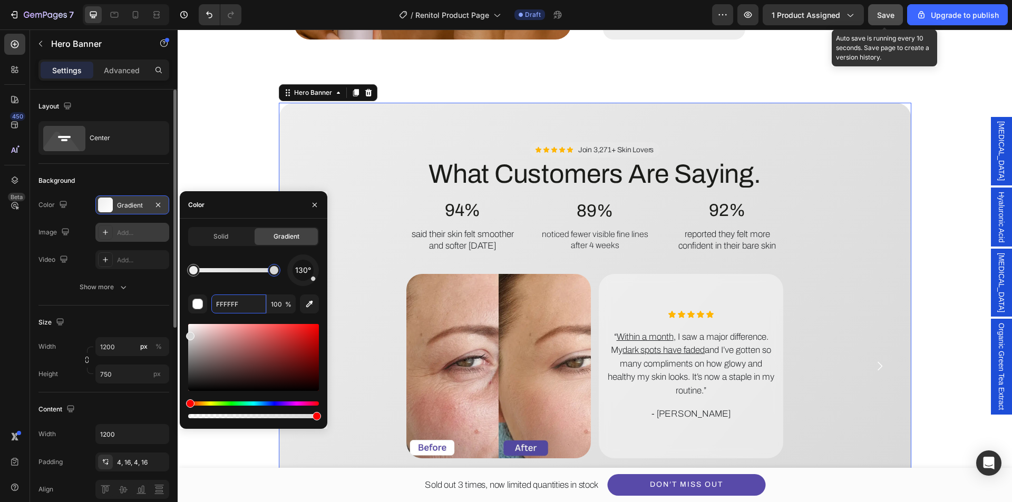
type input "D8D8D8"
drag, startPoint x: 310, startPoint y: 282, endPoint x: 310, endPoint y: 292, distance: 10.0
click at [310, 292] on div "162° D8D8D8 100 %" at bounding box center [253, 338] width 131 height 166
click at [319, 203] on button "button" at bounding box center [314, 205] width 17 height 17
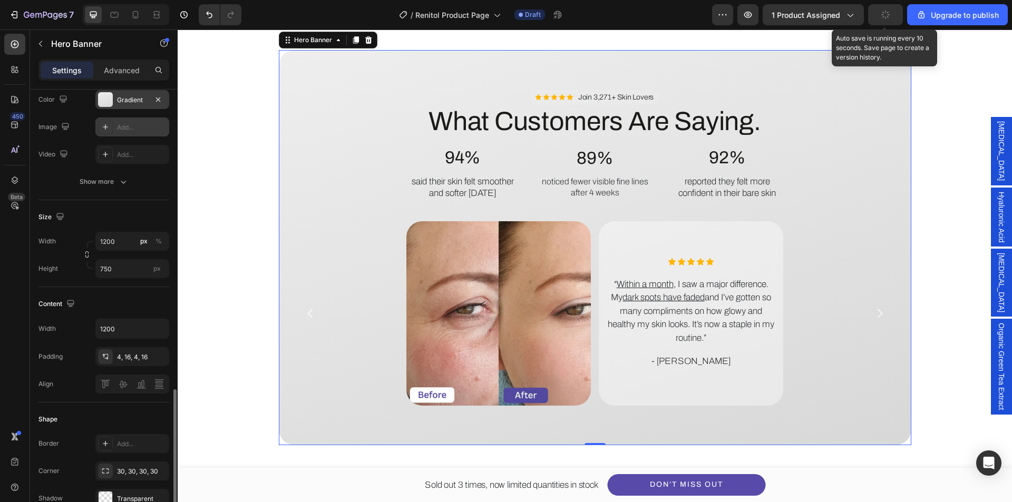
scroll to position [264, 0]
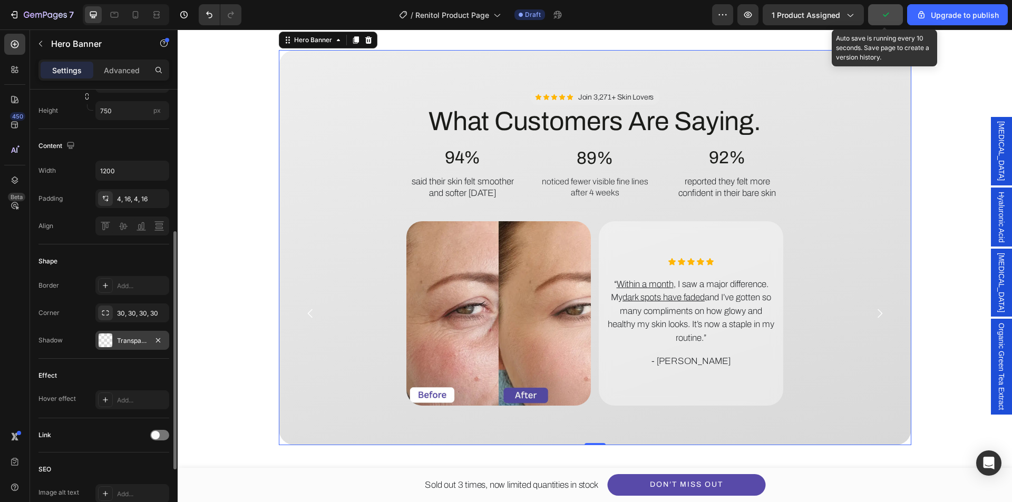
click at [107, 343] on div at bounding box center [106, 341] width 14 height 14
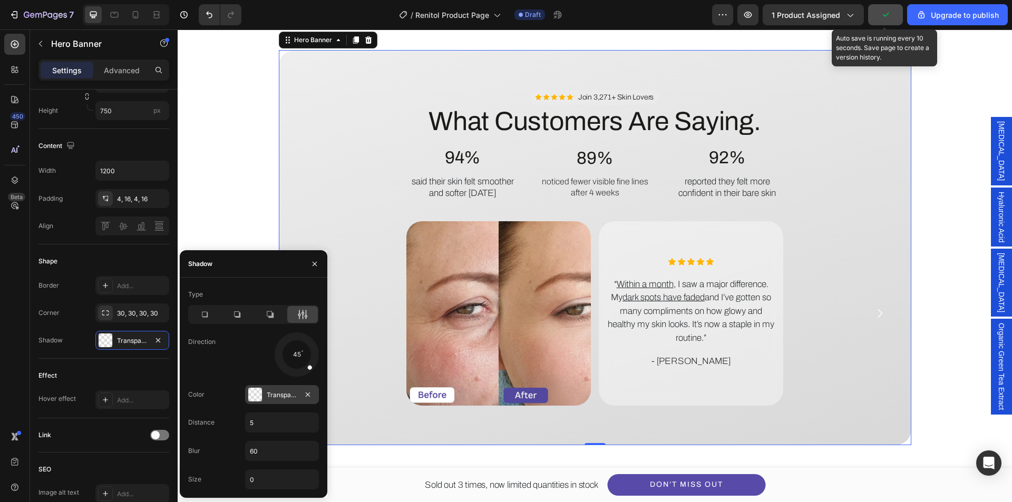
click at [273, 396] on div "Transparent" at bounding box center [282, 395] width 31 height 9
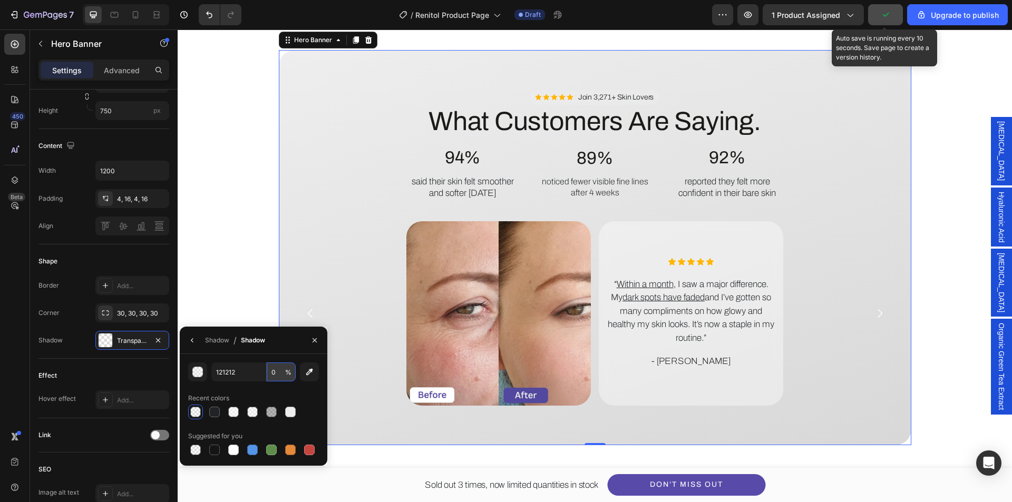
click at [0, 0] on input "0" at bounding box center [0, 0] width 0 height 0
type input "20"
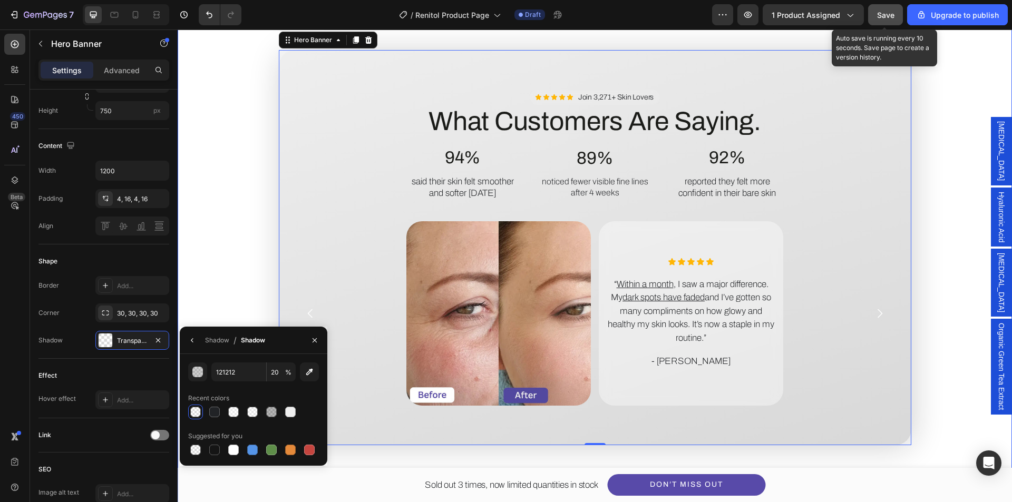
click at [213, 303] on div "Image How to Use for Best Results. Heading Step 1 Text Block Apply daily to cle…" at bounding box center [594, 77] width 803 height 736
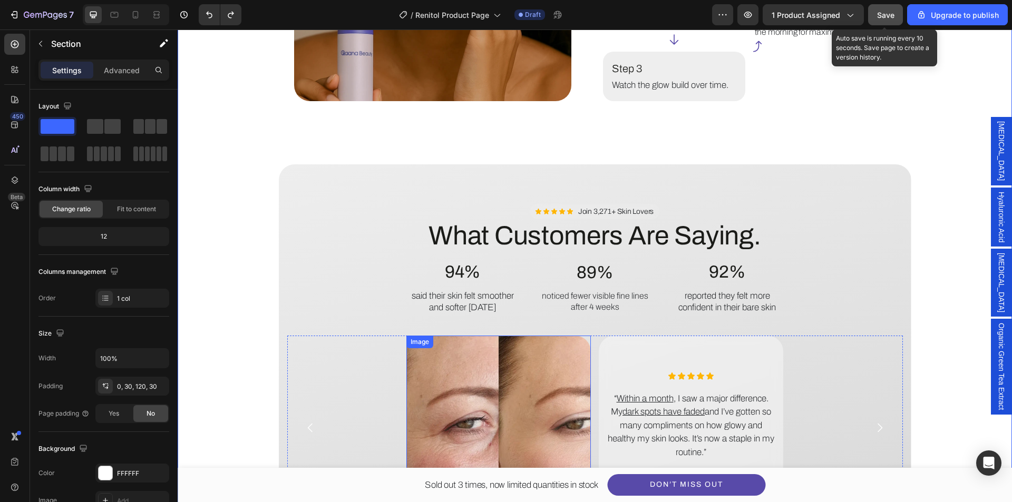
scroll to position [1950, 0]
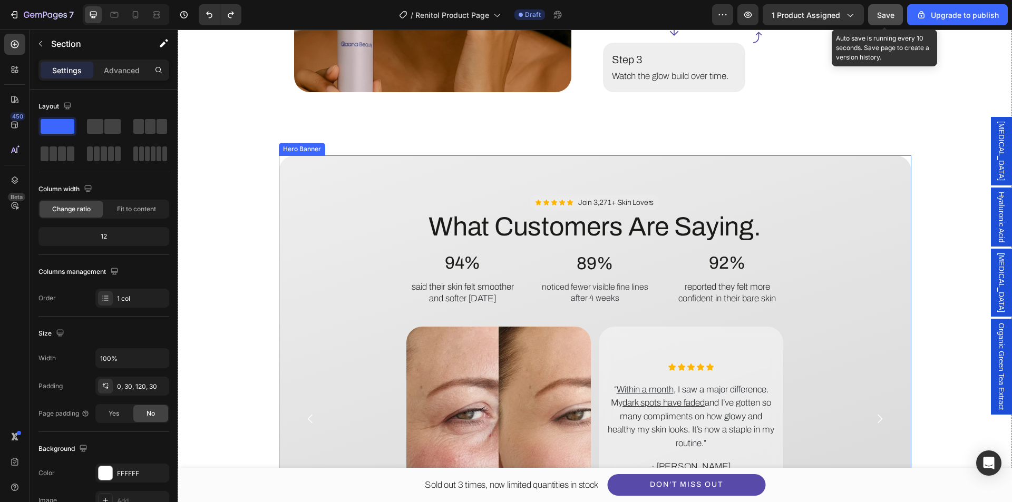
click at [327, 164] on div "Background Image" at bounding box center [595, 353] width 633 height 395
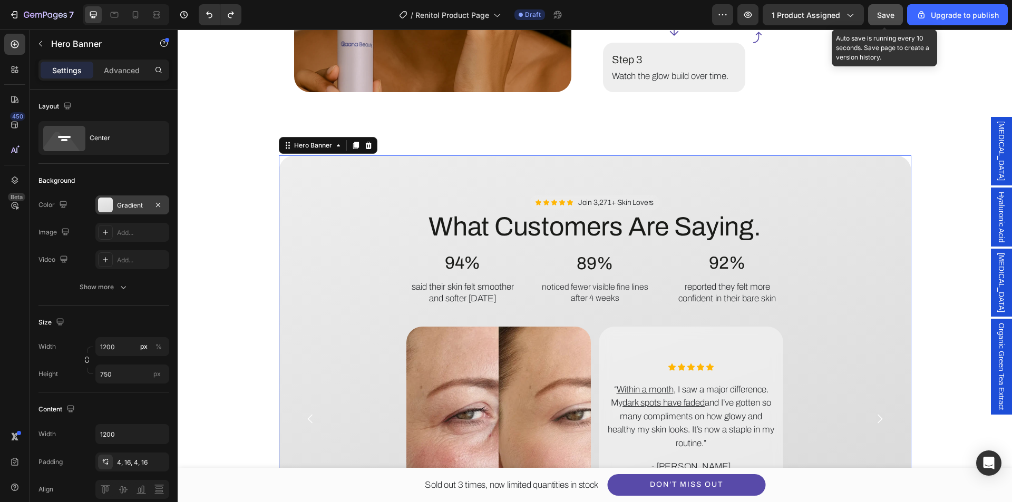
click at [111, 205] on div at bounding box center [105, 205] width 15 height 15
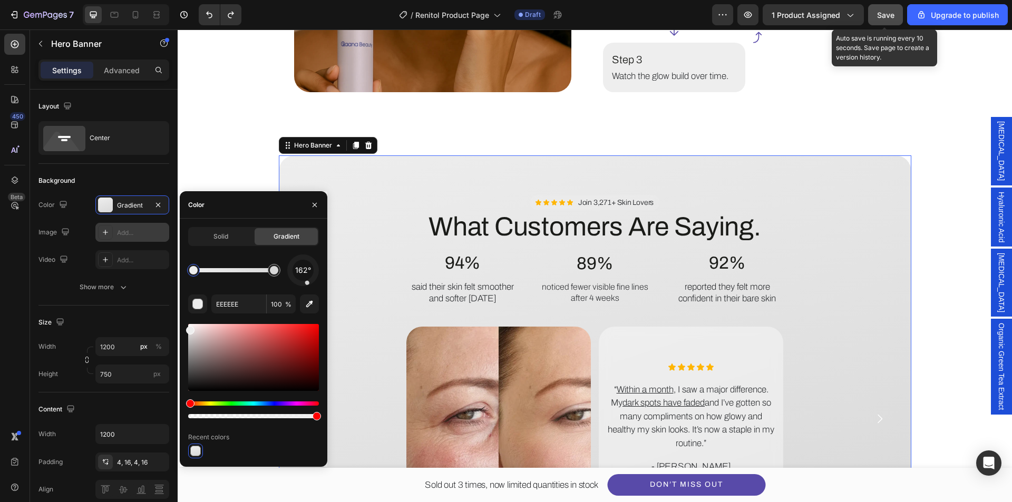
click at [157, 207] on icon "button" at bounding box center [158, 204] width 4 height 4
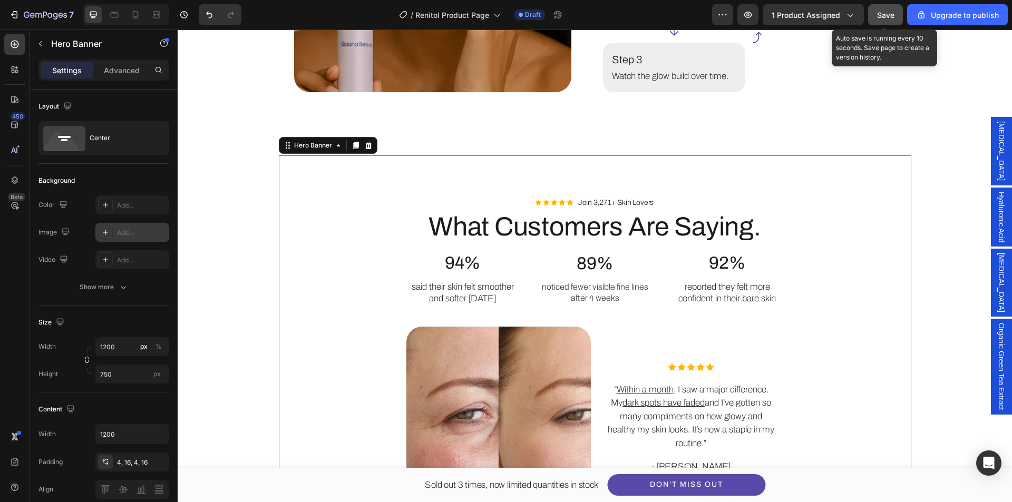
click at [136, 232] on div "Add..." at bounding box center [142, 232] width 50 height 9
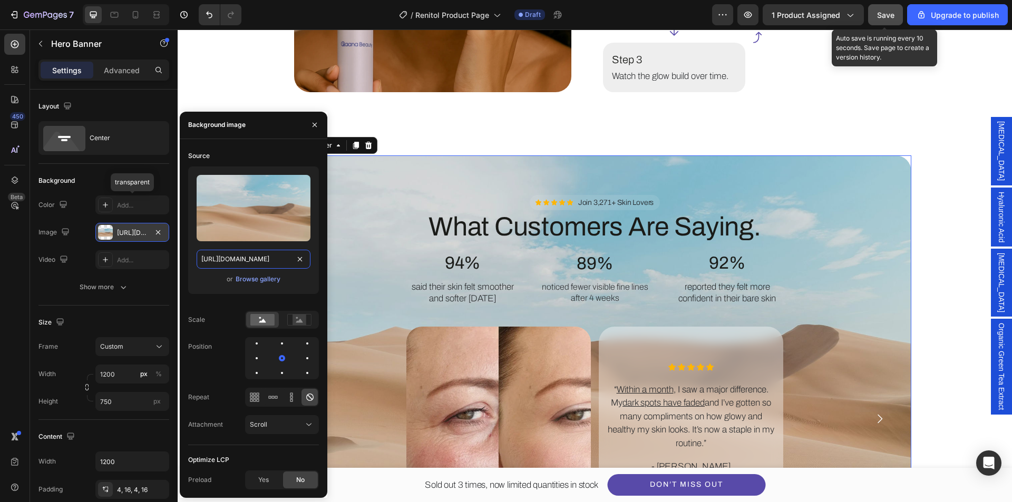
click at [257, 262] on input "[URL][DOMAIN_NAME]" at bounding box center [254, 259] width 114 height 19
paste input "[DOMAIN_NAME][URL]"
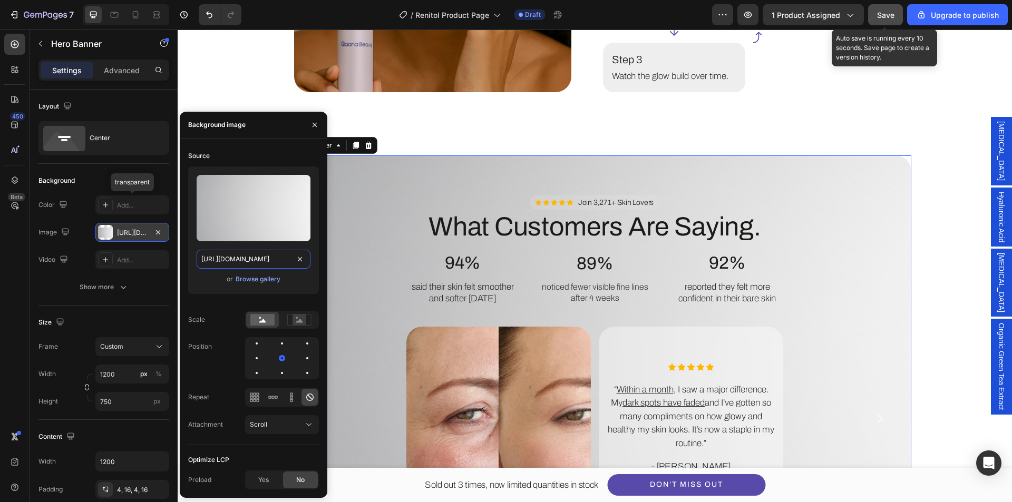
type input "[URL][DOMAIN_NAME]"
drag, startPoint x: 232, startPoint y: 315, endPoint x: 613, endPoint y: 211, distance: 394.2
click at [232, 315] on div "Scale" at bounding box center [253, 320] width 131 height 18
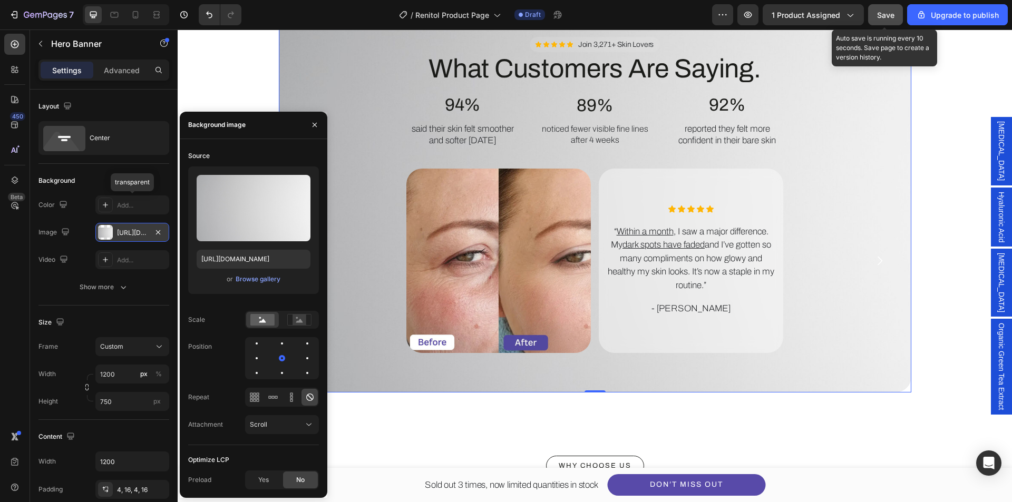
click at [219, 312] on div "Scale" at bounding box center [253, 320] width 131 height 18
click at [308, 358] on div at bounding box center [307, 358] width 2 height 2
click at [301, 356] on div at bounding box center [307, 358] width 13 height 13
click at [319, 119] on button "button" at bounding box center [314, 125] width 17 height 17
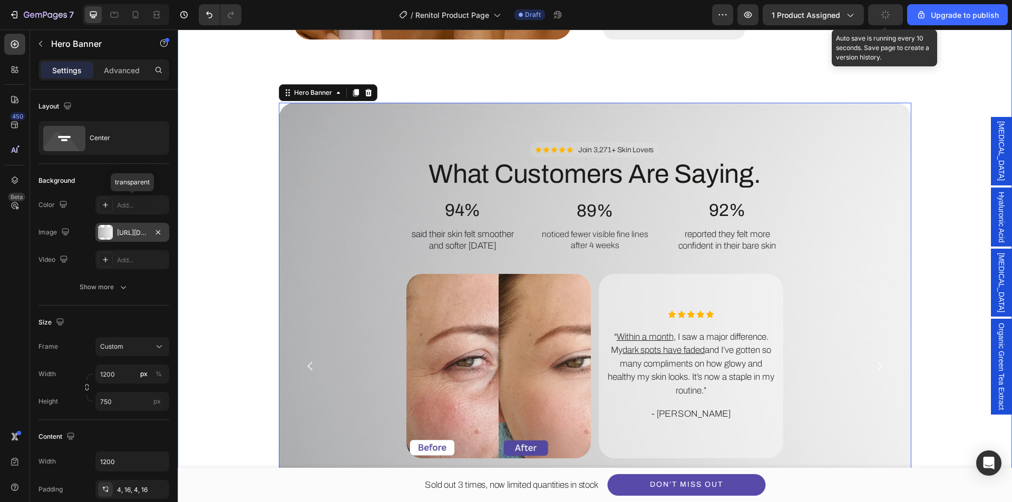
click at [261, 243] on div "Image How to Use for Best Results. Heading Step 1 Text Block Apply daily to cle…" at bounding box center [594, 130] width 803 height 736
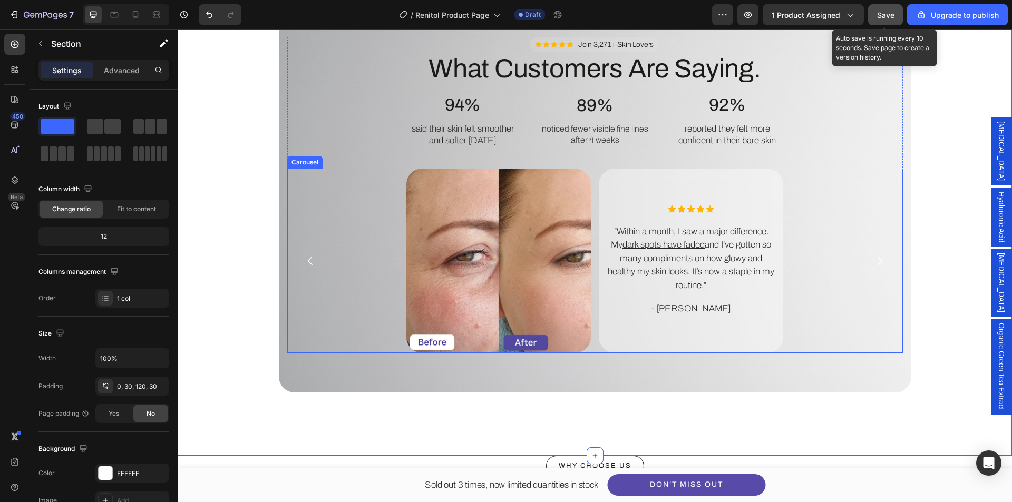
click at [308, 262] on icon "Carousel Back Arrow" at bounding box center [310, 261] width 13 height 13
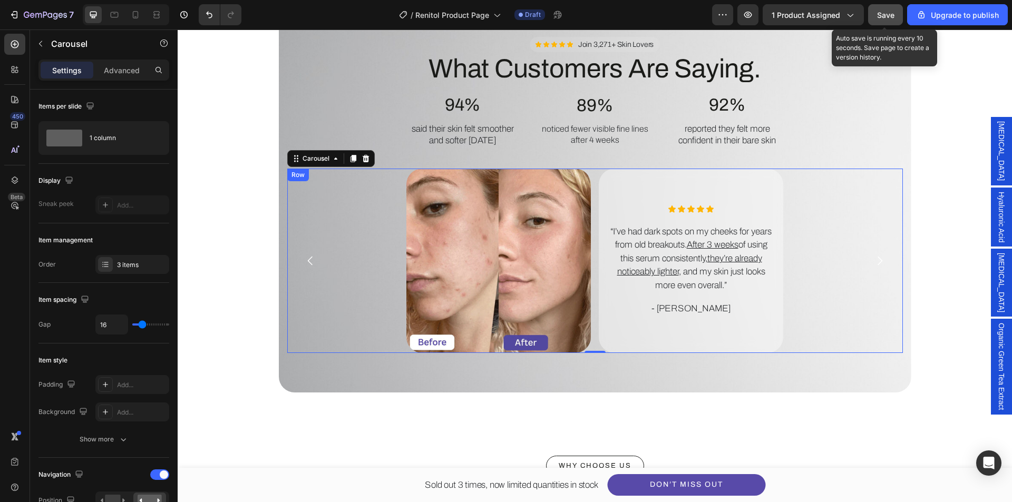
click at [821, 305] on div "Image Icon Icon Icon Icon Icon Icon List “I’ve had dark spots on my cheeks for …" at bounding box center [595, 261] width 616 height 185
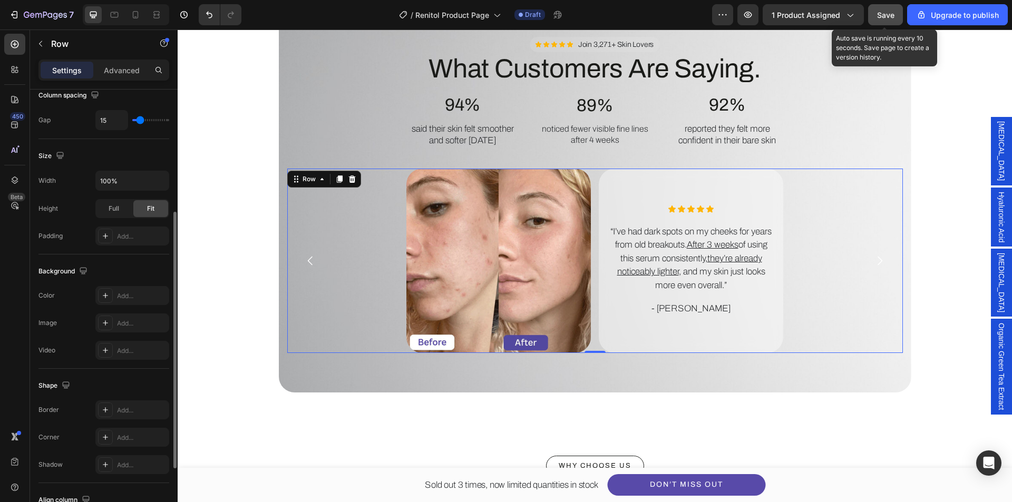
scroll to position [321, 0]
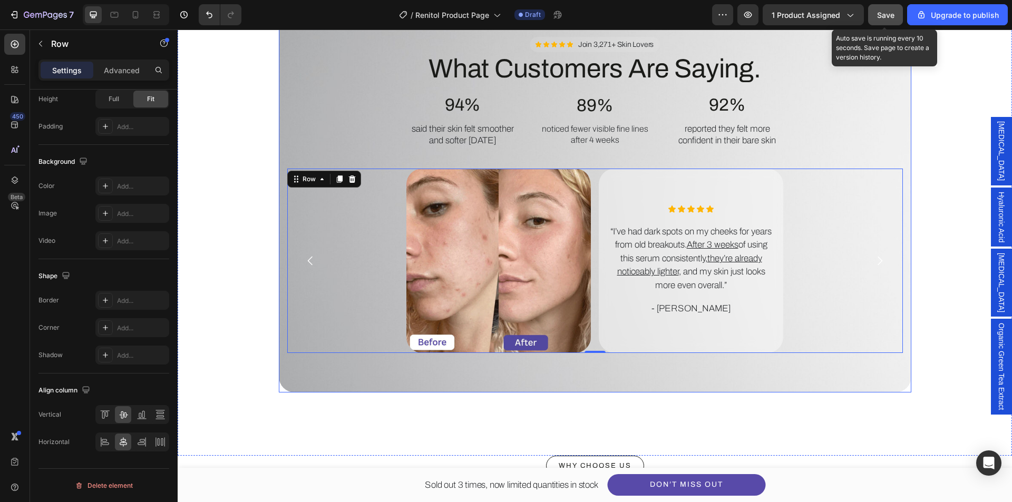
click at [377, 356] on div "Background Image" at bounding box center [595, 194] width 633 height 395
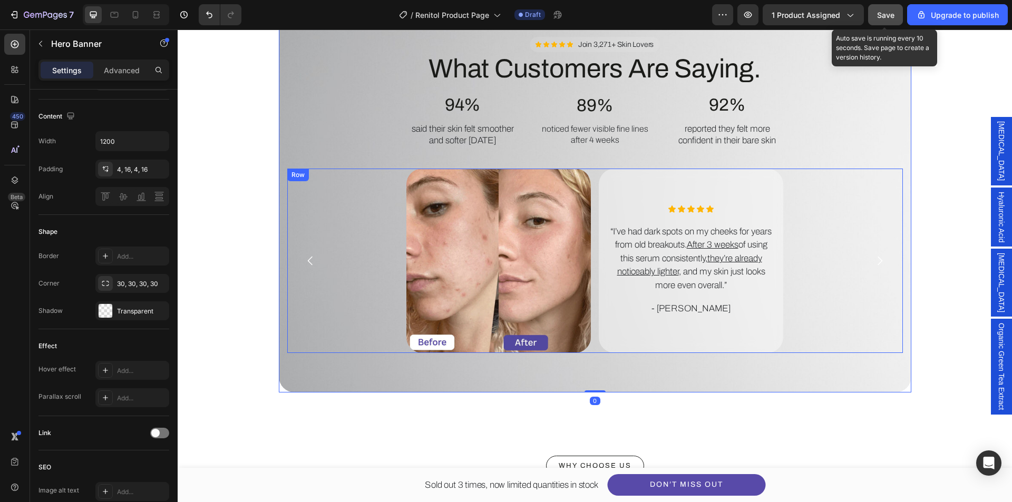
scroll to position [0, 0]
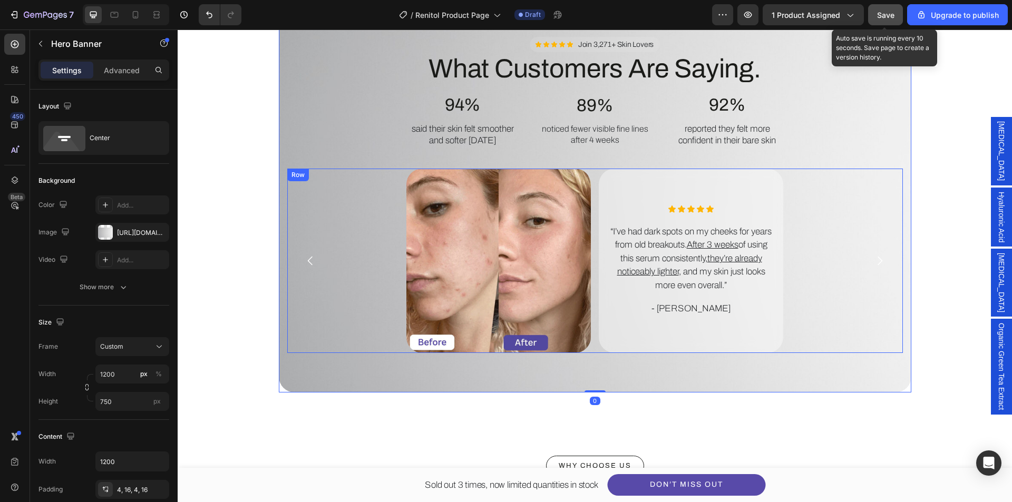
click at [362, 321] on div "Image Icon Icon Icon Icon Icon Icon List “I’ve had dark spots on my cheeks for …" at bounding box center [595, 261] width 616 height 185
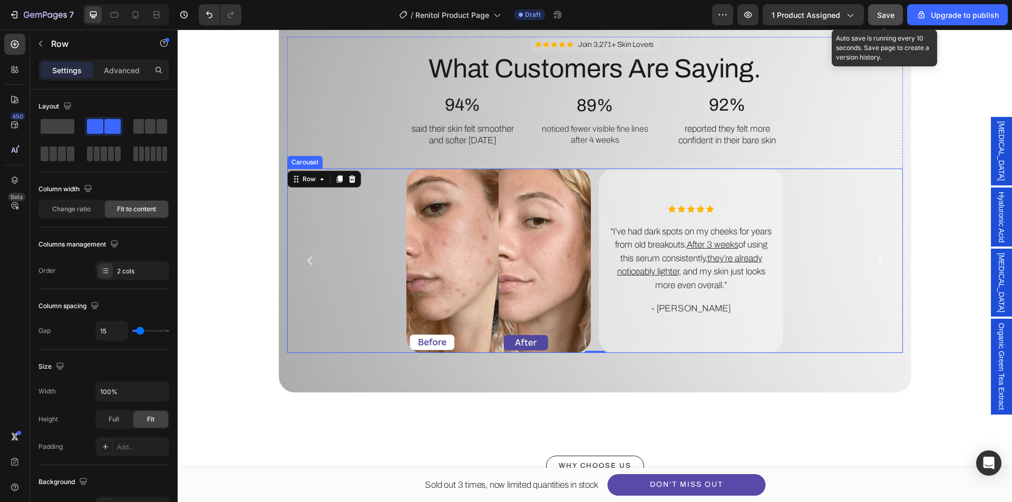
click at [307, 263] on icon "Carousel Back Arrow" at bounding box center [310, 261] width 13 height 13
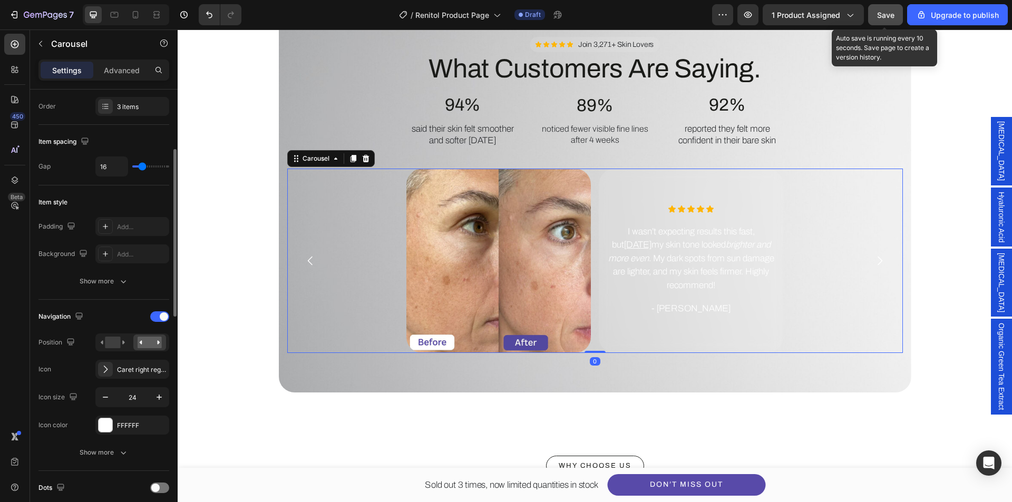
scroll to position [316, 0]
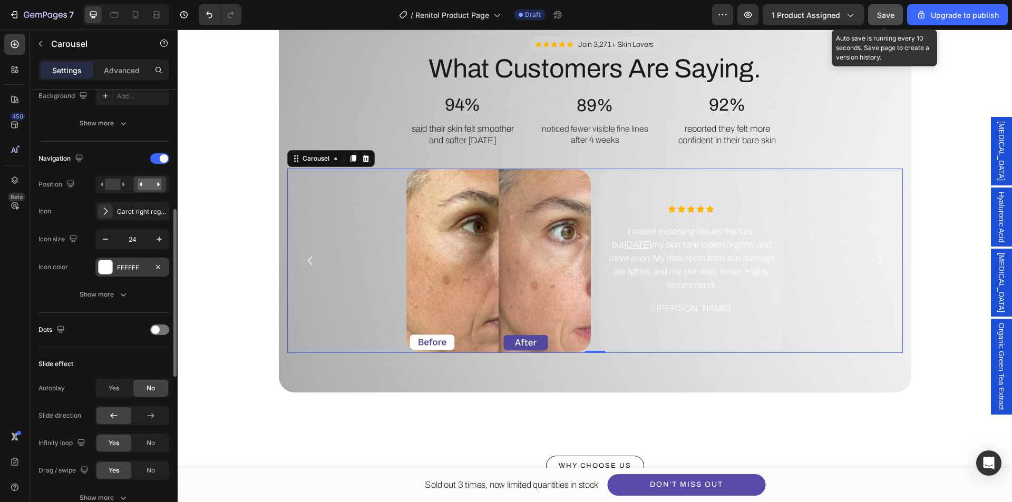
click at [110, 259] on div "FFFFFF" at bounding box center [132, 267] width 74 height 19
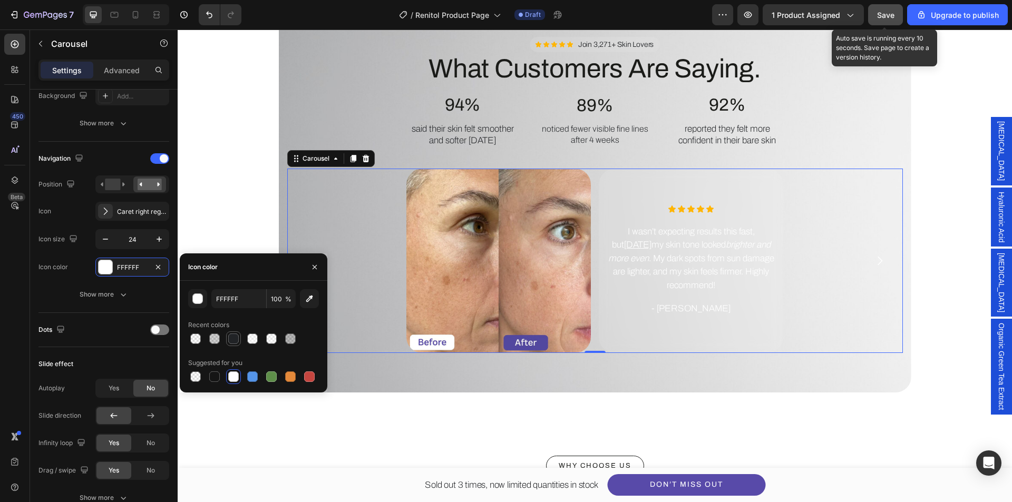
click at [231, 341] on div at bounding box center [233, 339] width 11 height 11
type input "212326"
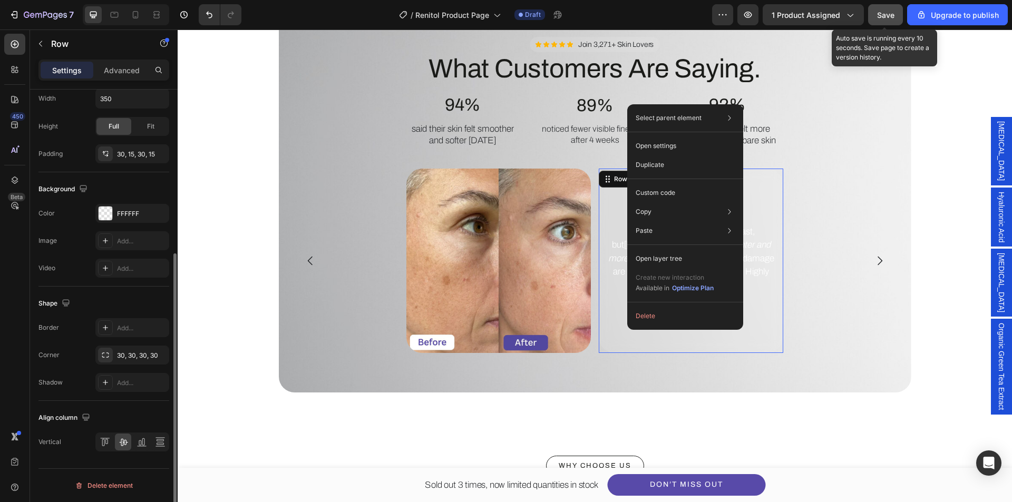
scroll to position [0, 0]
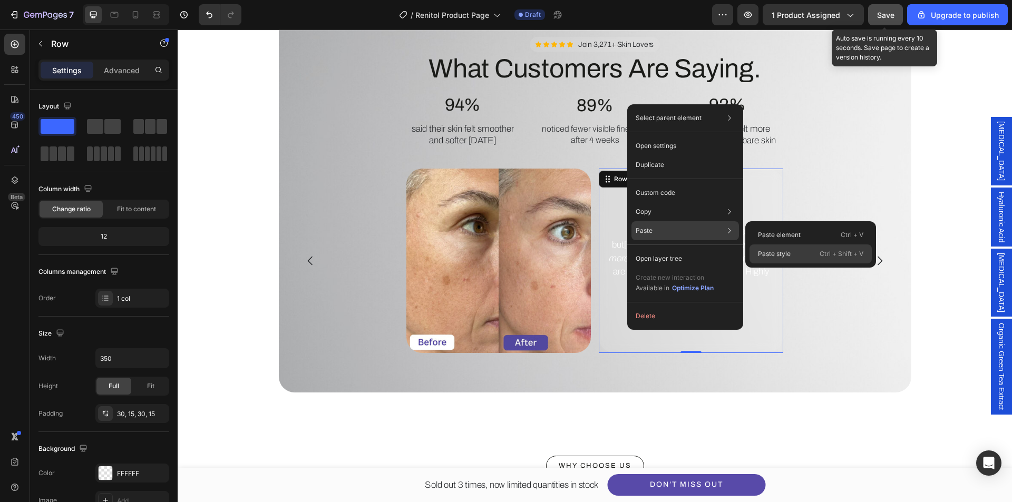
click at [771, 250] on p "Paste style" at bounding box center [774, 253] width 33 height 9
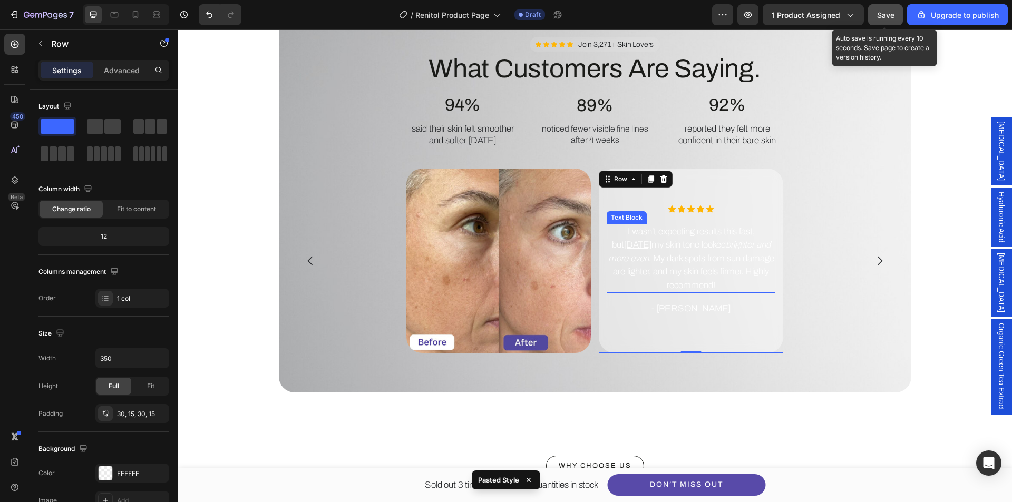
click at [727, 253] on p "I wasn’t expecting results this fast, but [DATE] my skin tone looked brighter a…" at bounding box center [691, 258] width 167 height 67
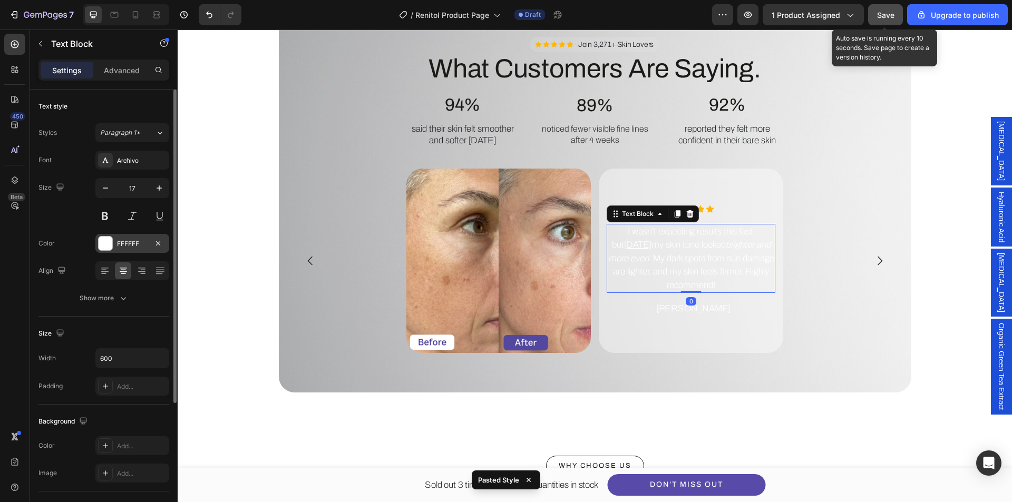
click at [103, 247] on div at bounding box center [106, 244] width 14 height 14
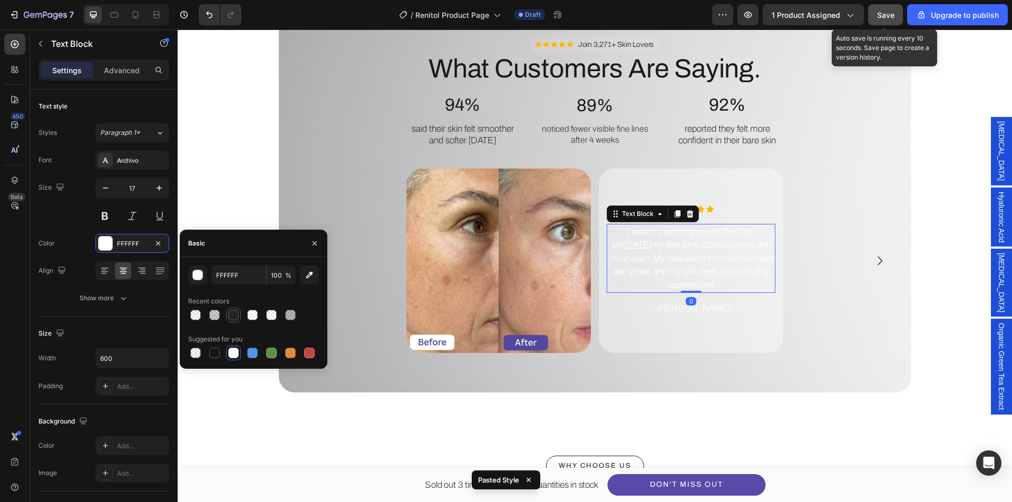
click at [228, 316] on div at bounding box center [233, 315] width 13 height 13
type input "212326"
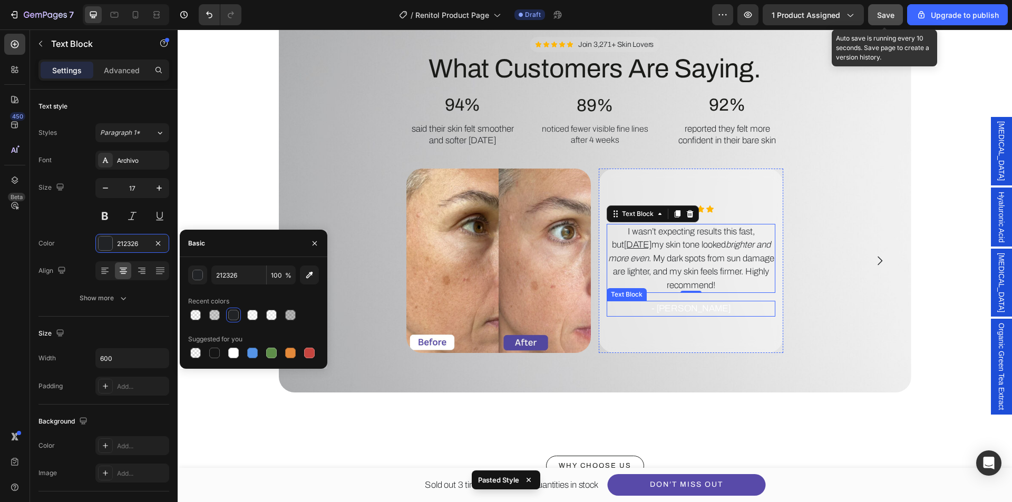
click at [719, 308] on p "- [PERSON_NAME]" at bounding box center [691, 309] width 167 height 14
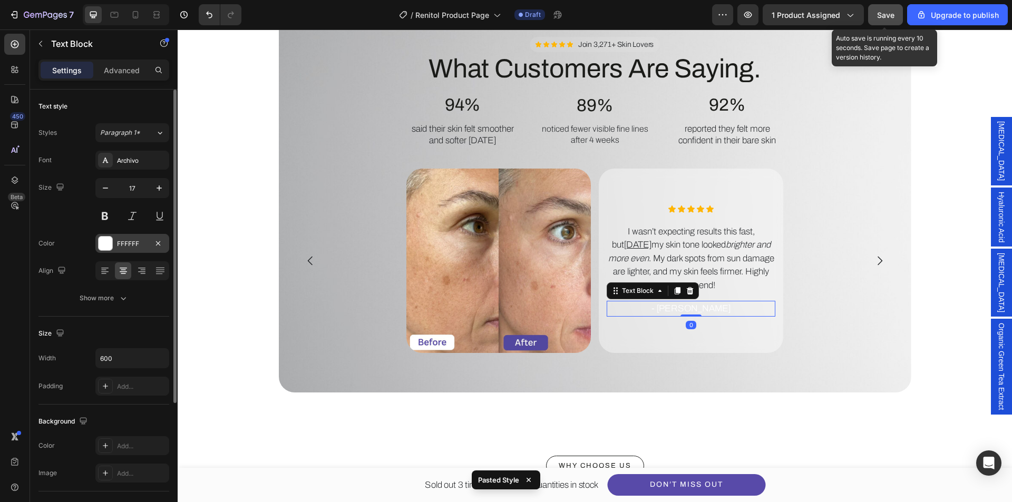
click at [108, 243] on div at bounding box center [106, 244] width 14 height 14
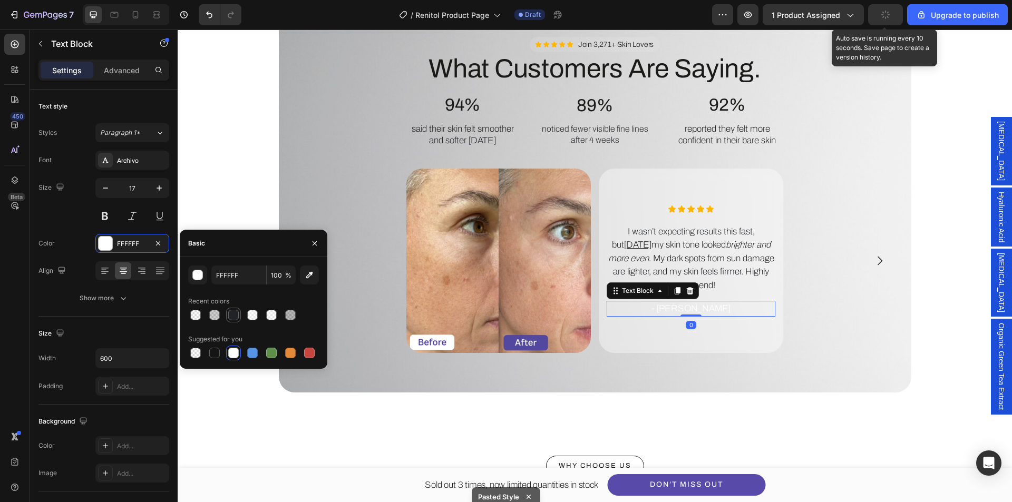
click at [234, 320] on div at bounding box center [233, 315] width 11 height 11
type input "212326"
click at [350, 239] on div "Image Icon Icon Icon Icon Icon Icon List I wasn’t expecting results this fast, …" at bounding box center [595, 261] width 616 height 185
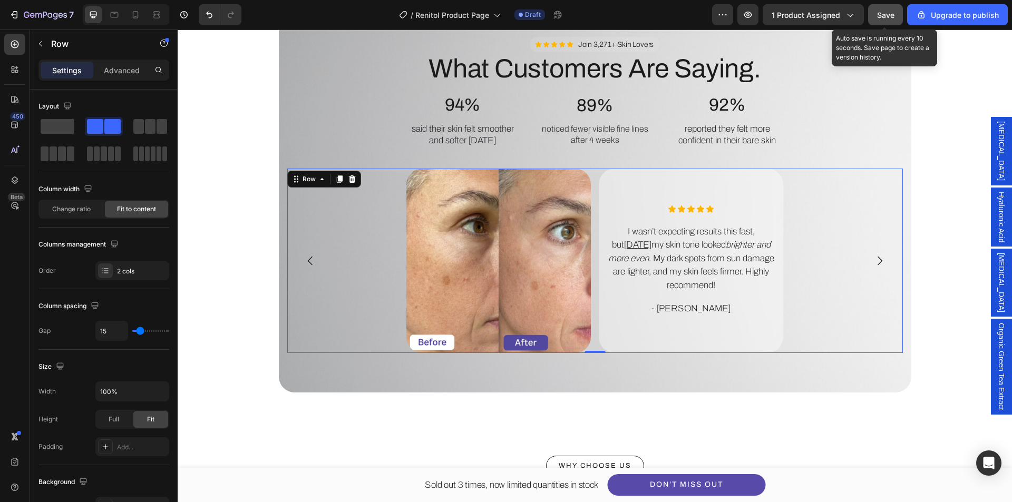
click at [308, 255] on icon "Carousel Back Arrow" at bounding box center [310, 261] width 13 height 13
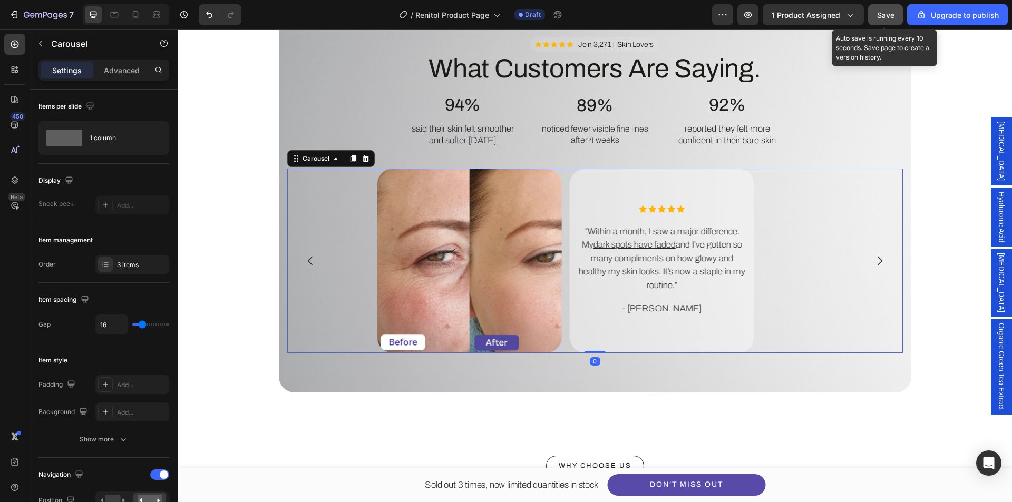
click at [308, 255] on icon "Carousel Back Arrow" at bounding box center [310, 261] width 13 height 13
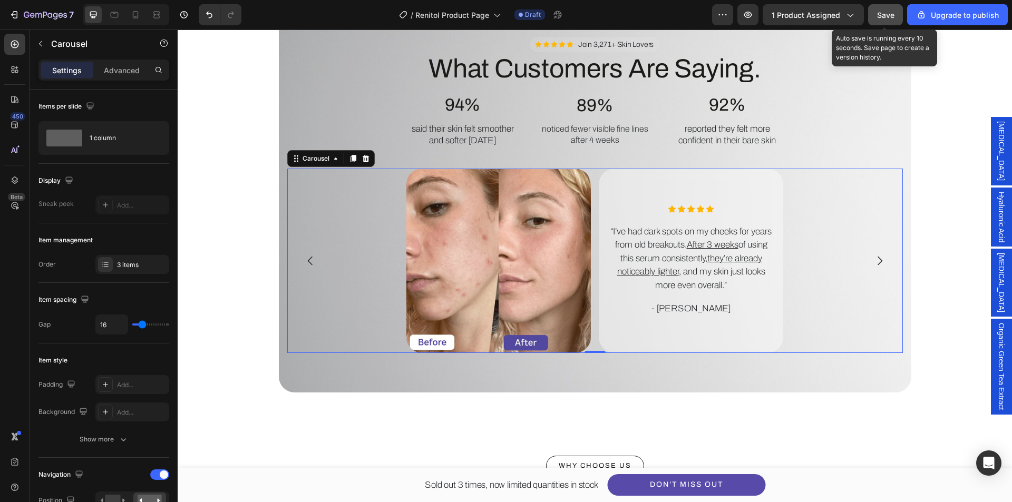
click at [882, 17] on span "Save" at bounding box center [885, 15] width 17 height 9
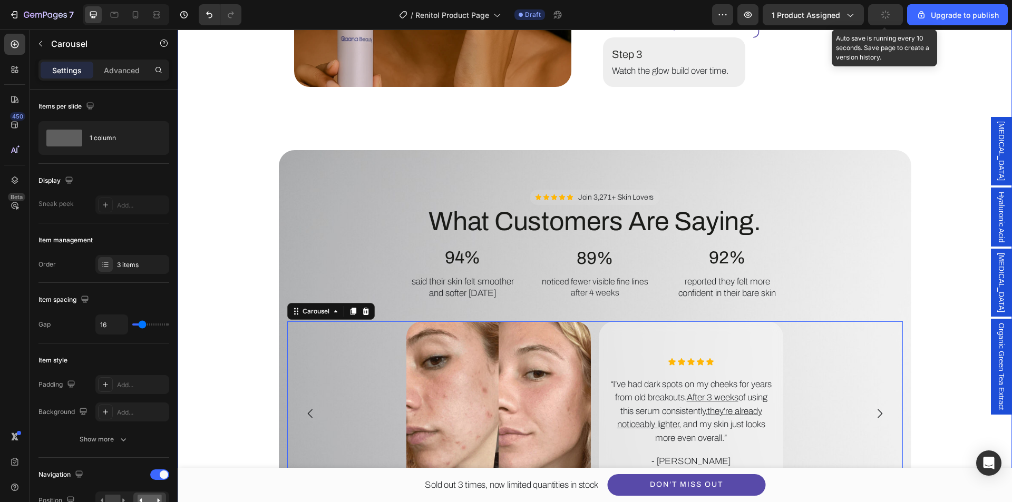
scroll to position [1898, 0]
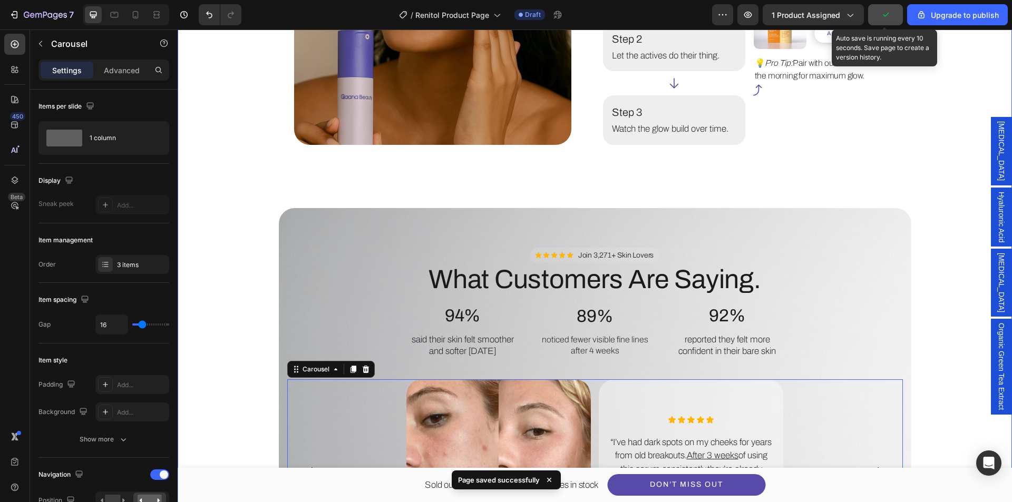
click at [276, 183] on div "Image How to Use for Best Results. Heading Step 1 Text Block Apply daily to cle…" at bounding box center [594, 235] width 803 height 736
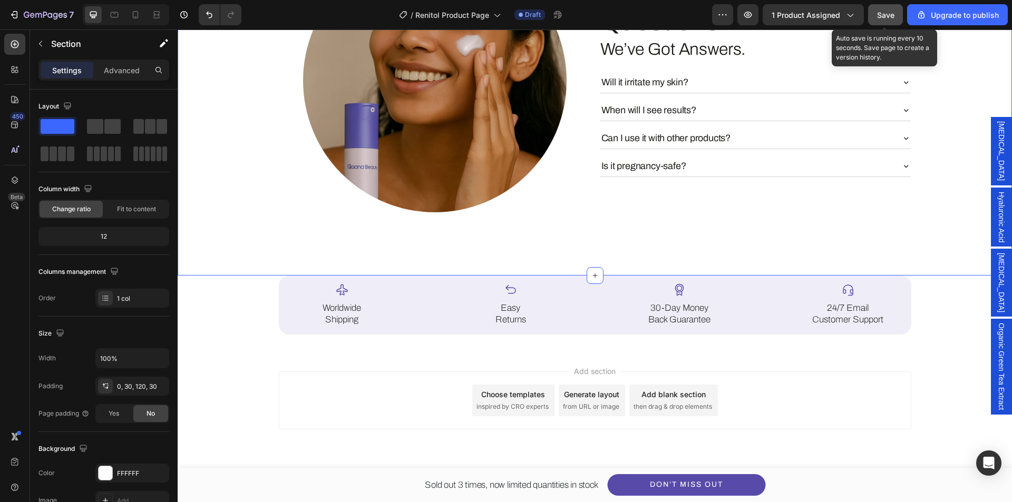
scroll to position [3005, 0]
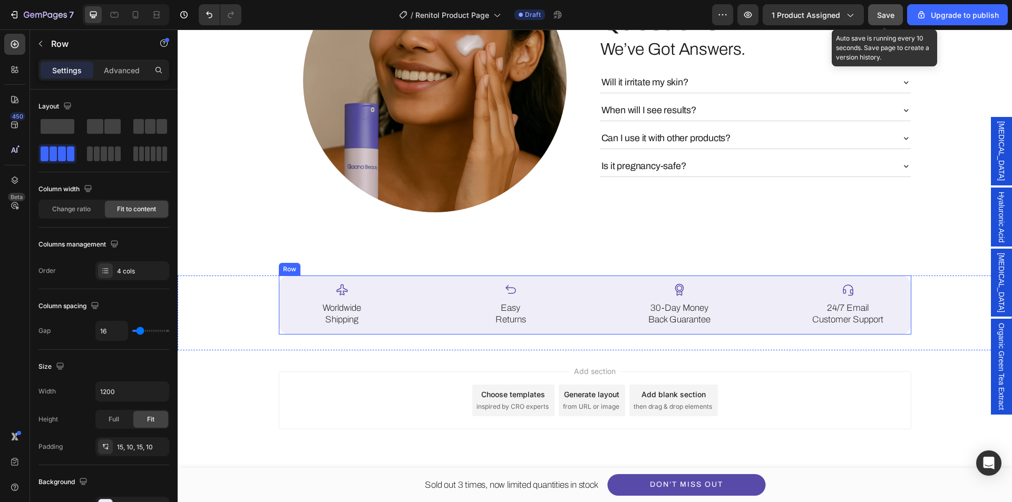
drag, startPoint x: 522, startPoint y: 400, endPoint x: 197, endPoint y: 396, distance: 324.8
click at [521, 335] on div "Icon Worldwide Shipping Text Block Icon Easy Returns Text Block Icon 30-Day Mon…" at bounding box center [595, 305] width 633 height 59
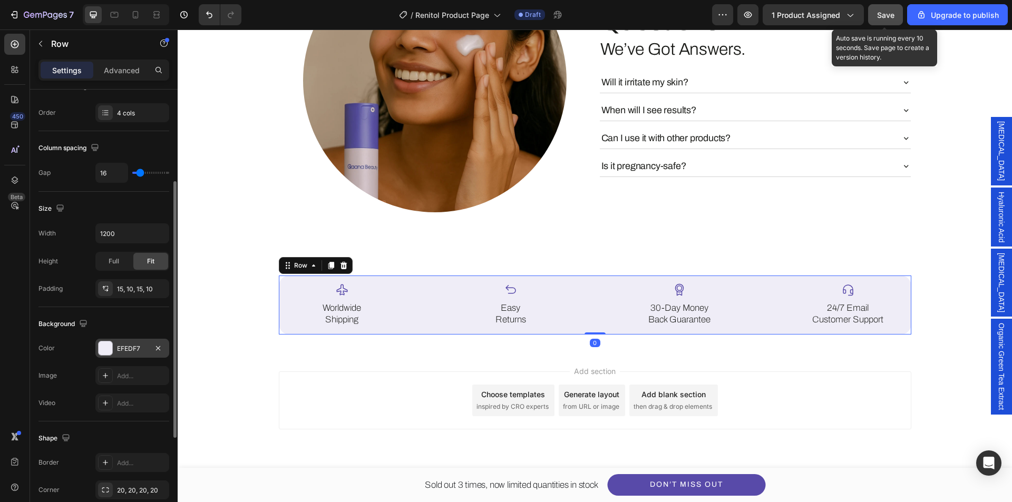
click at [101, 347] on div at bounding box center [106, 349] width 14 height 14
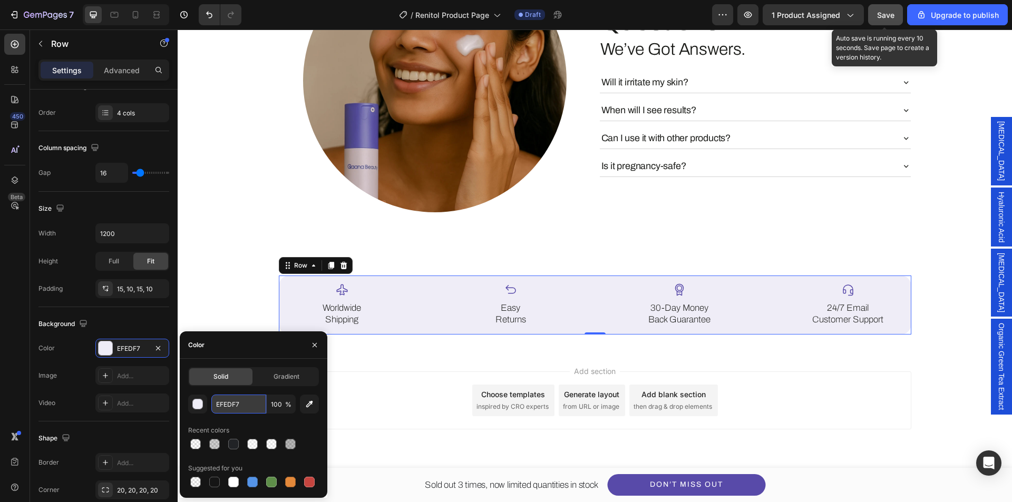
click at [239, 397] on input "EFEDF7" at bounding box center [238, 404] width 55 height 19
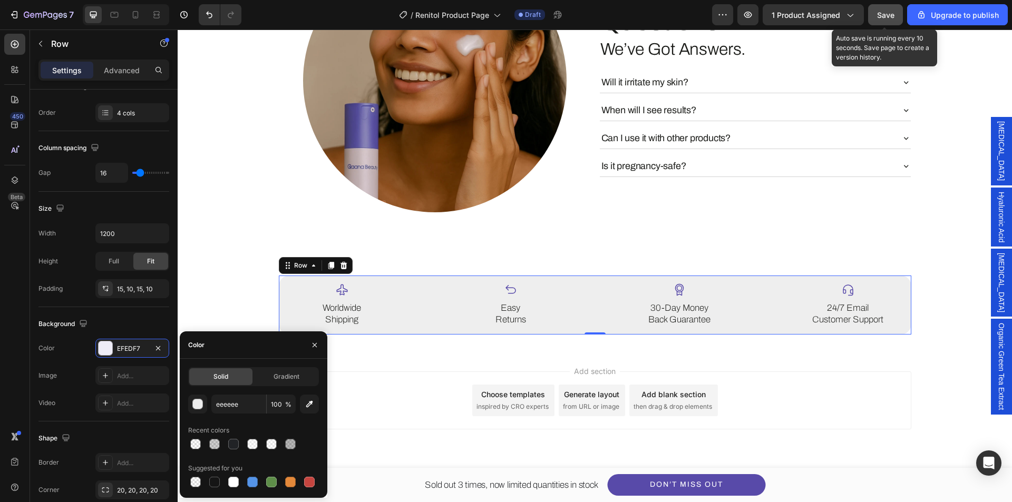
click at [245, 418] on div "eeeeee 100 % Recent colors Suggested for you" at bounding box center [253, 442] width 131 height 95
type input "EEEEEE"
